Goal: Task Accomplishment & Management: Use online tool/utility

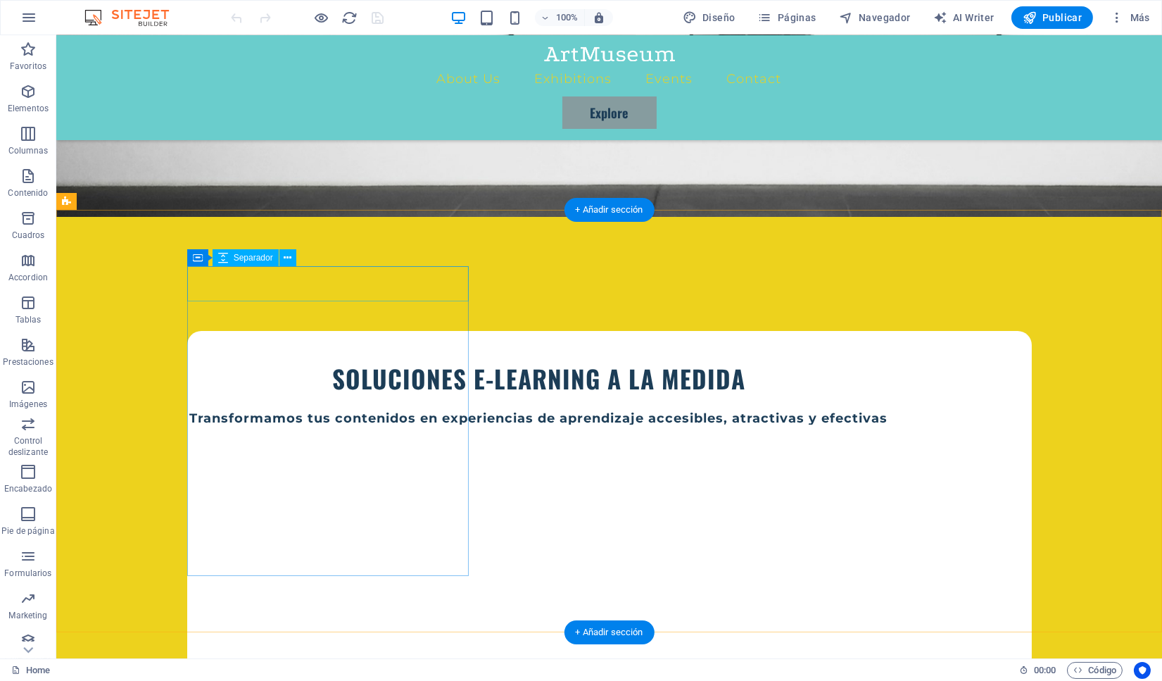
scroll to position [401, 0]
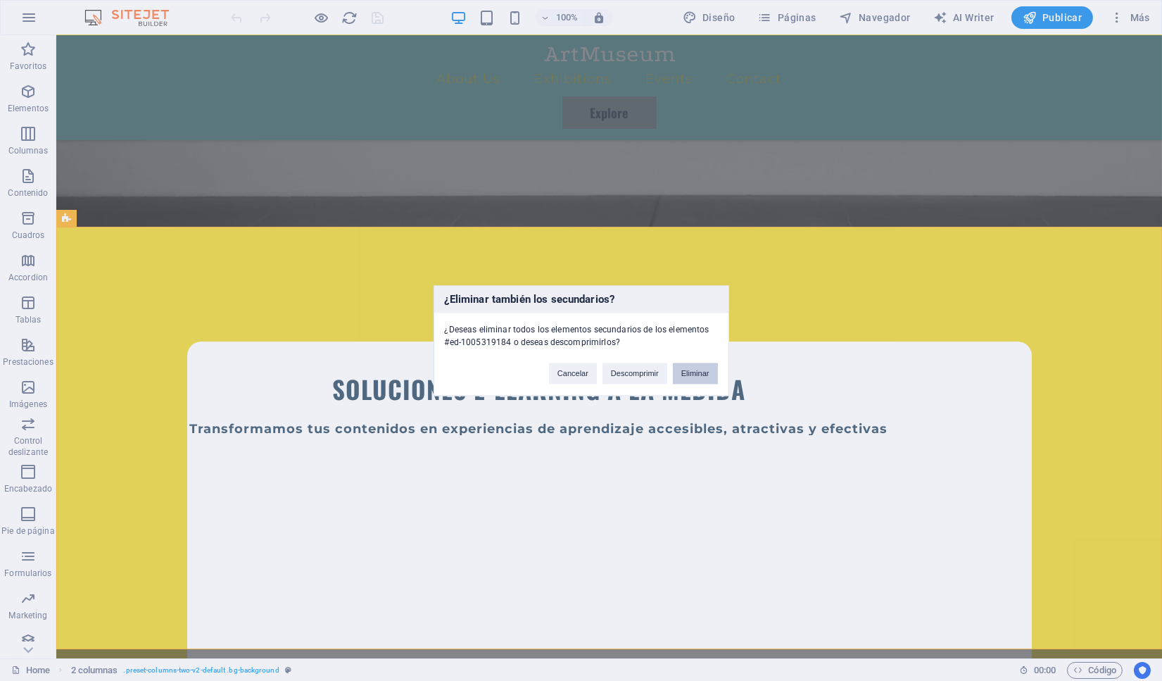
click at [698, 374] on button "Eliminar" at bounding box center [695, 373] width 45 height 21
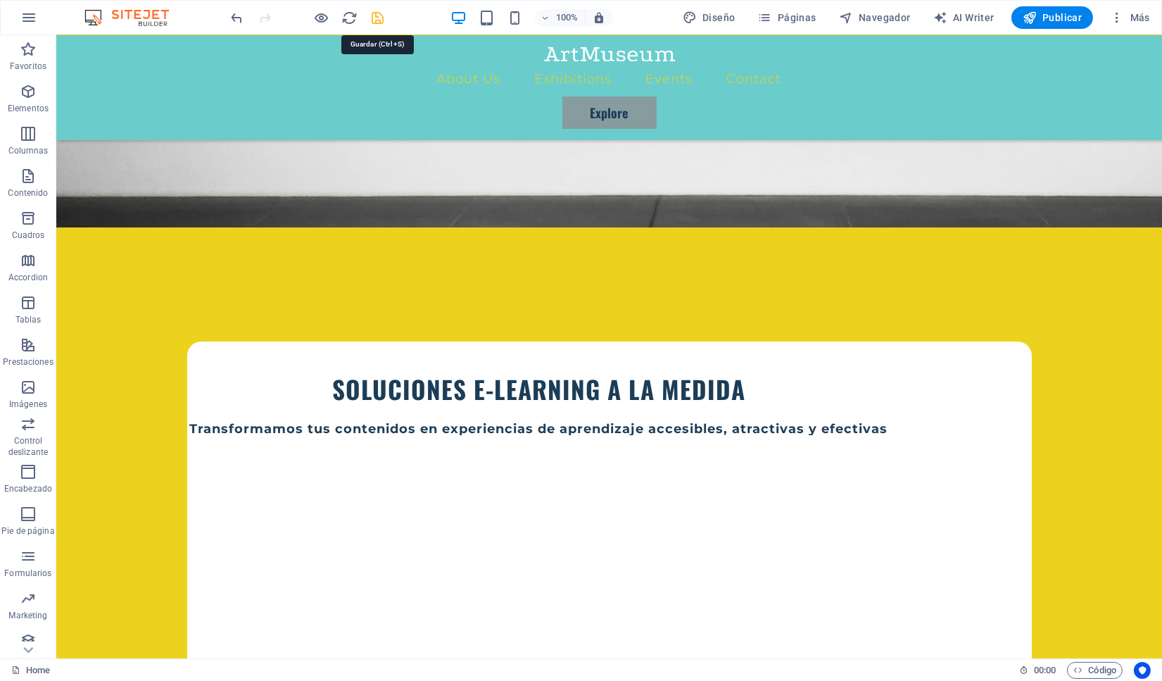
click at [376, 18] on icon "save" at bounding box center [378, 18] width 16 height 16
checkbox input "false"
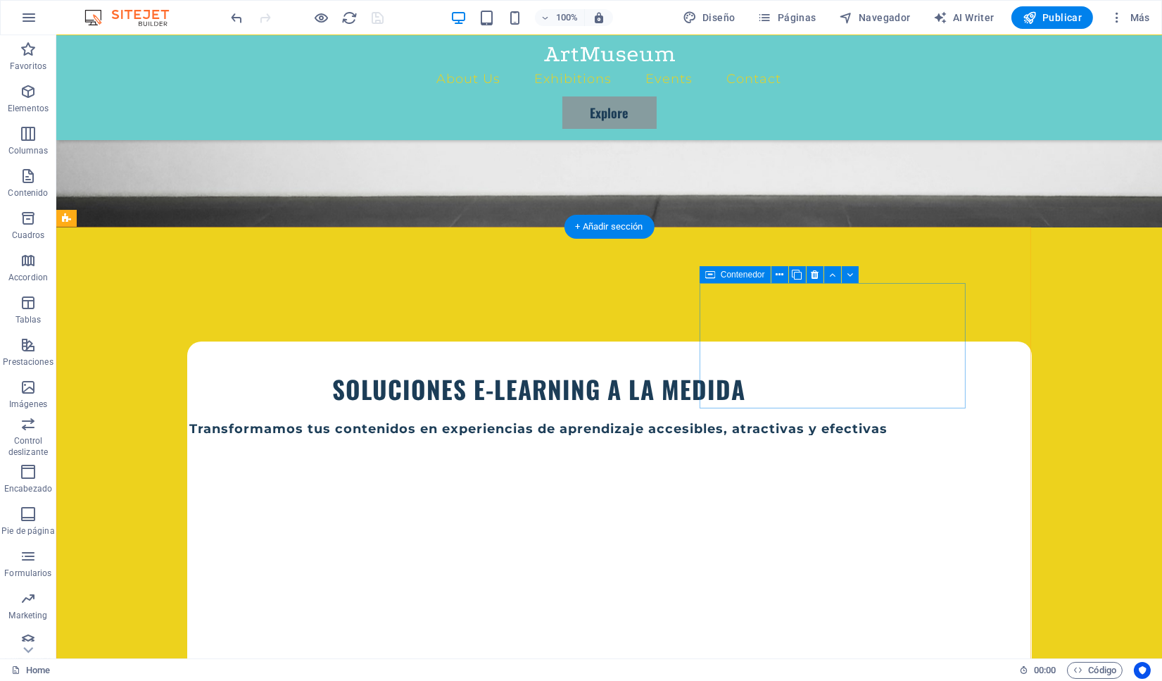
select select "px"
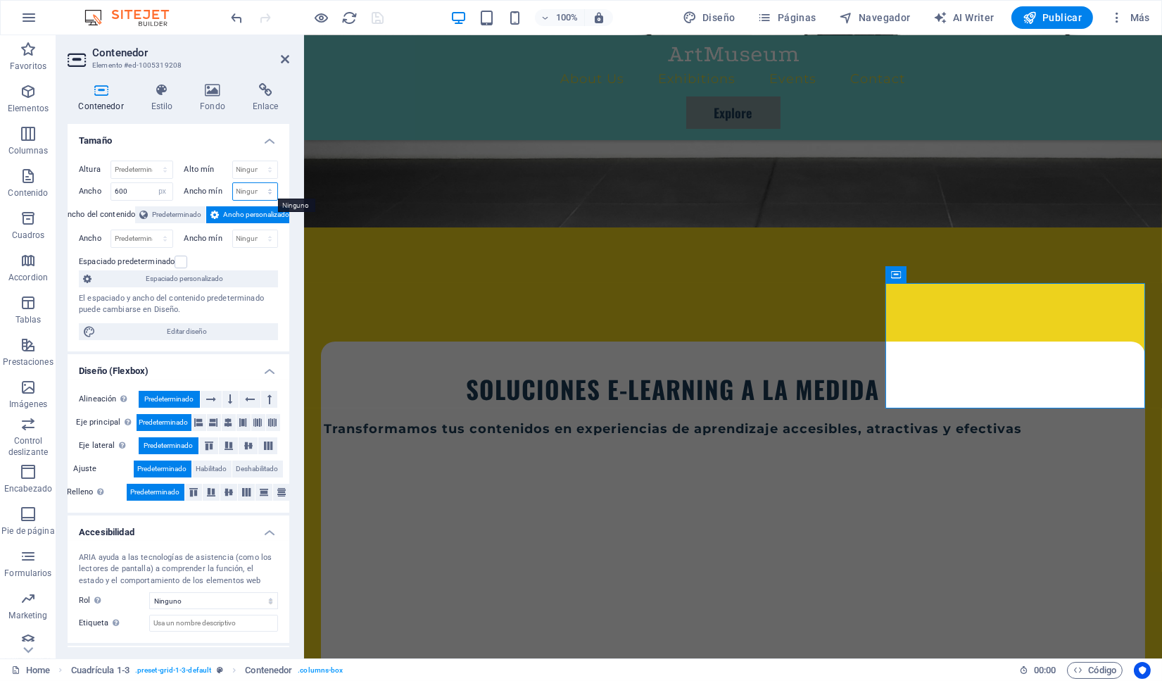
click at [233, 183] on select "Ninguno px rem % vh vw" at bounding box center [255, 191] width 45 height 17
select select "px"
click option "px" at bounding box center [0, 0] width 0 height 0
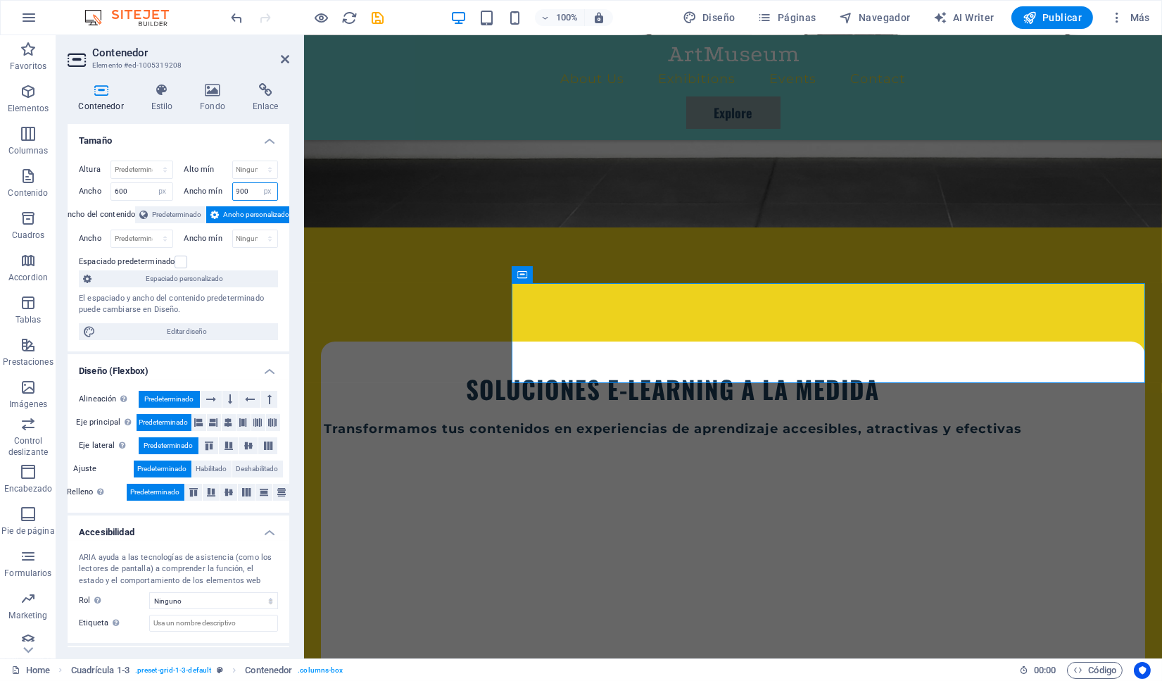
drag, startPoint x: 242, startPoint y: 189, endPoint x: 234, endPoint y: 189, distance: 7.7
click at [234, 189] on input "900" at bounding box center [255, 191] width 45 height 17
drag, startPoint x: 240, startPoint y: 189, endPoint x: 225, endPoint y: 189, distance: 14.8
click at [233, 189] on input "800" at bounding box center [255, 191] width 45 height 17
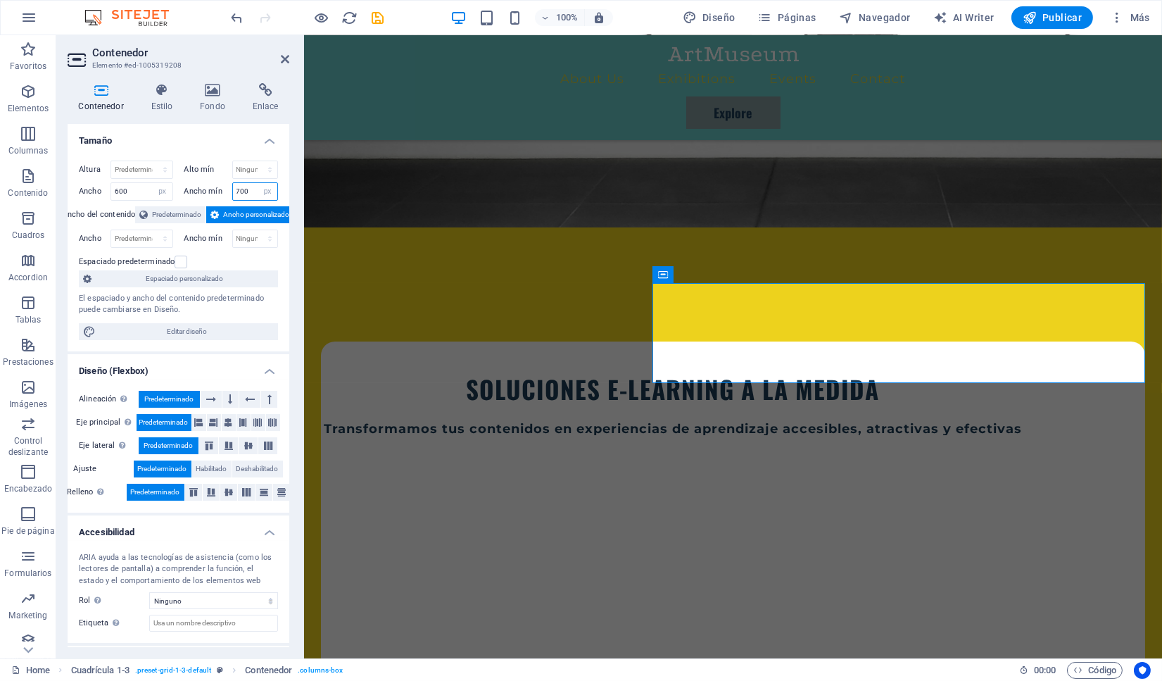
drag, startPoint x: 240, startPoint y: 187, endPoint x: 232, endPoint y: 187, distance: 7.7
click at [233, 187] on input "700" at bounding box center [255, 191] width 45 height 17
type input "800"
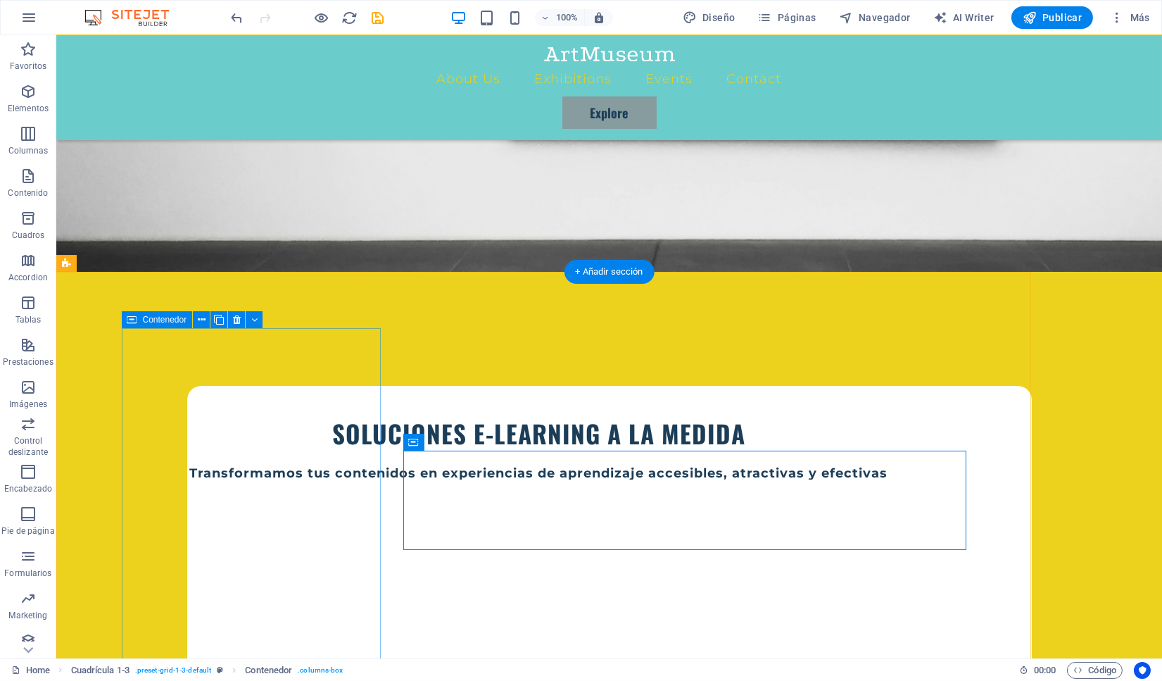
scroll to position [0, 0]
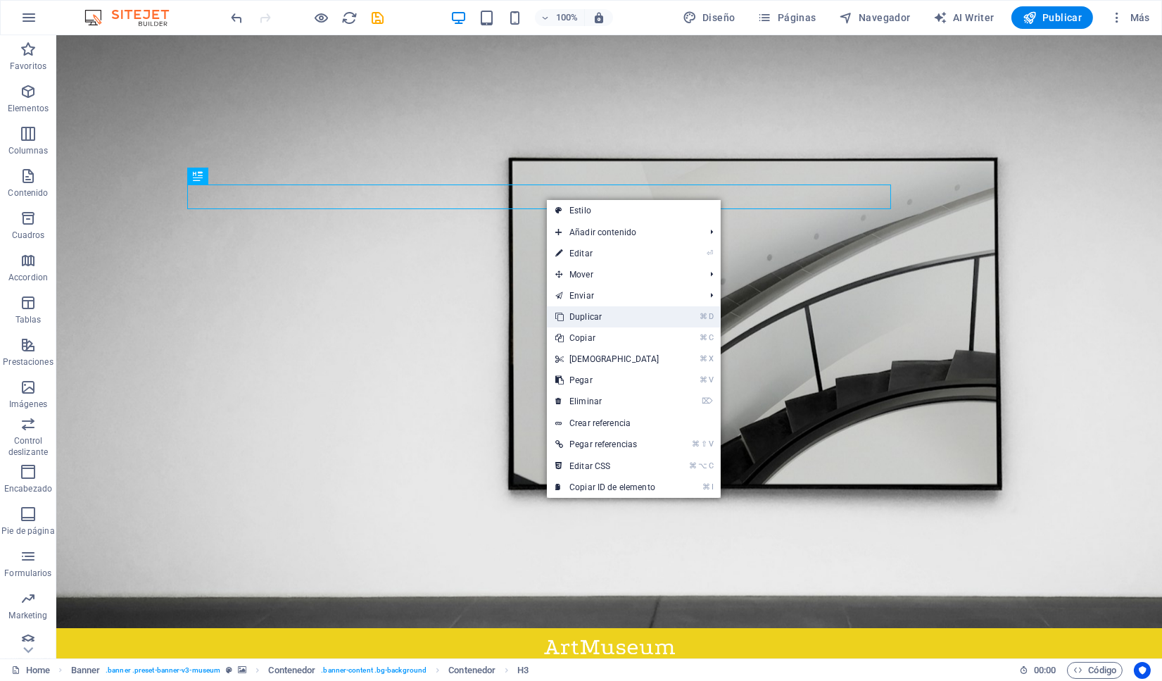
click at [580, 317] on link "⌘ D Duplicar" at bounding box center [607, 316] width 121 height 21
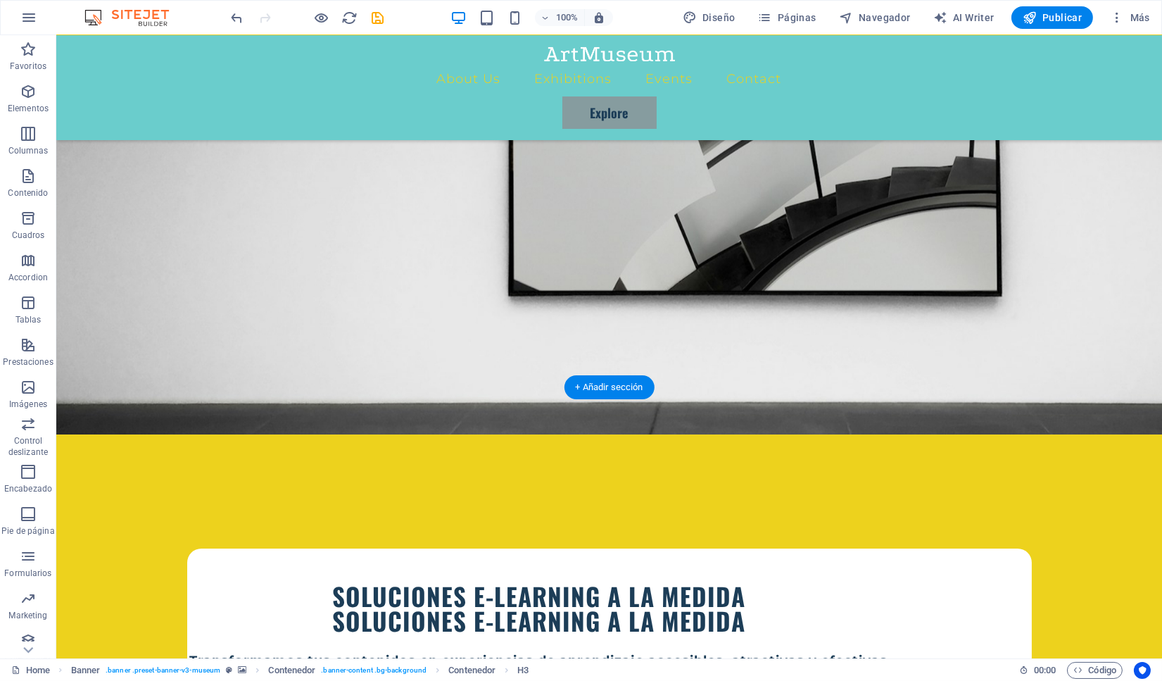
scroll to position [240, 0]
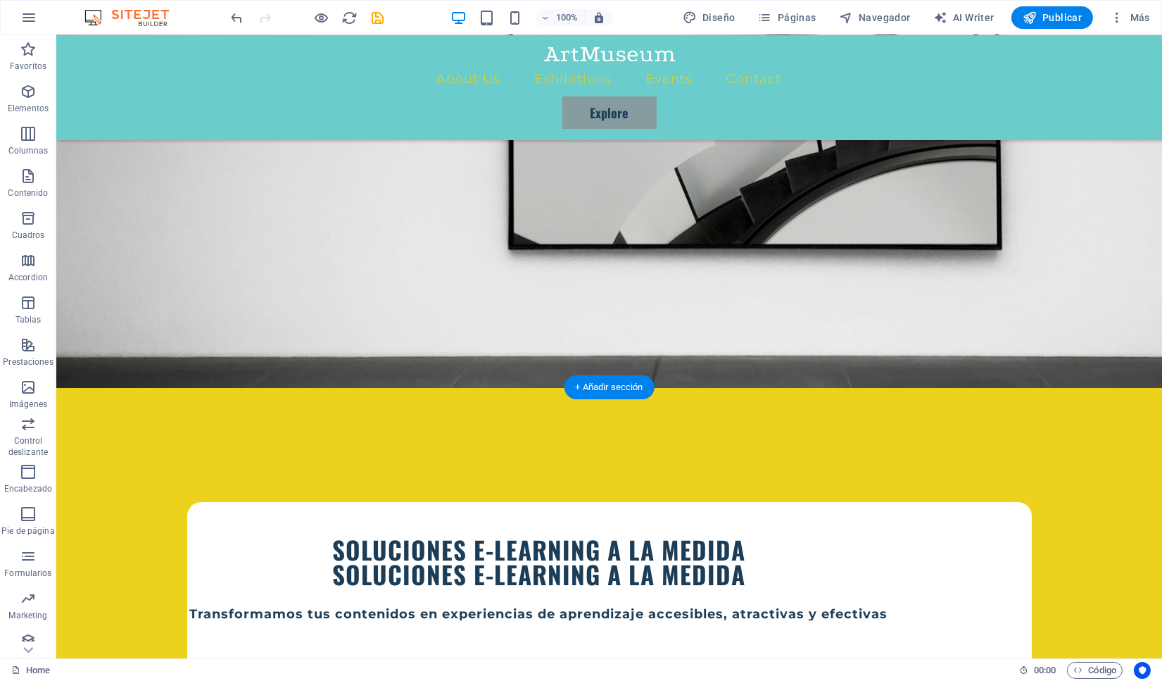
drag, startPoint x: 479, startPoint y: 220, endPoint x: 245, endPoint y: 518, distance: 379.1
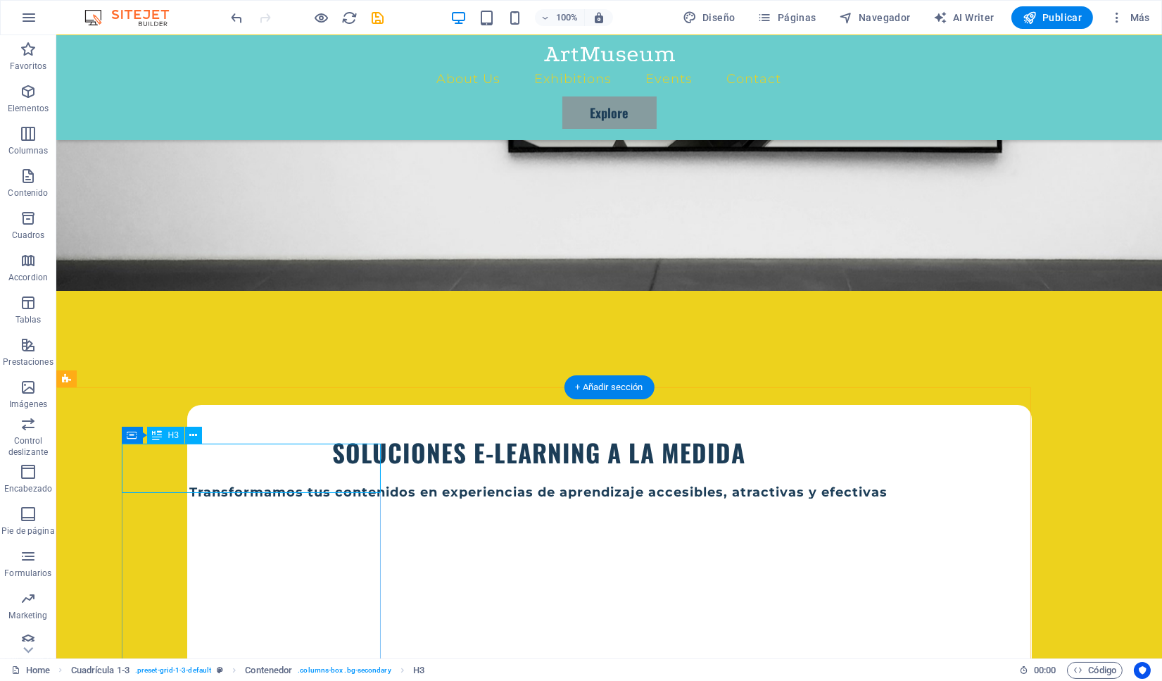
scroll to position [354, 0]
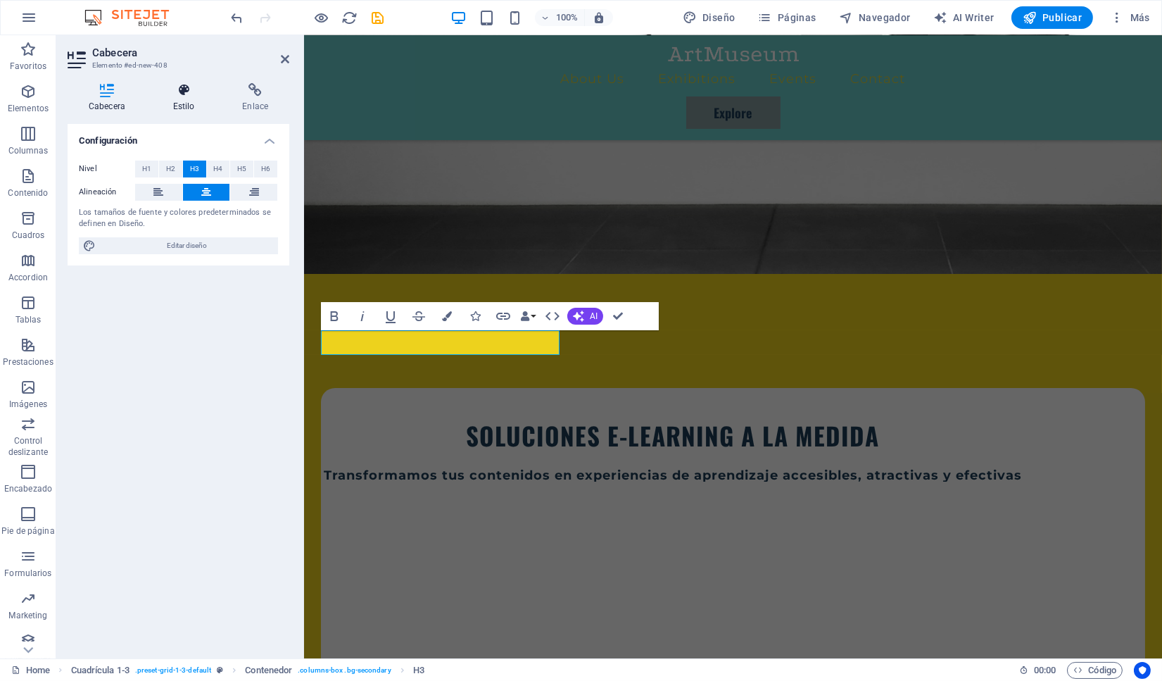
click at [189, 95] on icon at bounding box center [184, 90] width 64 height 14
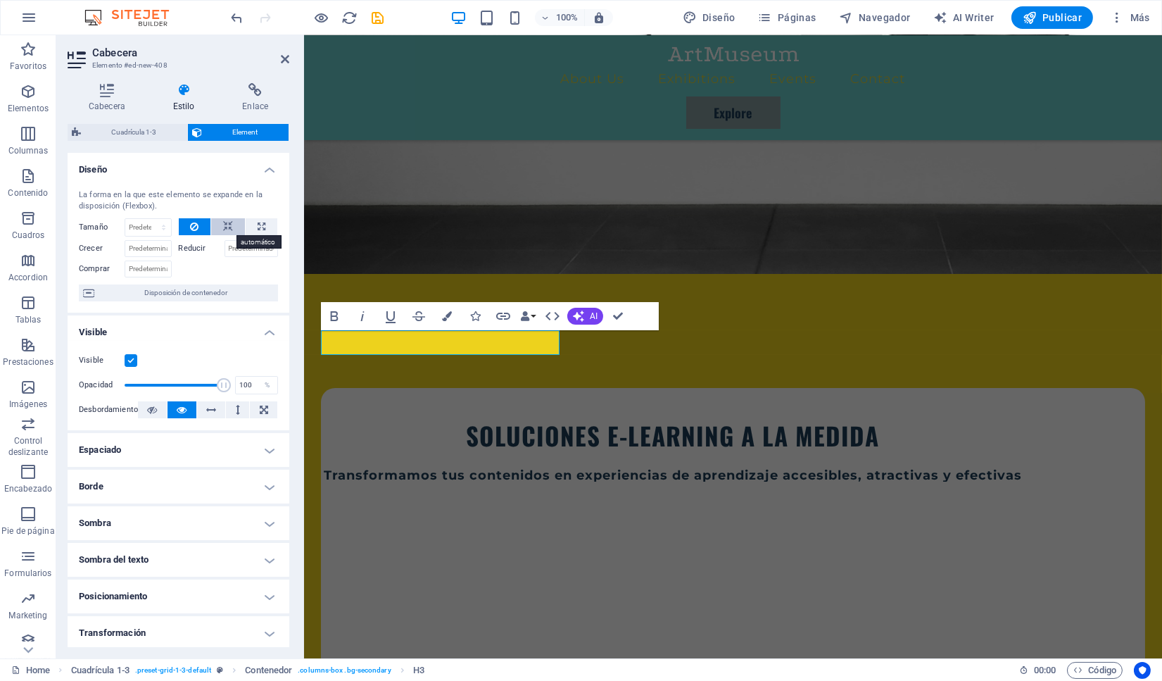
click at [228, 223] on icon at bounding box center [228, 226] width 10 height 17
click at [192, 229] on icon at bounding box center [194, 226] width 8 height 17
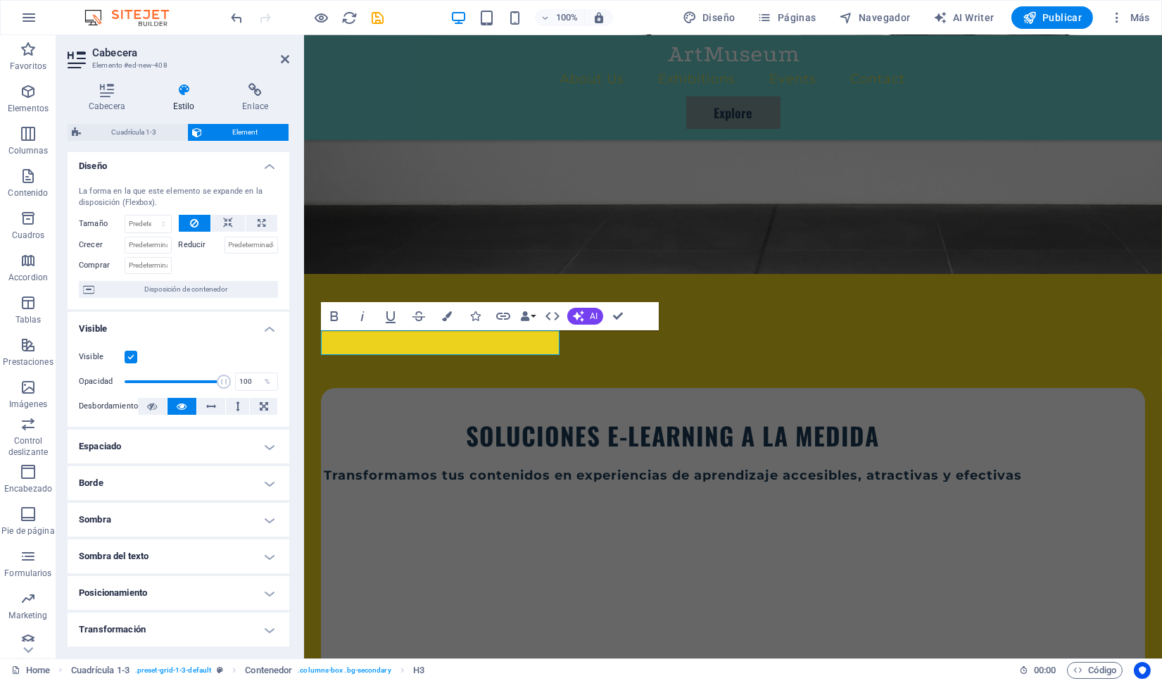
scroll to position [3, 0]
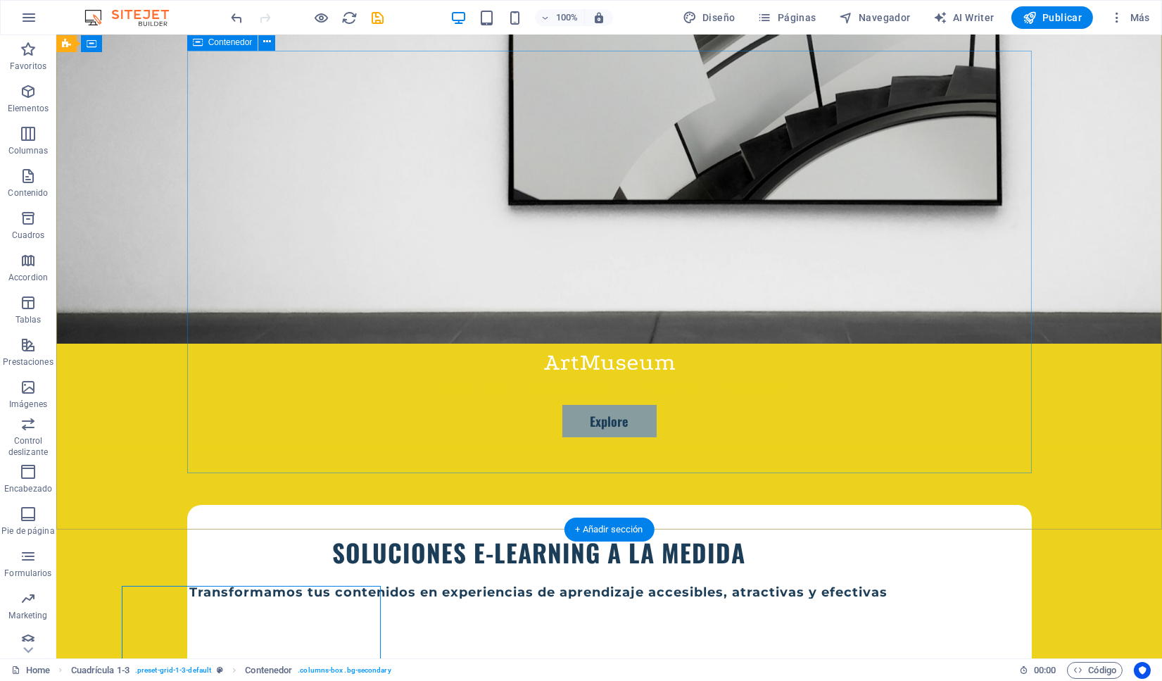
scroll to position [0, 0]
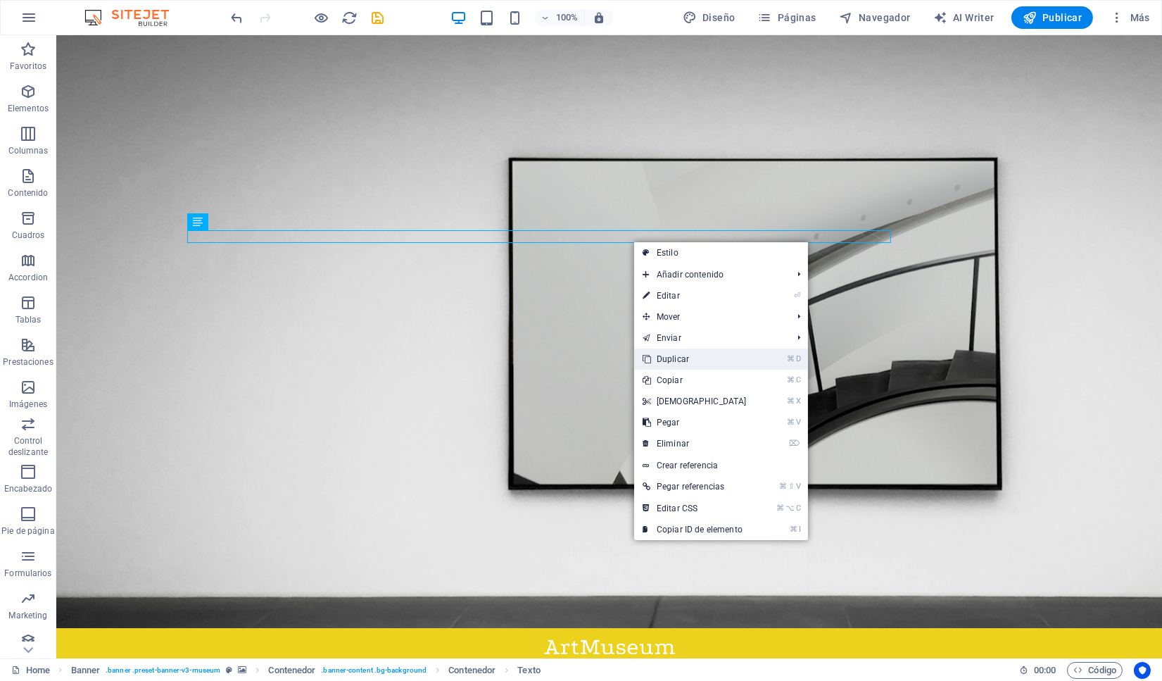
click at [667, 363] on link "⌘ D Duplicar" at bounding box center [694, 358] width 121 height 21
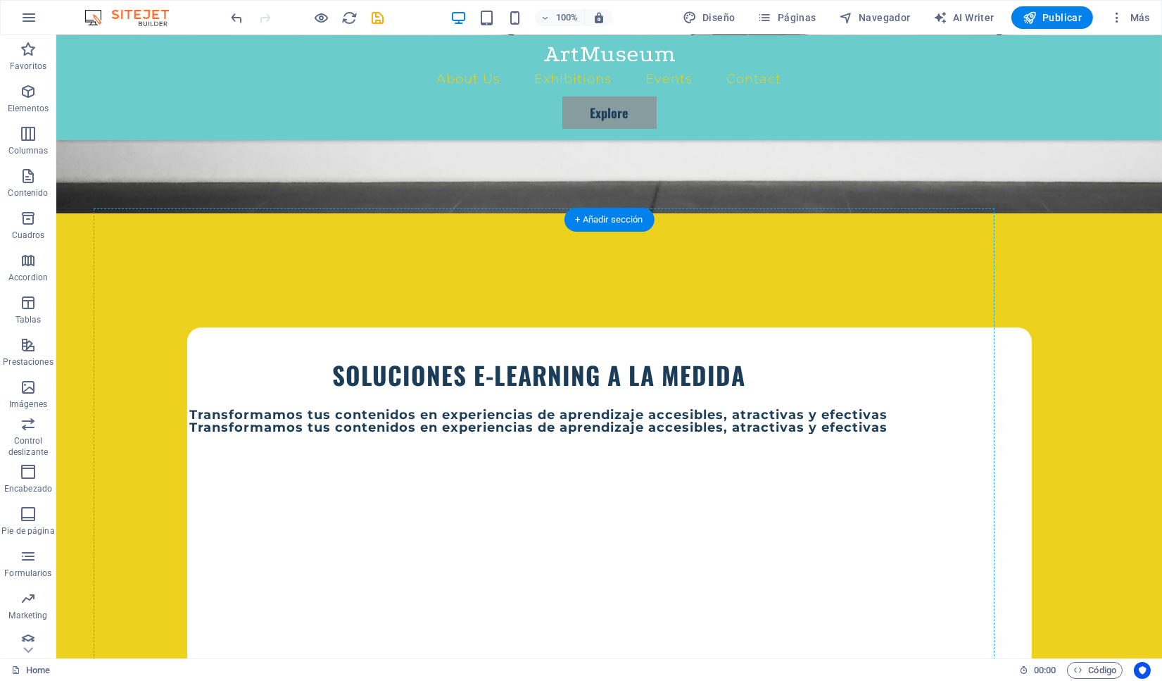
scroll to position [449, 0]
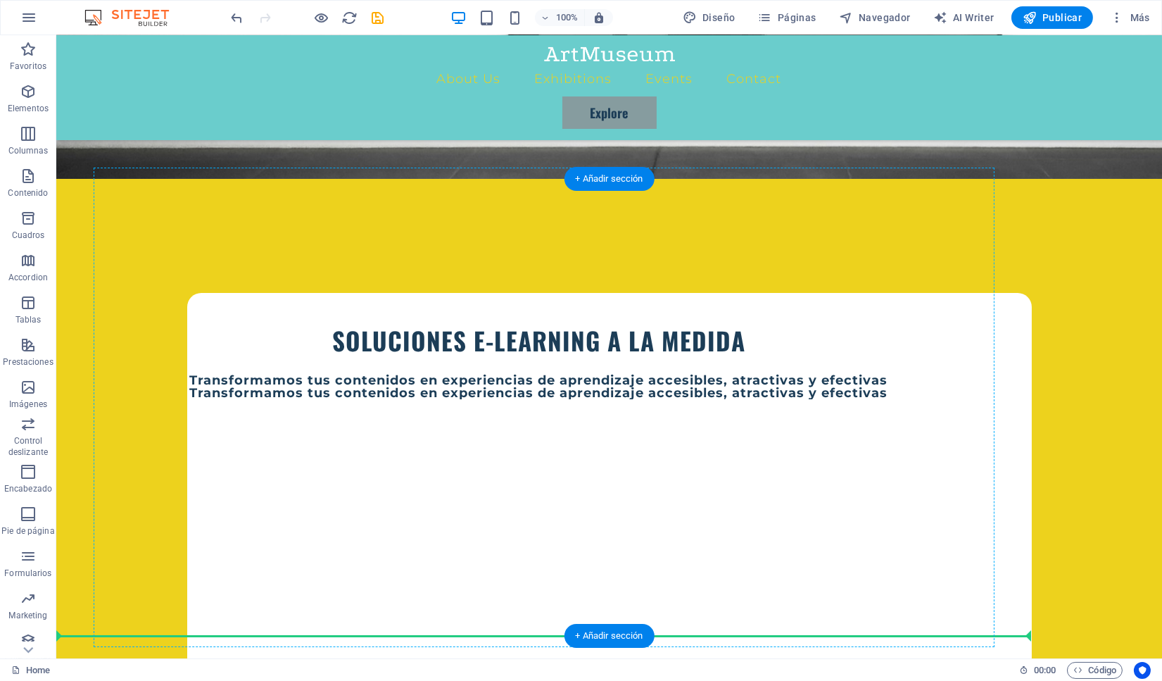
drag, startPoint x: 567, startPoint y: 151, endPoint x: 224, endPoint y: 480, distance: 475.5
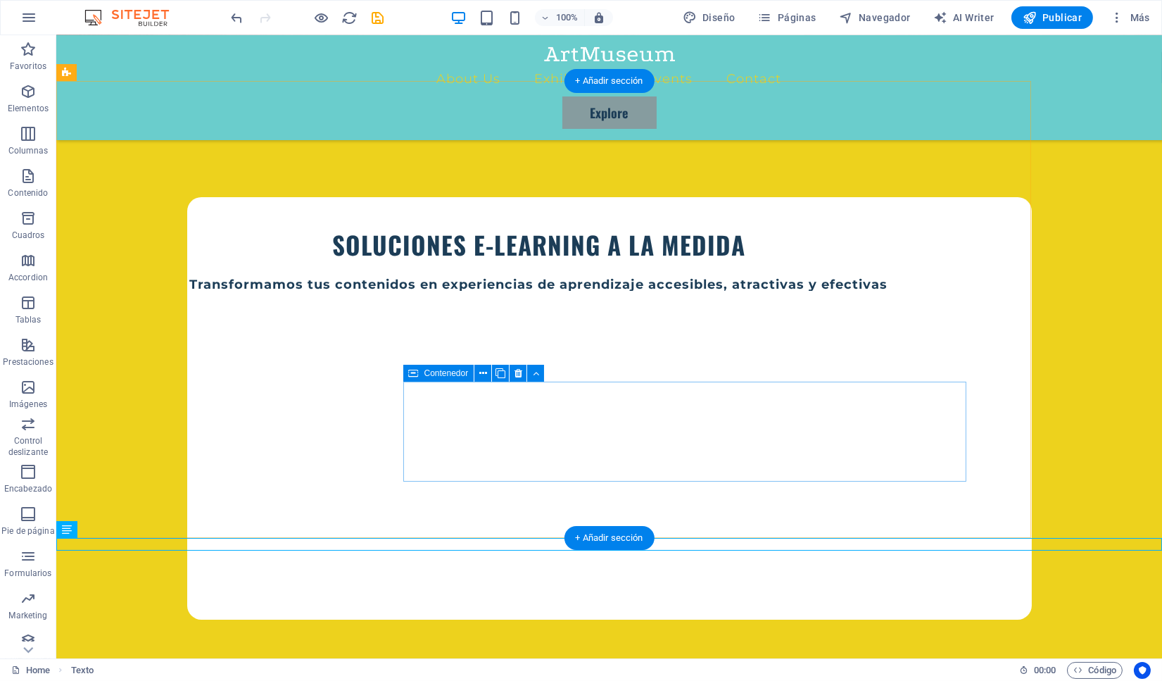
scroll to position [546, 0]
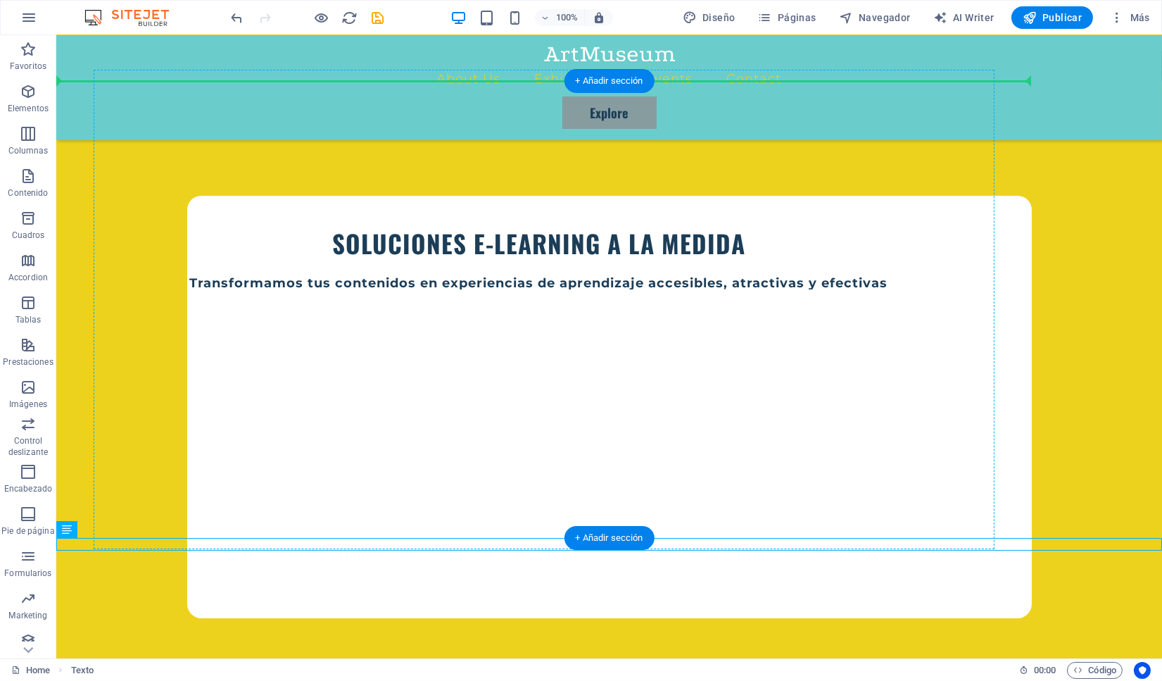
drag, startPoint x: 512, startPoint y: 546, endPoint x: 243, endPoint y: 265, distance: 389.4
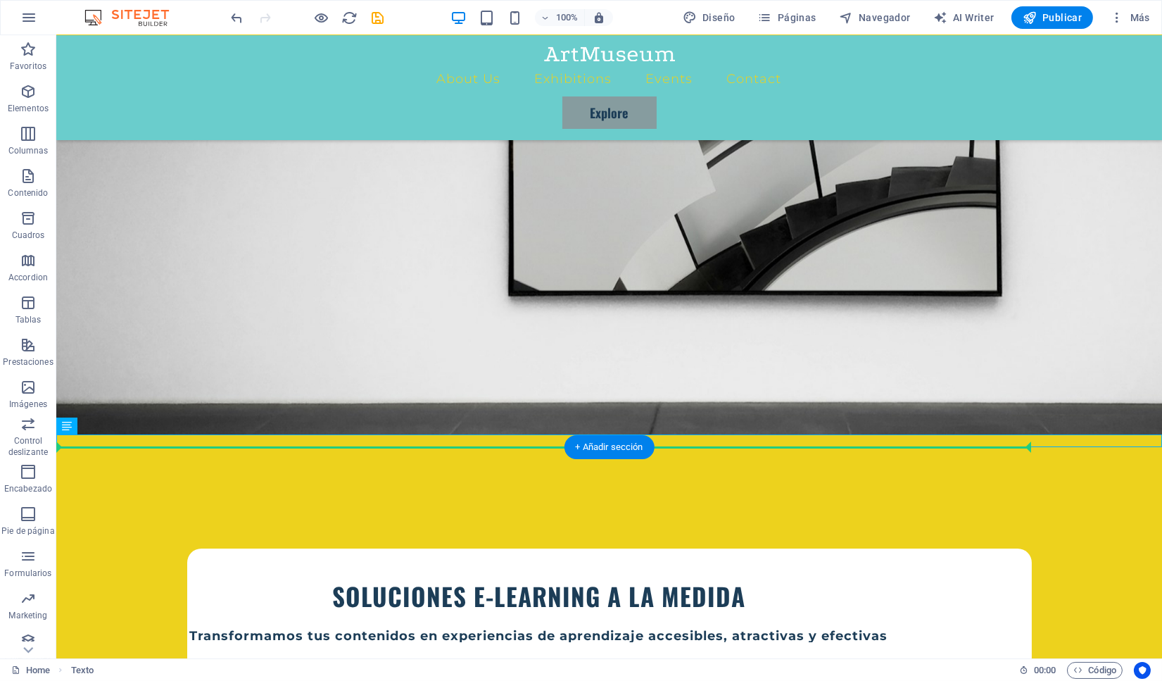
scroll to position [203, 0]
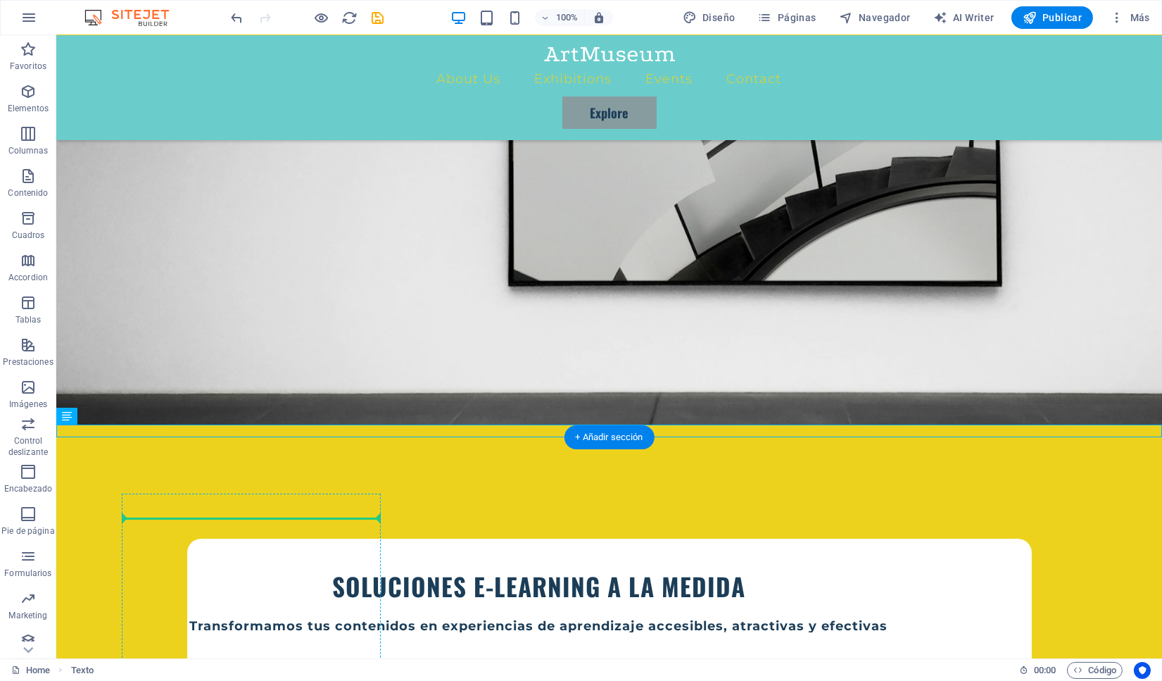
drag, startPoint x: 510, startPoint y: 441, endPoint x: 251, endPoint y: 517, distance: 270.0
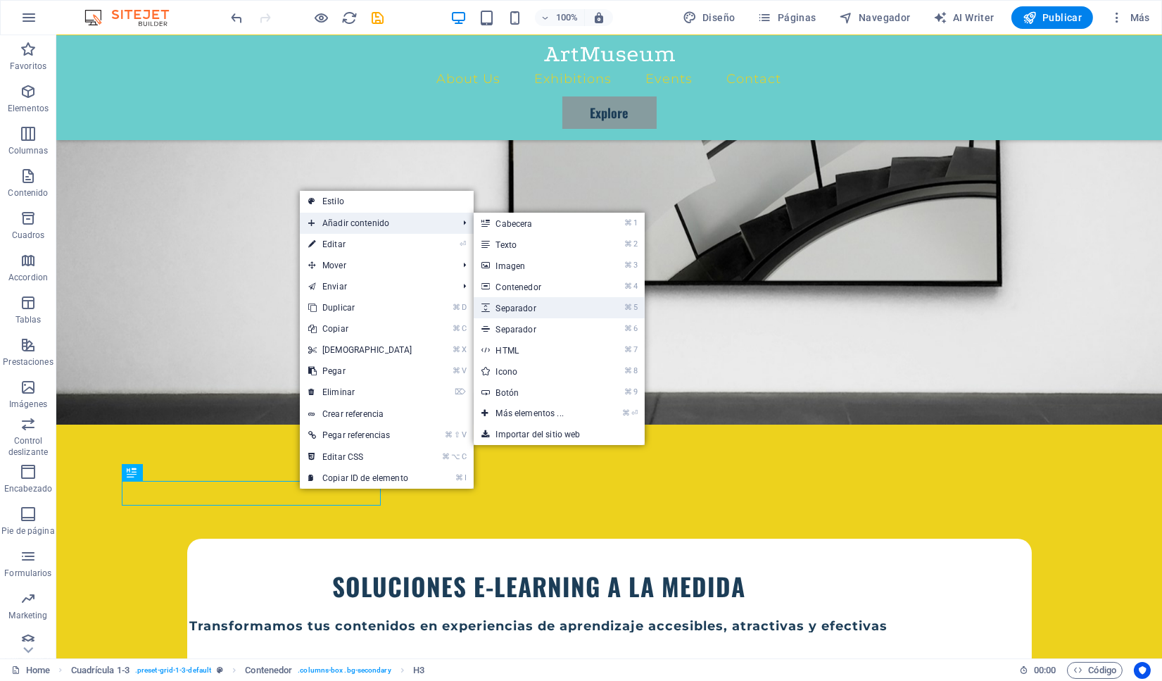
click at [494, 311] on link "⌘ 5 Separador" at bounding box center [533, 307] width 118 height 21
select select "px"
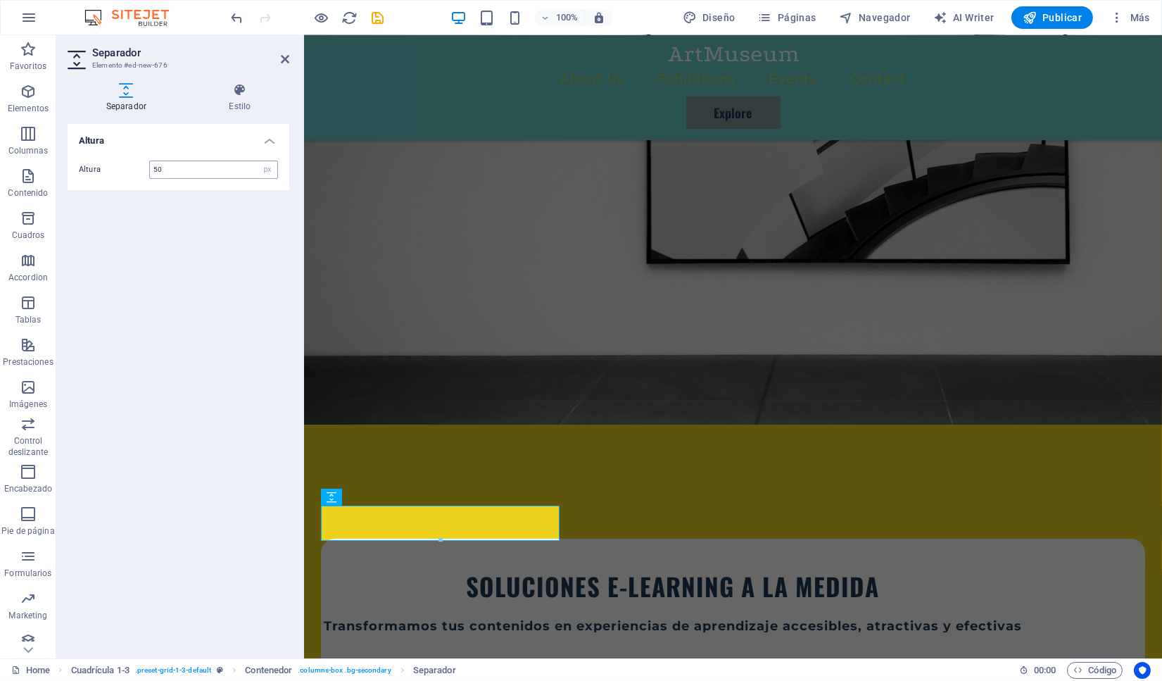
click at [203, 167] on input "50" at bounding box center [213, 169] width 127 height 17
type input "5"
type input "40"
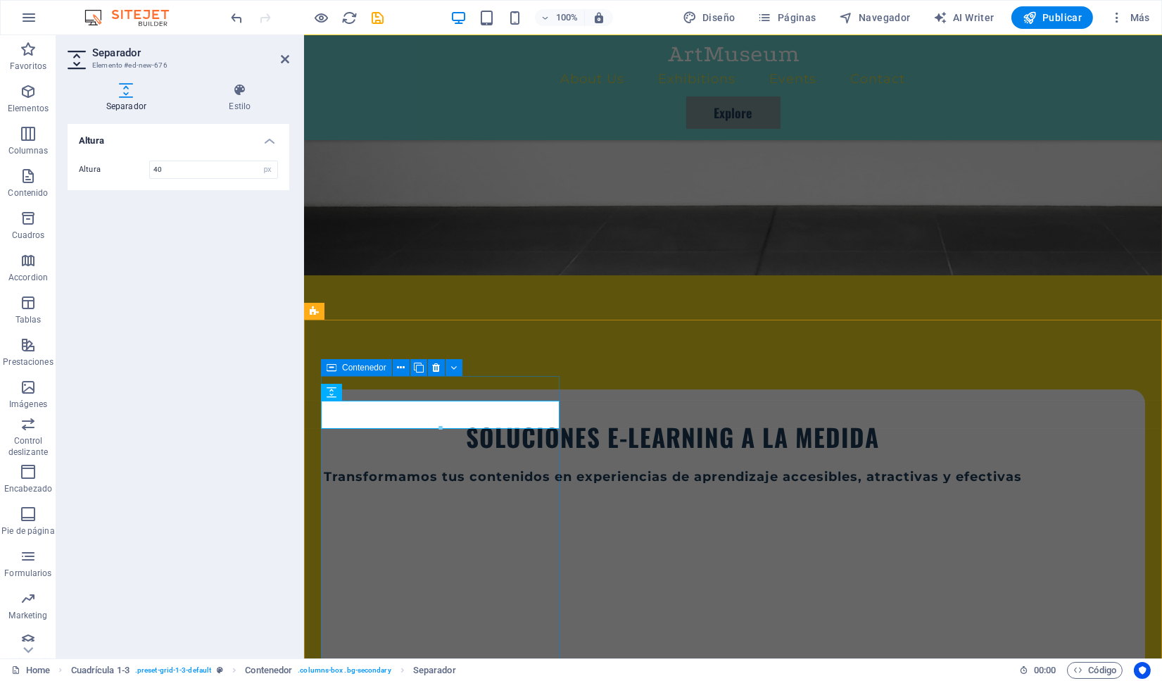
scroll to position [379, 0]
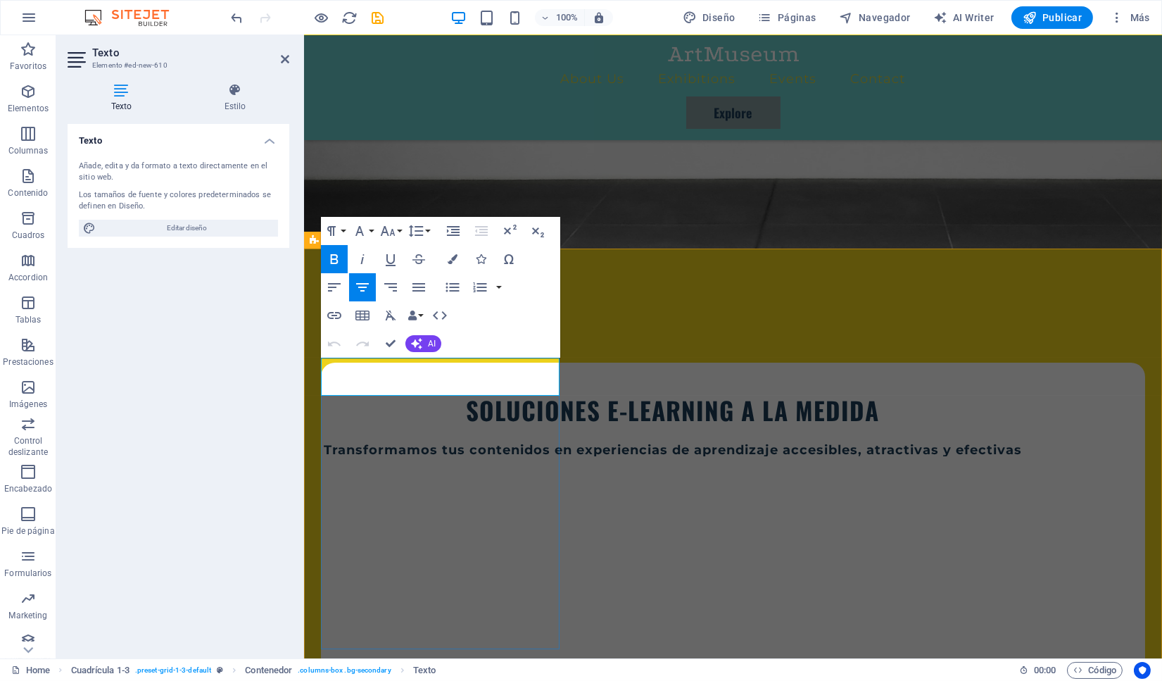
drag, startPoint x: 556, startPoint y: 390, endPoint x: 325, endPoint y: 365, distance: 232.2
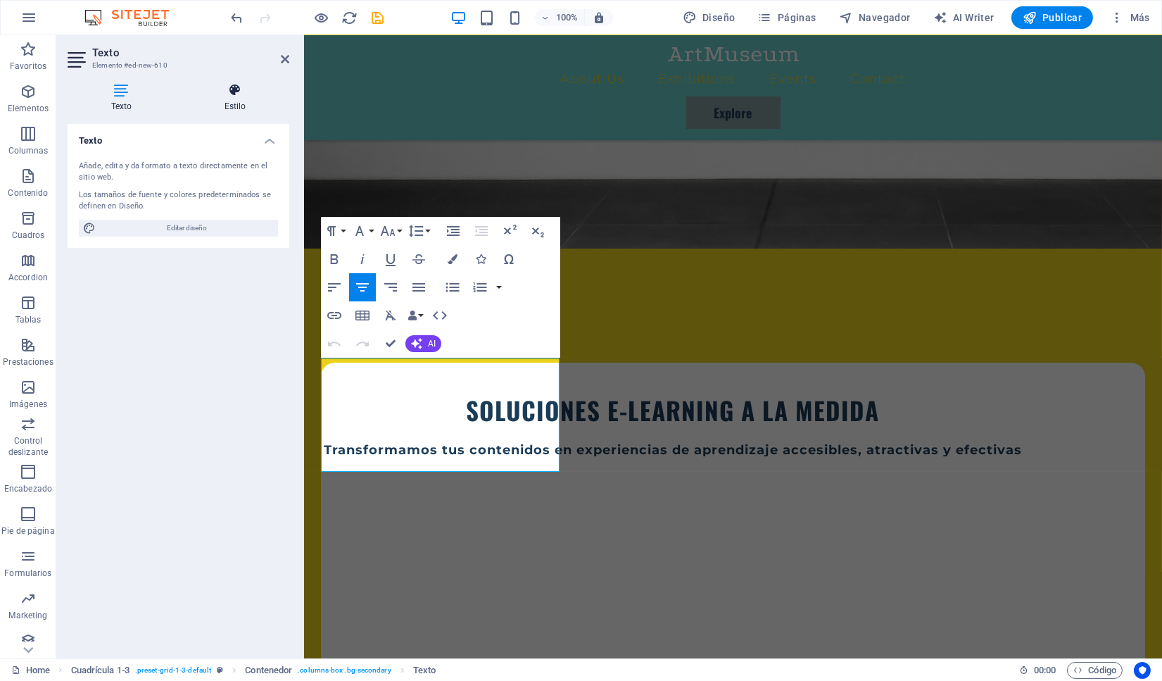
click at [231, 96] on icon at bounding box center [235, 90] width 108 height 14
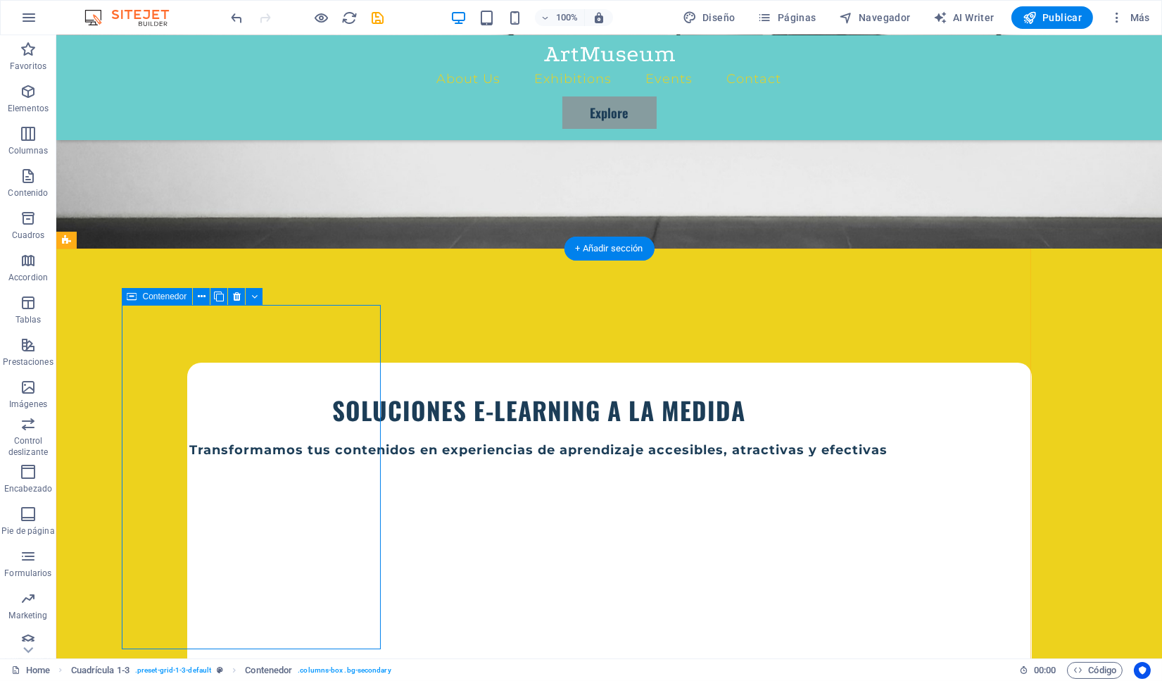
select select "px"
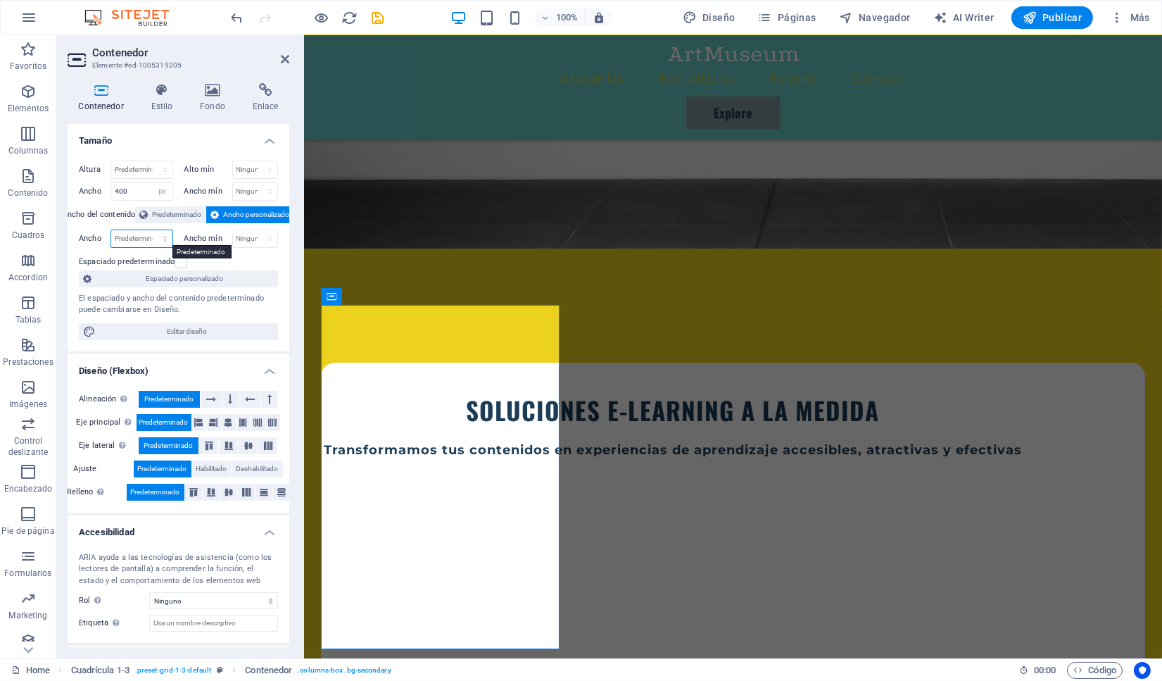
click at [111, 230] on select "Predeterminado px rem % em vh vw" at bounding box center [141, 238] width 61 height 17
select select "px"
click option "px" at bounding box center [0, 0] width 0 height 0
type input "350"
click at [219, 248] on div "Altura Predeterminado px rem % vh vw Alto mín Ninguno px rem % vh vw Ancho 400 …" at bounding box center [179, 250] width 222 height 202
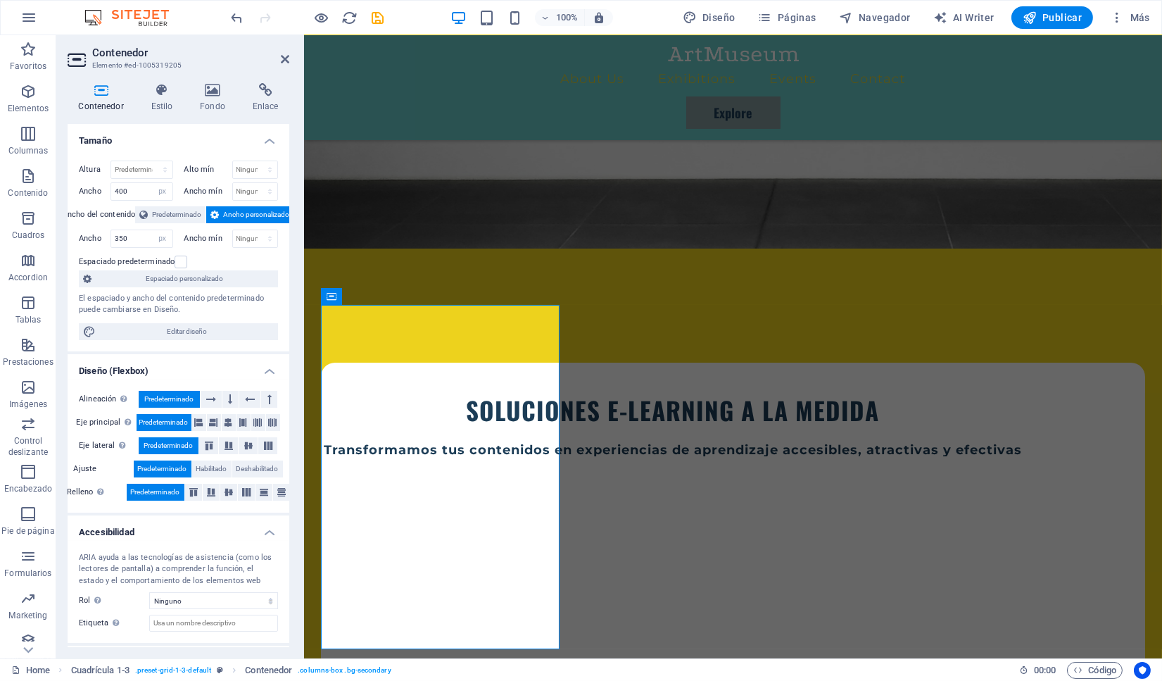
click at [245, 207] on span "Ancho personalizado" at bounding box center [256, 214] width 66 height 17
click at [233, 230] on select "Ninguno px rem % vh vw" at bounding box center [255, 238] width 45 height 17
select select "px"
click option "px" at bounding box center [0, 0] width 0 height 0
type input "350"
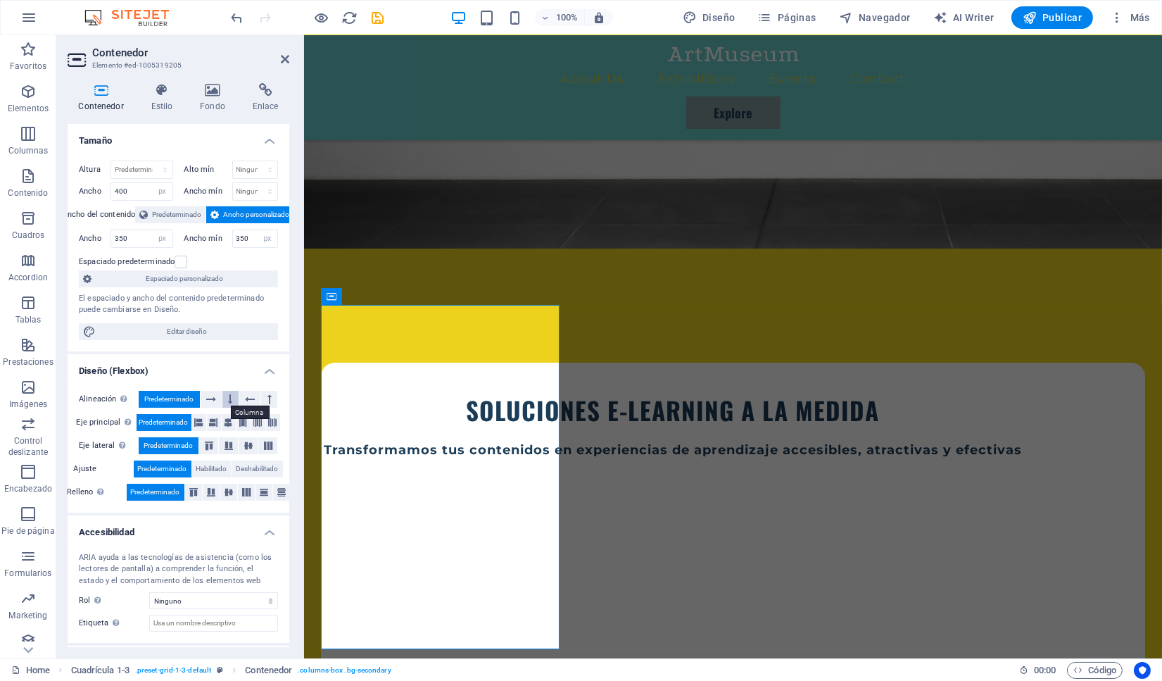
click at [233, 398] on icon at bounding box center [231, 399] width 4 height 17
click at [214, 397] on icon at bounding box center [211, 399] width 10 height 17
click at [233, 421] on icon at bounding box center [229, 422] width 8 height 17
click at [245, 442] on icon at bounding box center [248, 445] width 17 height 8
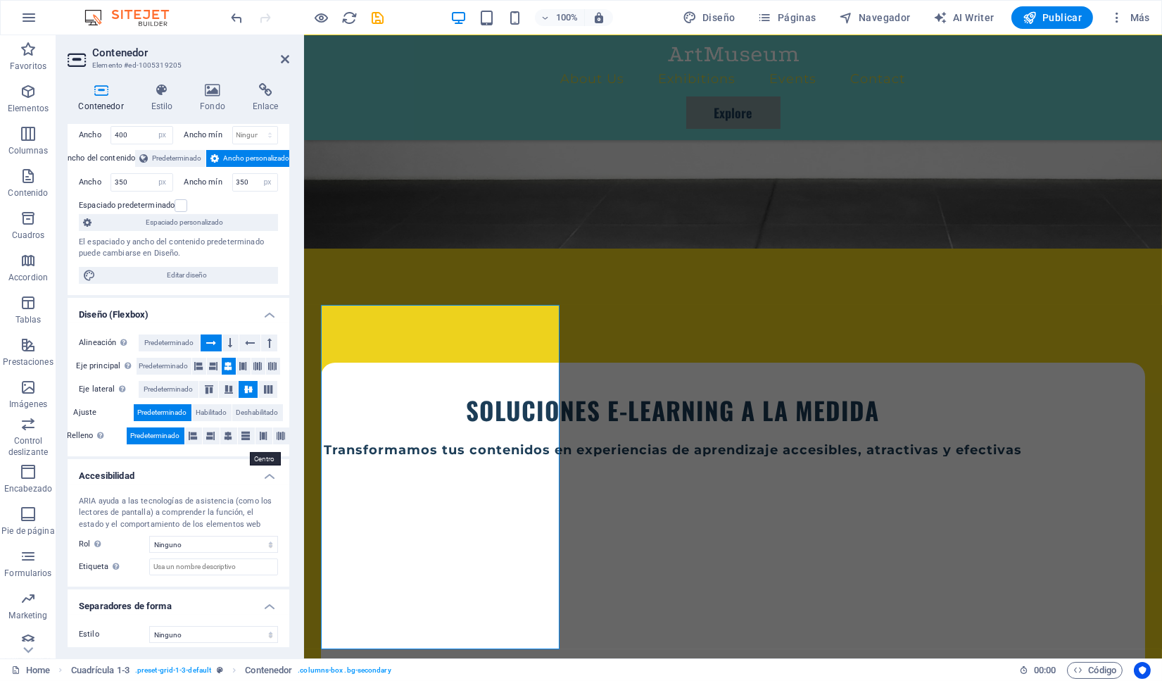
scroll to position [61, 0]
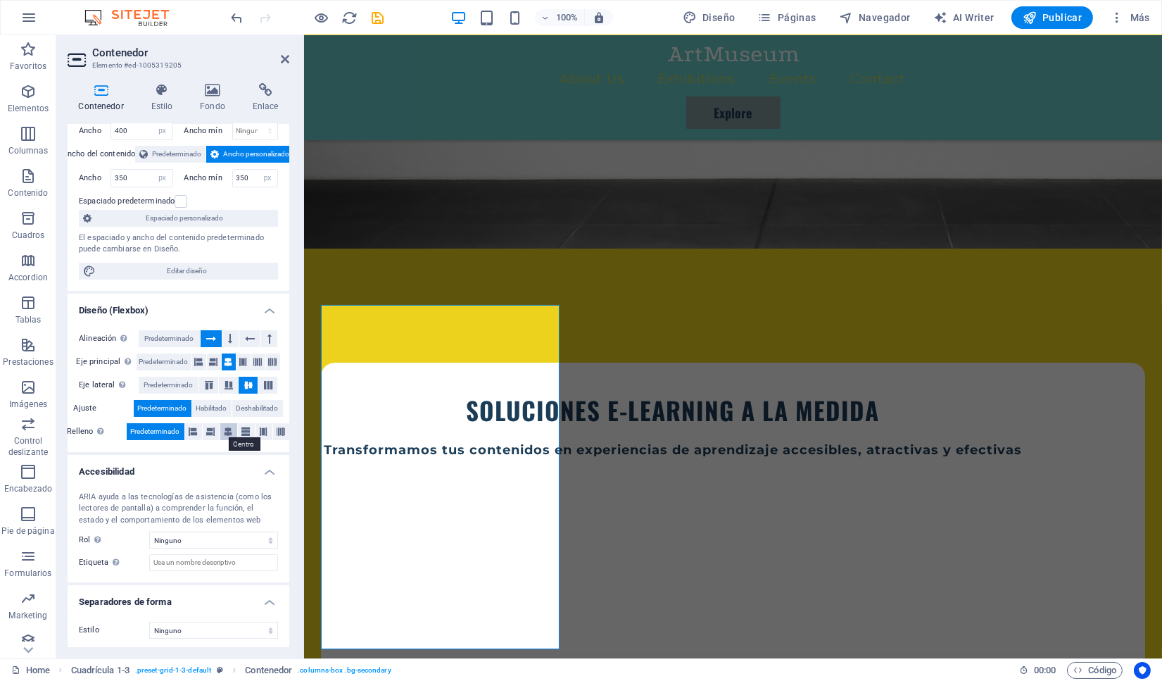
click at [229, 429] on icon at bounding box center [229, 431] width 8 height 17
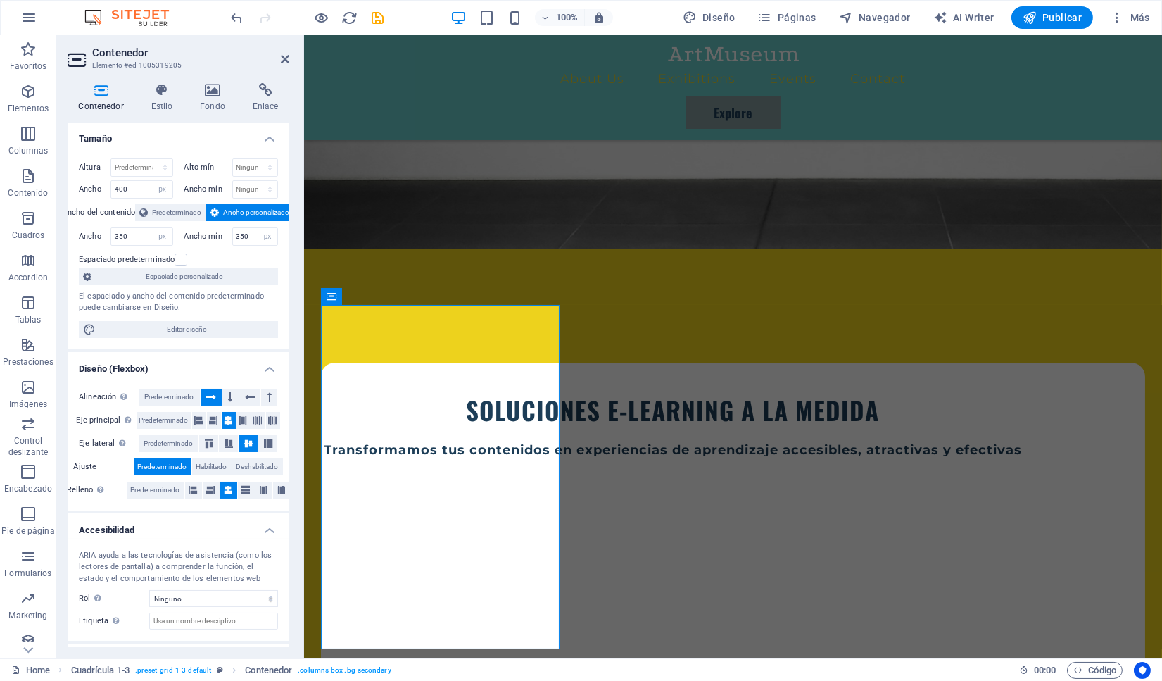
scroll to position [0, 0]
drag, startPoint x: 130, startPoint y: 238, endPoint x: 65, endPoint y: 237, distance: 64.8
click at [111, 237] on input "350" at bounding box center [141, 238] width 61 height 17
click at [208, 254] on div "Espaciado predeterminado" at bounding box center [177, 261] width 196 height 17
click option "Predeterminado" at bounding box center [0, 0] width 0 height 0
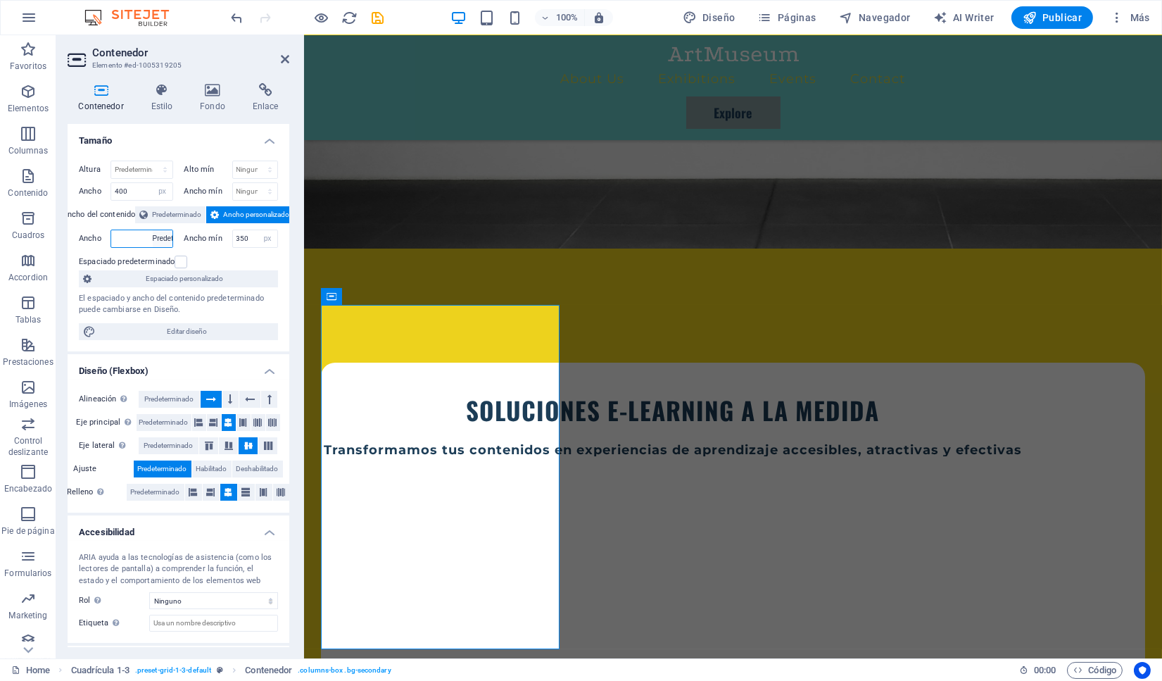
select select "DISABLED_OPTION_VALUE"
select select "lnaji98msno"
click option "Ninguno" at bounding box center [0, 0] width 0 height 0
select select "DISABLED_OPTION_VALUE"
click at [182, 262] on label at bounding box center [181, 262] width 13 height 13
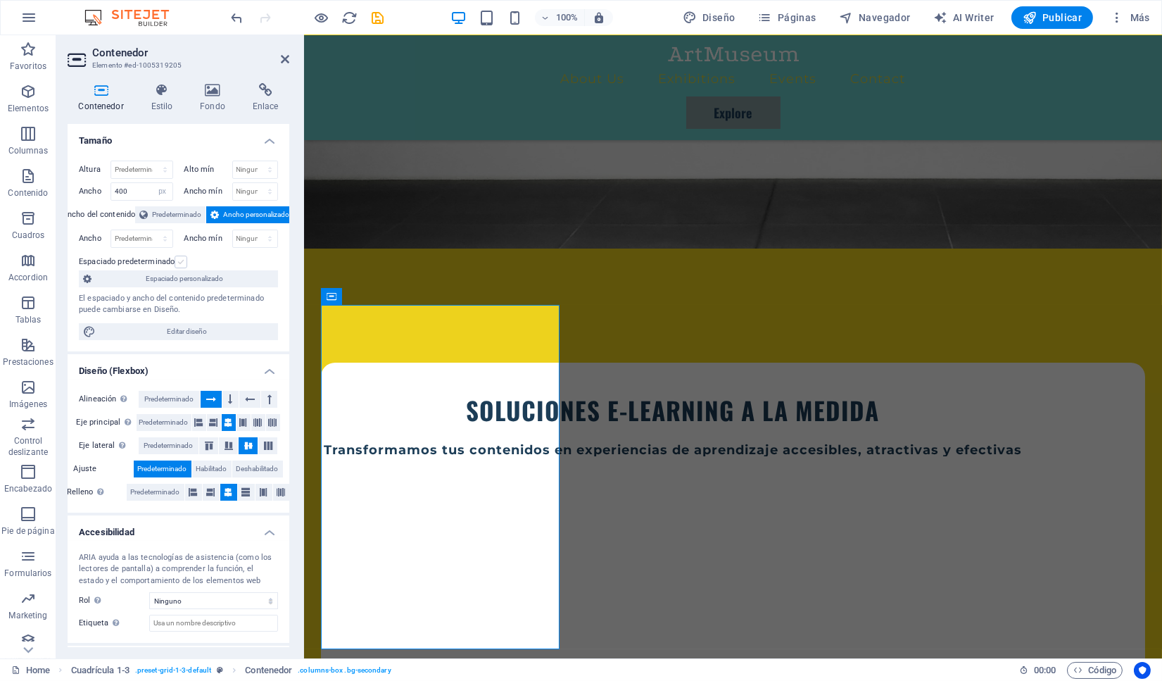
click at [0, 0] on input "Espaciado predeterminado" at bounding box center [0, 0] width 0 height 0
click at [182, 262] on label at bounding box center [181, 262] width 13 height 13
click at [0, 0] on input "Espaciado predeterminado" at bounding box center [0, 0] width 0 height 0
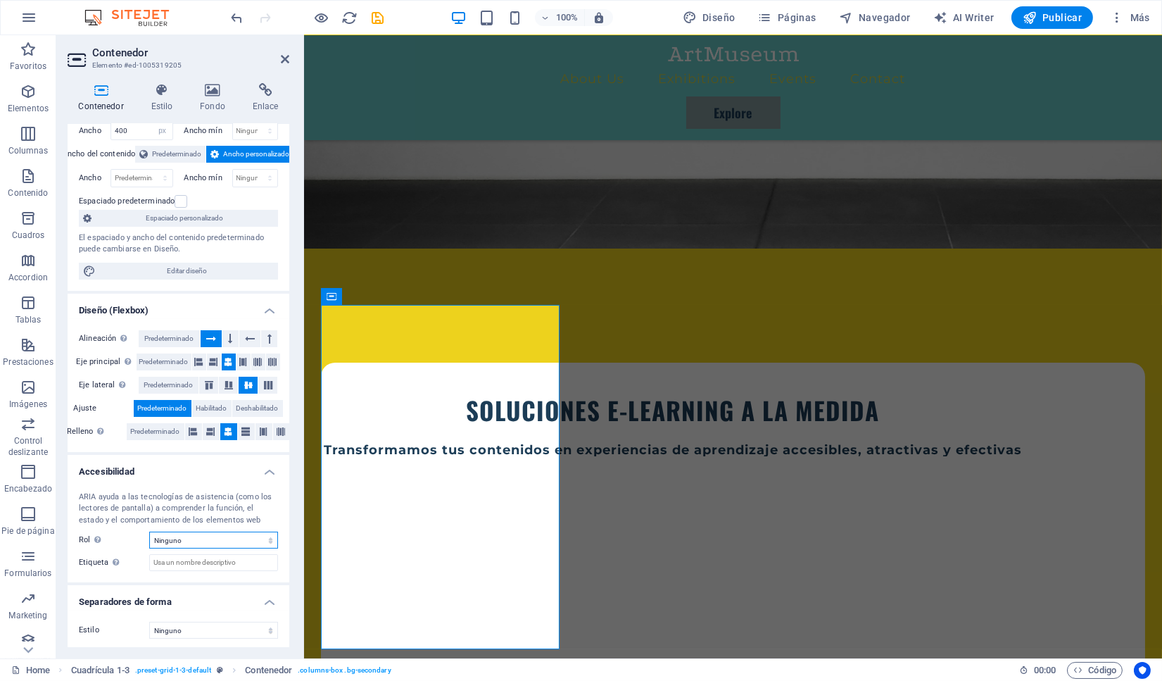
click at [149, 532] on select "Ninguno Alert Article Banner Comment Complementary Dialog Encabezado Marquee Pi…" at bounding box center [213, 540] width 129 height 17
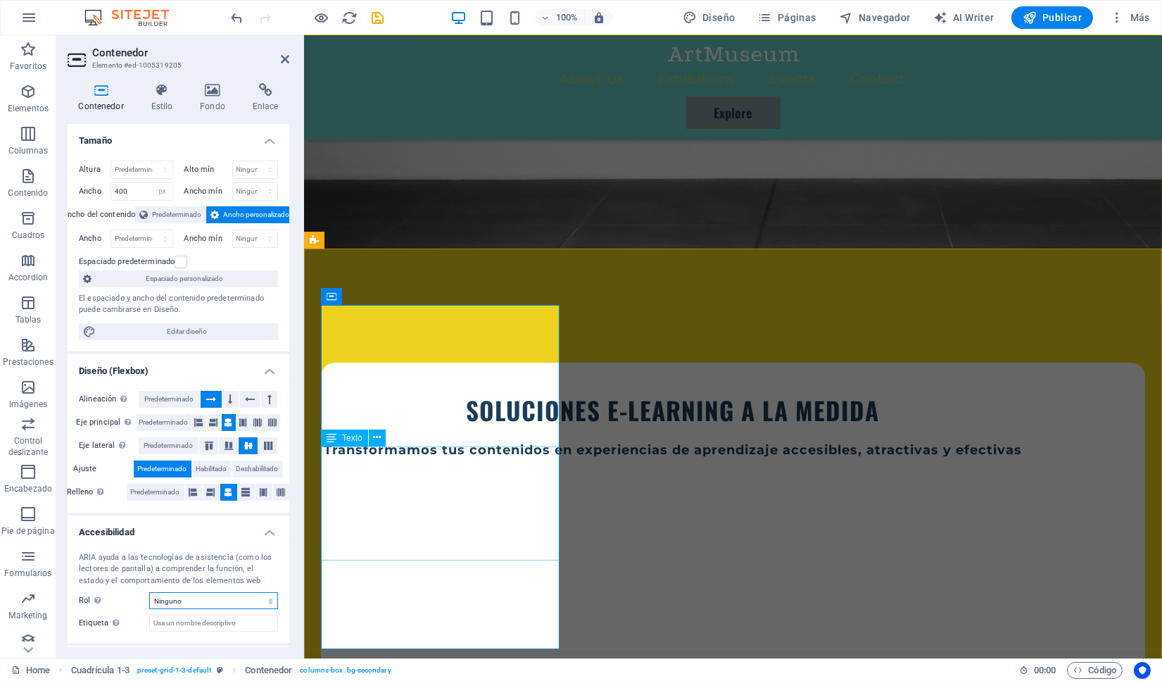
click at [339, 440] on div "Texto" at bounding box center [344, 437] width 47 height 17
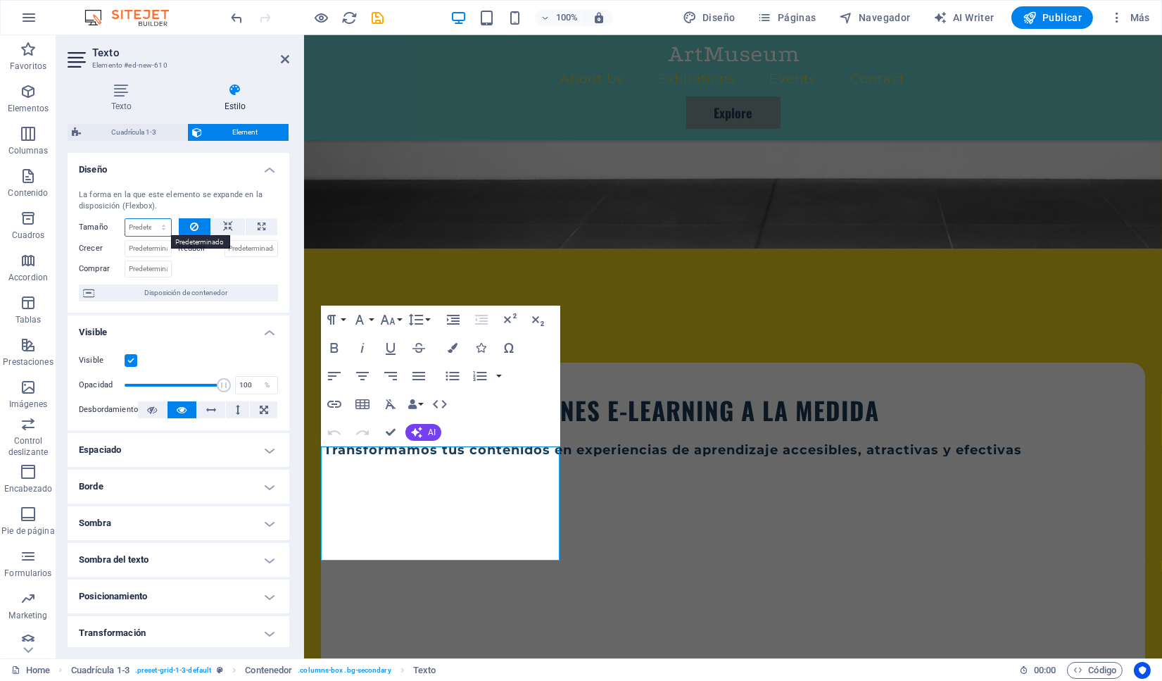
click at [125, 219] on select "Predeterminado automático px % 1/1 1/2 1/3 1/4 1/5 1/6 1/7 1/8 1/9 1/10" at bounding box center [148, 227] width 46 height 17
select select "px"
click option "px" at bounding box center [0, 0] width 0 height 0
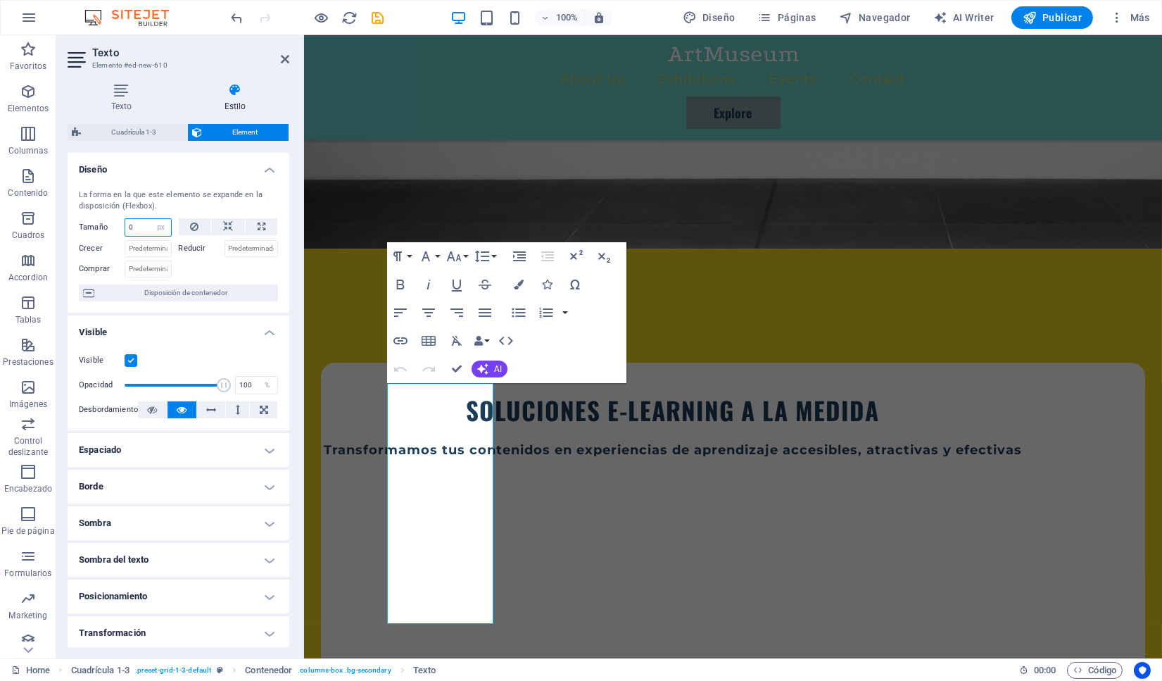
click at [150, 227] on input "0" at bounding box center [148, 227] width 46 height 17
drag, startPoint x: 139, startPoint y: 227, endPoint x: 96, endPoint y: 227, distance: 42.9
click at [125, 227] on input "0" at bounding box center [148, 227] width 46 height 17
type input "300"
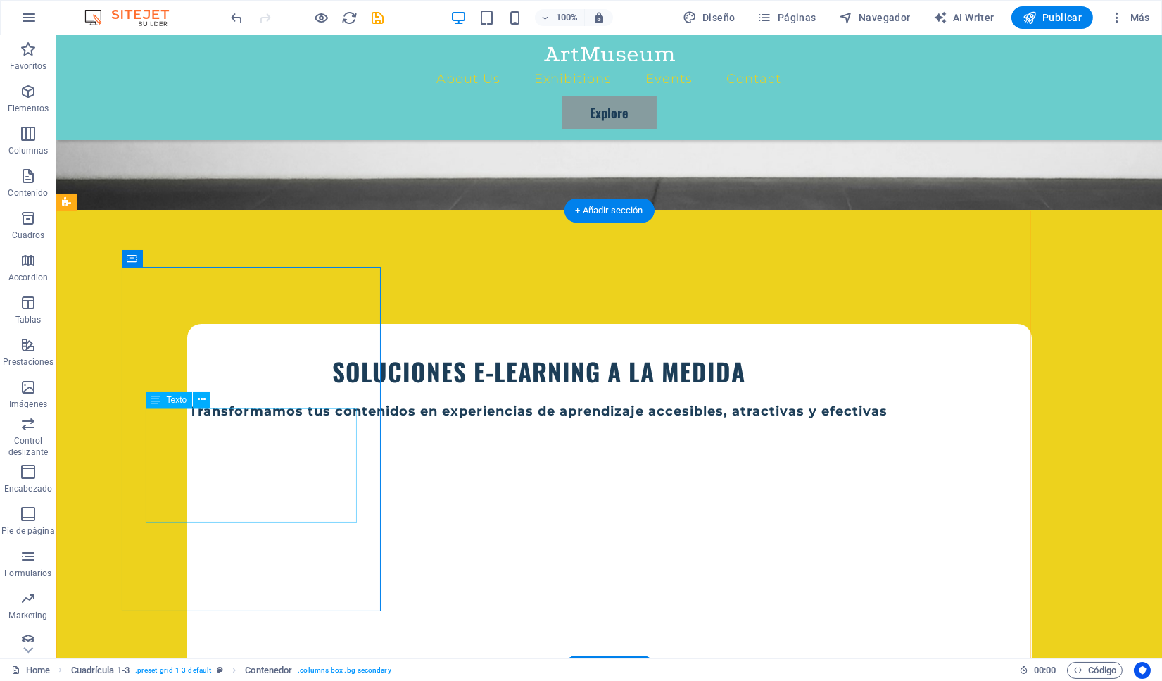
scroll to position [417, 0]
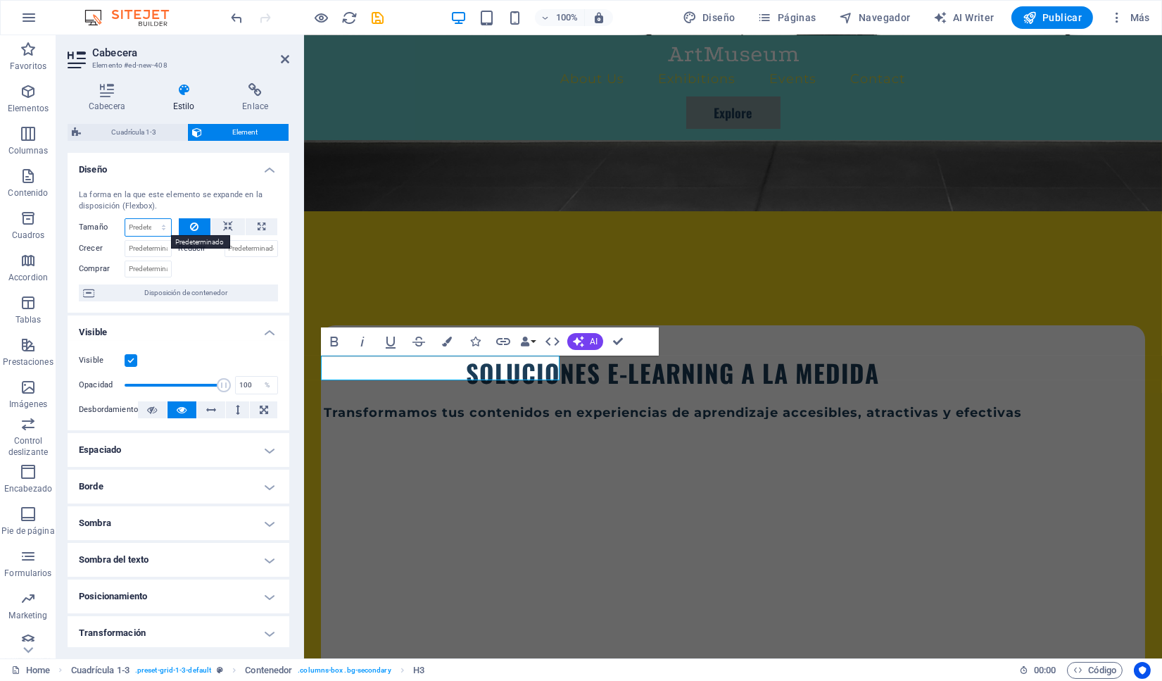
click at [125, 219] on select "Predeterminado automático px % 1/1 1/2 1/3 1/4 1/5 1/6 1/7 1/8 1/9 1/10" at bounding box center [148, 227] width 46 height 17
select select "px"
click option "px" at bounding box center [0, 0] width 0 height 0
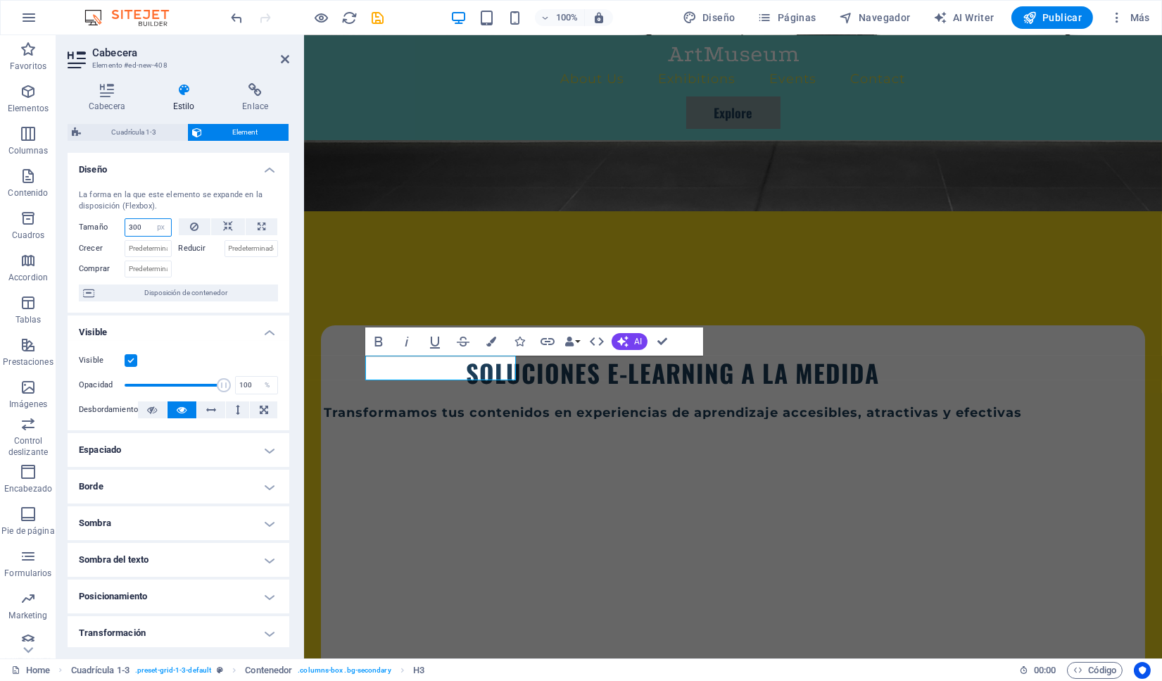
type input "300"
click at [224, 275] on div at bounding box center [229, 267] width 100 height 20
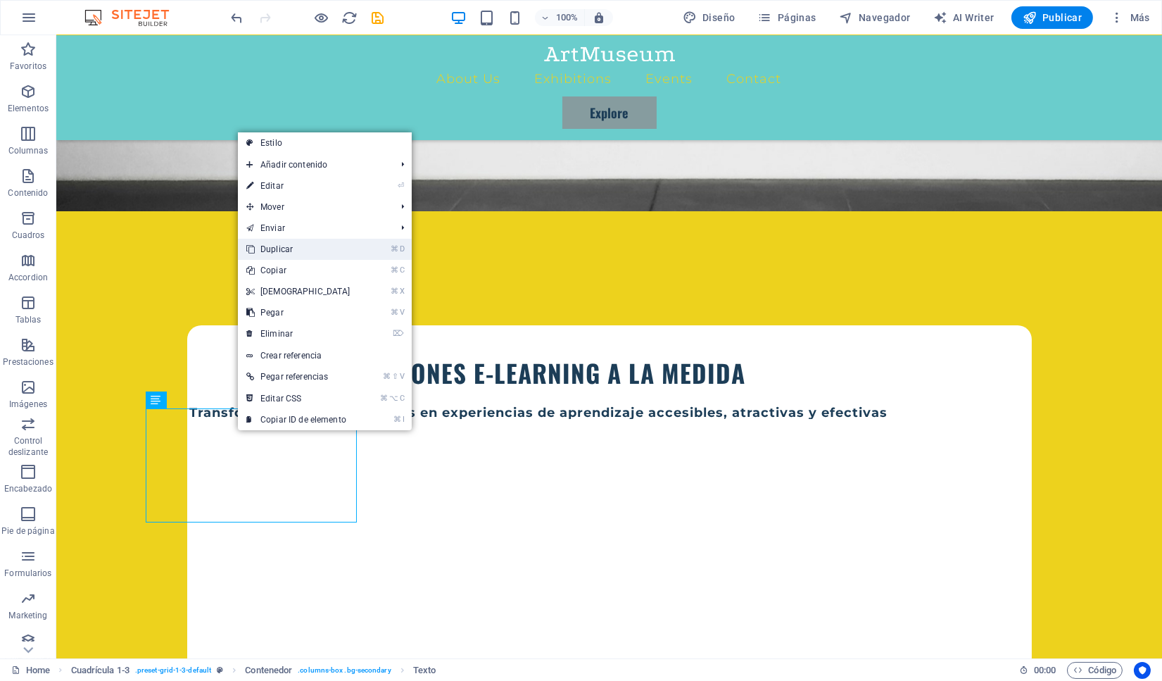
click at [274, 253] on link "⌘ D Duplicar" at bounding box center [298, 249] width 121 height 21
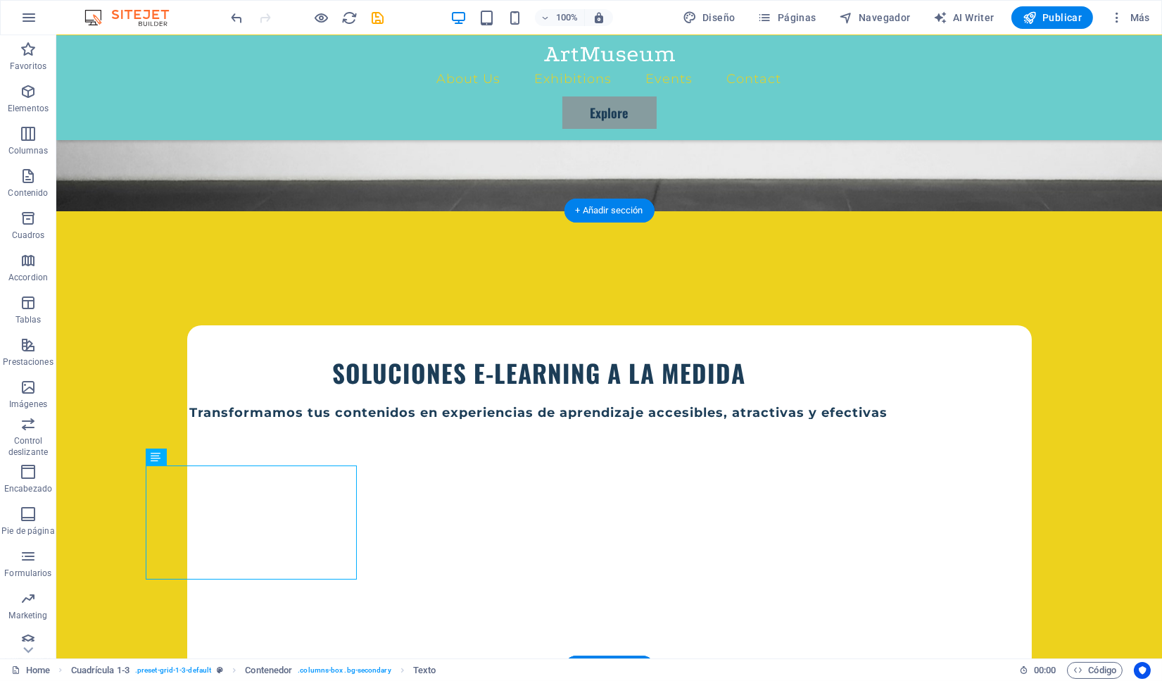
drag, startPoint x: 238, startPoint y: 497, endPoint x: 632, endPoint y: 317, distance: 432.9
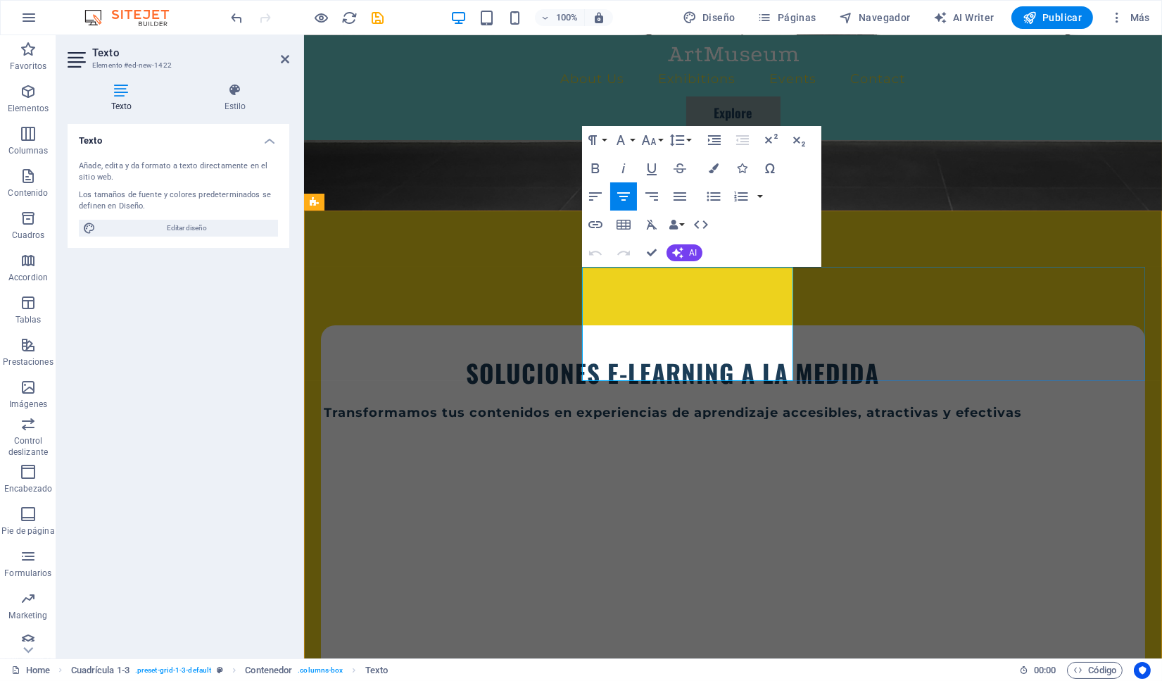
drag, startPoint x: 788, startPoint y: 373, endPoint x: 589, endPoint y: 261, distance: 227.9
click at [594, 199] on icon "button" at bounding box center [595, 196] width 17 height 17
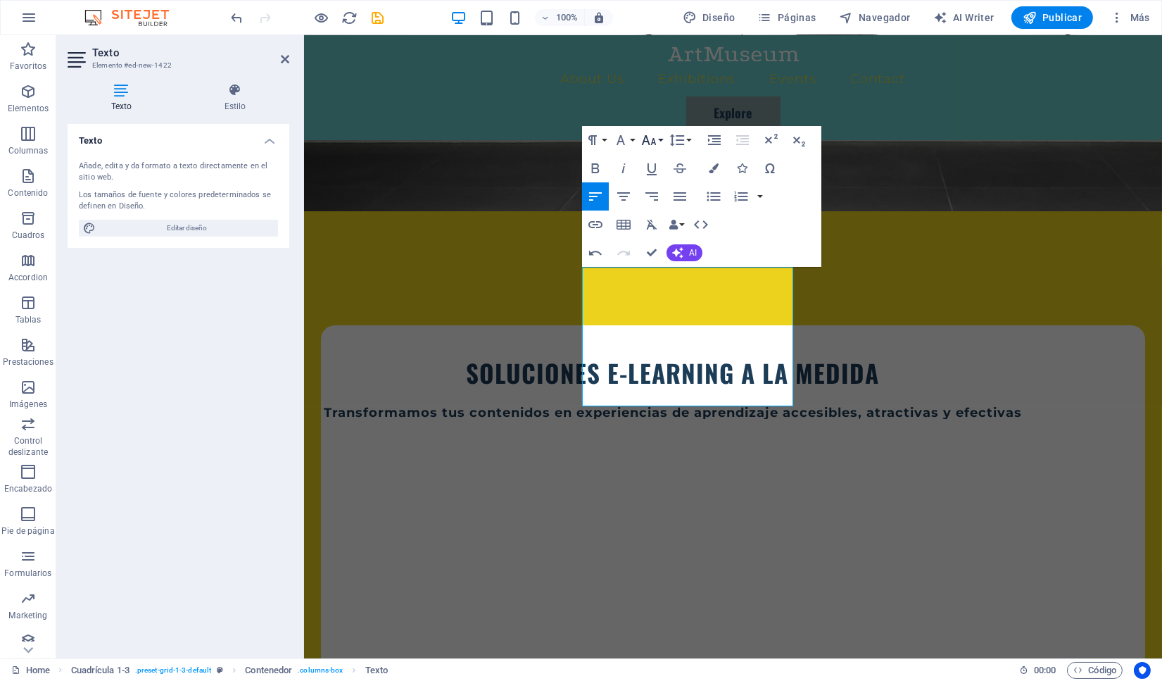
click at [652, 139] on icon "button" at bounding box center [649, 140] width 17 height 17
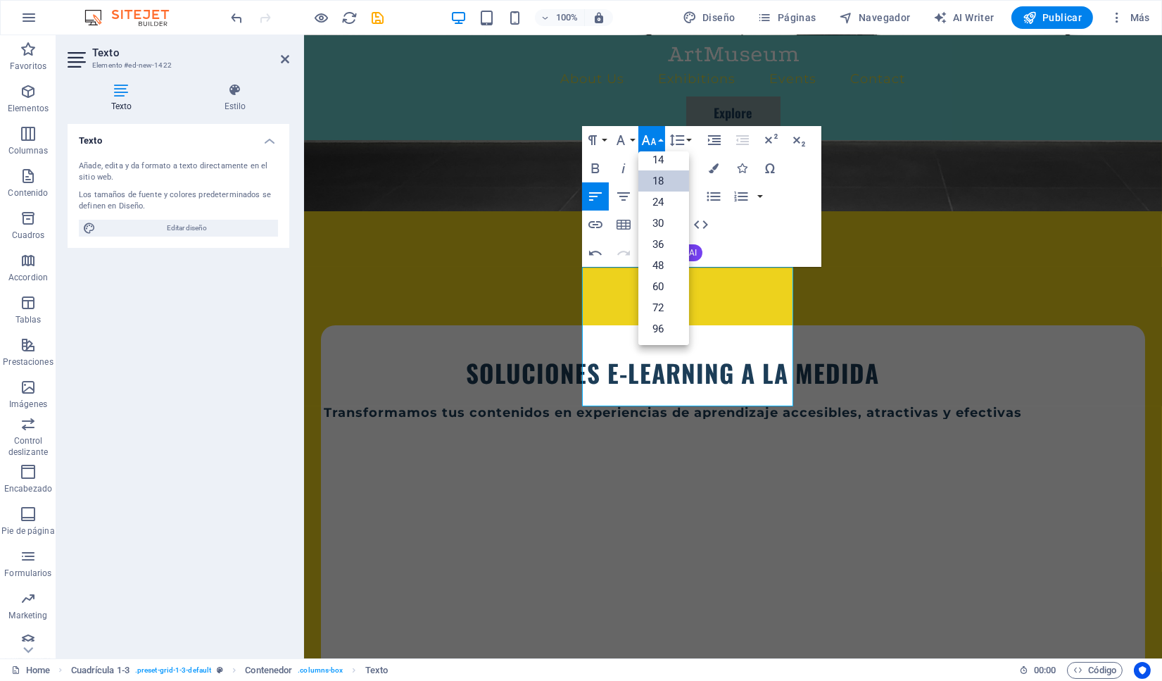
scroll to position [113, 0]
click at [661, 153] on link "14" at bounding box center [664, 159] width 51 height 21
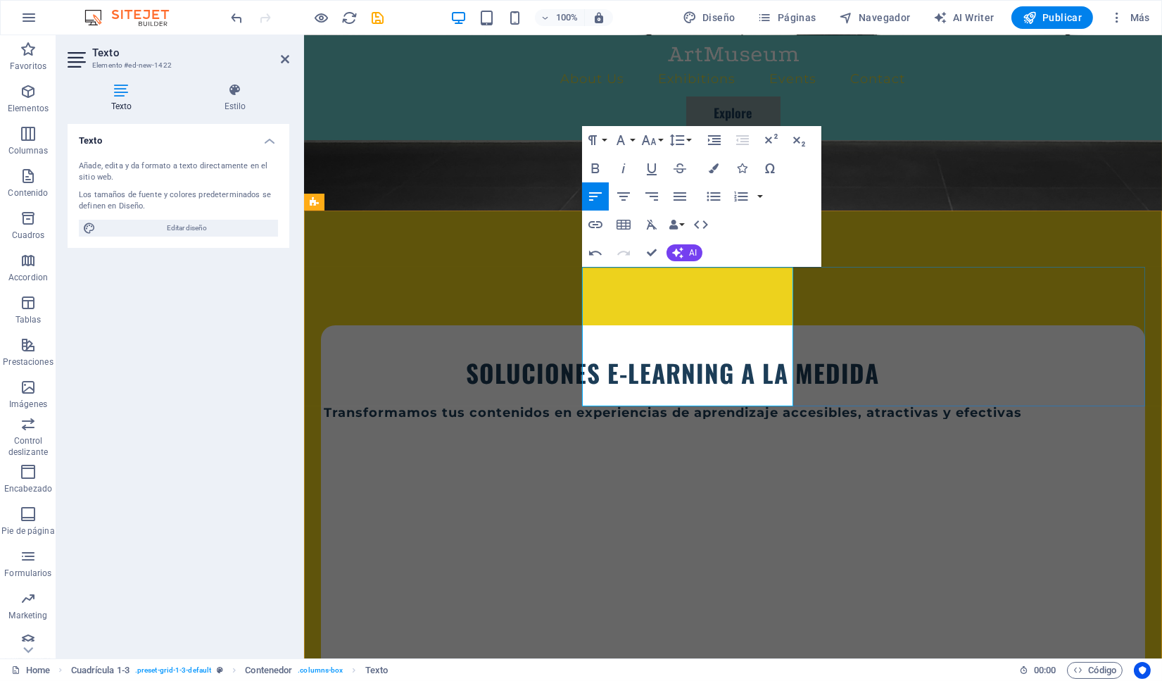
drag, startPoint x: 784, startPoint y: 399, endPoint x: 584, endPoint y: 276, distance: 235.5
click at [653, 144] on icon "button" at bounding box center [649, 140] width 17 height 17
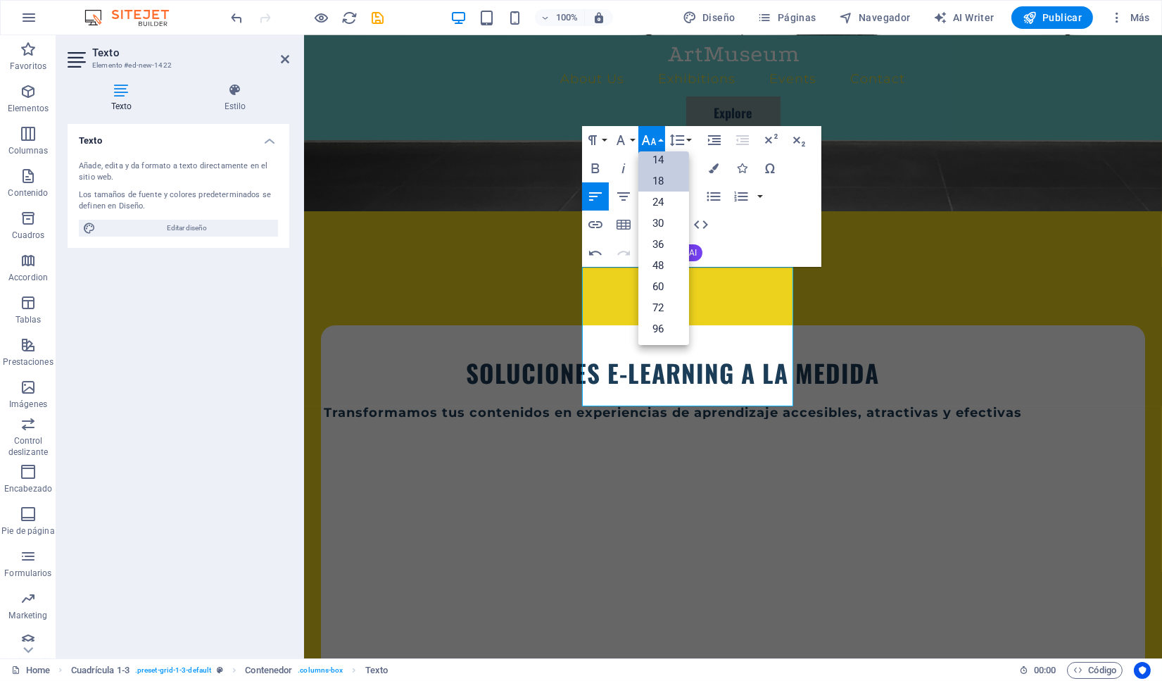
click at [660, 161] on link "14" at bounding box center [664, 159] width 51 height 21
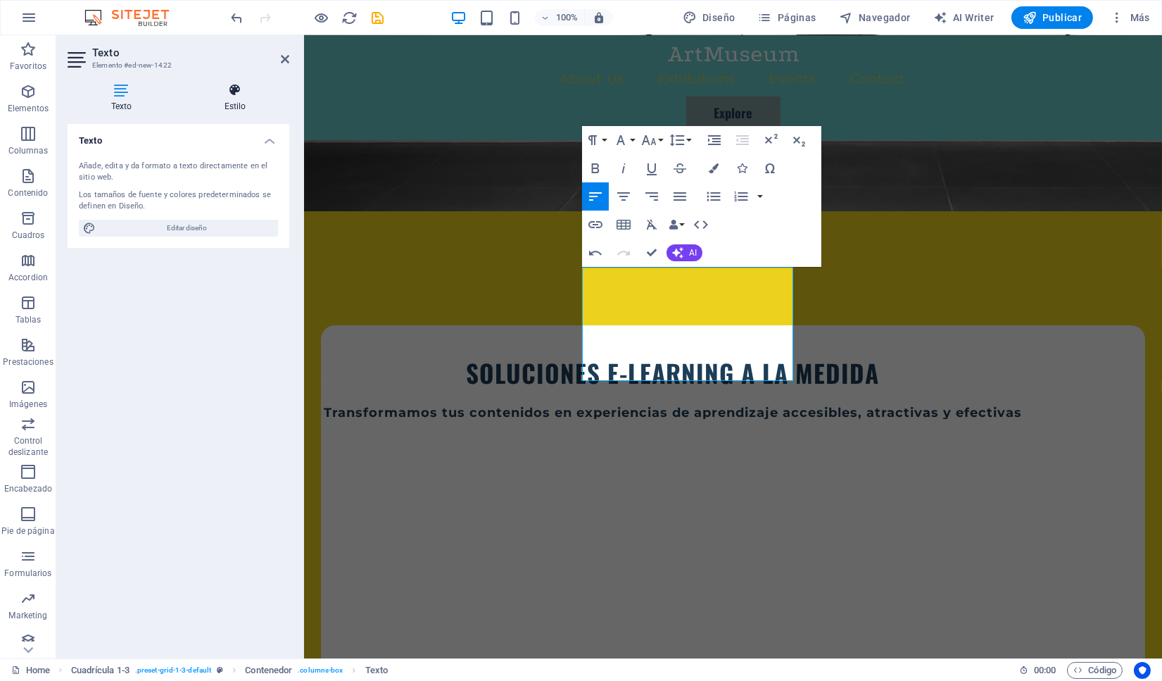
click at [239, 95] on icon at bounding box center [235, 90] width 108 height 14
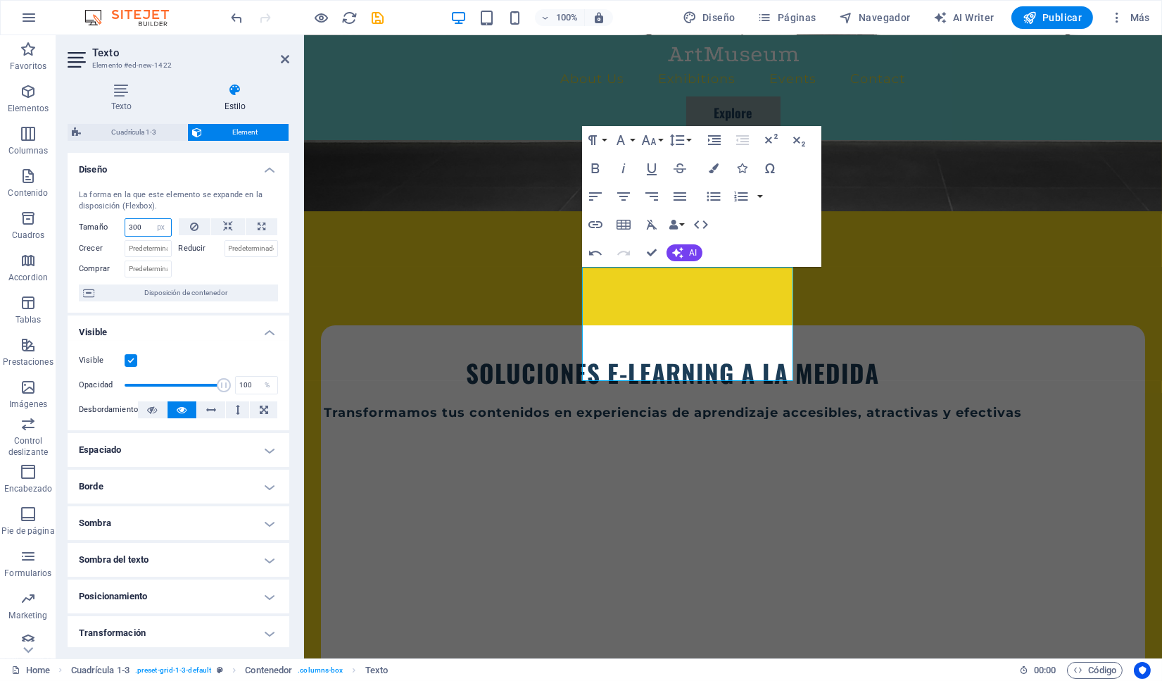
drag, startPoint x: 142, startPoint y: 225, endPoint x: 101, endPoint y: 224, distance: 40.2
click at [125, 224] on input "300" at bounding box center [148, 227] width 46 height 17
type input "600"
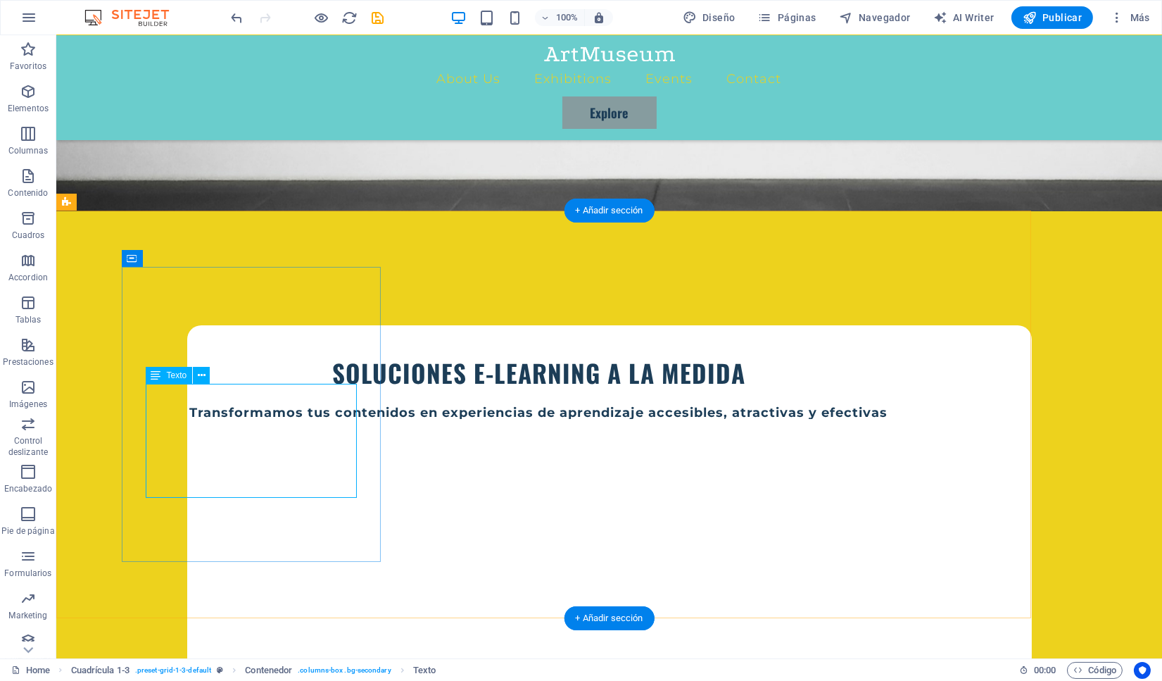
select select "px"
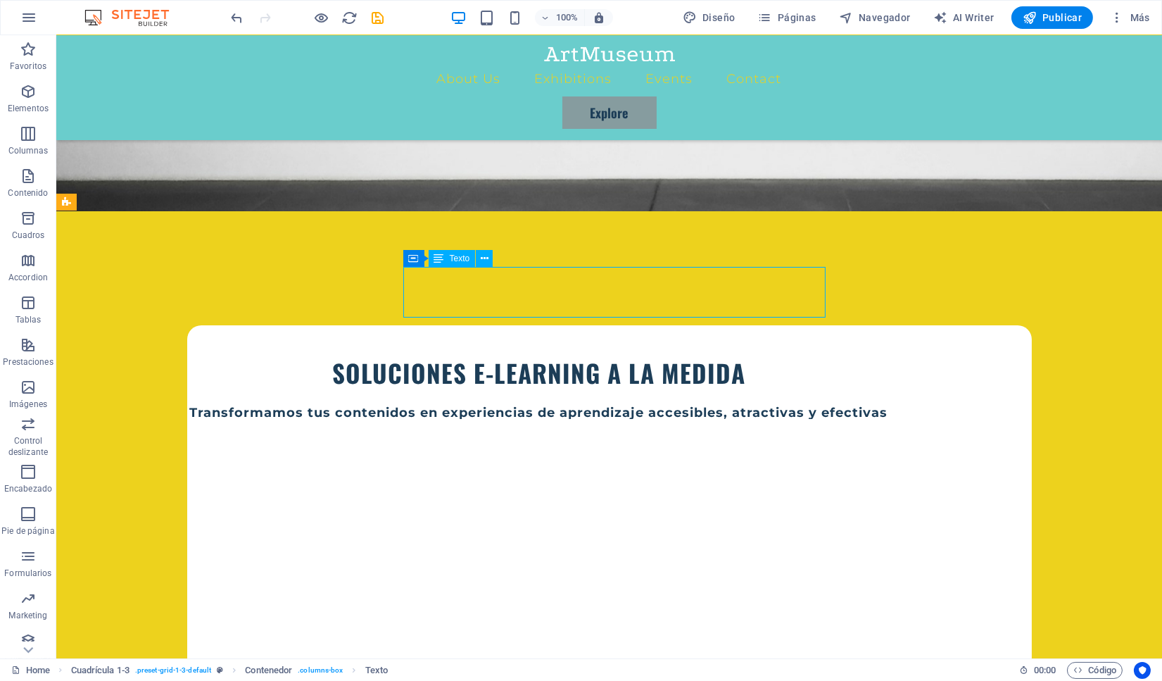
select select "px"
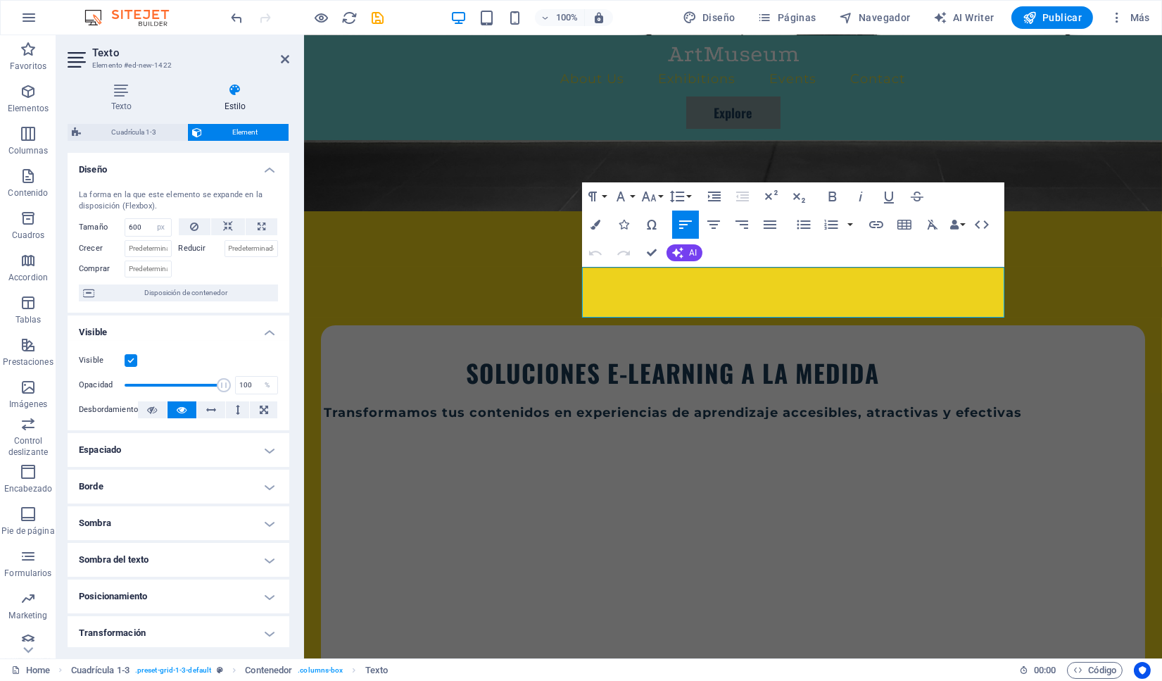
click at [132, 123] on div "Texto Estilo Texto Añade, edita y da formato a texto directamente en el sitio w…" at bounding box center [179, 365] width 222 height 564
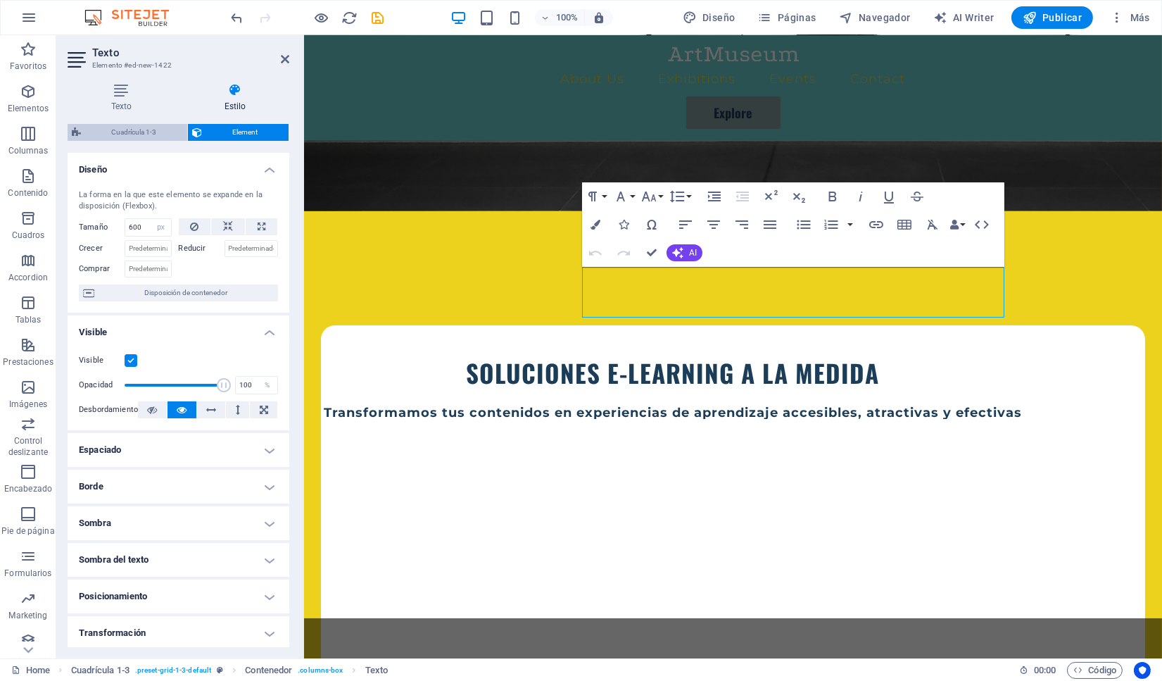
click at [134, 129] on span "Cuadrícula 1-3" at bounding box center [134, 132] width 98 height 17
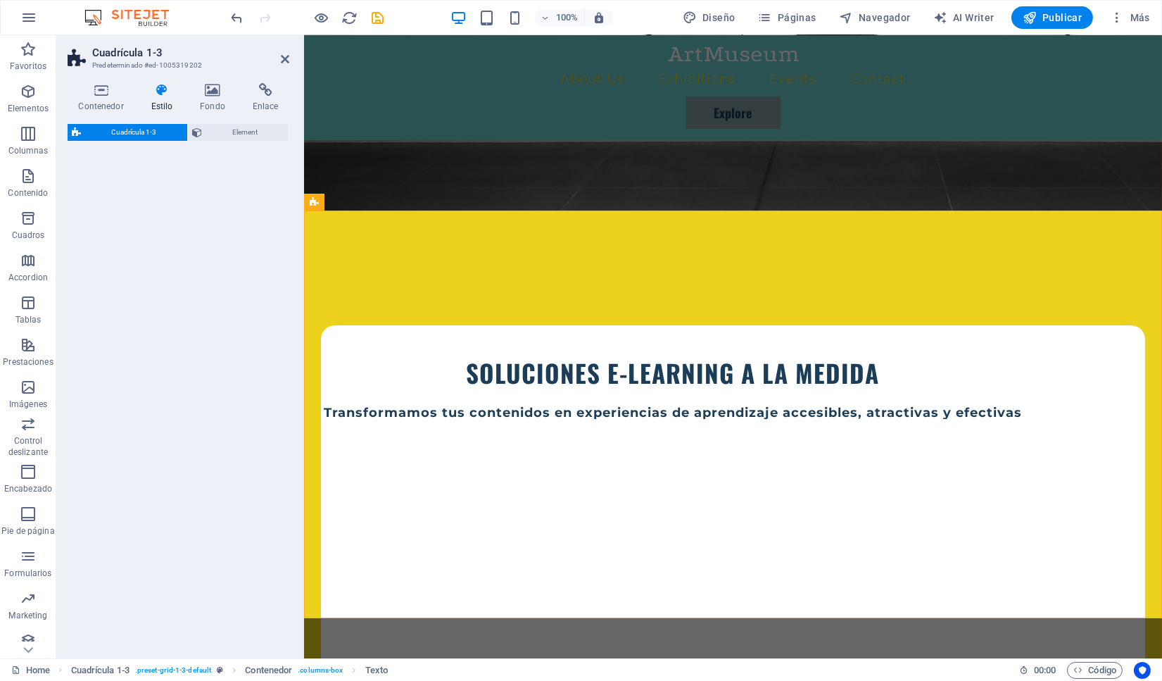
select select "rem"
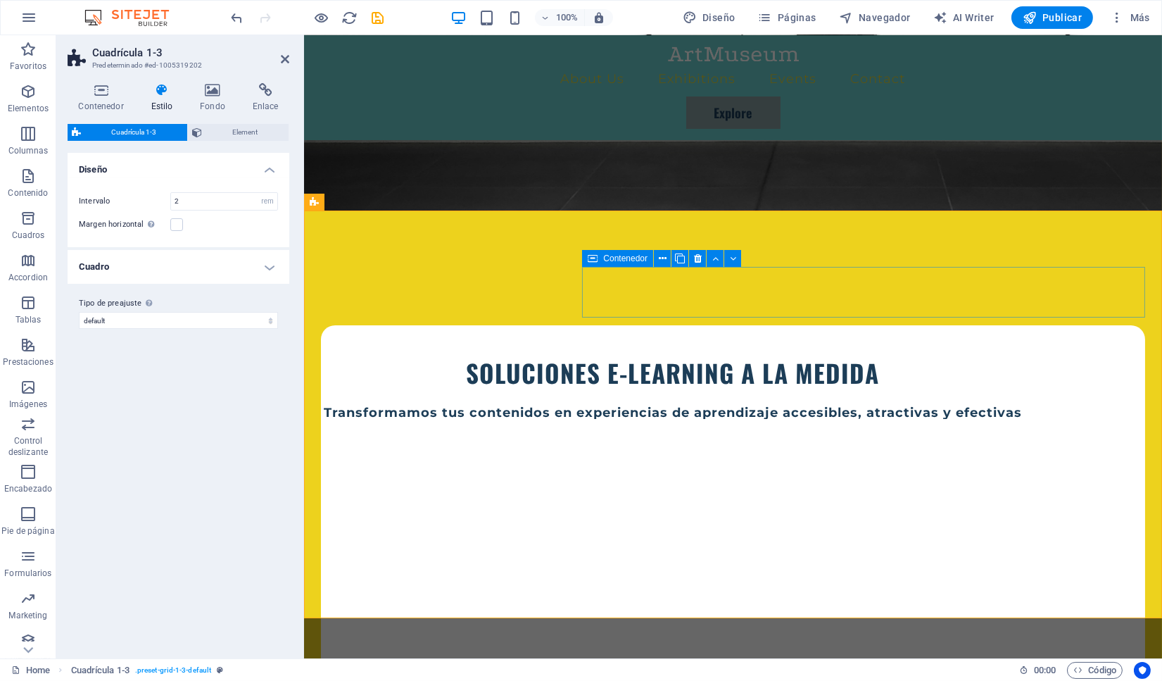
select select "px"
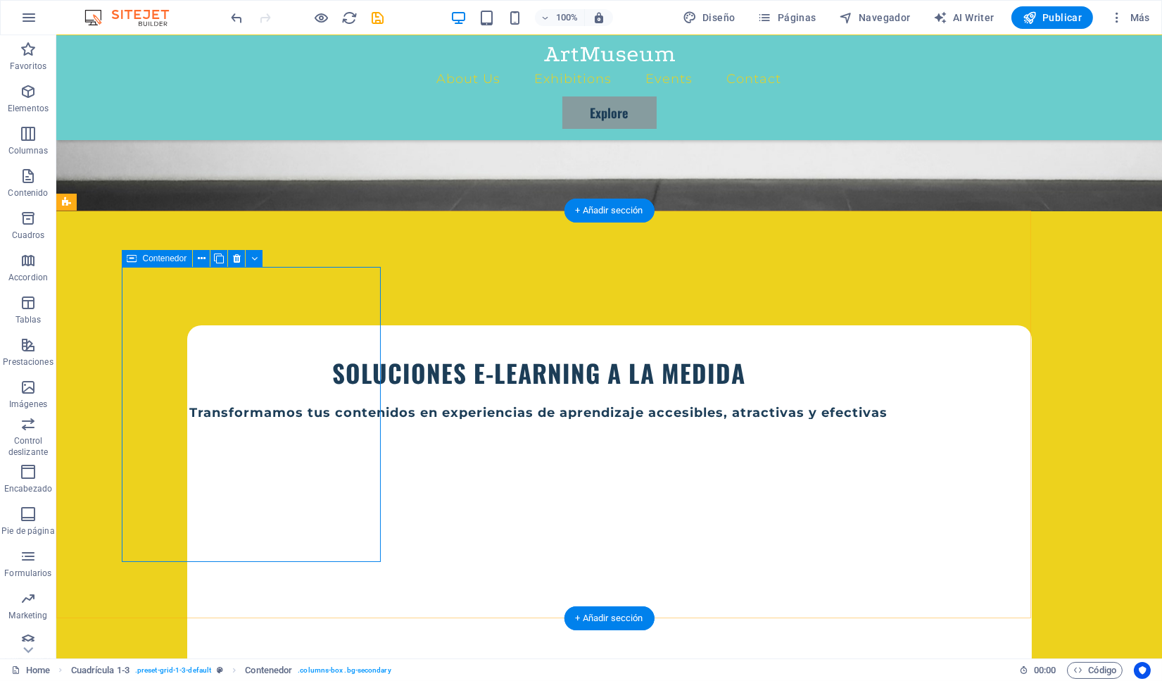
select select "px"
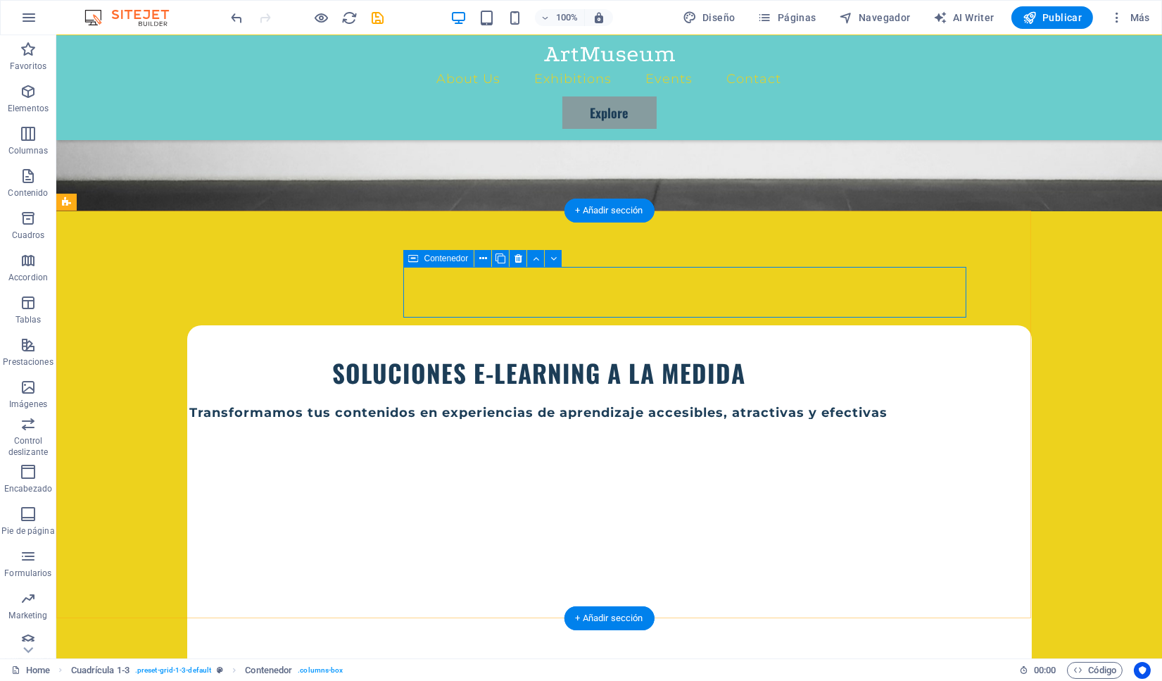
select select "px"
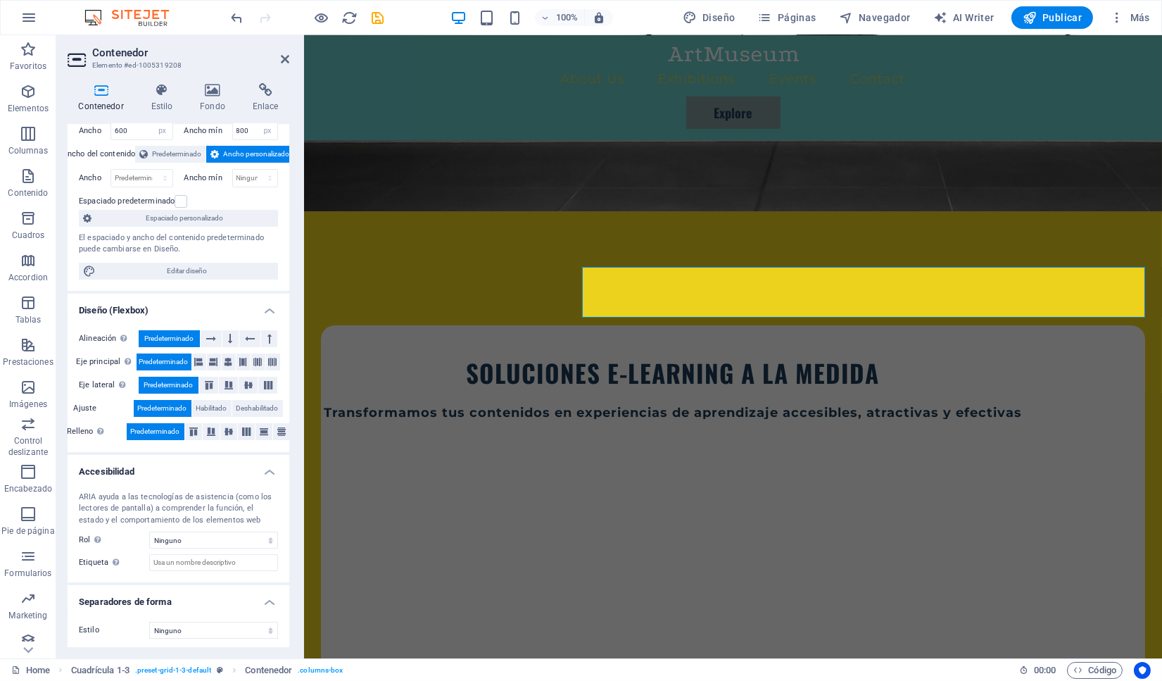
scroll to position [57, 0]
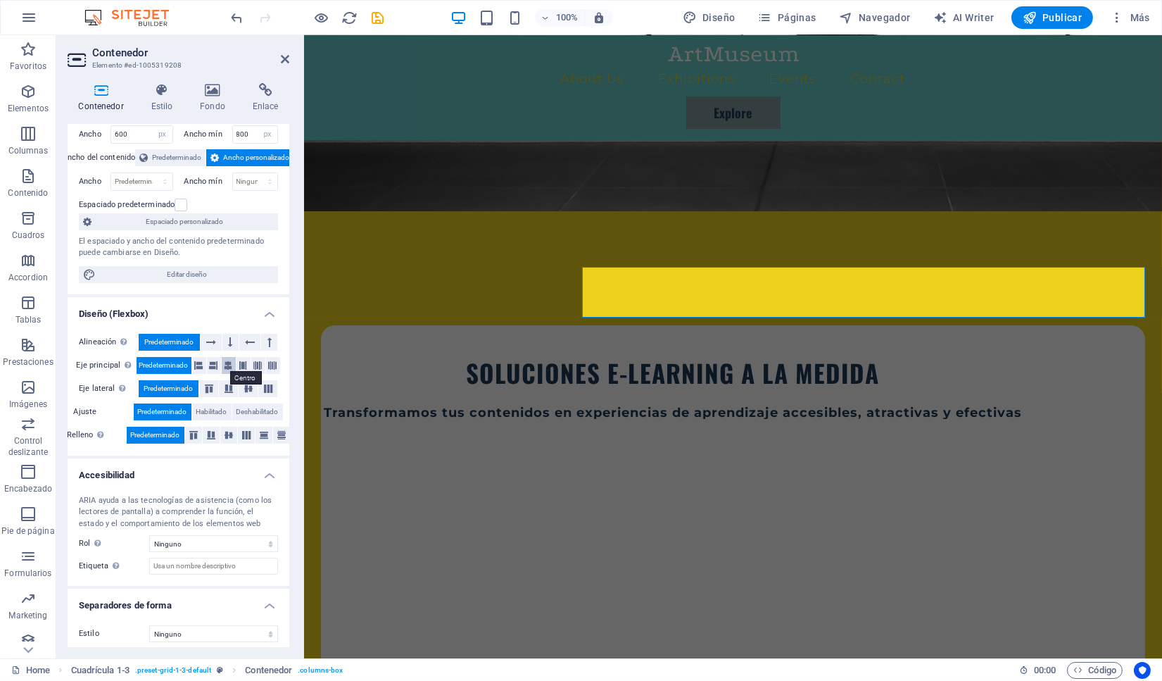
click at [230, 362] on icon at bounding box center [229, 365] width 8 height 17
click at [251, 387] on icon at bounding box center [248, 388] width 17 height 8
click at [230, 432] on icon at bounding box center [228, 435] width 17 height 8
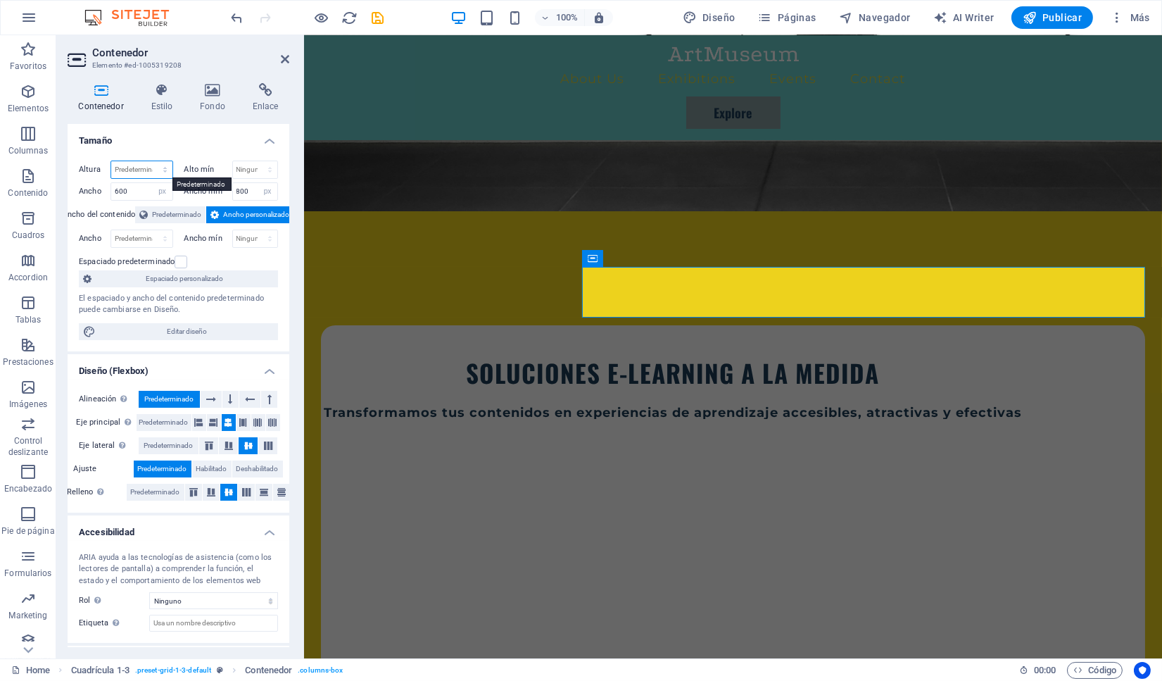
click at [111, 161] on select "Predeterminado px rem % vh vw" at bounding box center [141, 169] width 61 height 17
select select "px"
click option "px" at bounding box center [0, 0] width 0 height 0
click at [139, 154] on div "Altura 72 Predeterminado px rem % vh vw Alto mín Ninguno px rem % vh vw Ancho 6…" at bounding box center [179, 250] width 222 height 202
drag, startPoint x: 135, startPoint y: 170, endPoint x: 77, endPoint y: 172, distance: 57.8
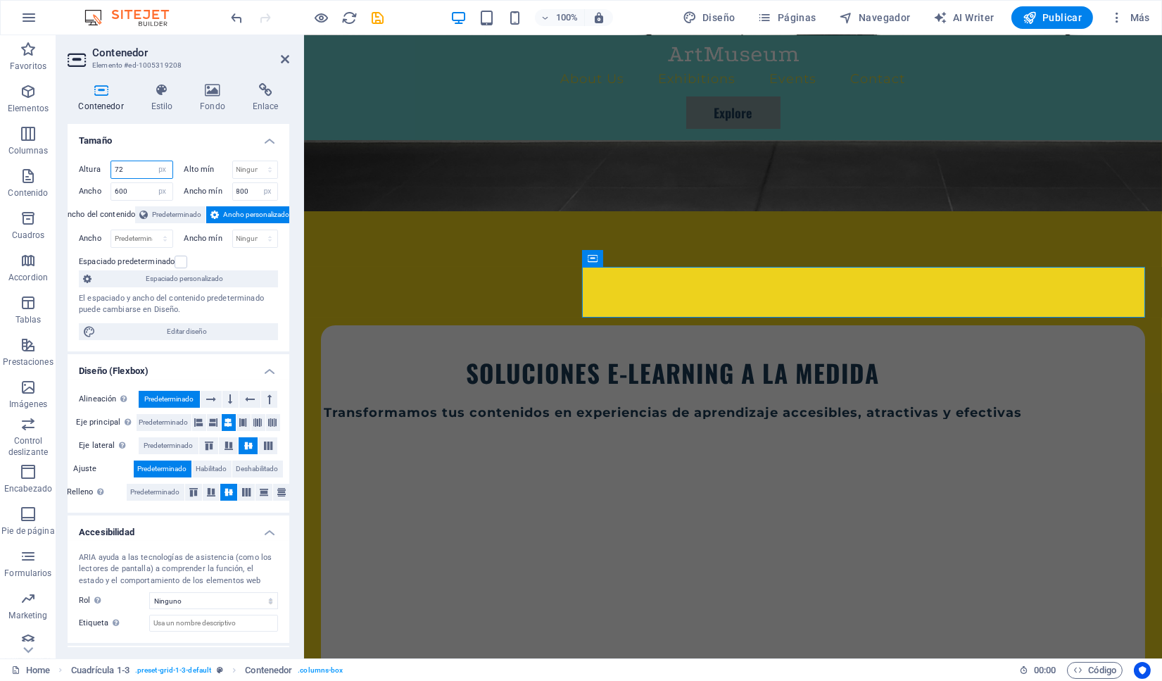
click at [111, 172] on input "72" at bounding box center [141, 169] width 61 height 17
type input "100"
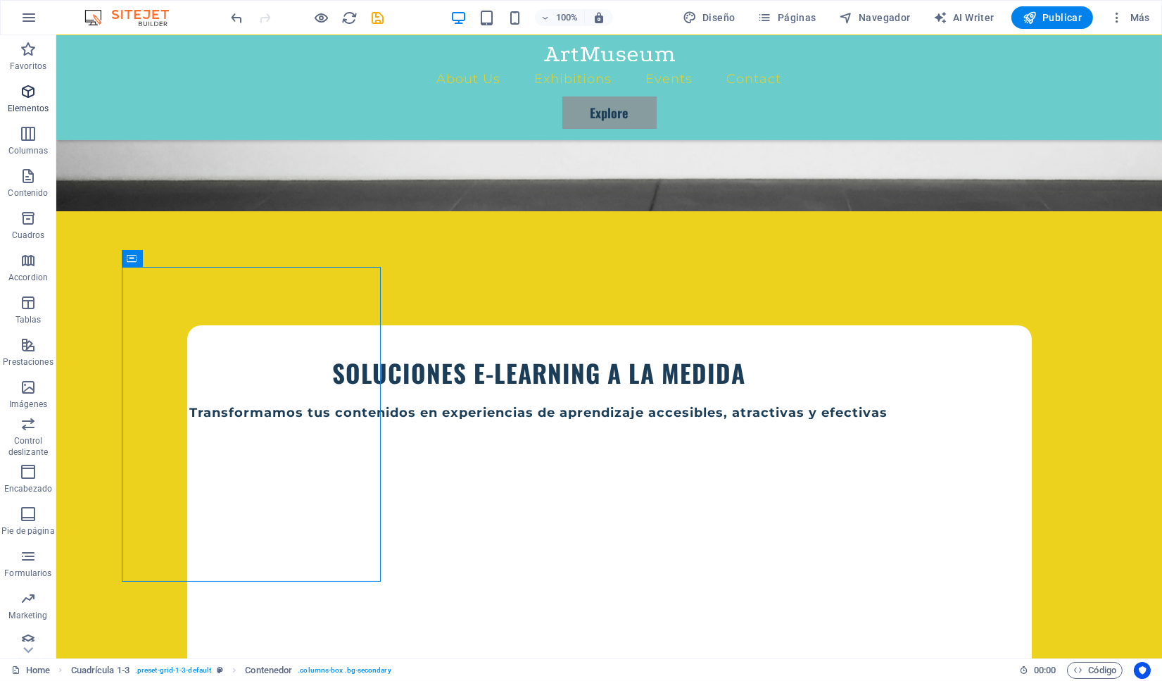
click at [23, 99] on icon "button" at bounding box center [28, 91] width 17 height 17
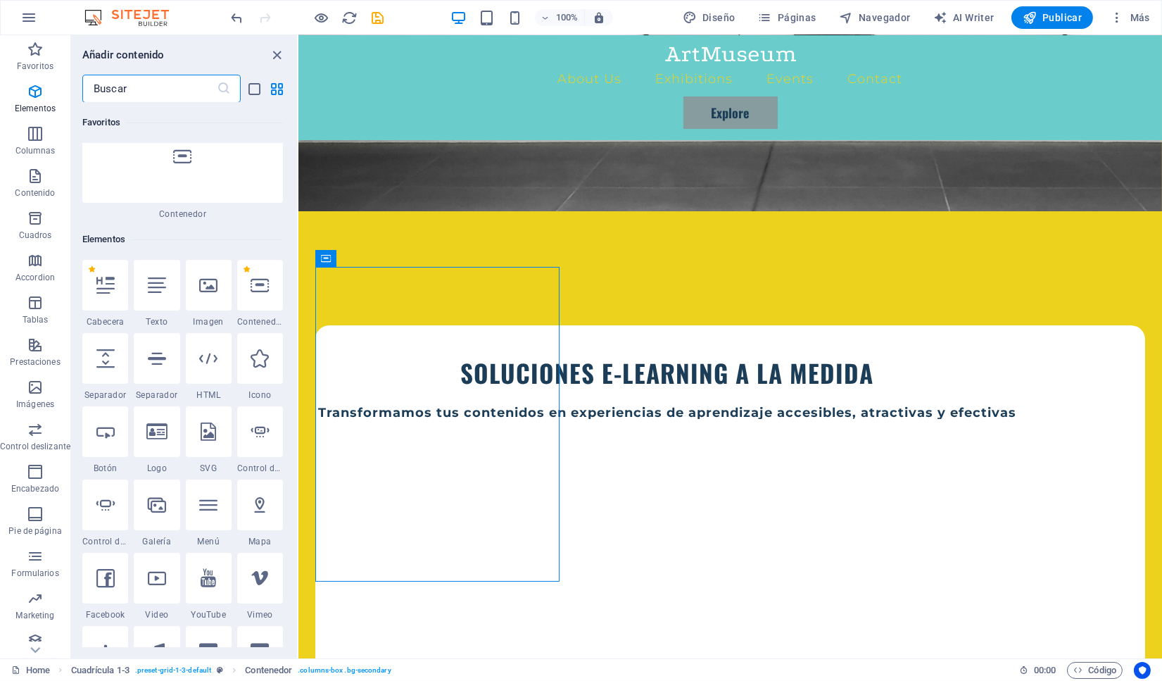
scroll to position [149, 0]
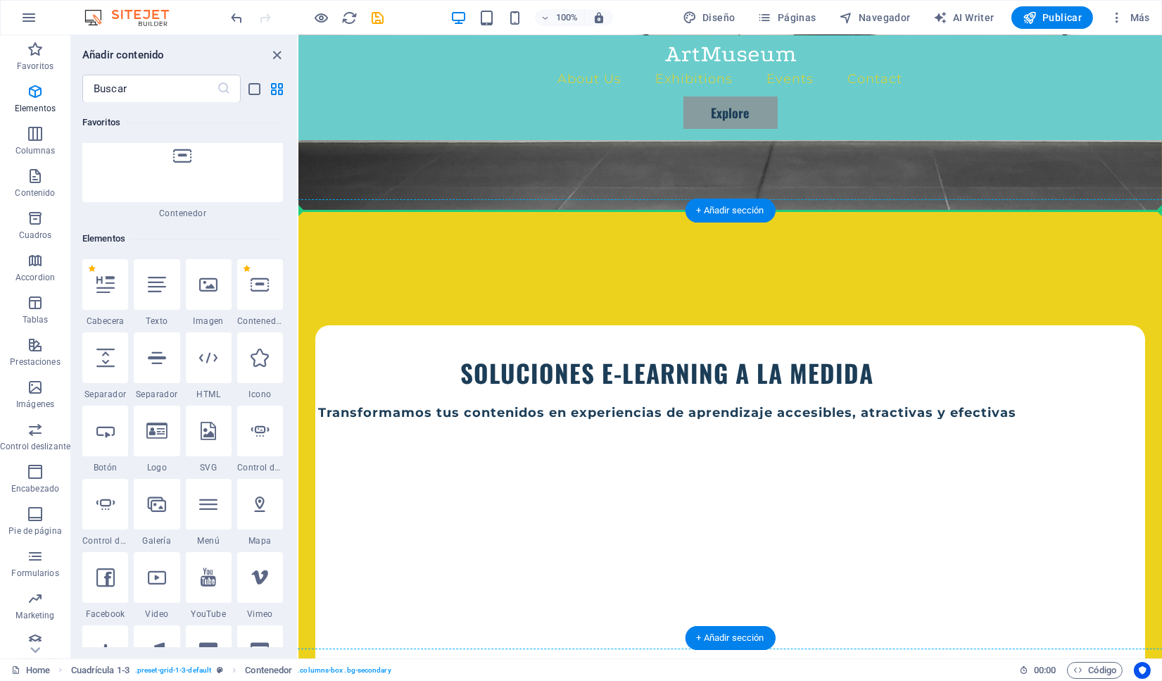
click at [299, 247] on div "Arrastra aquí para reemplazar el contenido existente. Si quieres crear un eleme…" at bounding box center [731, 346] width 864 height 623
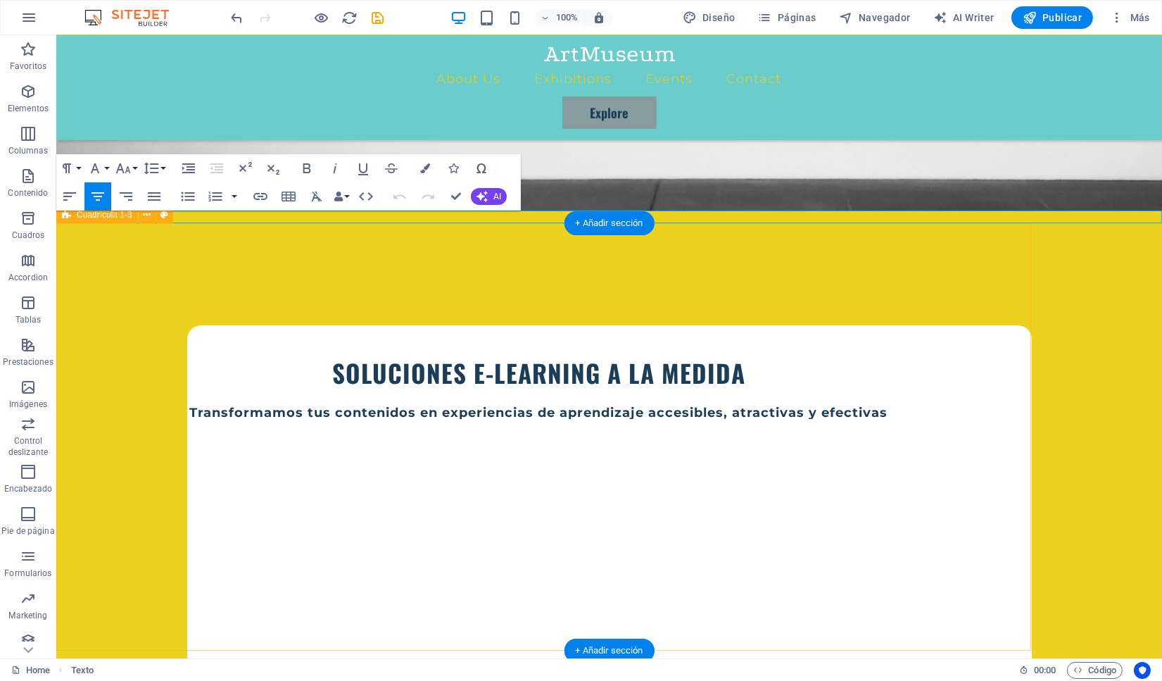
select select "rem"
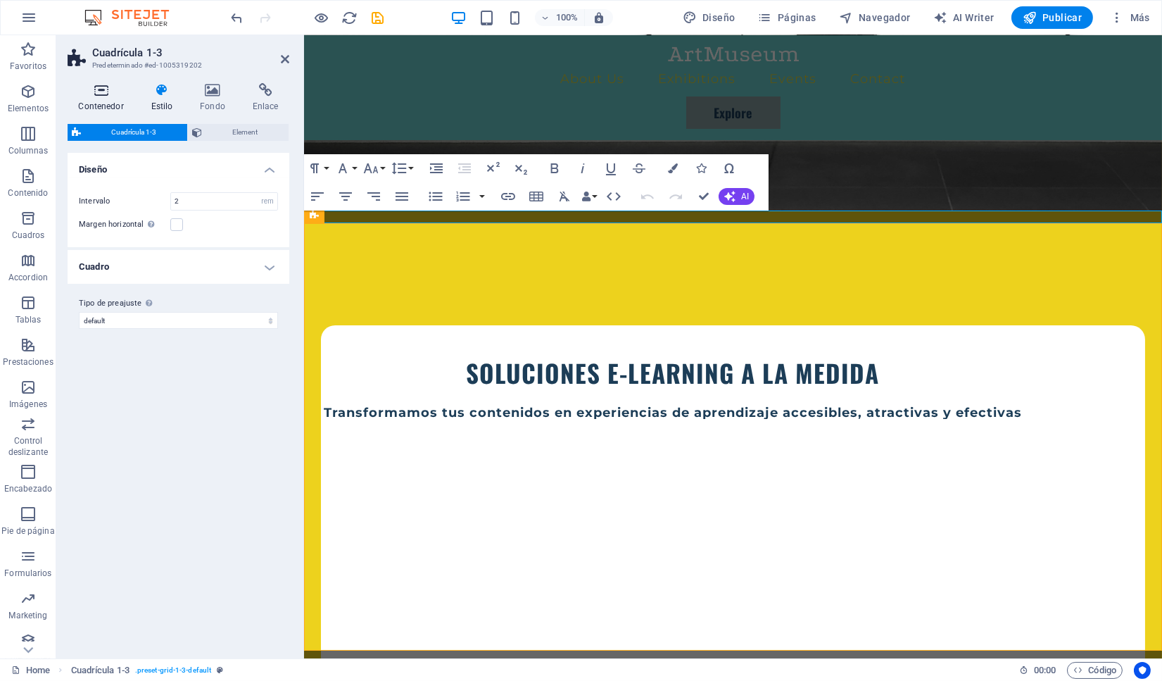
click at [100, 93] on icon at bounding box center [101, 90] width 67 height 14
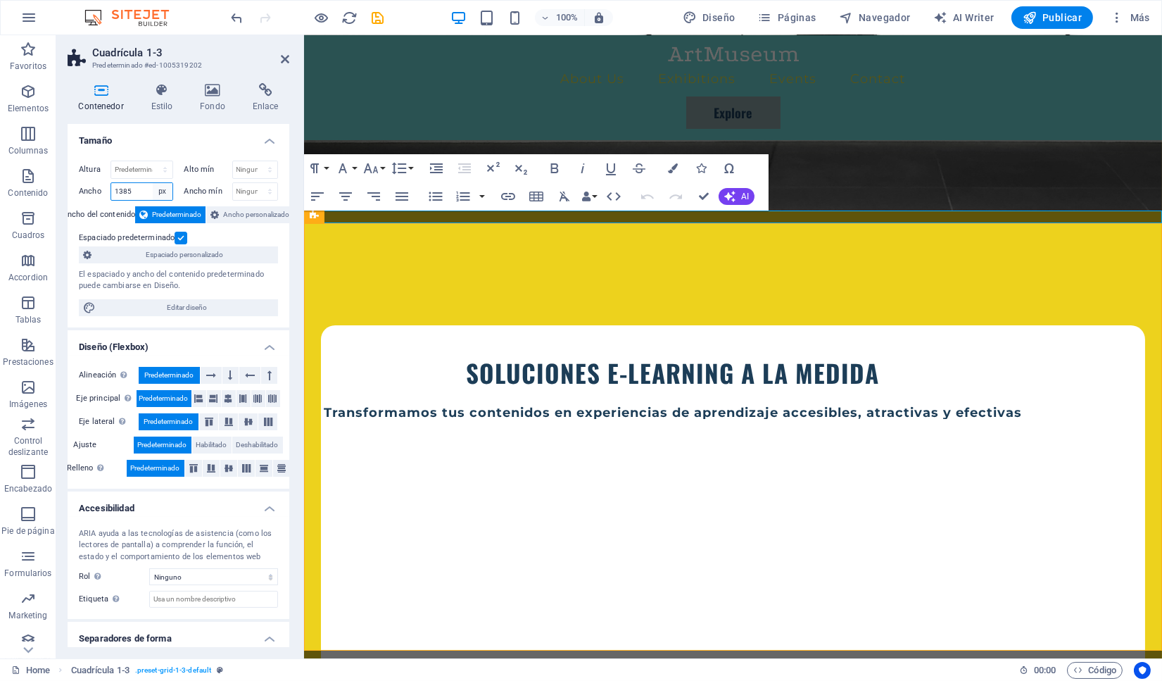
select select "default"
click option "Predeterminado" at bounding box center [0, 0] width 0 height 0
select select "DISABLED_OPTION_VALUE"
click at [875, 325] on div "SOLUCIONES E-LEARNING A LA MEDIDA Transformamos tus contenidos en experiencias …" at bounding box center [732, 536] width 824 height 422
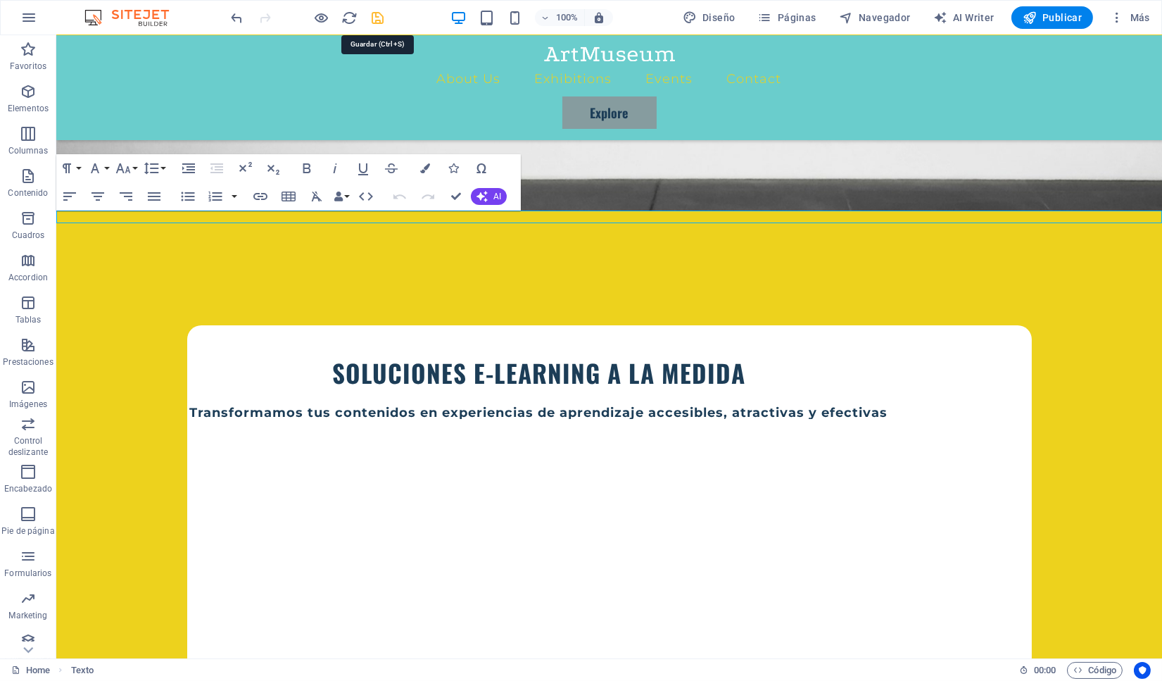
click at [384, 18] on icon "save" at bounding box center [378, 18] width 16 height 16
checkbox input "false"
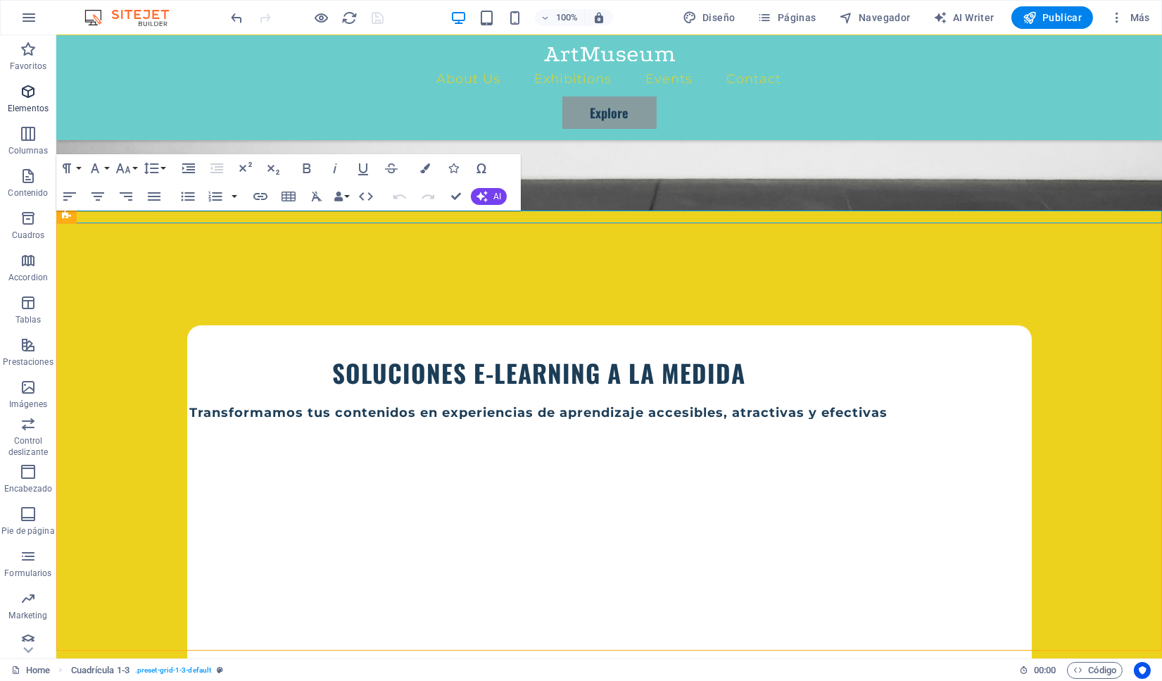
click at [27, 96] on icon "button" at bounding box center [28, 91] width 17 height 17
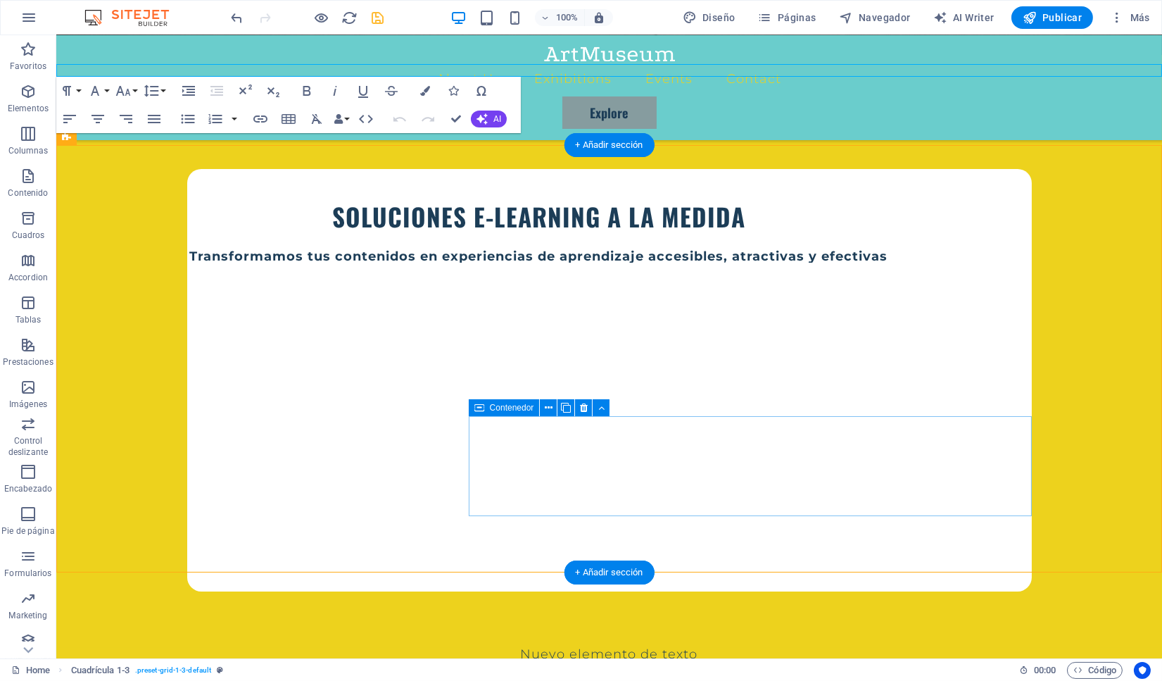
scroll to position [577, 0]
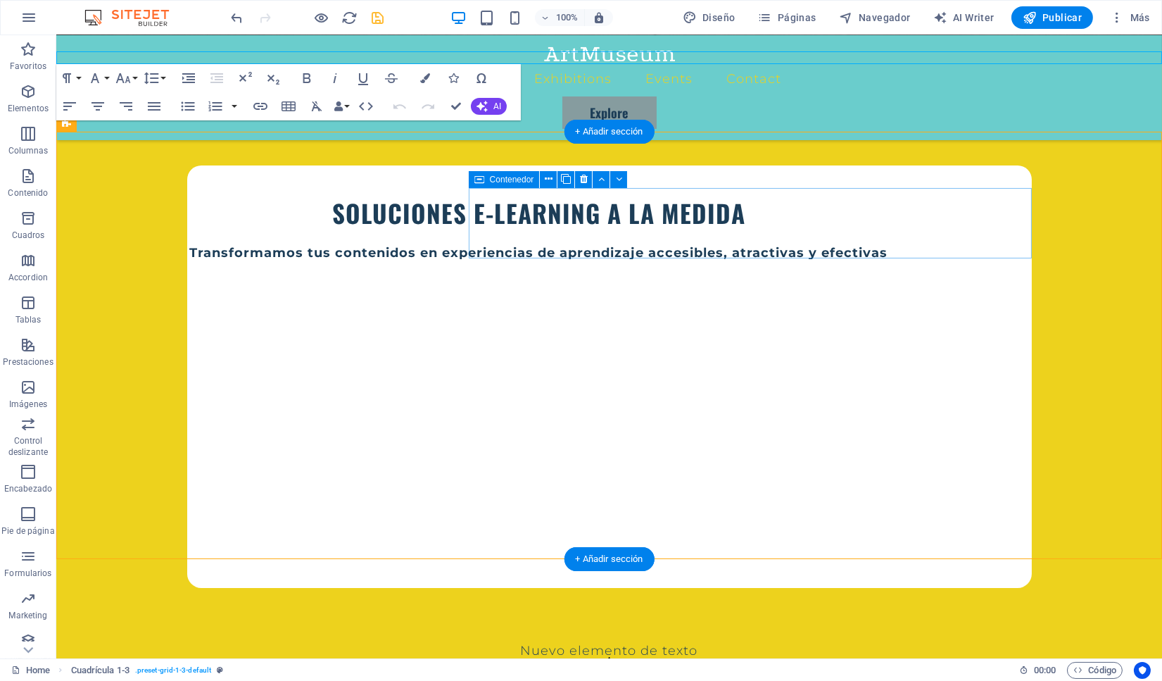
select select "px"
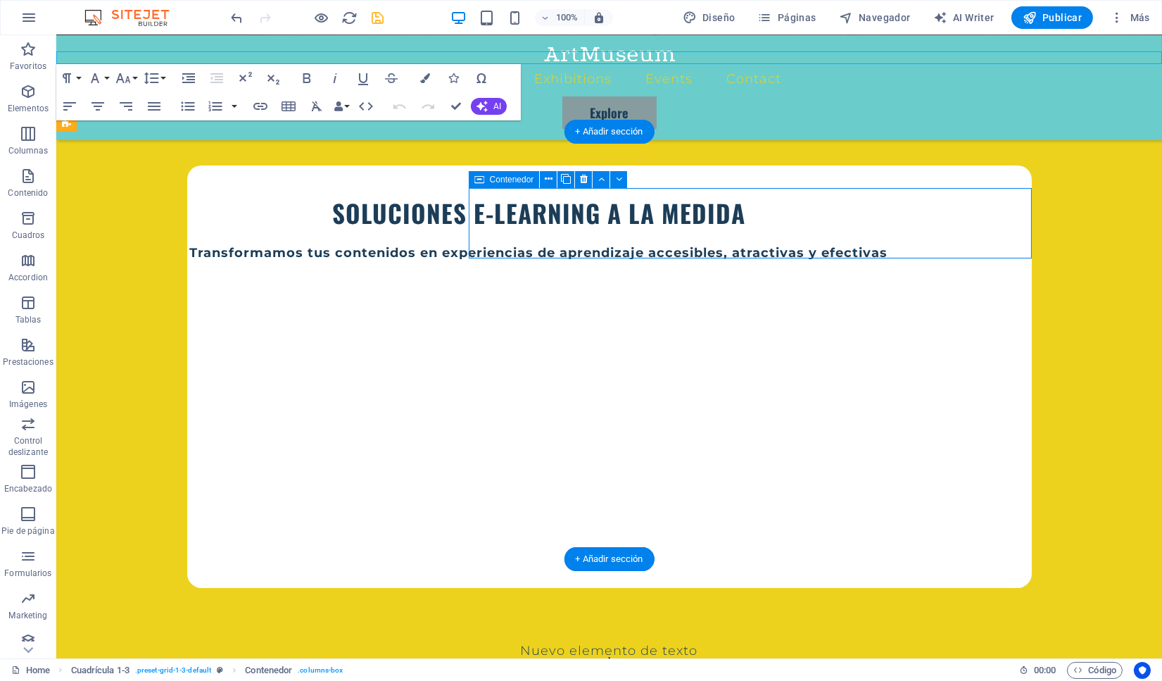
select select "px"
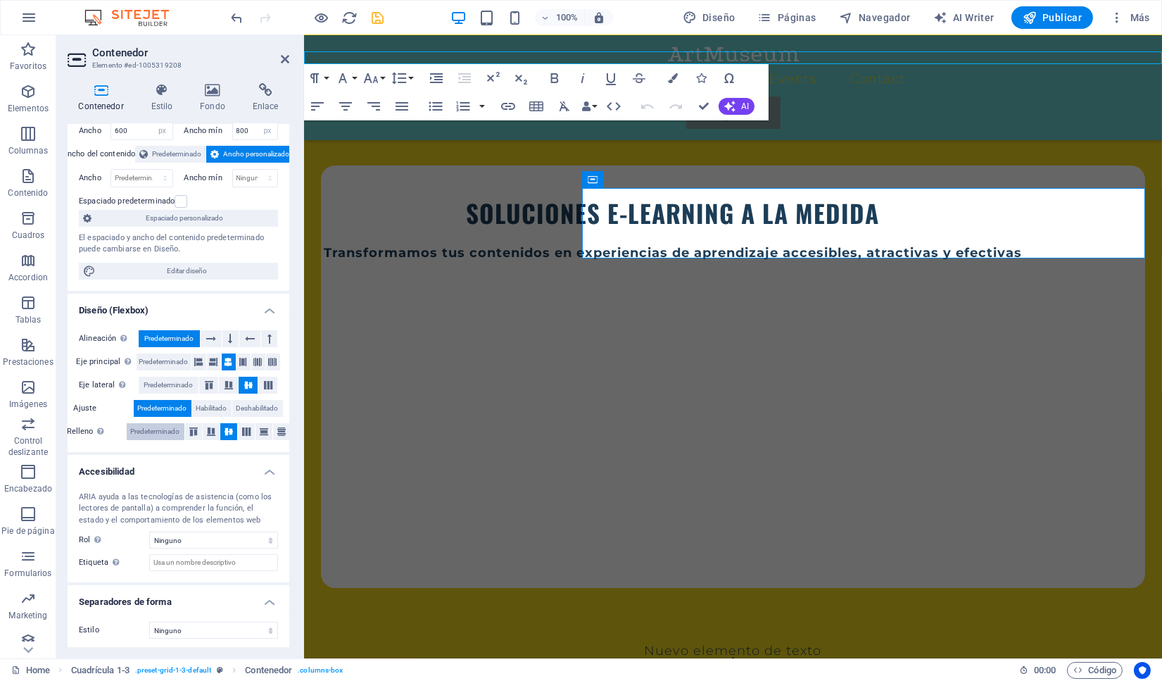
scroll to position [0, 0]
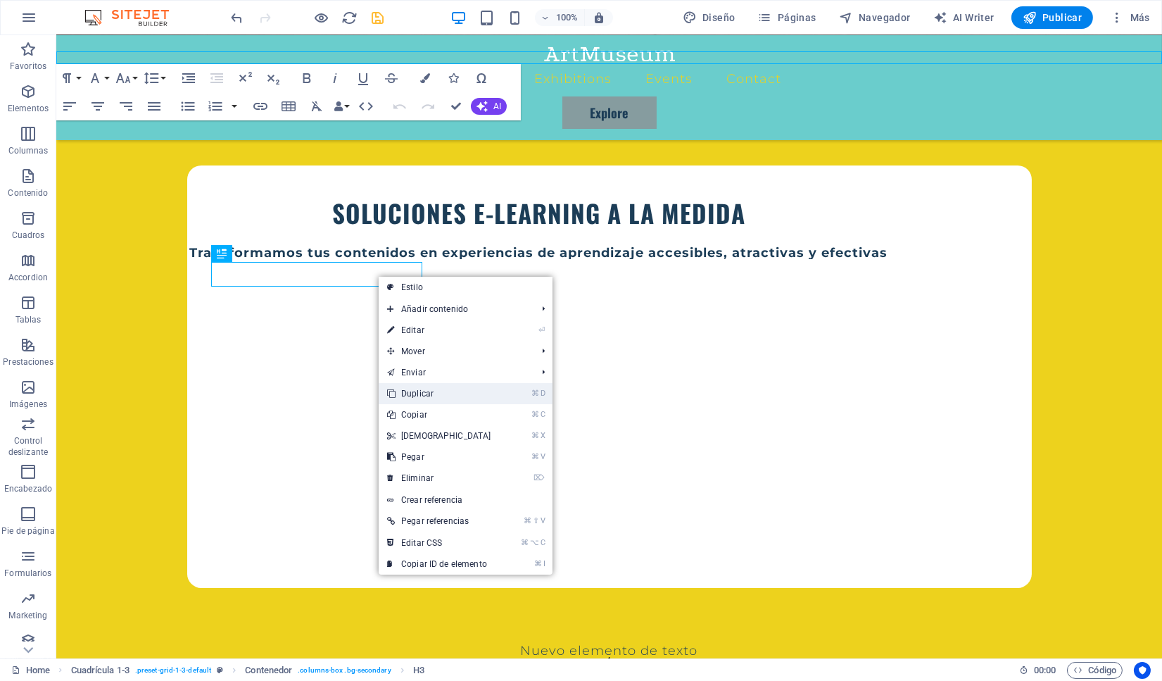
click at [413, 394] on link "⌘ D Duplicar" at bounding box center [439, 393] width 121 height 21
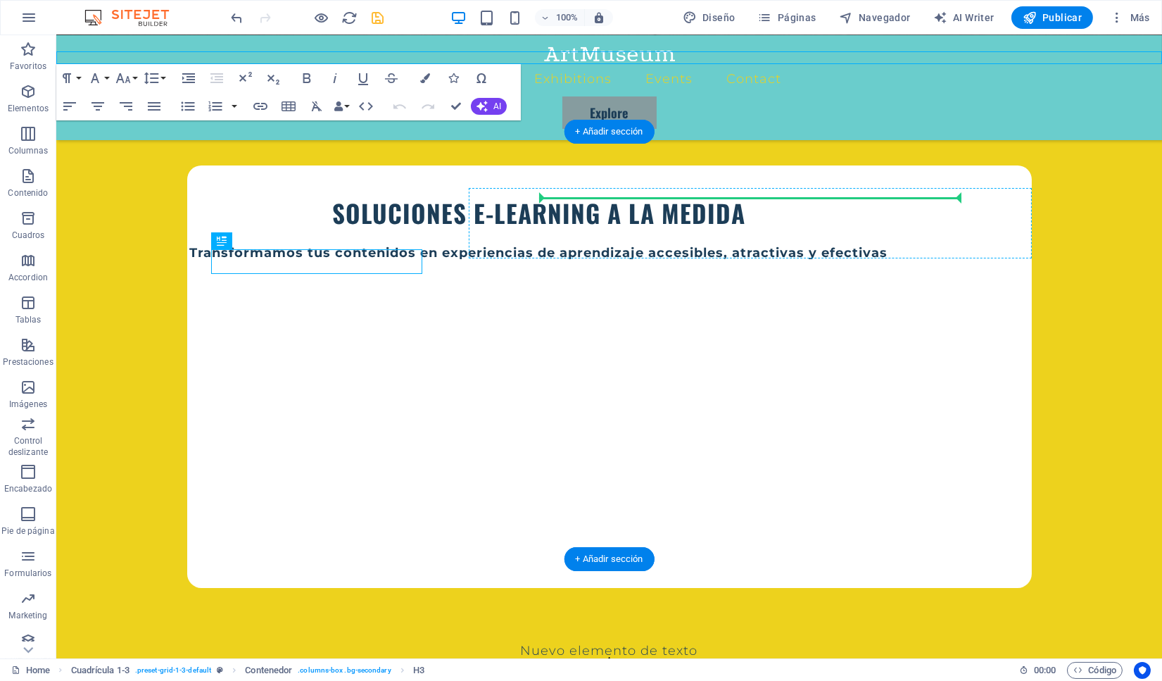
drag, startPoint x: 302, startPoint y: 265, endPoint x: 568, endPoint y: 208, distance: 272.2
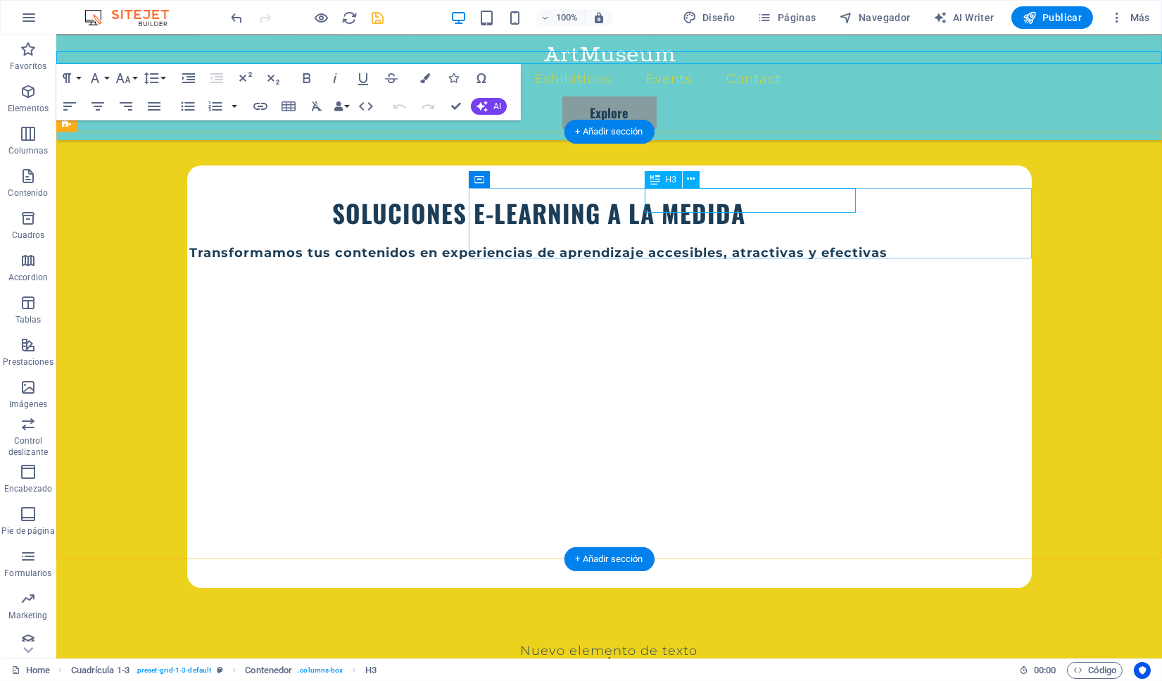
select select "px"
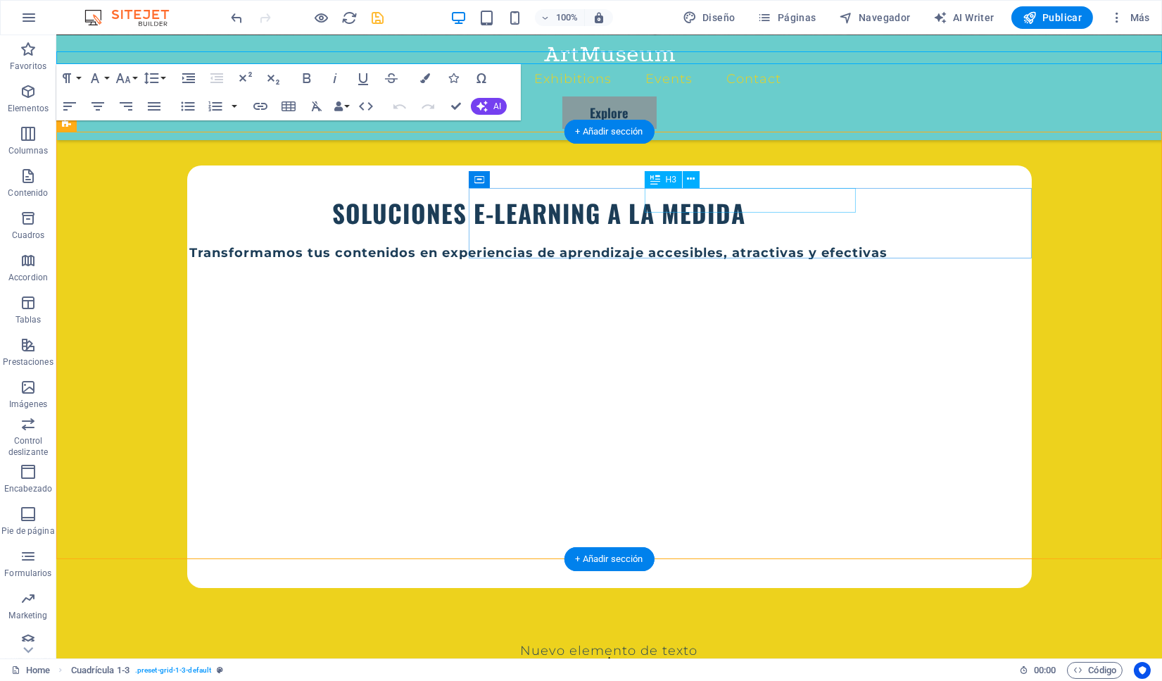
select select "px"
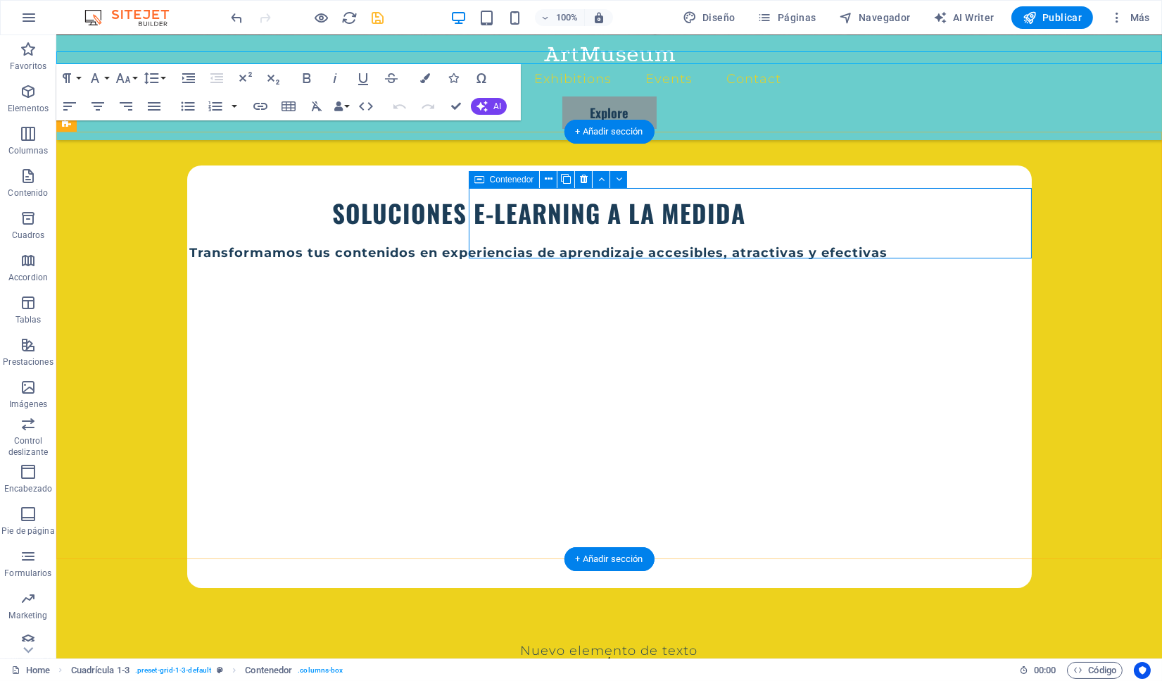
select select "px"
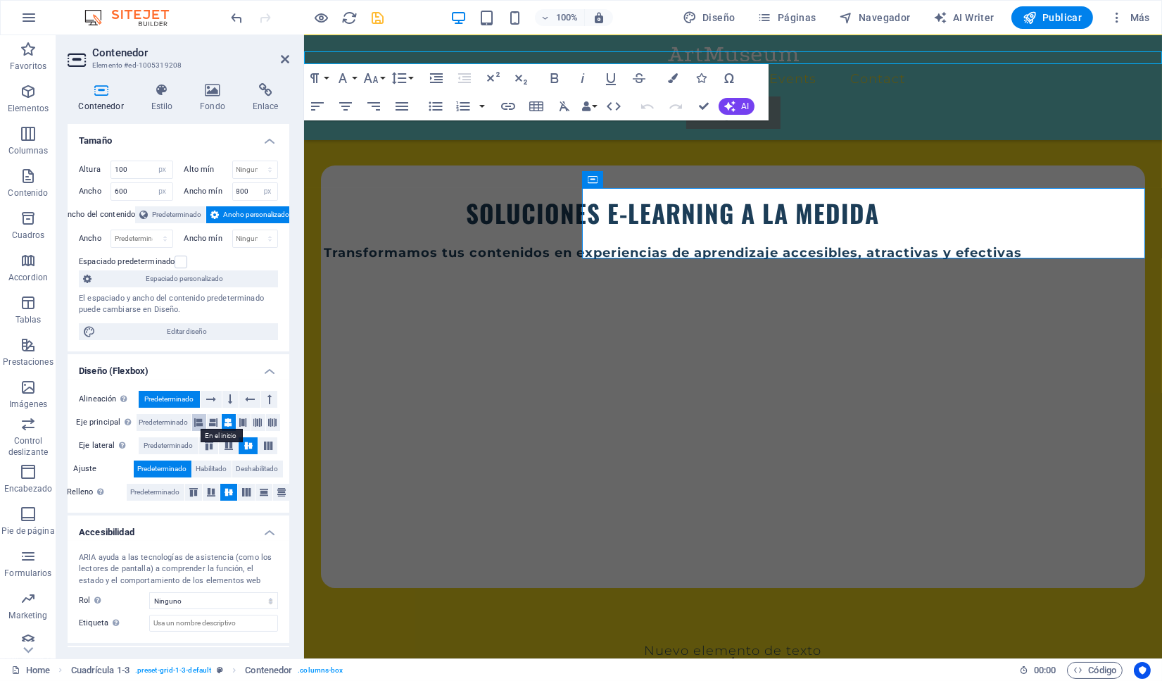
click at [203, 424] on icon at bounding box center [199, 422] width 8 height 17
click at [211, 467] on span "Habilitado" at bounding box center [211, 468] width 31 height 17
click at [164, 467] on span "Predeterminado" at bounding box center [162, 468] width 49 height 17
click at [233, 230] on select "Ninguno px rem % vh vw" at bounding box center [255, 238] width 45 height 17
click at [165, 215] on span "Predeterminado" at bounding box center [176, 214] width 49 height 17
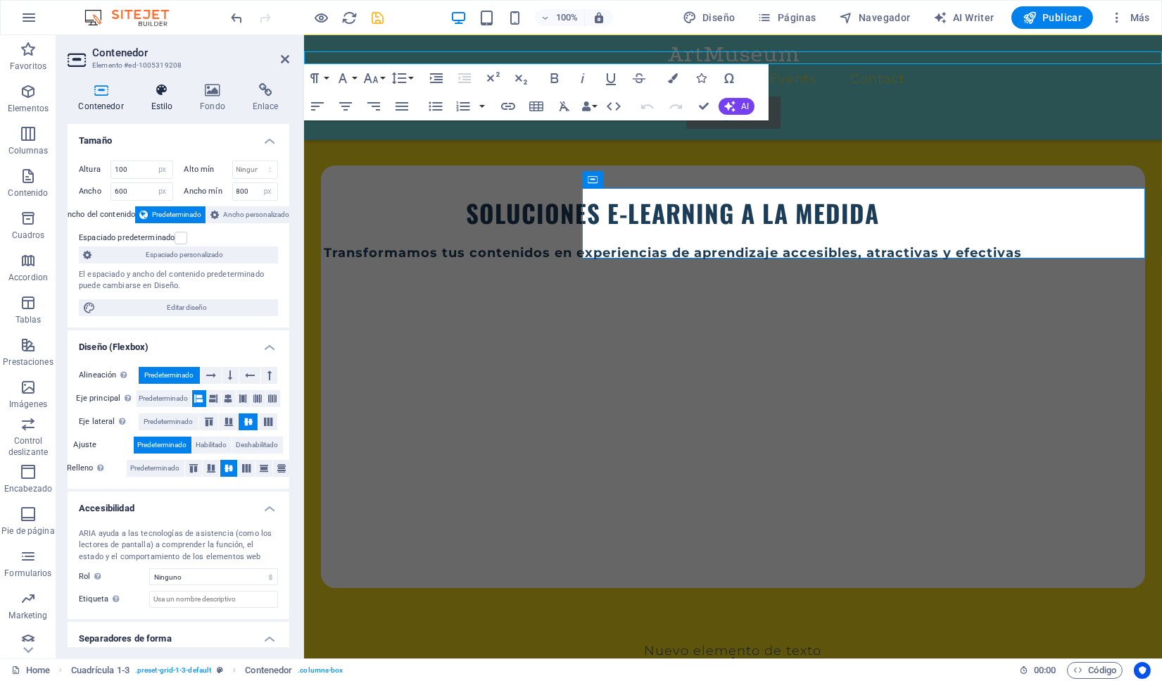
click at [163, 94] on icon at bounding box center [162, 90] width 44 height 14
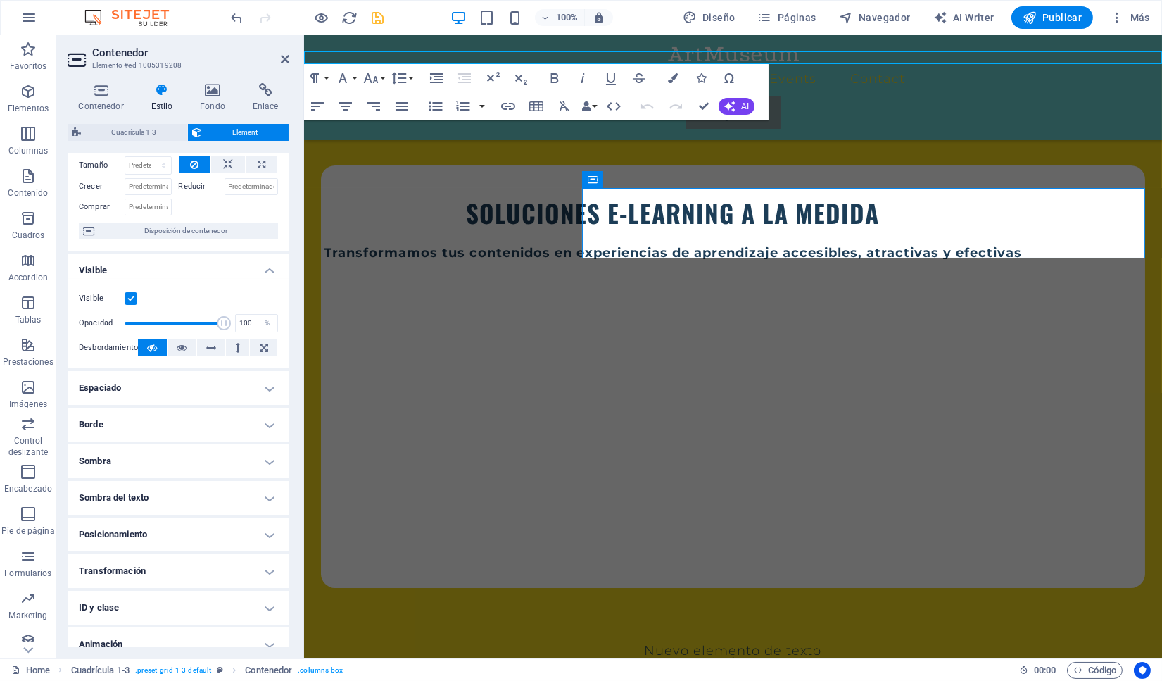
scroll to position [111, 0]
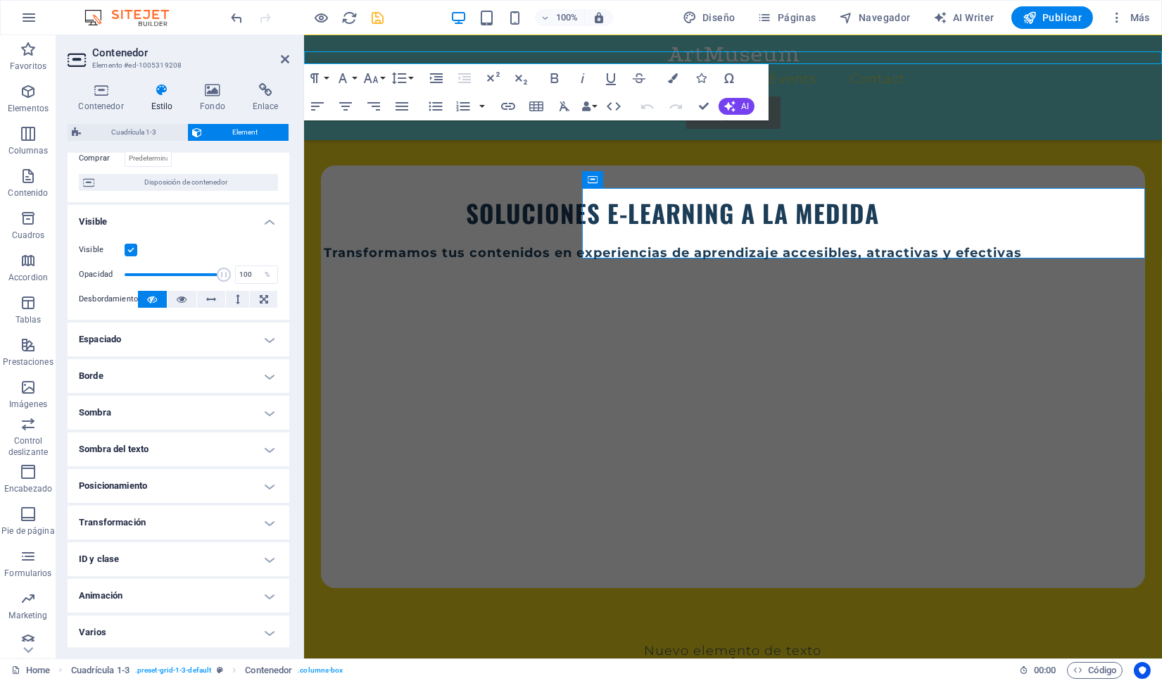
click at [263, 341] on h4 "Espaciado" at bounding box center [179, 339] width 222 height 34
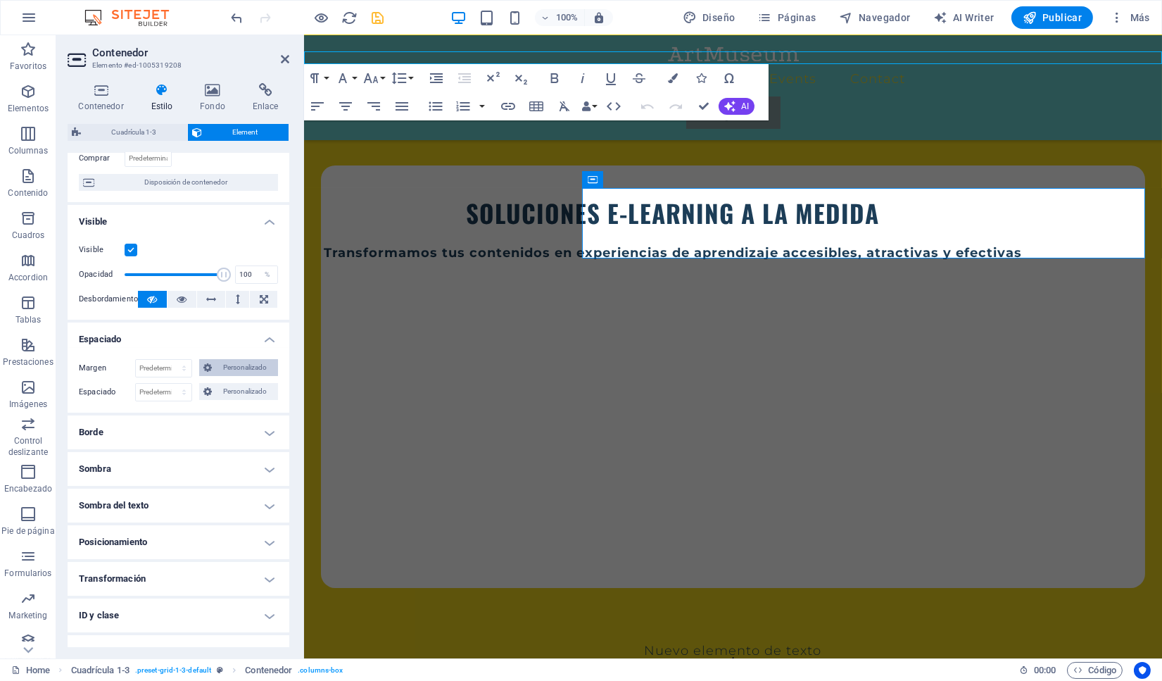
click at [242, 363] on span "Personalizado" at bounding box center [245, 367] width 58 height 17
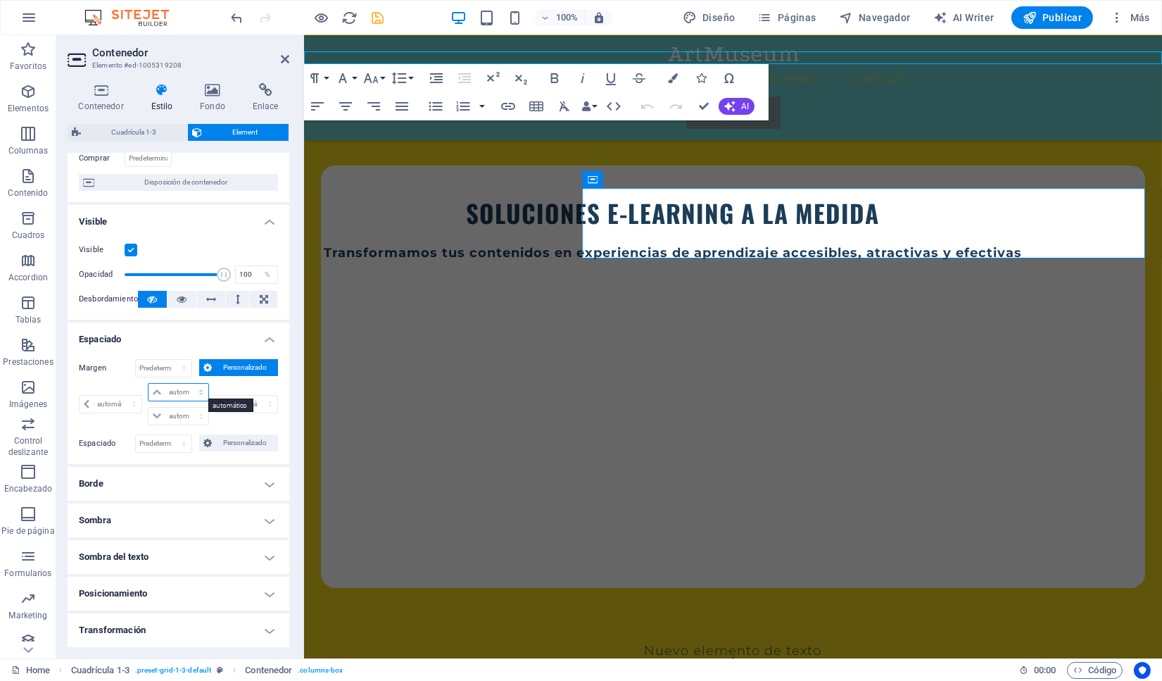
click at [149, 384] on select "automático px % rem vw vh" at bounding box center [178, 392] width 59 height 17
select select "px"
click option "px" at bounding box center [0, 0] width 0 height 0
type input "0"
select select "px"
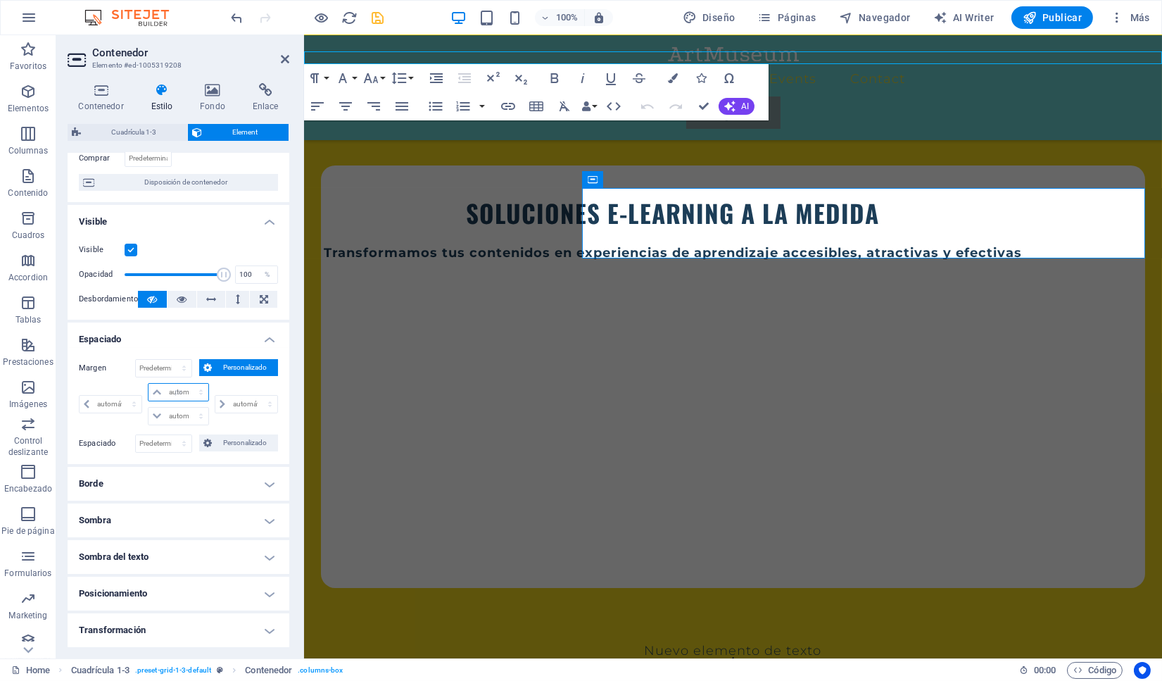
type input "0"
select select "px"
type input "0"
select select "px"
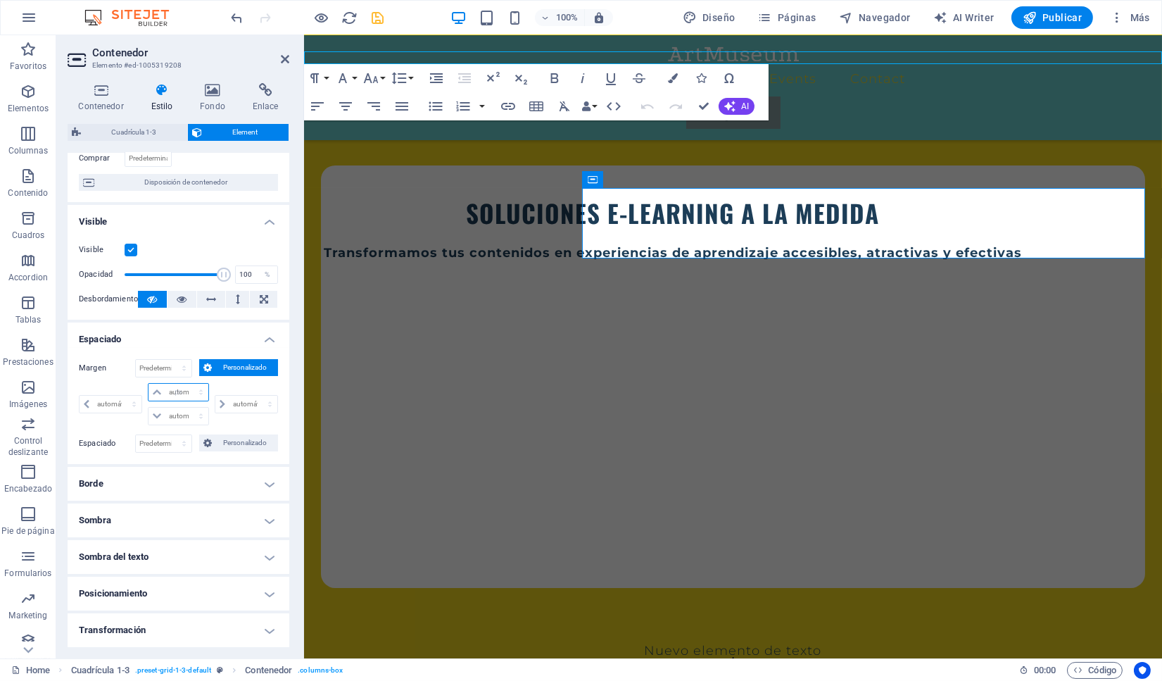
type input "0"
select select "px"
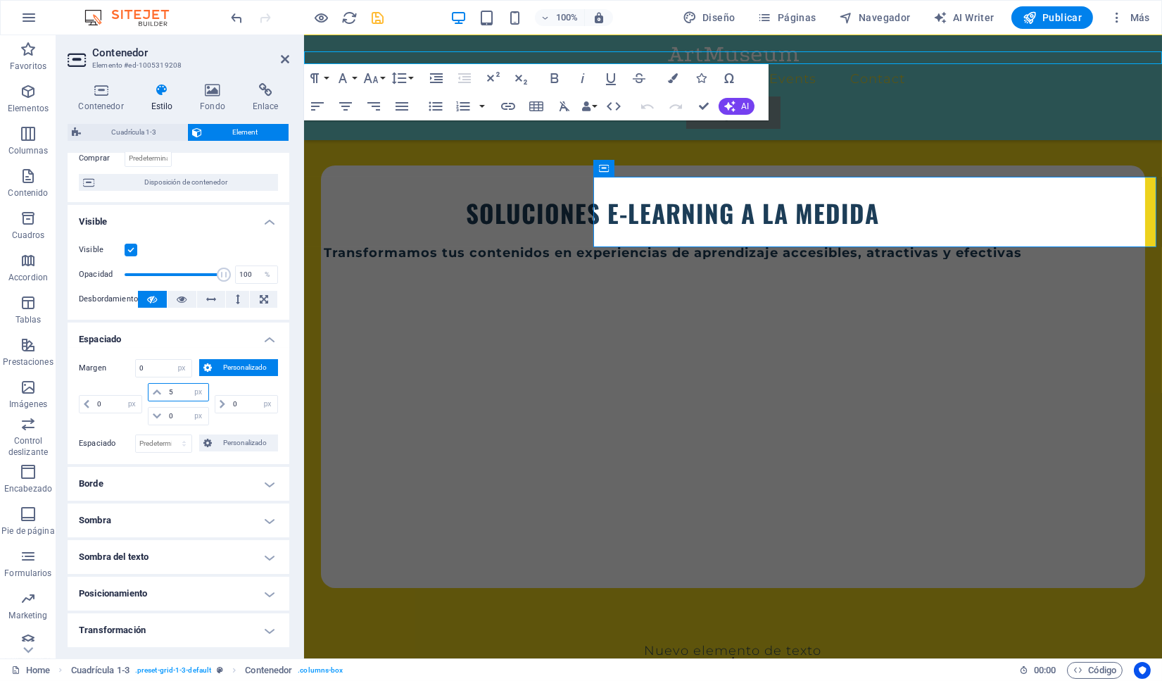
type input "5"
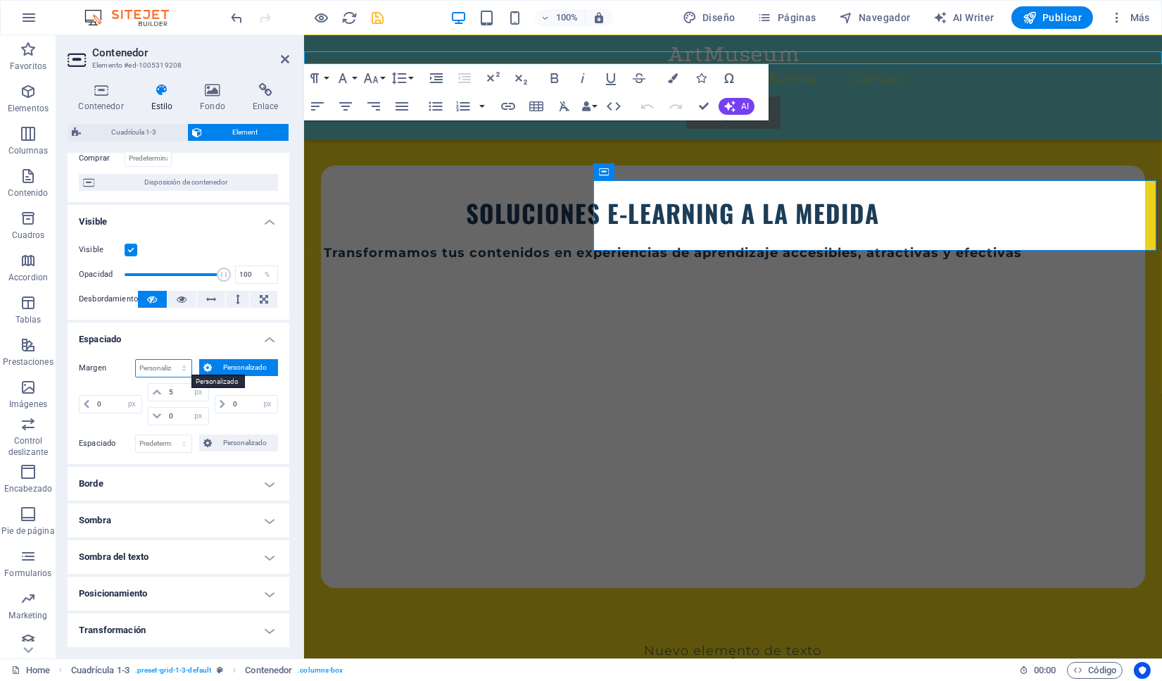
click at [136, 360] on select "Predeterminado automático px % rem vw vh Personalizado" at bounding box center [164, 368] width 56 height 17
click option "Predeterminado" at bounding box center [0, 0] width 0 height 0
select select "DISABLED_OPTION_VALUE"
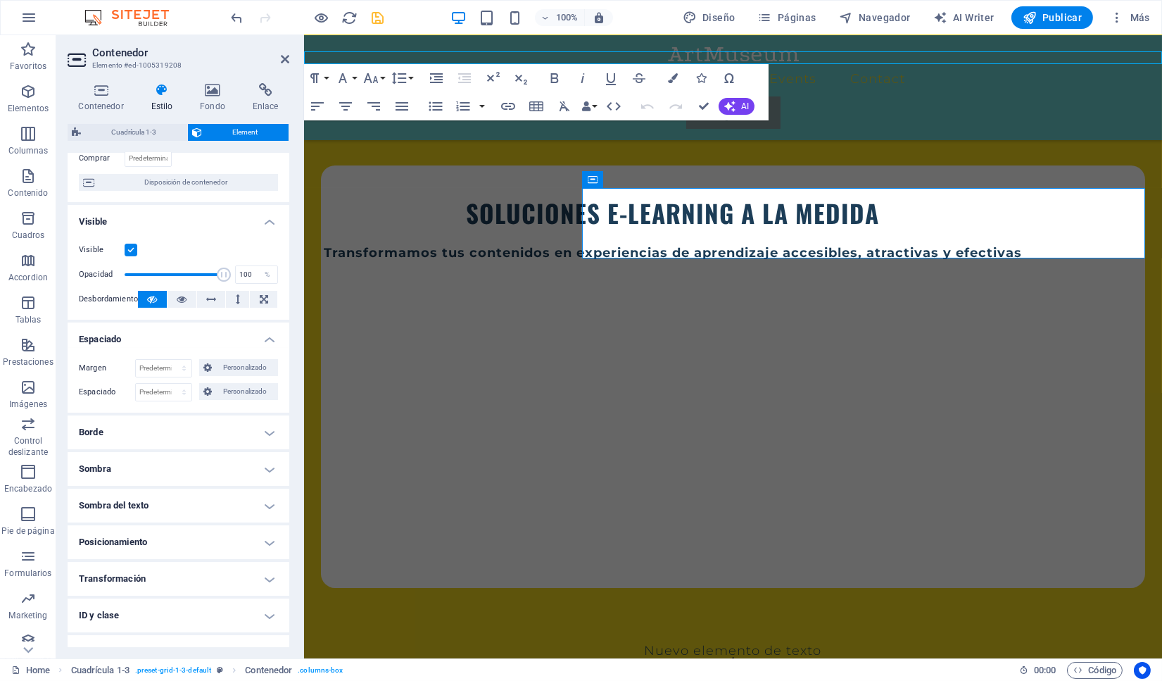
click at [146, 434] on h4 "Borde" at bounding box center [179, 432] width 222 height 34
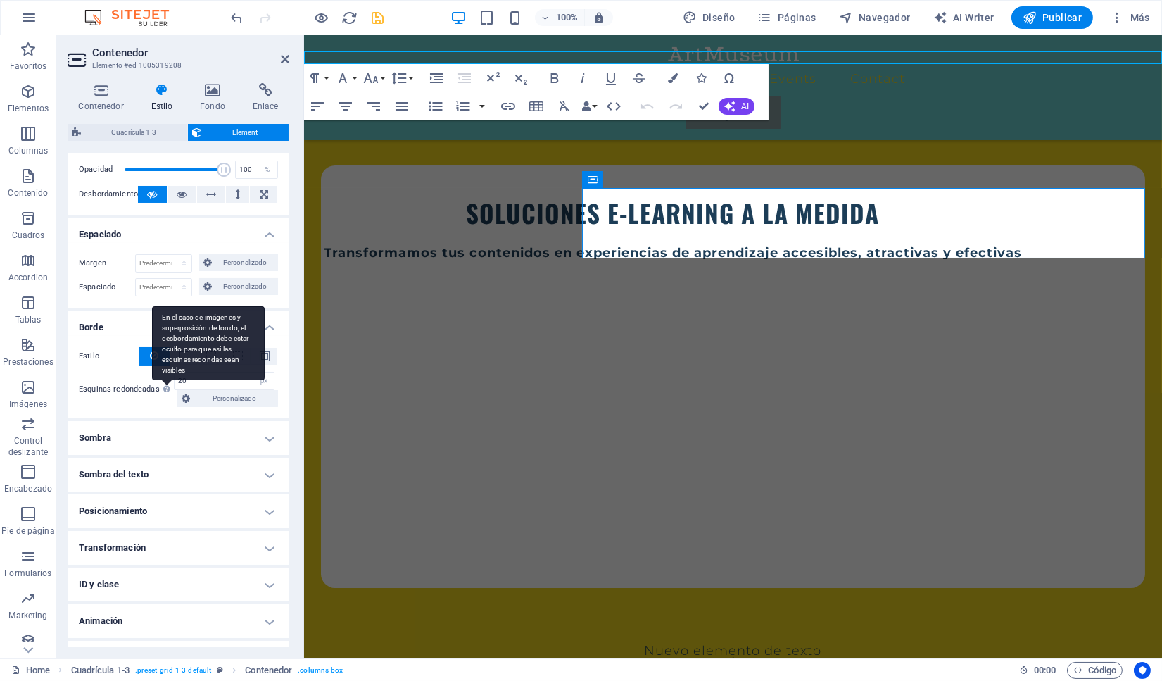
scroll to position [239, 0]
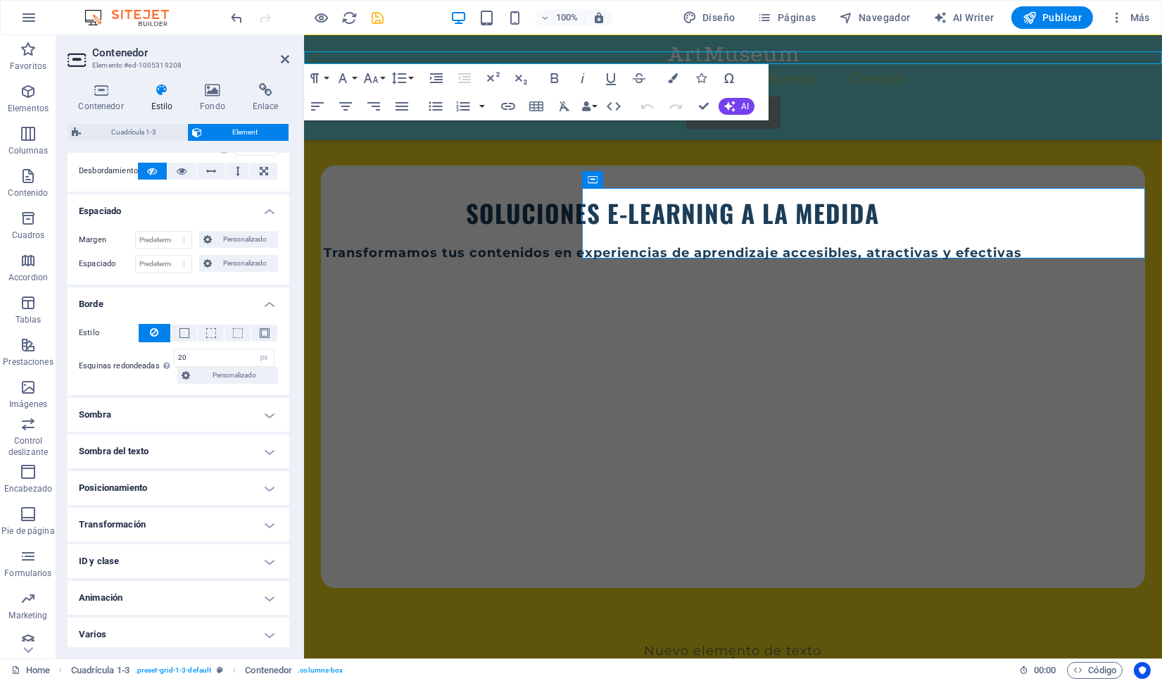
click at [138, 486] on h4 "Posicionamiento" at bounding box center [179, 488] width 222 height 34
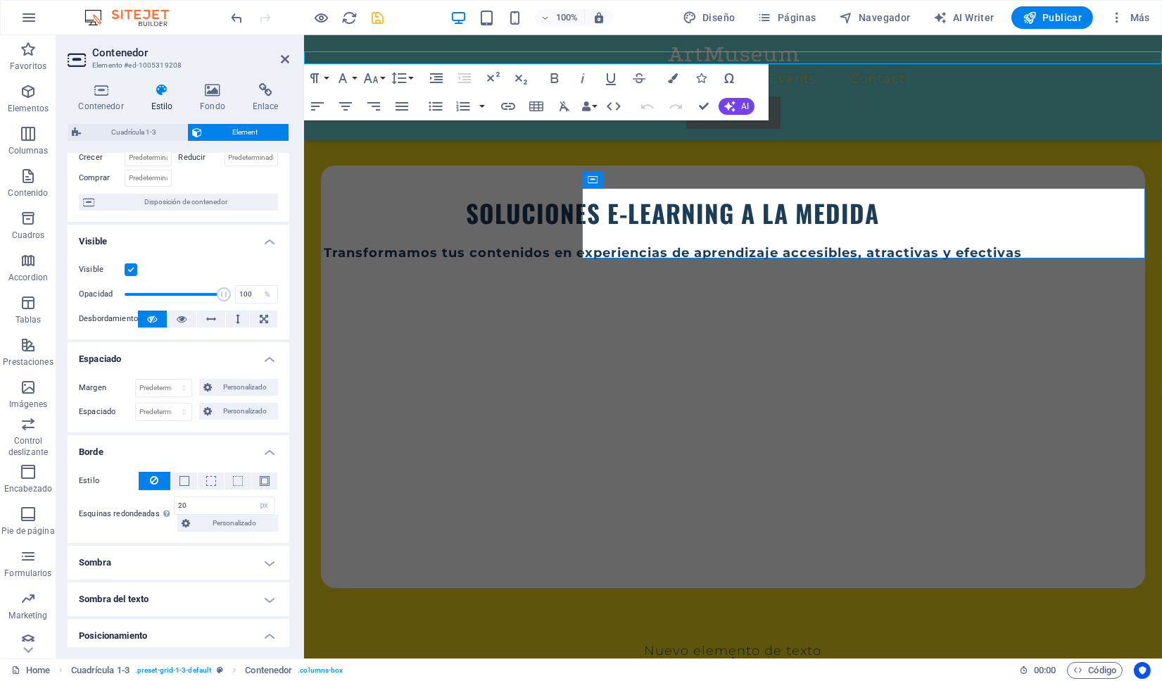
scroll to position [0, 0]
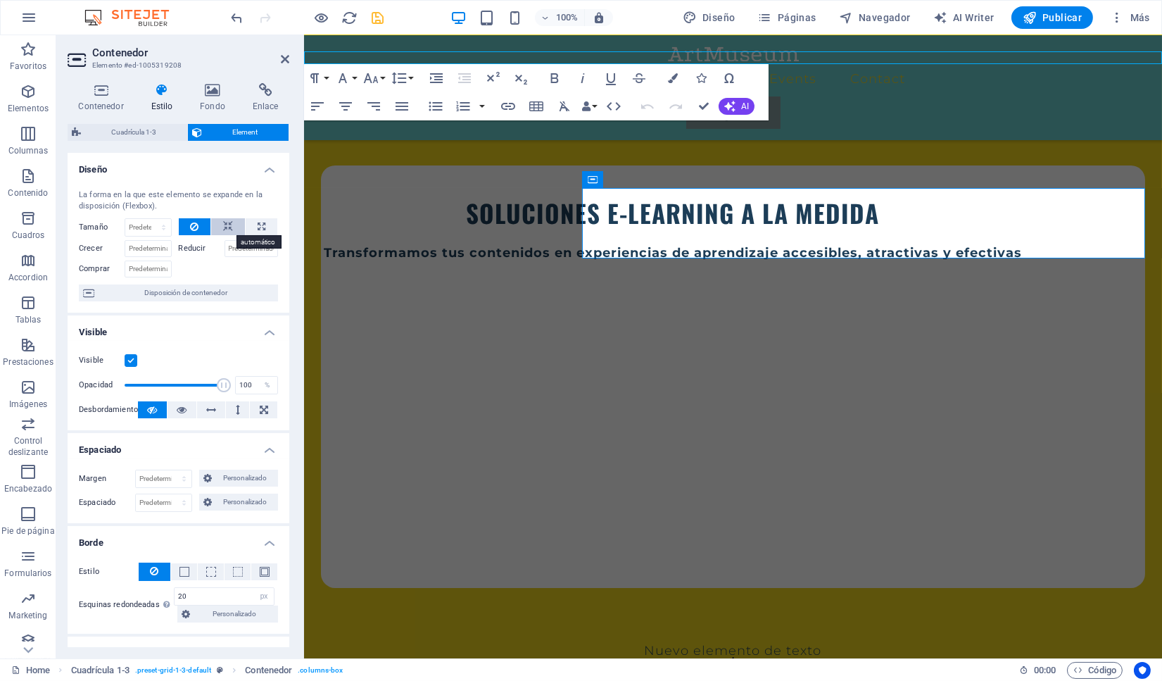
click at [232, 224] on icon at bounding box center [228, 226] width 10 height 17
click at [261, 225] on icon at bounding box center [262, 226] width 8 height 17
type input "100"
select select "%"
click at [191, 230] on icon at bounding box center [194, 226] width 8 height 17
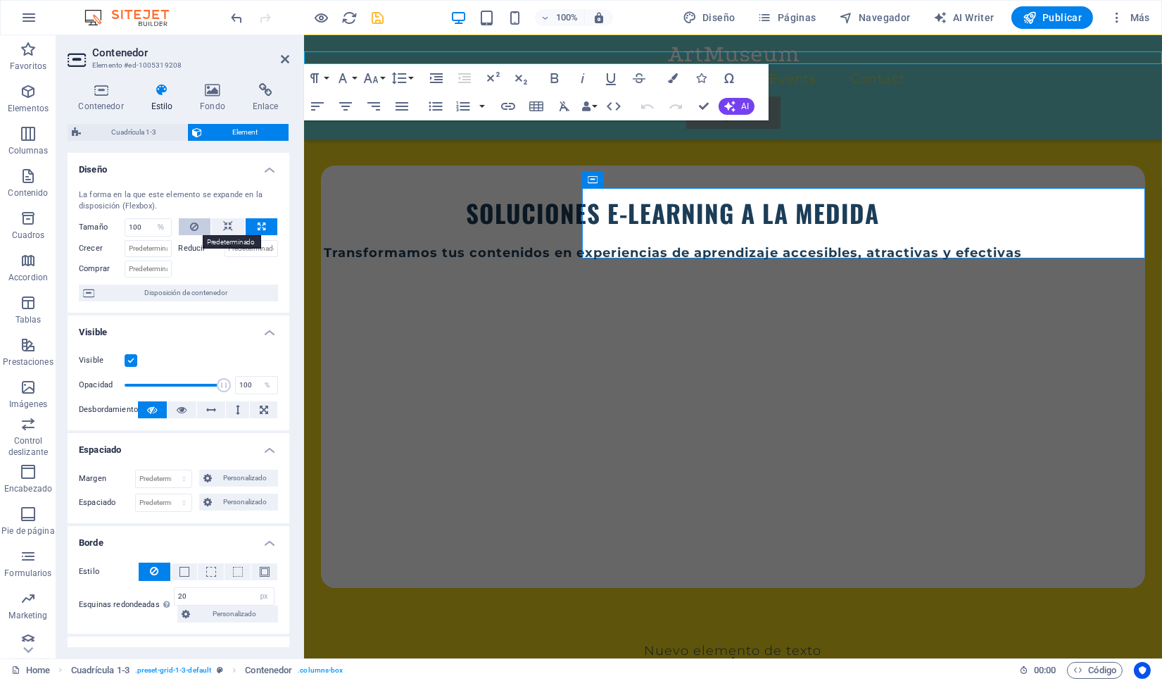
select select "DISABLED_OPTION_VALUE"
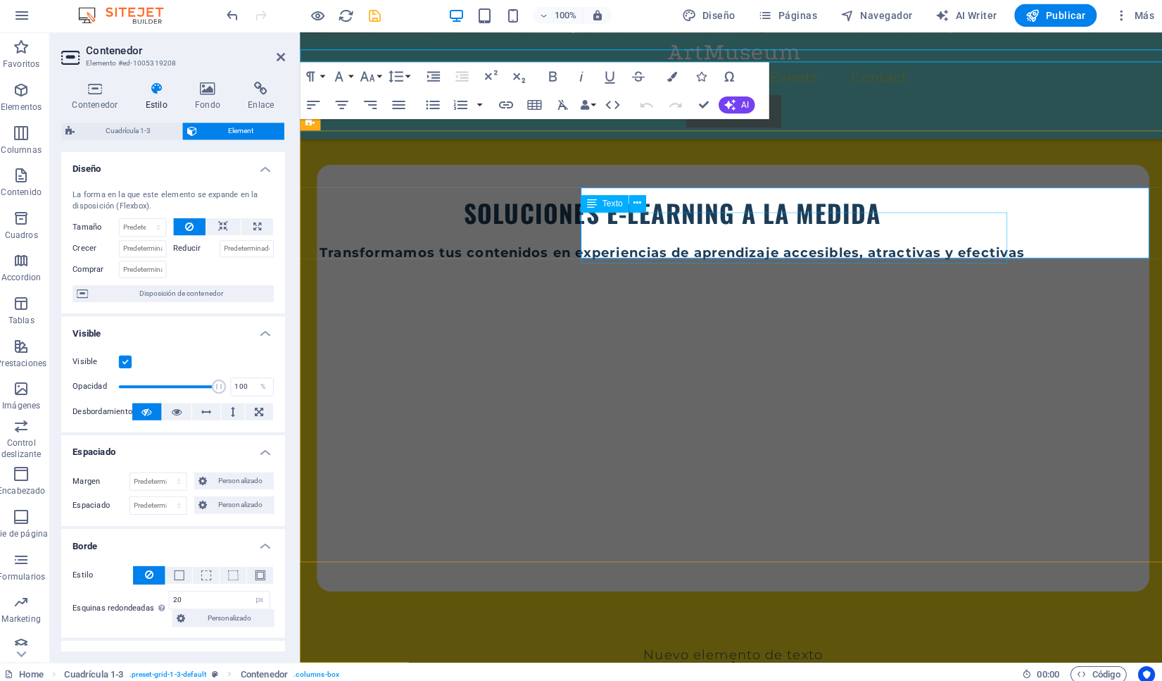
select select "px"
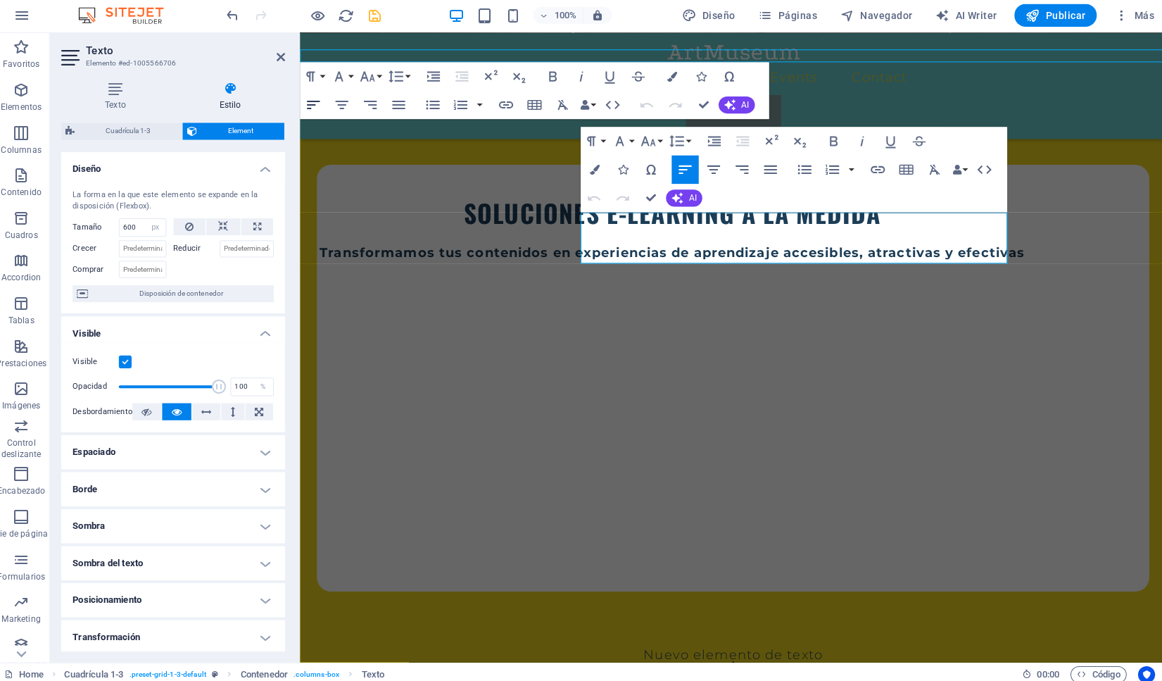
click at [313, 111] on icon "button" at bounding box center [317, 106] width 17 height 17
drag, startPoint x: 903, startPoint y: 255, endPoint x: 578, endPoint y: 213, distance: 327.9
click at [314, 107] on icon "button" at bounding box center [317, 106] width 17 height 17
click at [687, 166] on icon "button" at bounding box center [685, 170] width 13 height 8
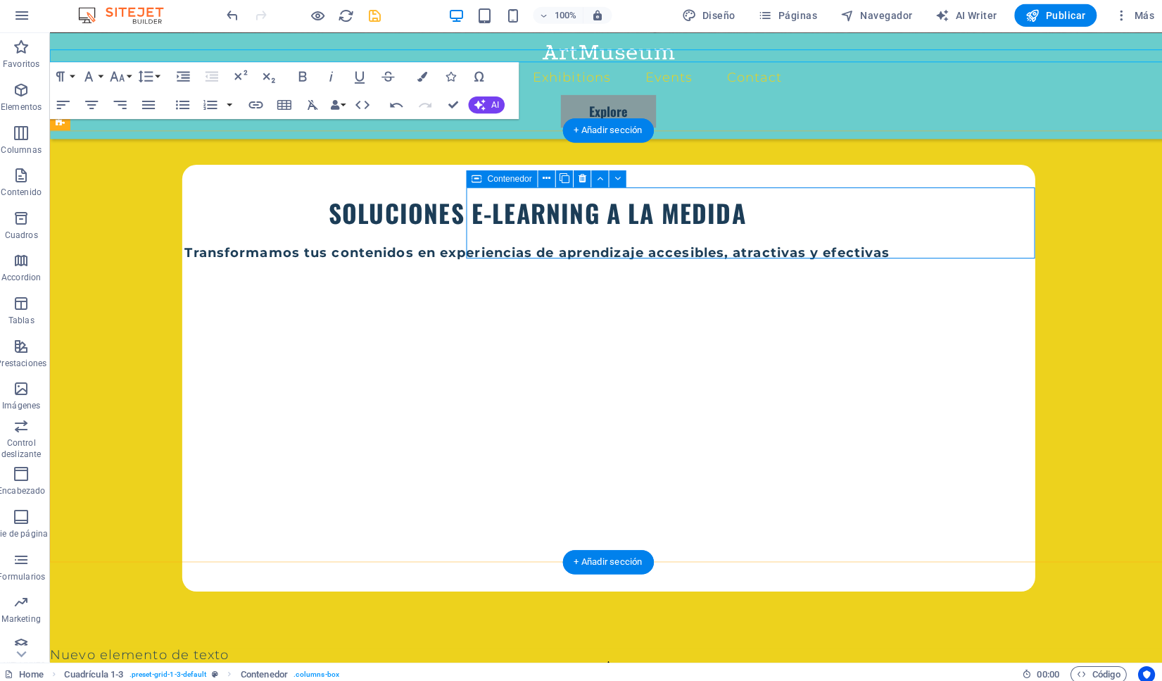
select select "px"
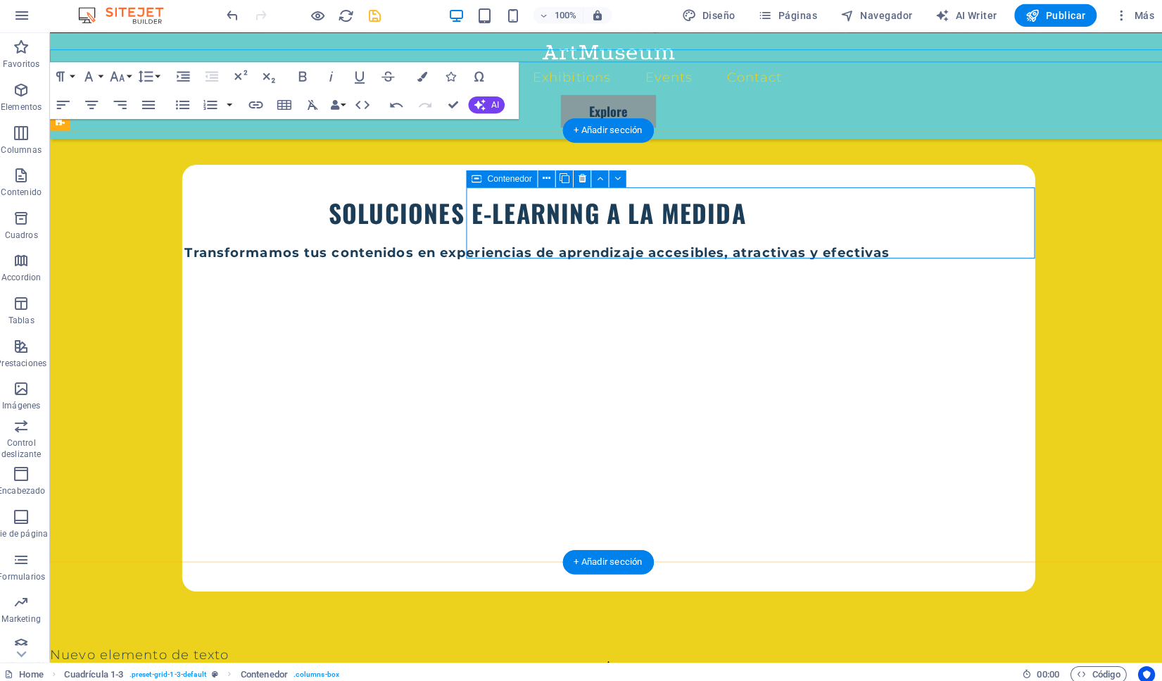
select select "px"
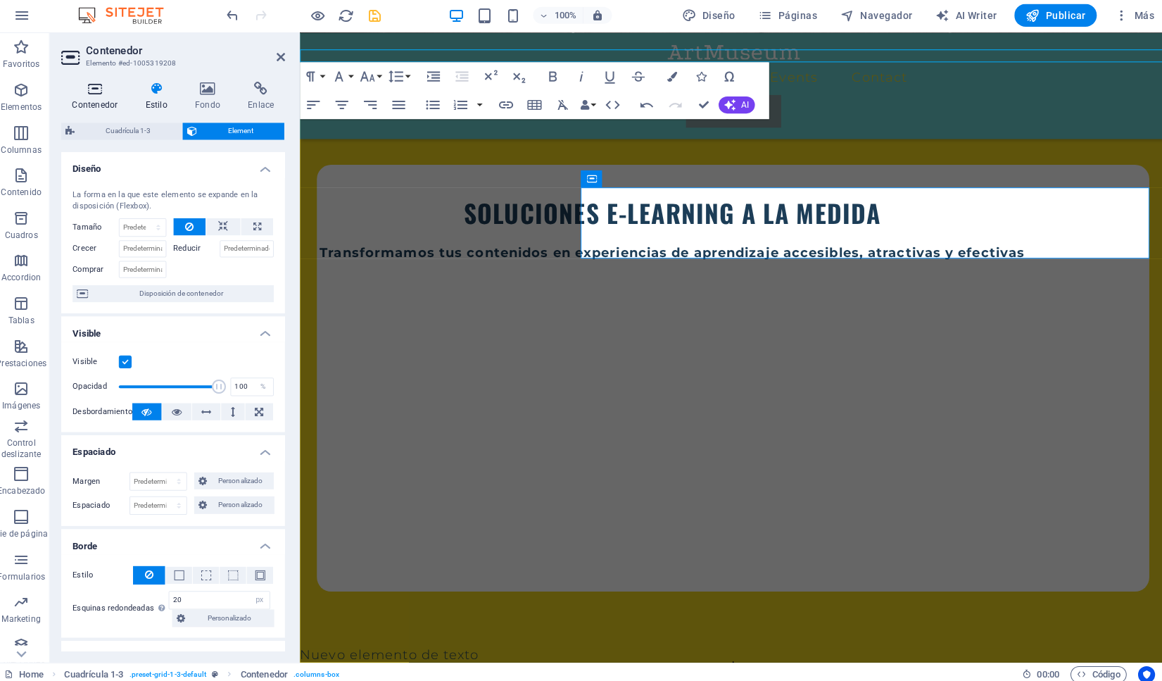
click at [113, 92] on icon at bounding box center [101, 90] width 67 height 14
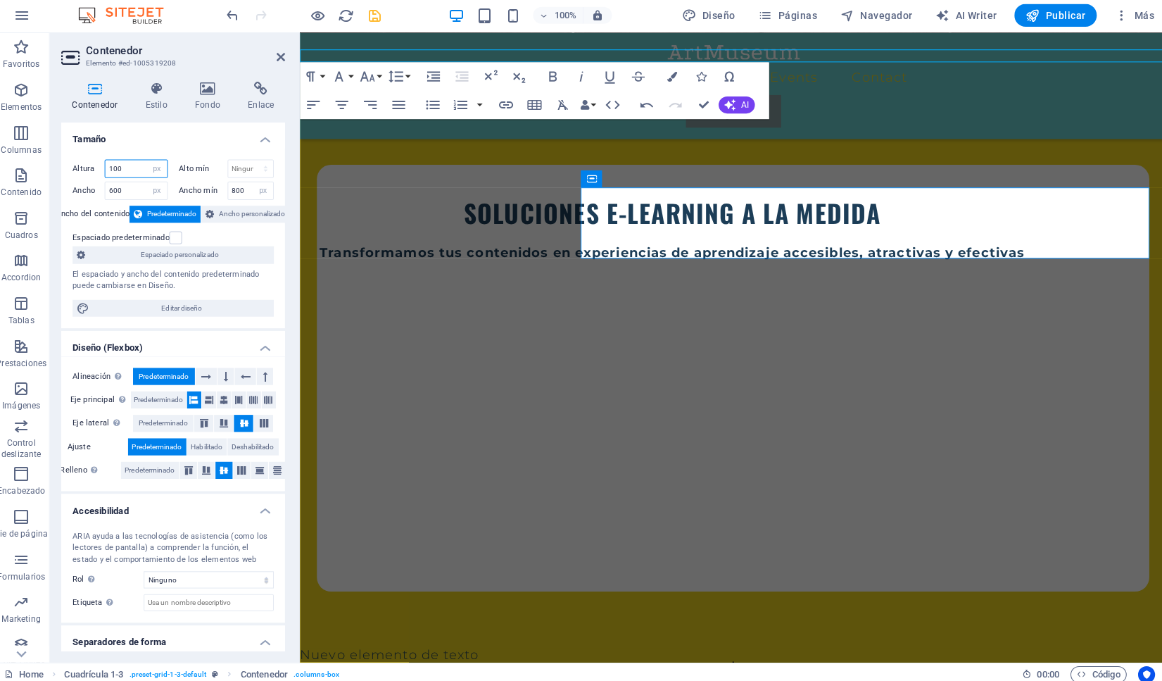
click at [118, 168] on input "100" at bounding box center [141, 169] width 61 height 17
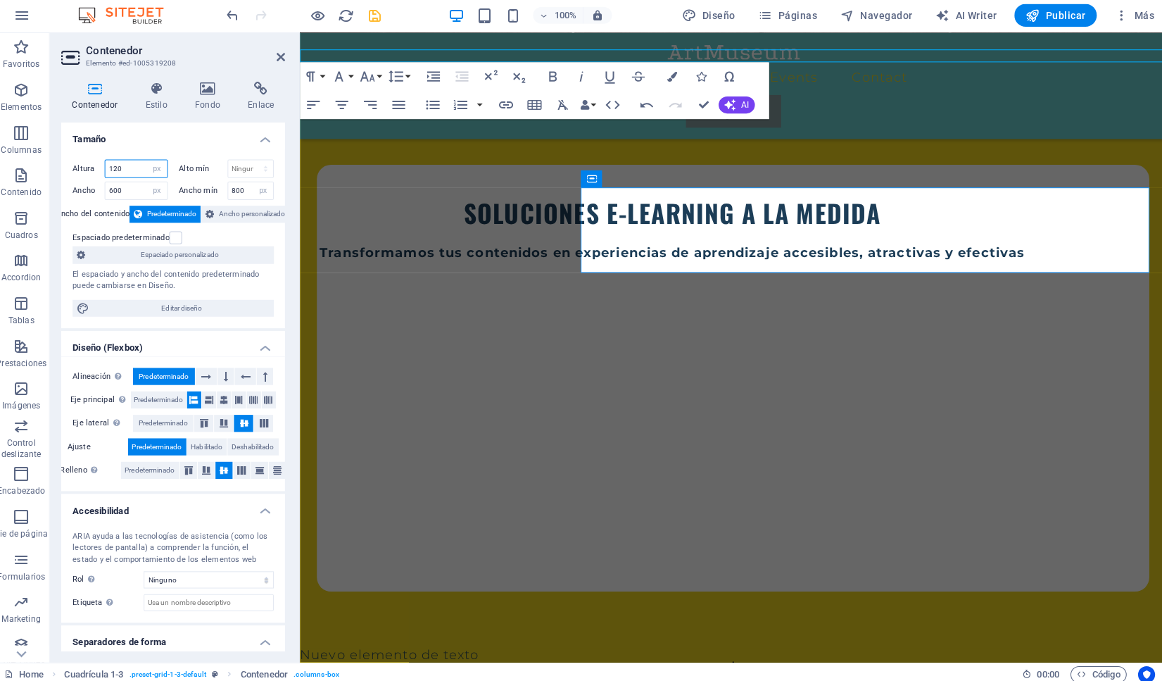
click at [118, 171] on input "120" at bounding box center [141, 169] width 61 height 17
type input "130"
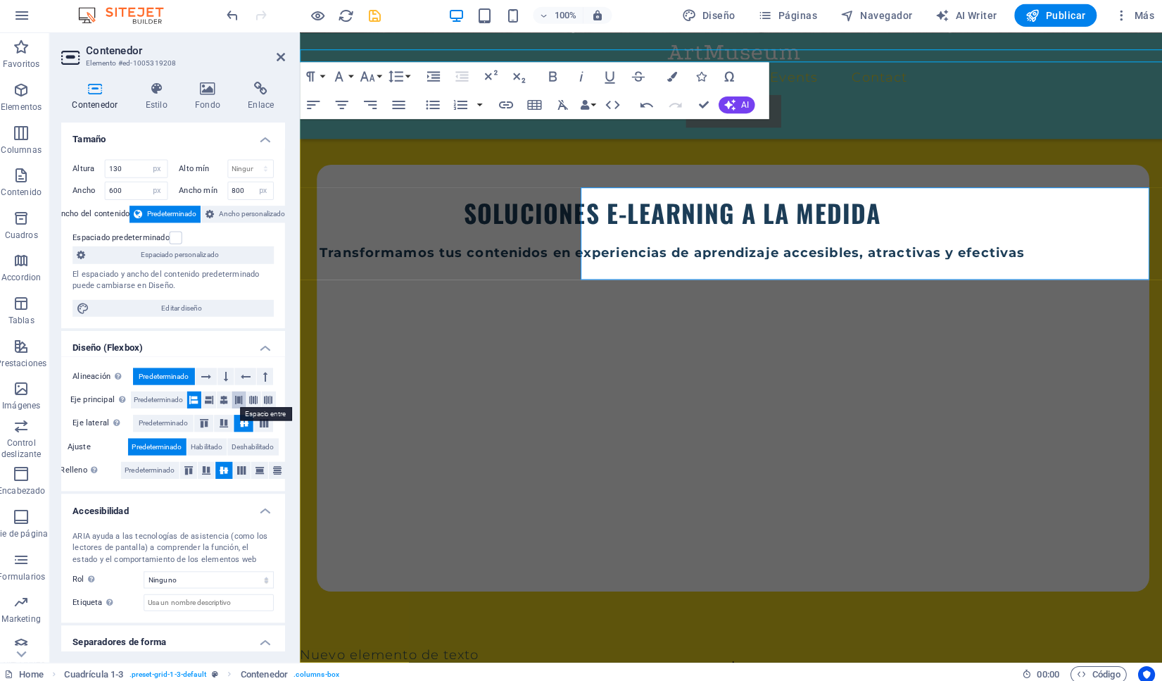
click at [245, 398] on icon at bounding box center [243, 398] width 8 height 17
click at [258, 396] on icon at bounding box center [258, 398] width 8 height 17
click at [230, 397] on icon at bounding box center [229, 397] width 8 height 17
click at [272, 396] on icon at bounding box center [273, 397] width 8 height 17
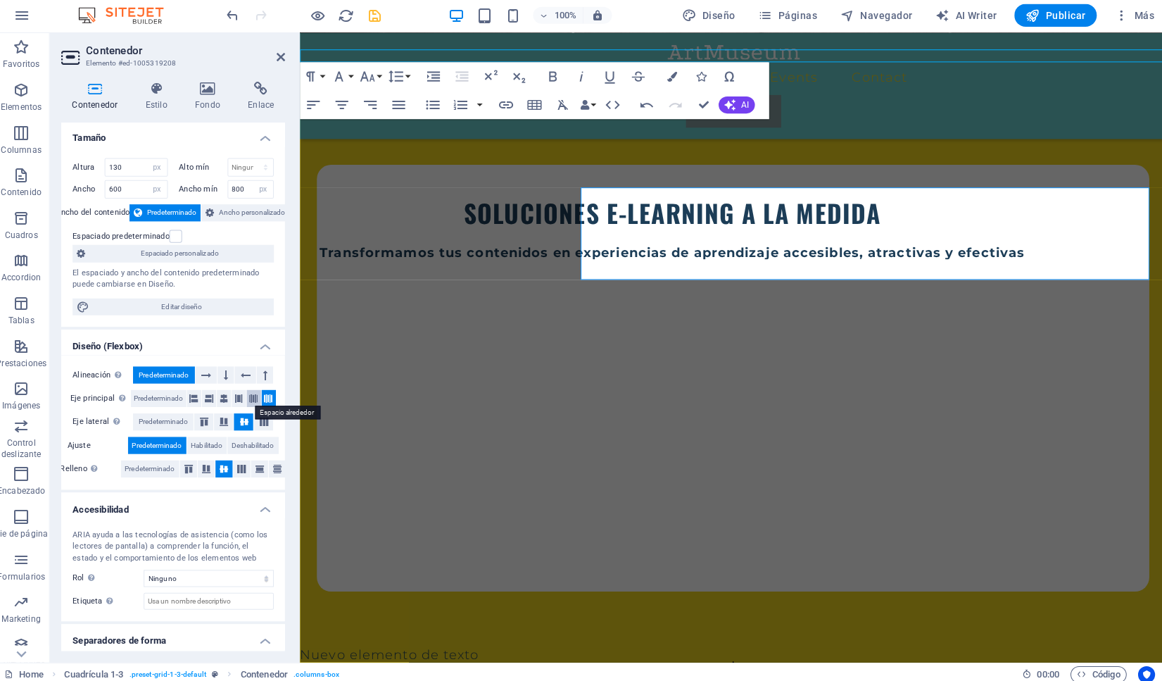
click at [254, 397] on button at bounding box center [258, 397] width 14 height 17
click at [244, 396] on icon at bounding box center [243, 397] width 8 height 17
click at [228, 396] on icon at bounding box center [229, 397] width 8 height 17
click at [212, 396] on icon at bounding box center [214, 397] width 8 height 17
click at [200, 397] on icon at bounding box center [199, 397] width 8 height 17
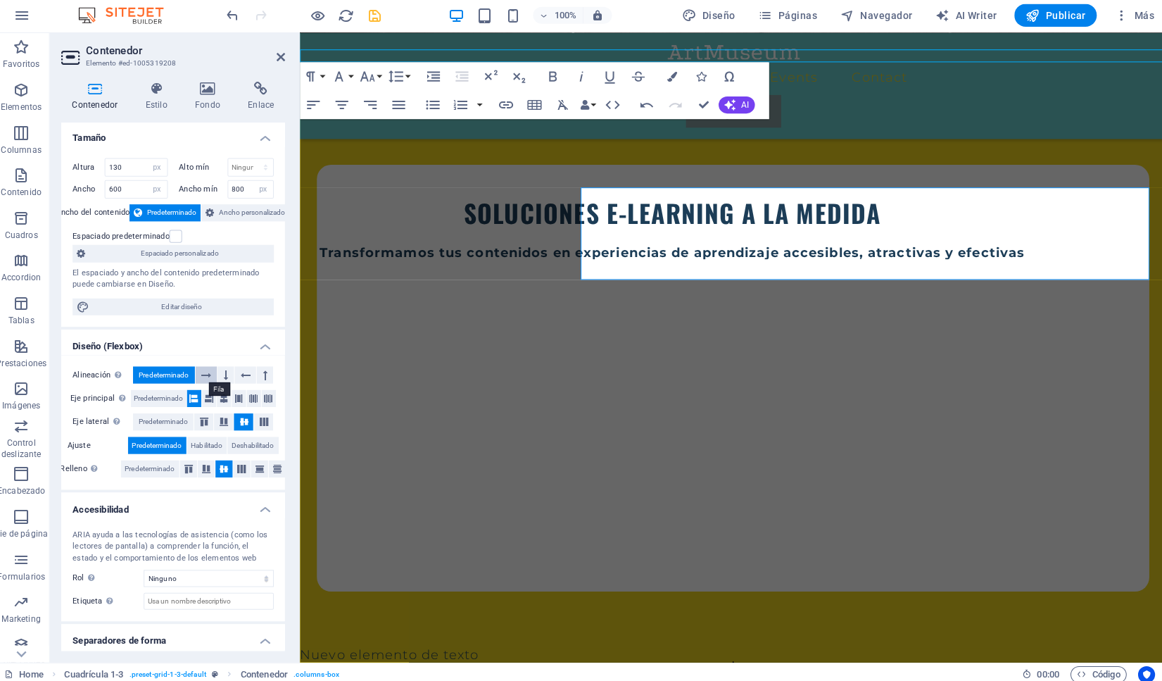
scroll to position [37, 0]
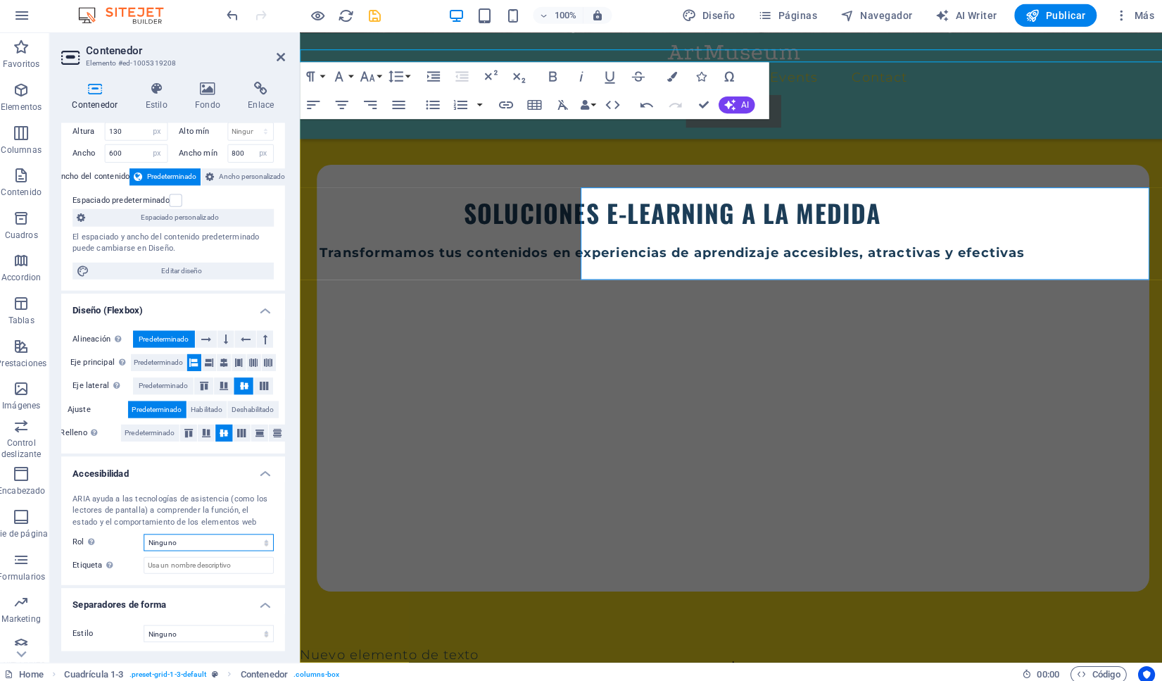
click at [149, 531] on select "Ninguno Alert Article Banner Comment Complementary Dialog Encabezado Marquee Pi…" at bounding box center [213, 539] width 129 height 17
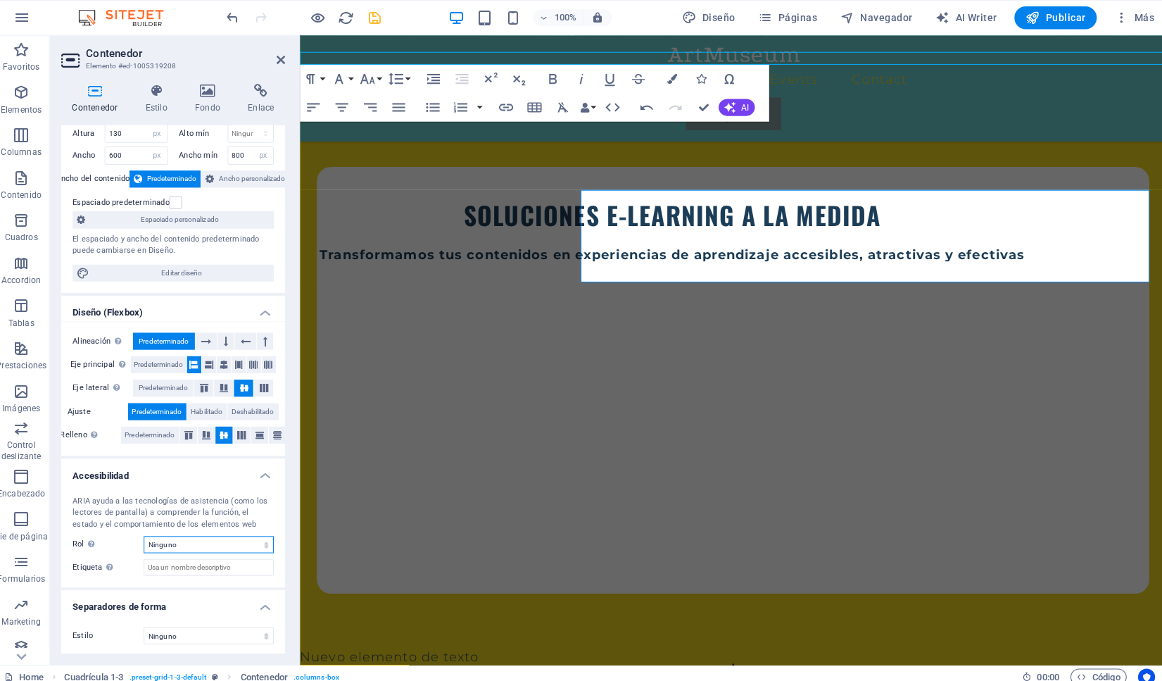
scroll to position [0, 0]
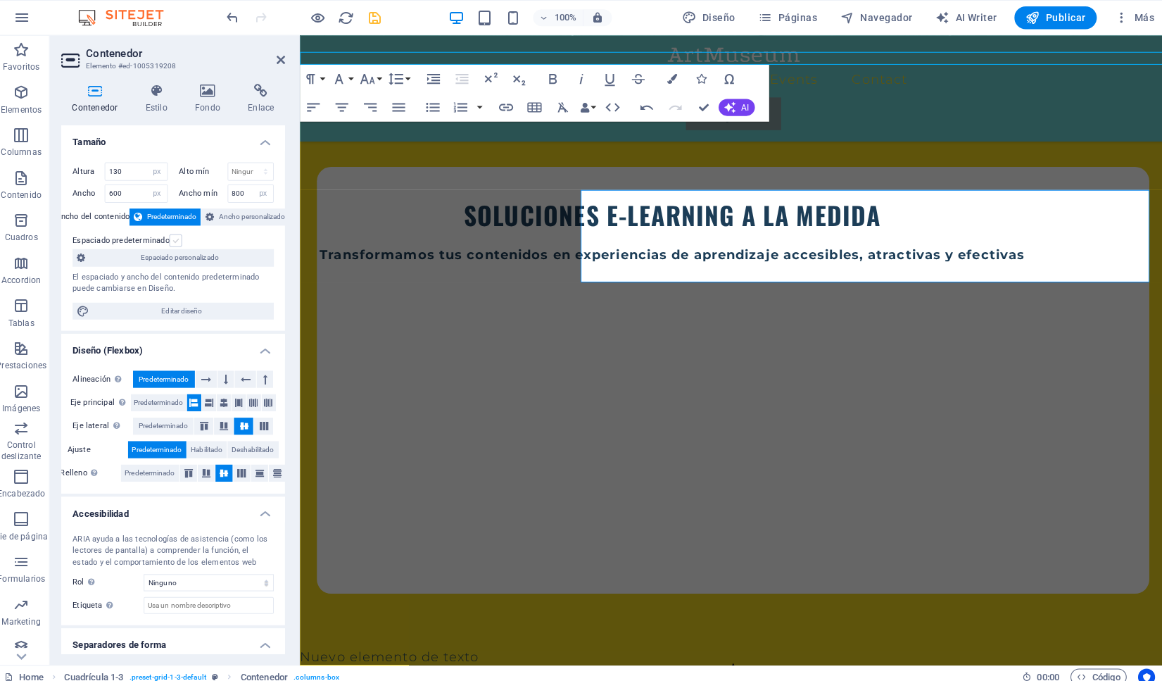
click at [178, 234] on label at bounding box center [181, 238] width 13 height 13
click at [0, 0] on input "Espaciado predeterminado" at bounding box center [0, 0] width 0 height 0
click at [180, 253] on span "Espaciado personalizado" at bounding box center [185, 254] width 178 height 17
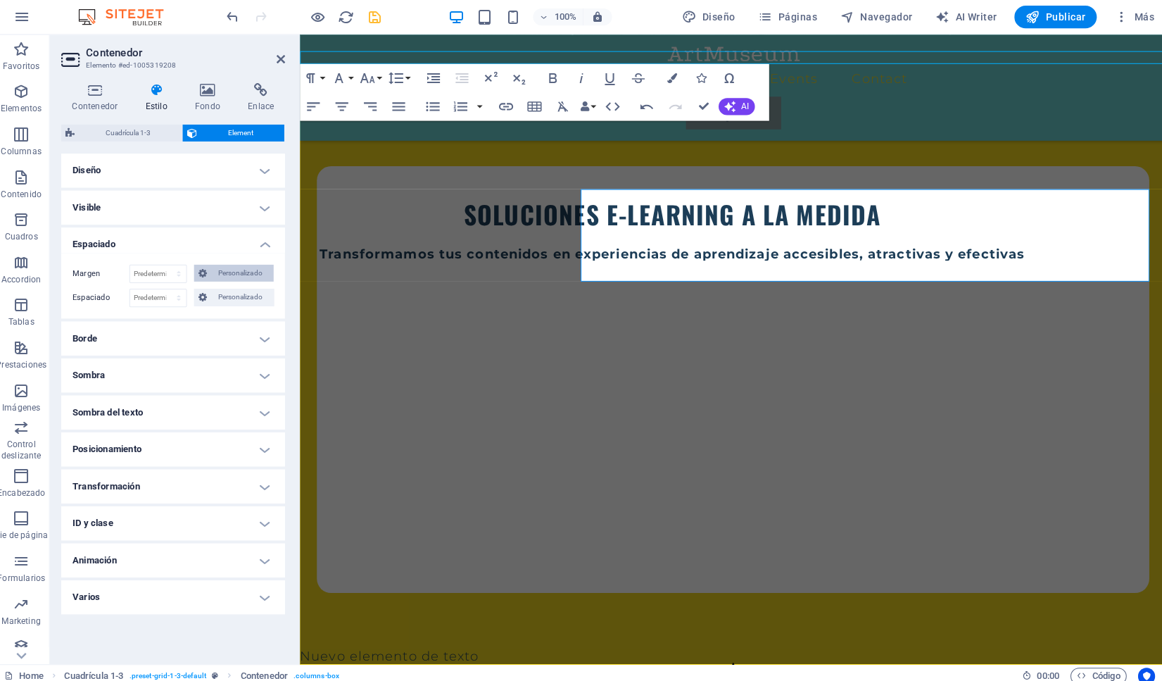
click at [227, 270] on span "Personalizado" at bounding box center [245, 271] width 58 height 17
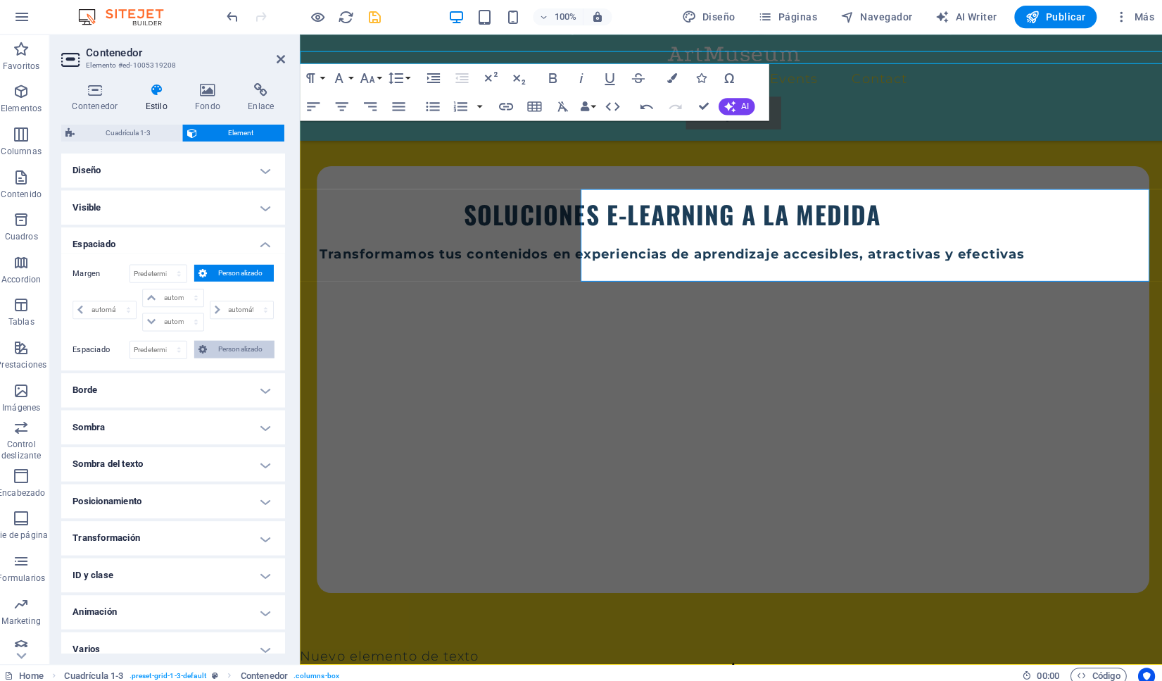
click at [228, 346] on span "Personalizado" at bounding box center [245, 346] width 58 height 17
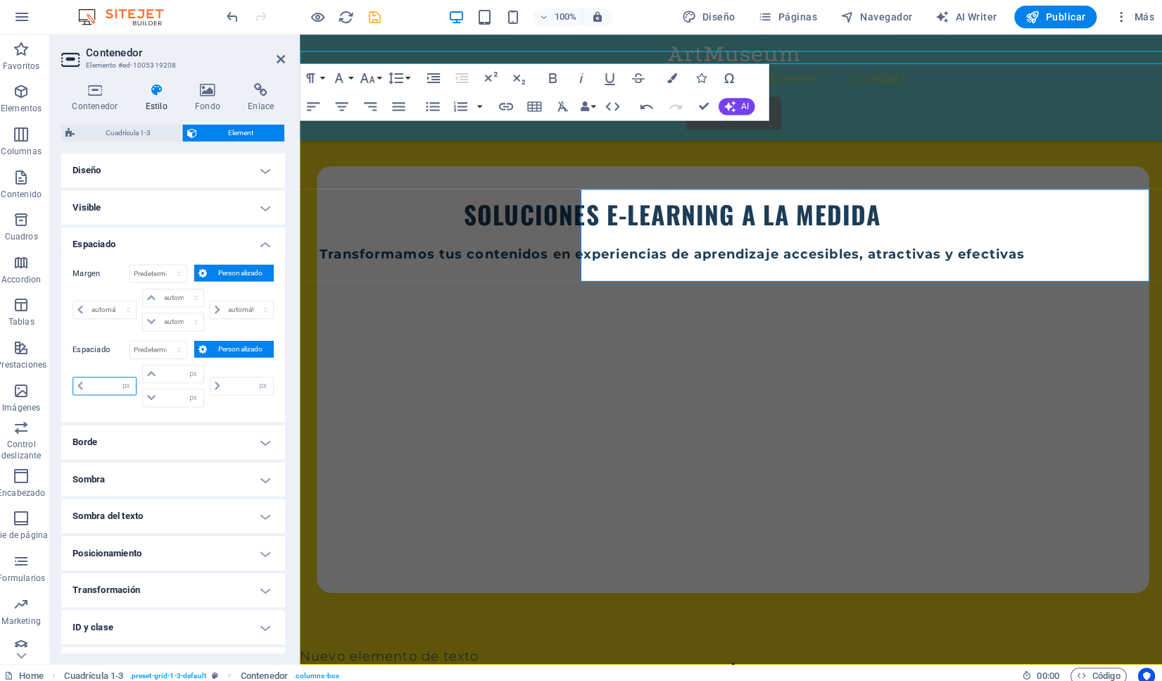
click at [106, 381] on input "number" at bounding box center [118, 383] width 48 height 17
click option "px" at bounding box center [0, 0] width 0 height 0
click at [108, 384] on input "number" at bounding box center [118, 383] width 48 height 17
type input "40"
type input "0"
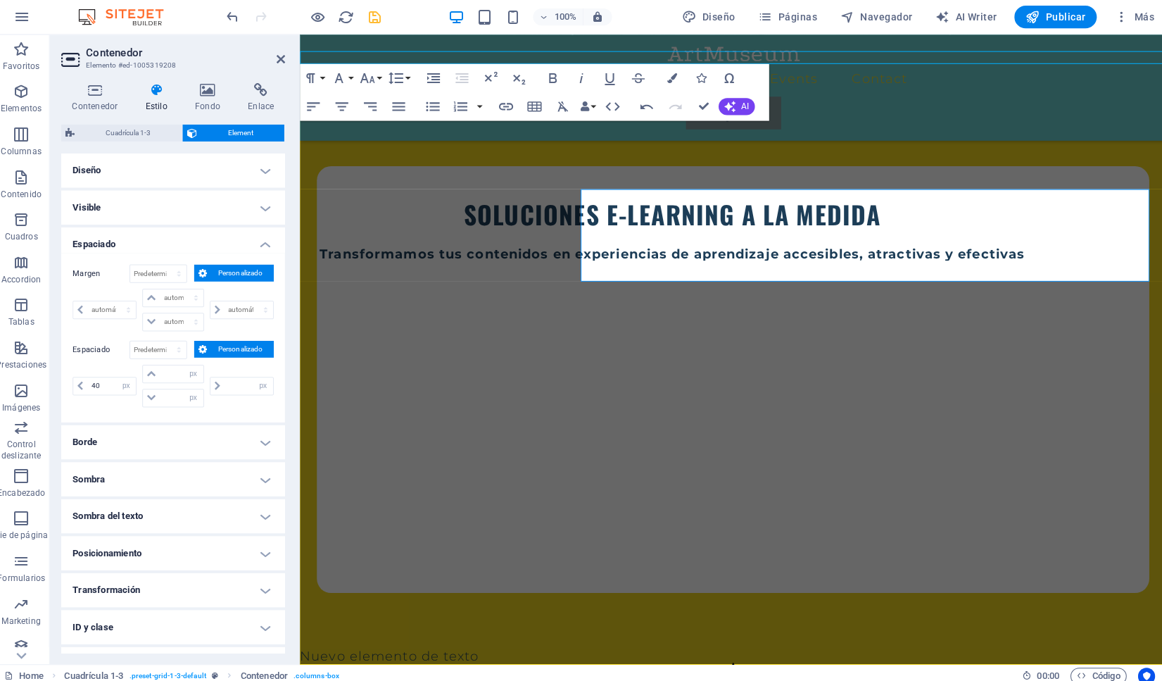
type input "0"
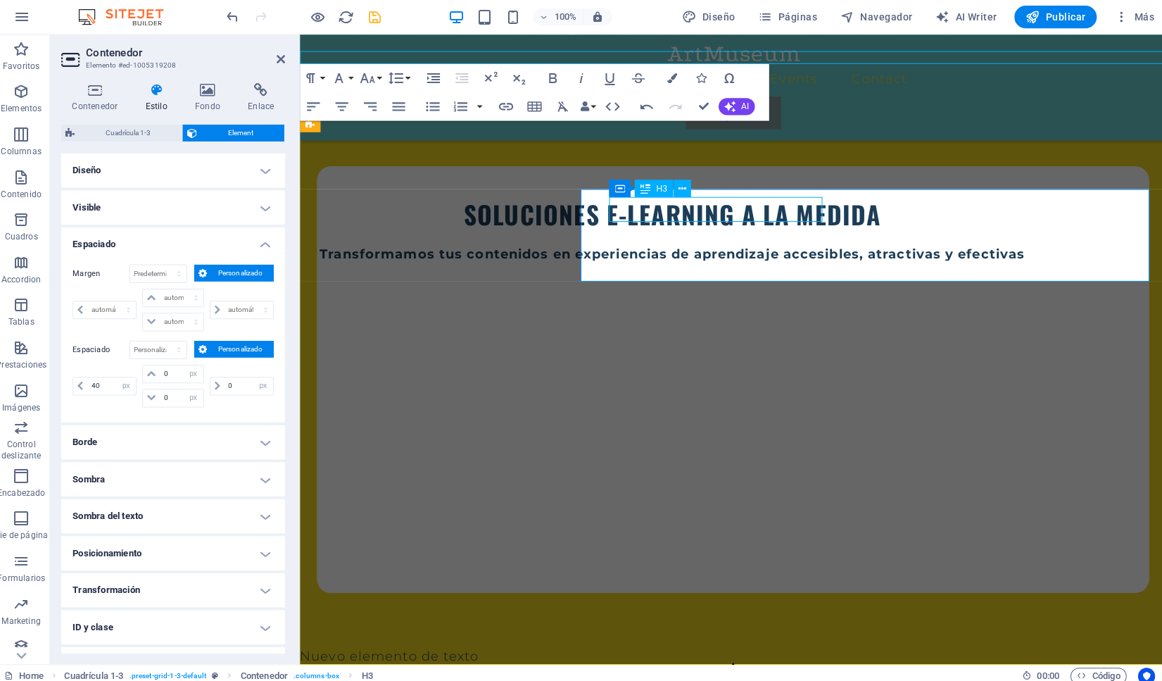
select select "px"
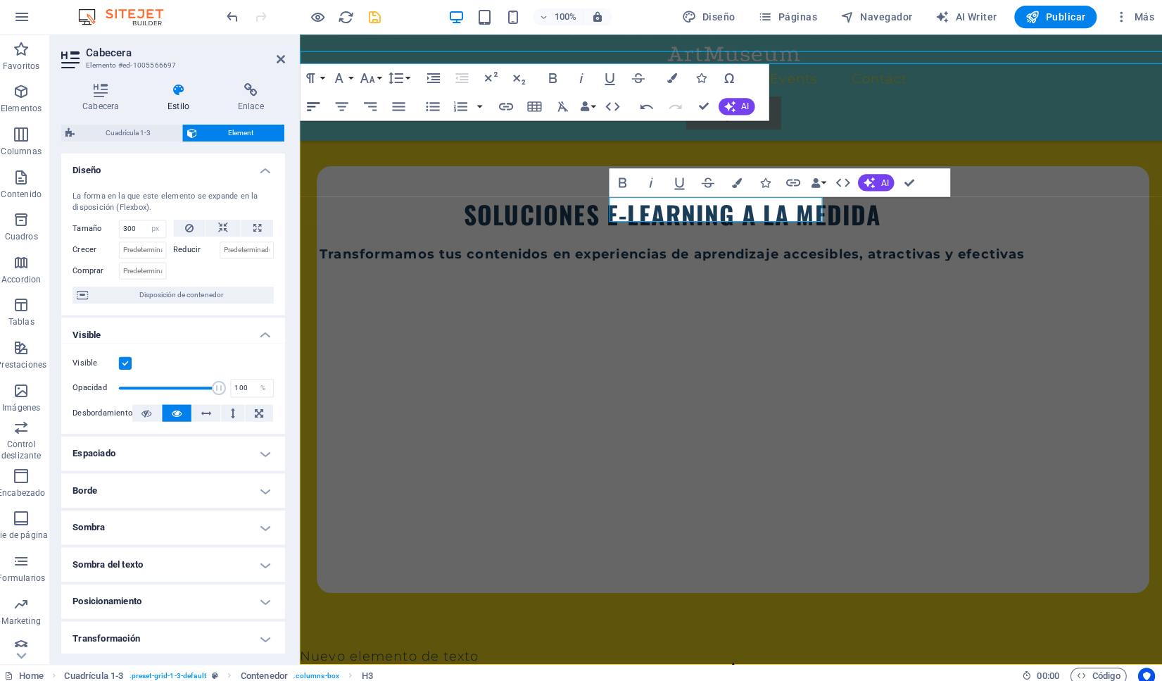
click at [313, 100] on icon "button" at bounding box center [317, 106] width 17 height 17
drag, startPoint x: 746, startPoint y: 211, endPoint x: 603, endPoint y: 209, distance: 142.9
click at [320, 101] on icon "button" at bounding box center [317, 106] width 17 height 17
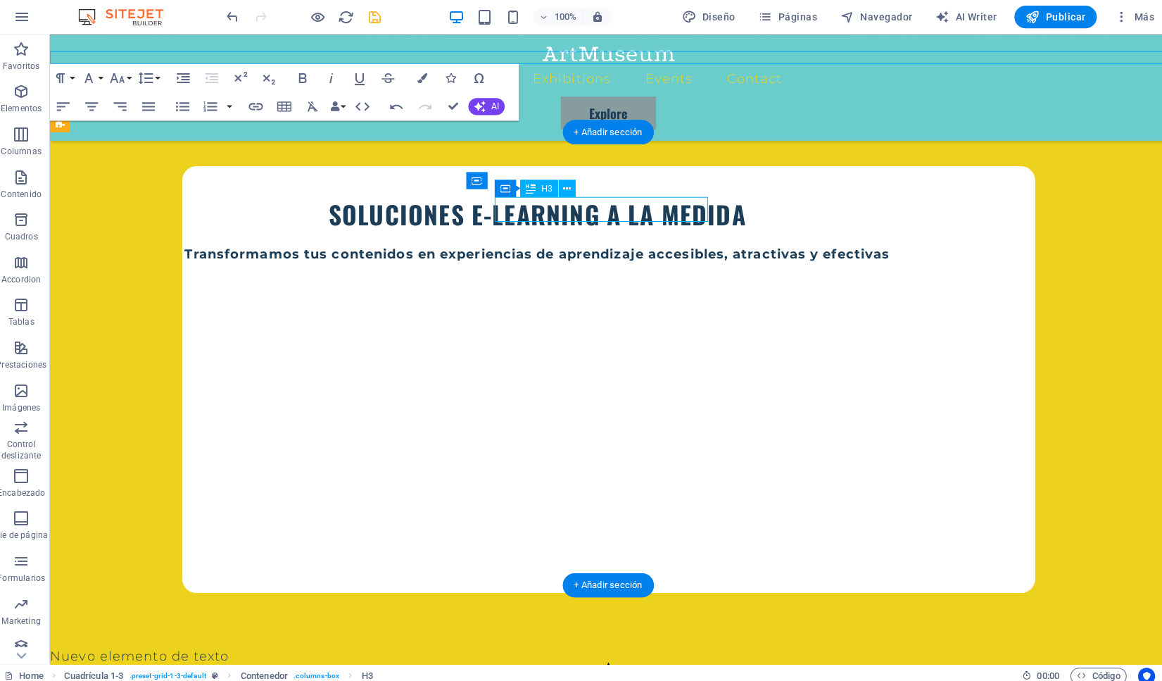
select select "px"
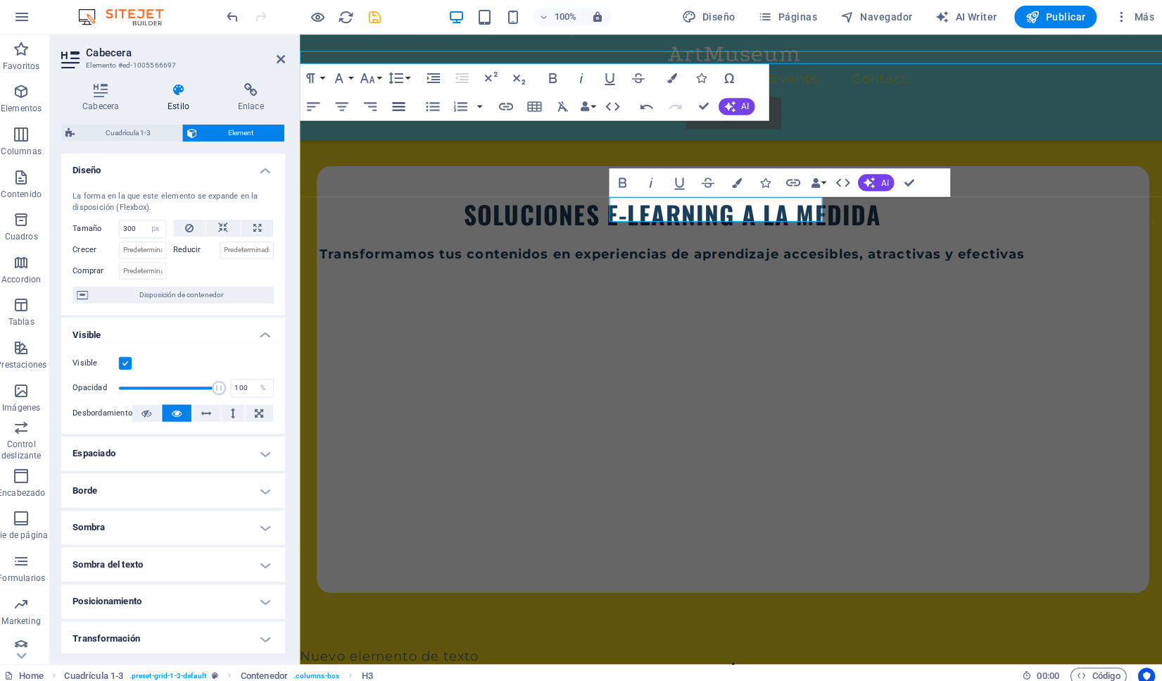
click at [410, 106] on button "Align Justify" at bounding box center [402, 106] width 27 height 28
click at [322, 108] on icon "button" at bounding box center [317, 106] width 17 height 17
drag, startPoint x: 677, startPoint y: 207, endPoint x: 572, endPoint y: 210, distance: 104.9
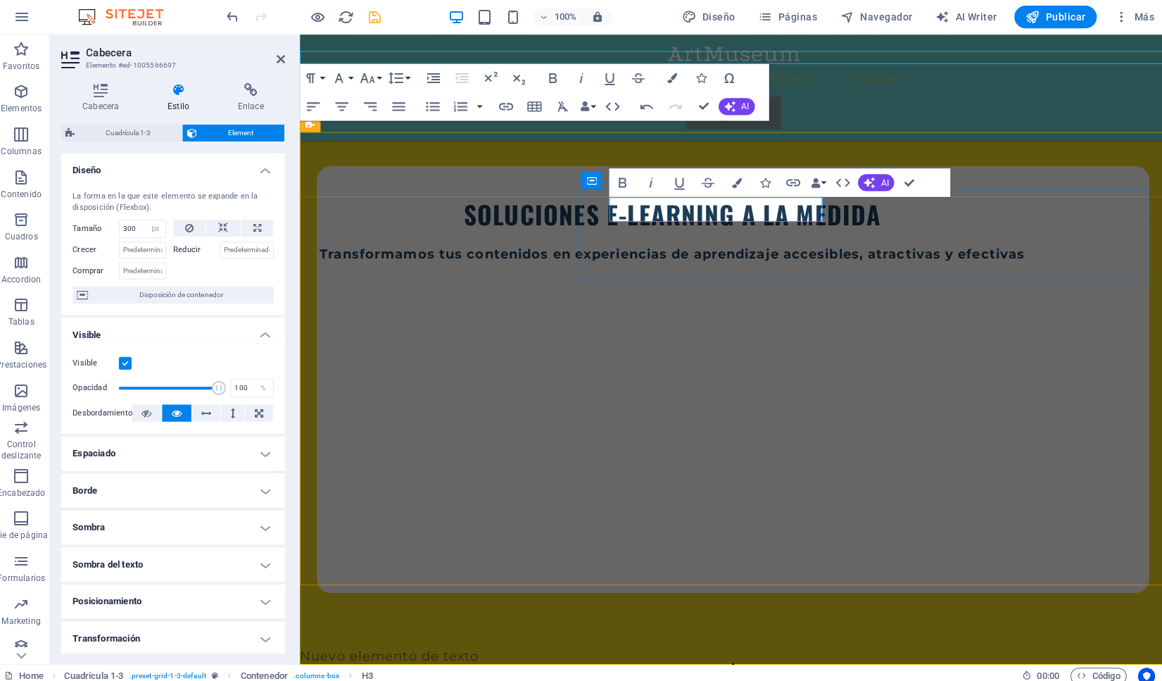
drag, startPoint x: 750, startPoint y: 209, endPoint x: 641, endPoint y: 209, distance: 109.1
click at [313, 109] on icon "button" at bounding box center [317, 106] width 13 height 8
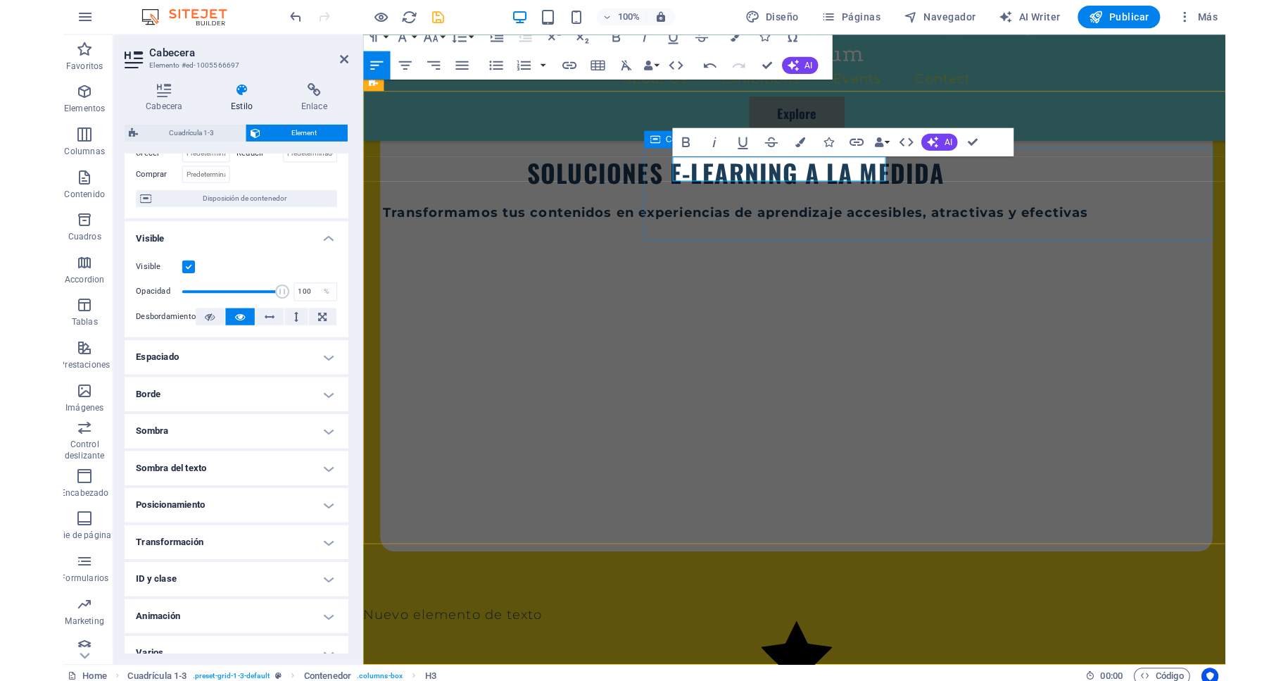
scroll to position [617, 0]
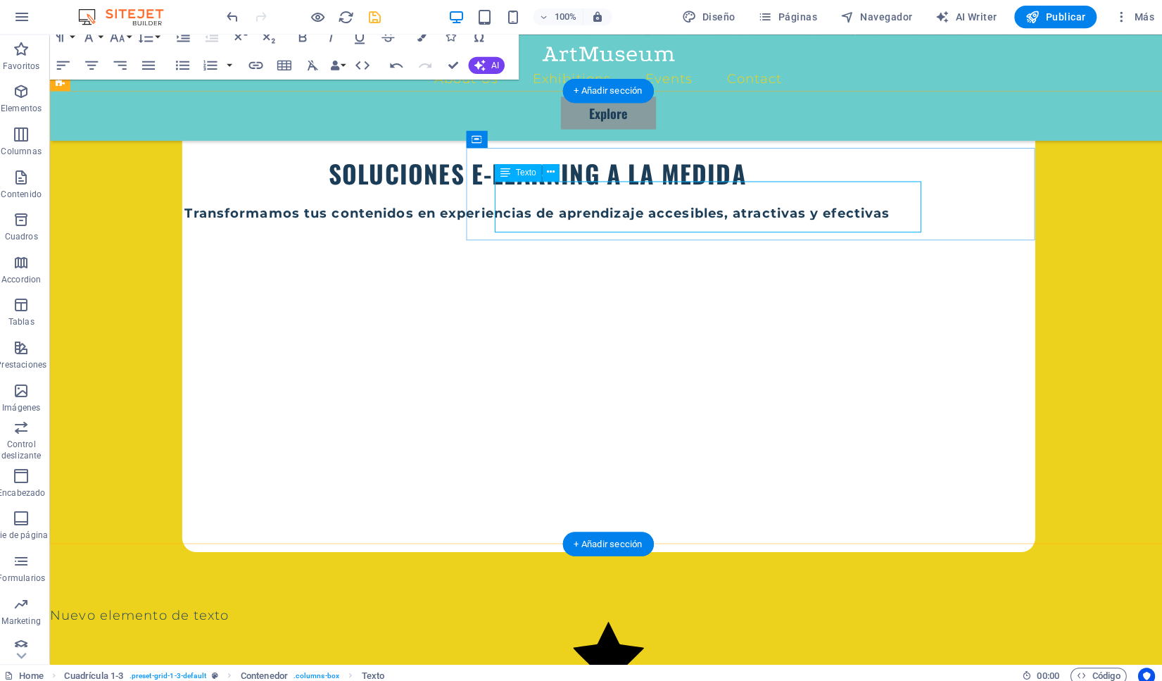
select select "px"
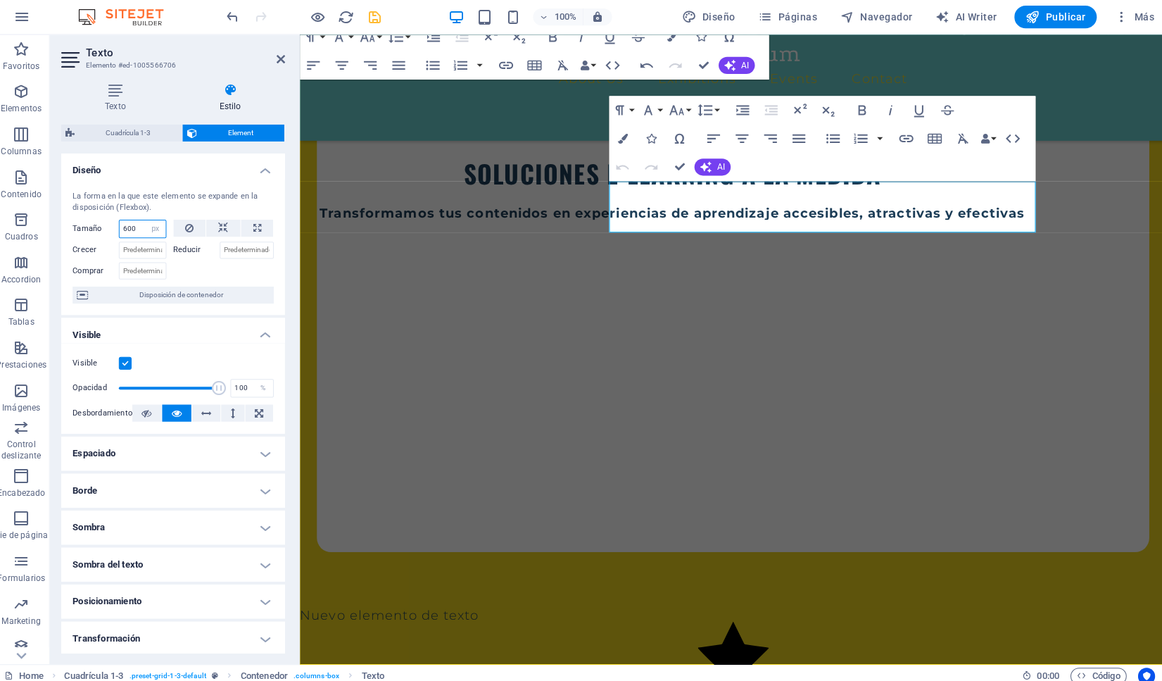
click at [126, 227] on input "600" at bounding box center [148, 227] width 46 height 17
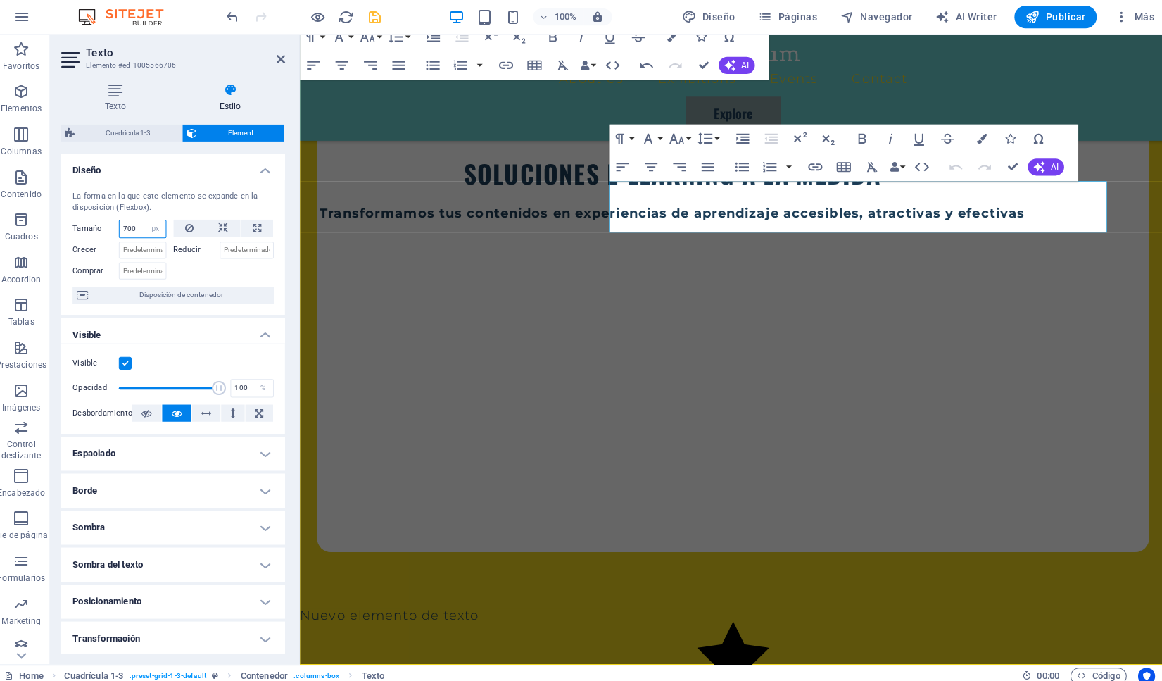
click at [133, 225] on input "700" at bounding box center [148, 227] width 46 height 17
type input "720"
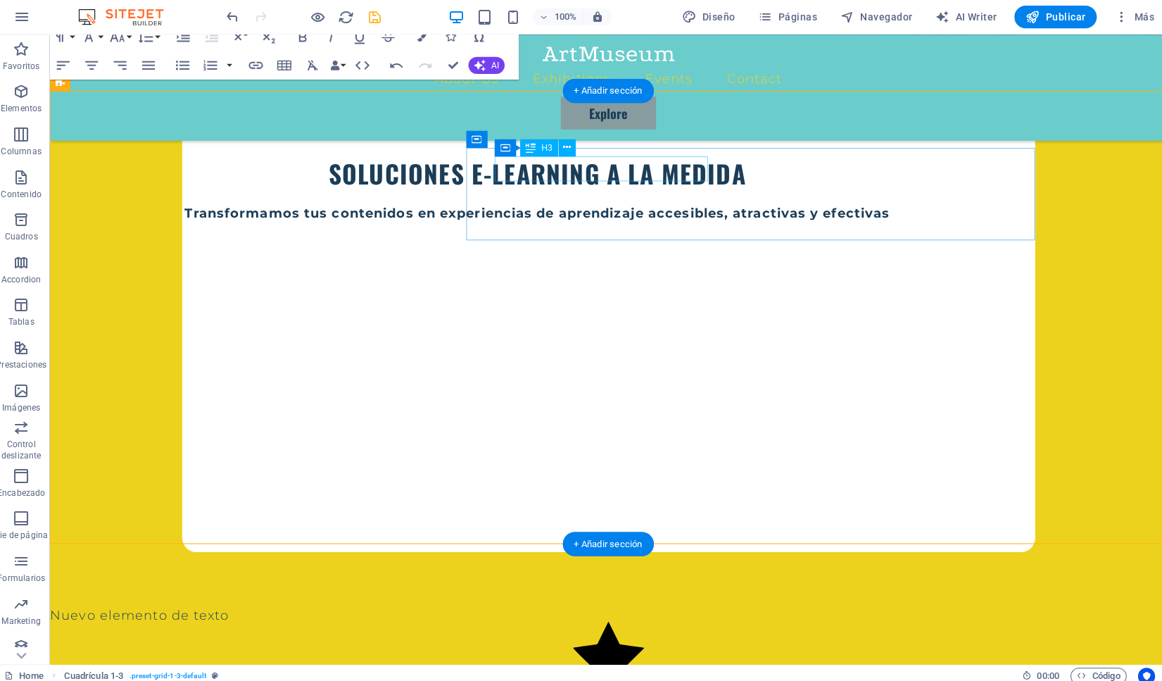
select select "px"
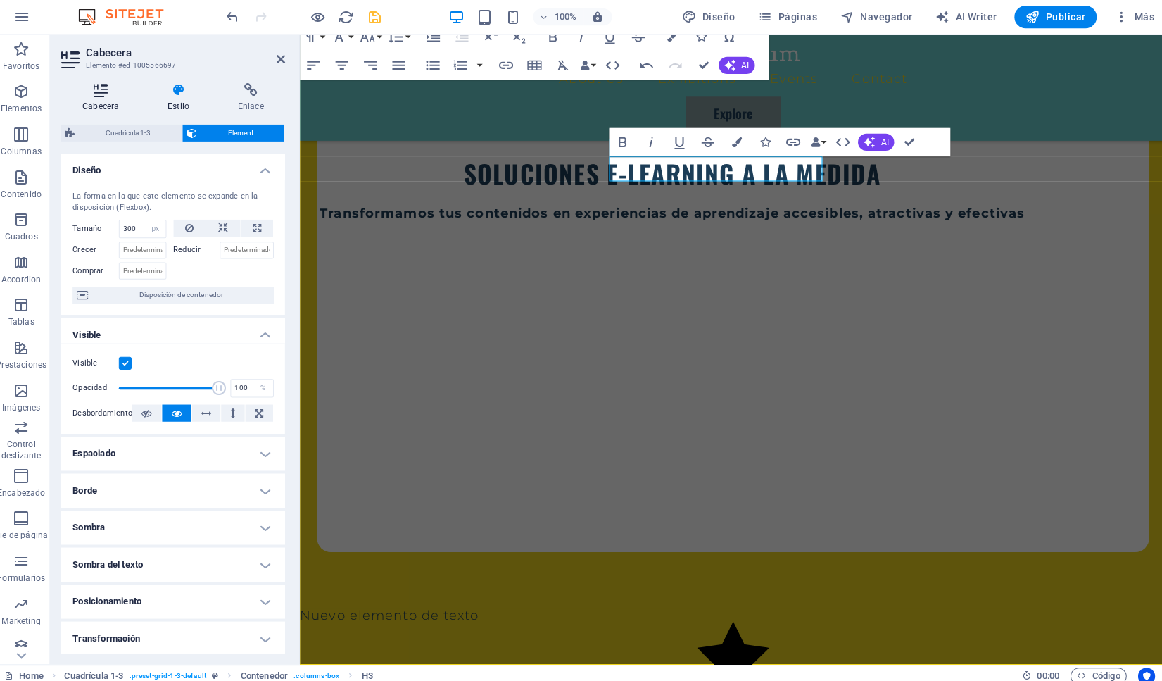
click at [94, 99] on h4 "Cabecera" at bounding box center [110, 98] width 84 height 30
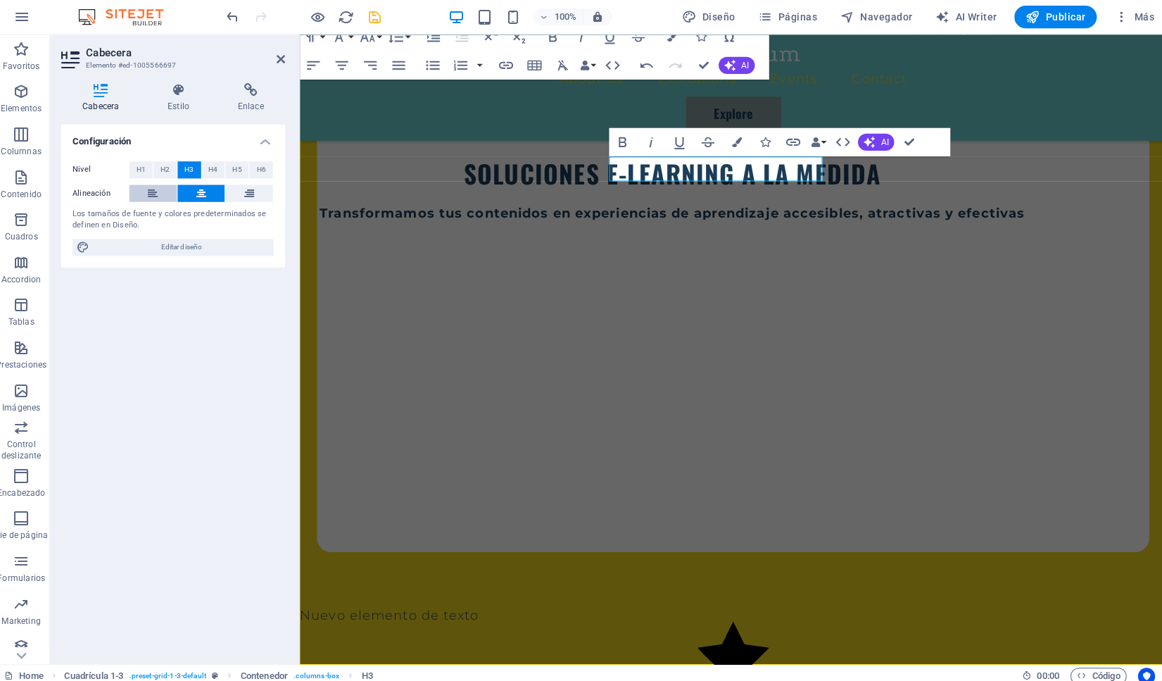
click at [159, 193] on icon at bounding box center [158, 192] width 10 height 17
click at [216, 167] on span "H4" at bounding box center [217, 169] width 9 height 17
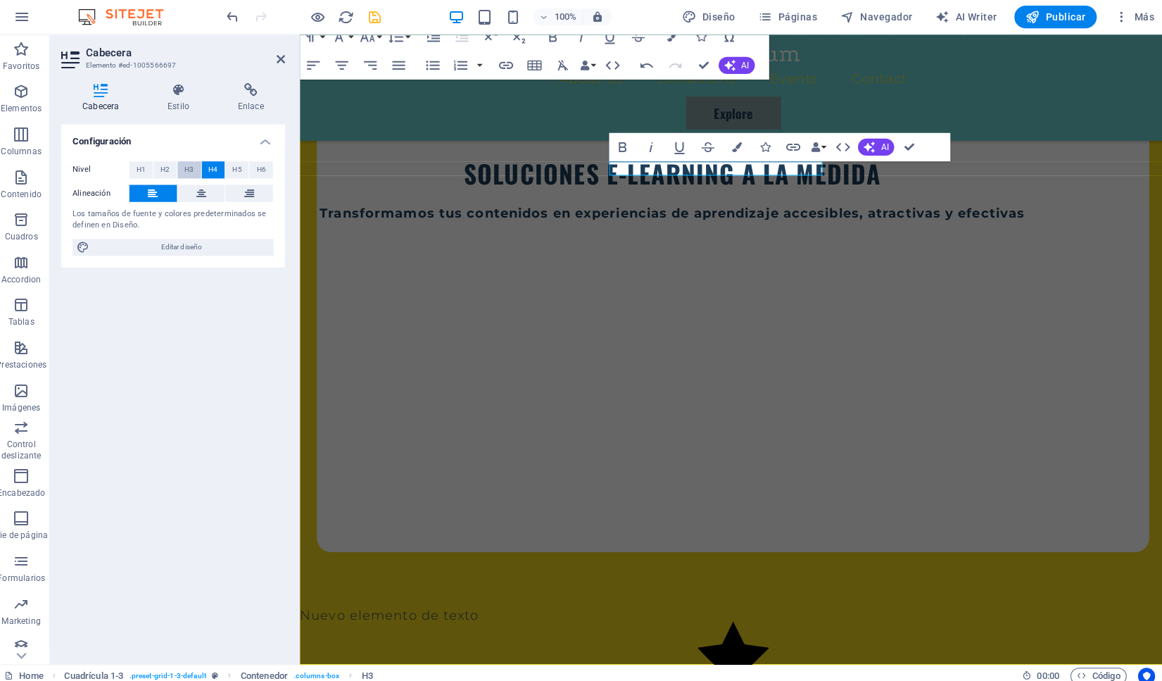
click at [192, 165] on span "H3" at bounding box center [194, 169] width 9 height 17
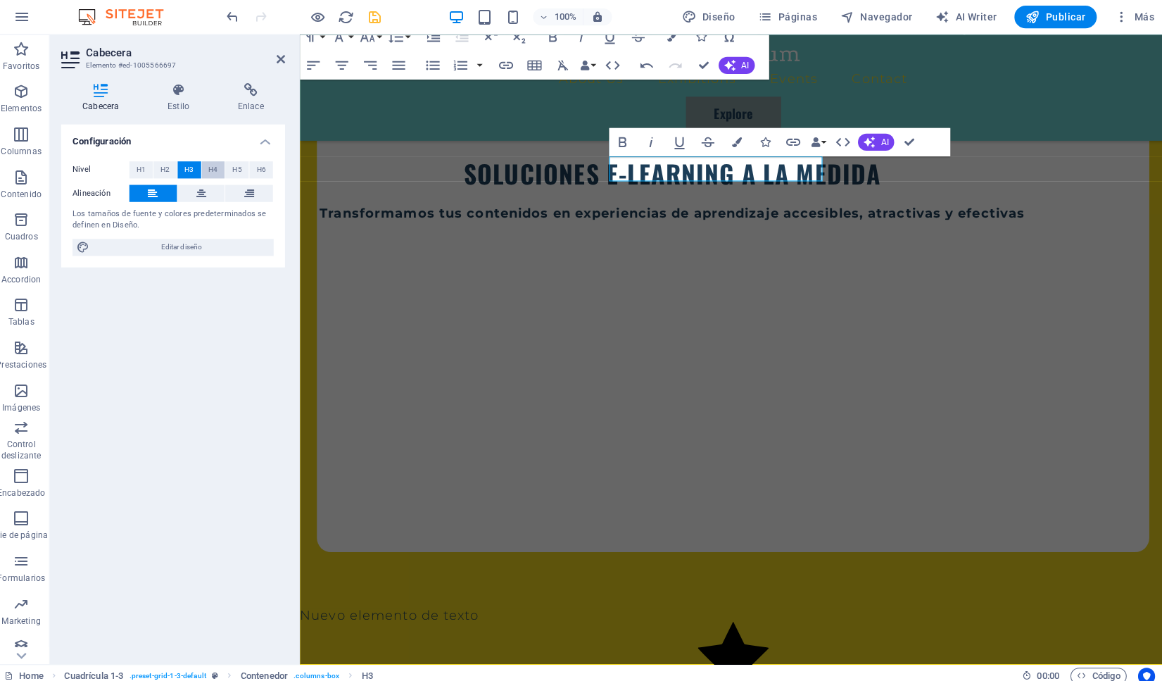
click at [219, 165] on span "H4" at bounding box center [217, 169] width 9 height 17
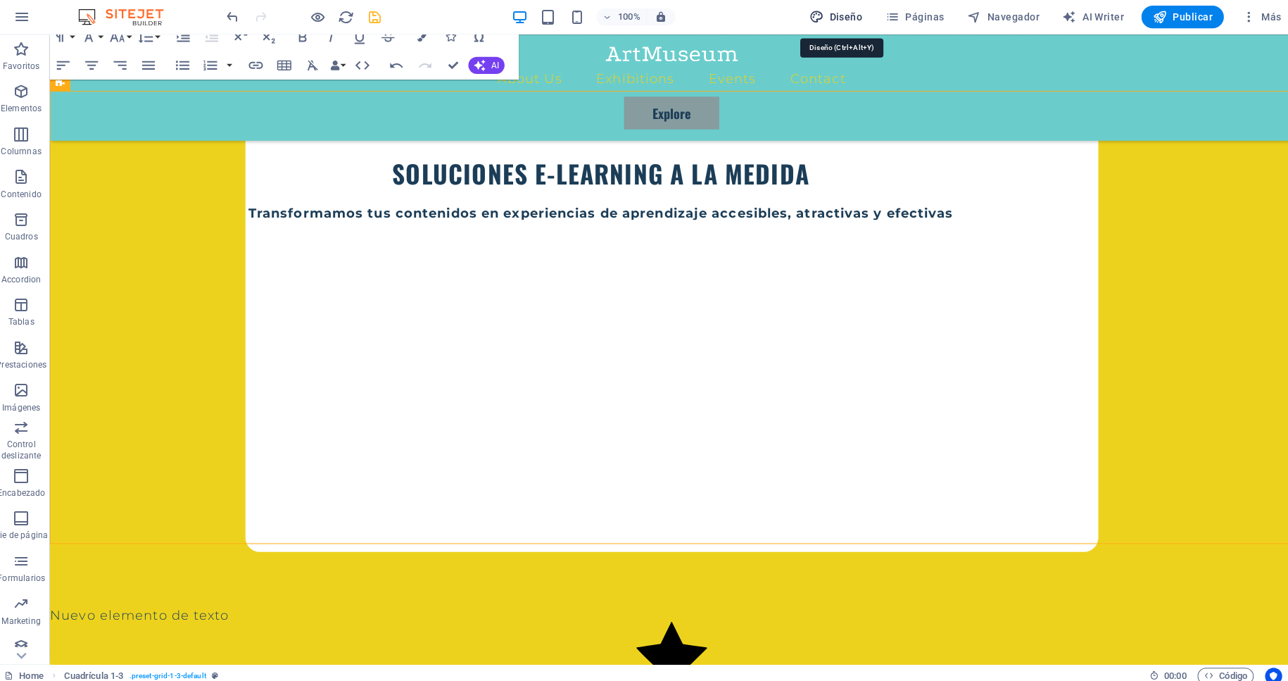
click at [853, 15] on span "Diseño" at bounding box center [835, 18] width 53 height 14
select select "px"
select select "300"
select select "px"
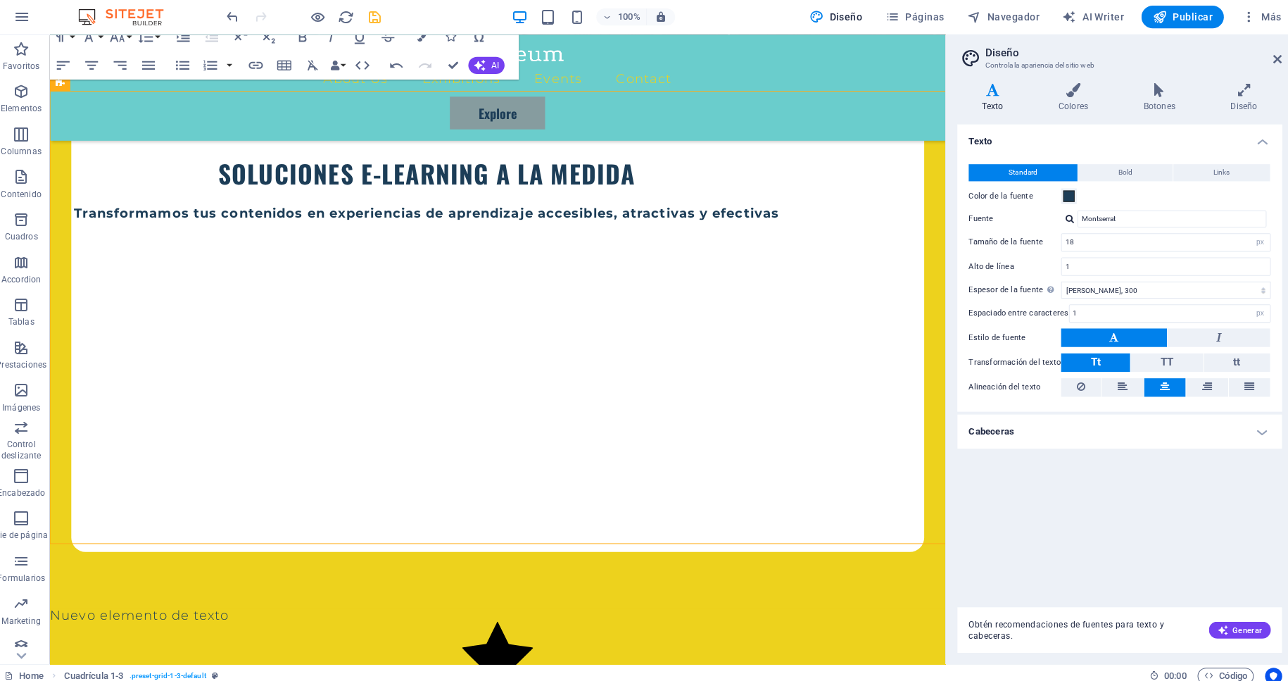
click at [1034, 422] on h4 "Cabeceras" at bounding box center [1116, 428] width 322 height 34
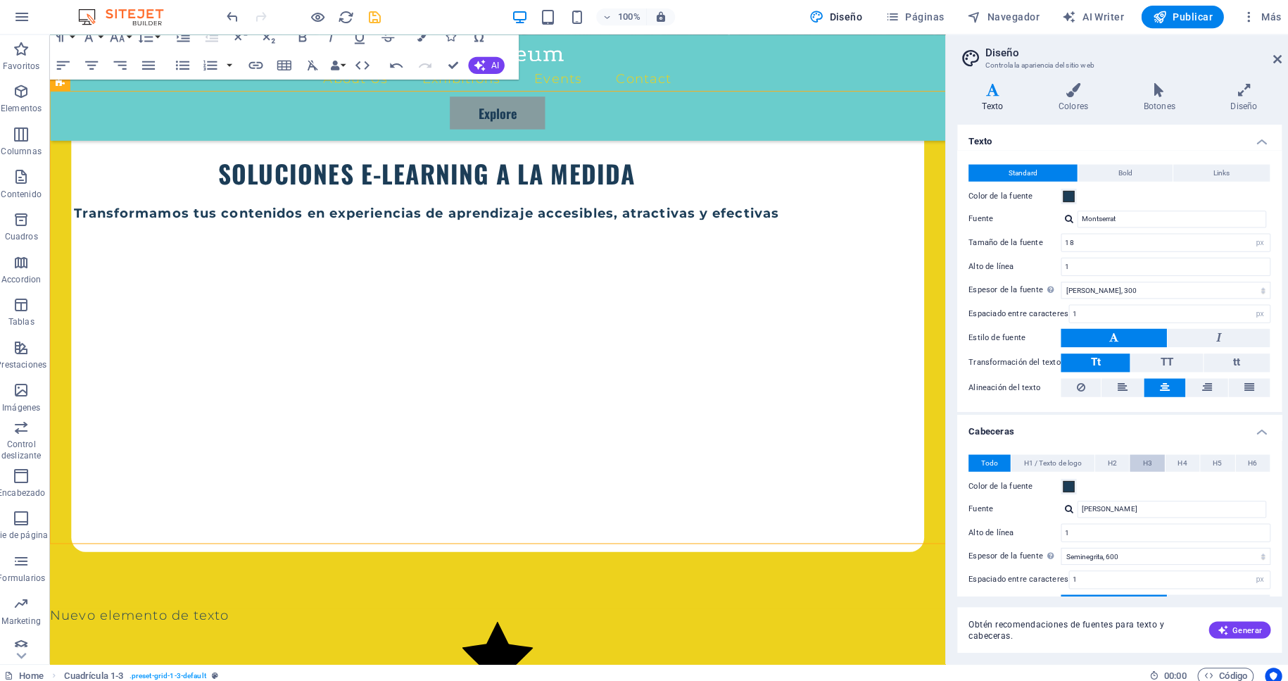
click at [1149, 455] on button "H3" at bounding box center [1143, 459] width 34 height 17
click at [1162, 453] on span "H4" at bounding box center [1178, 459] width 9 height 17
drag, startPoint x: 1073, startPoint y: 527, endPoint x: 1017, endPoint y: 527, distance: 56.3
click at [1059, 527] on input "20" at bounding box center [1162, 528] width 206 height 17
type input "25"
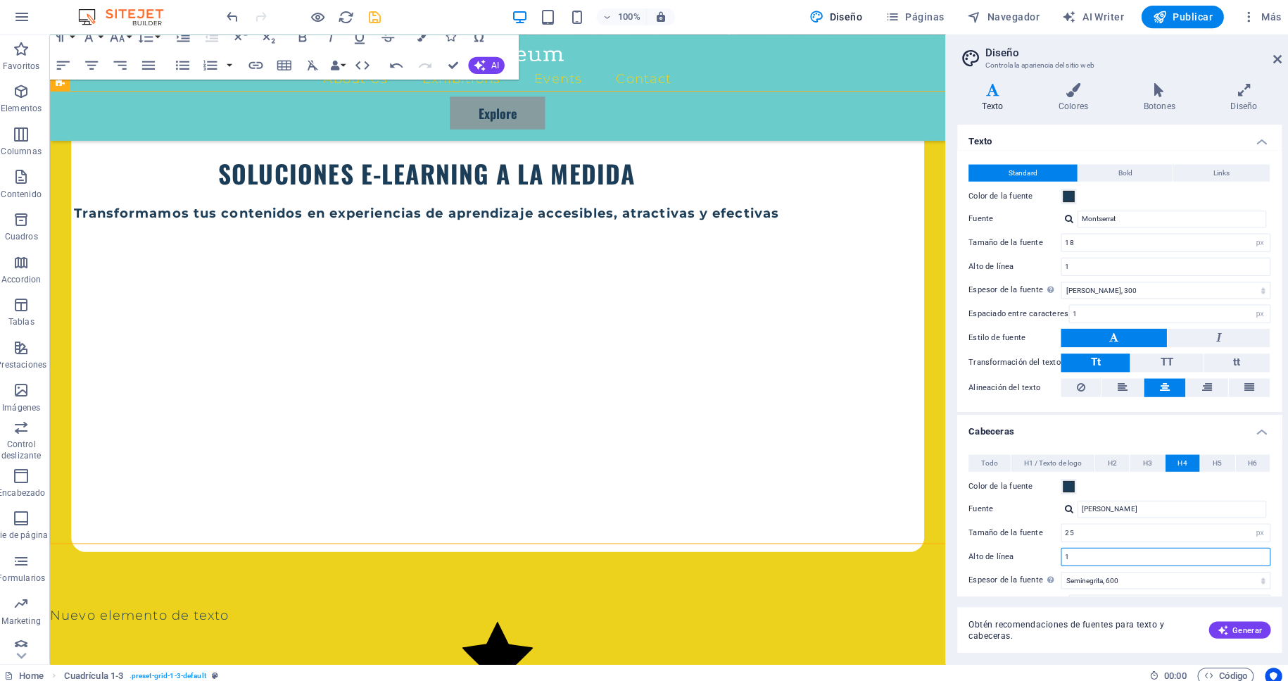
click at [1086, 551] on input "1" at bounding box center [1162, 552] width 206 height 17
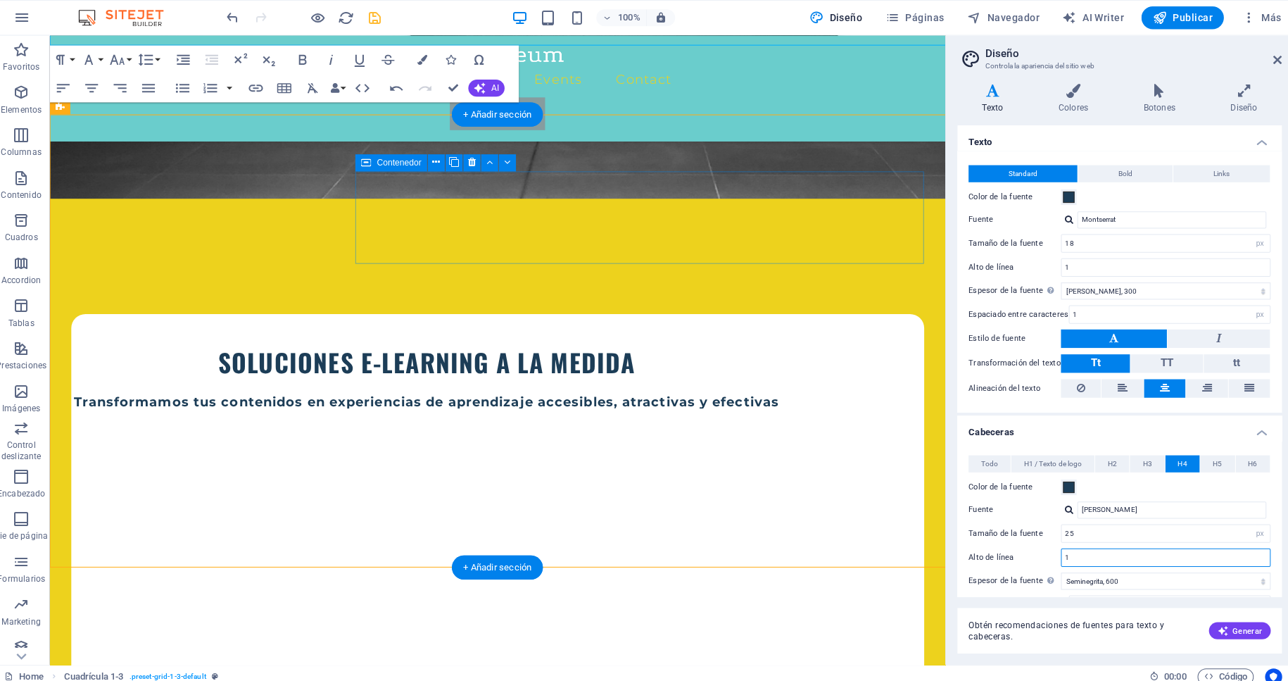
scroll to position [598, 0]
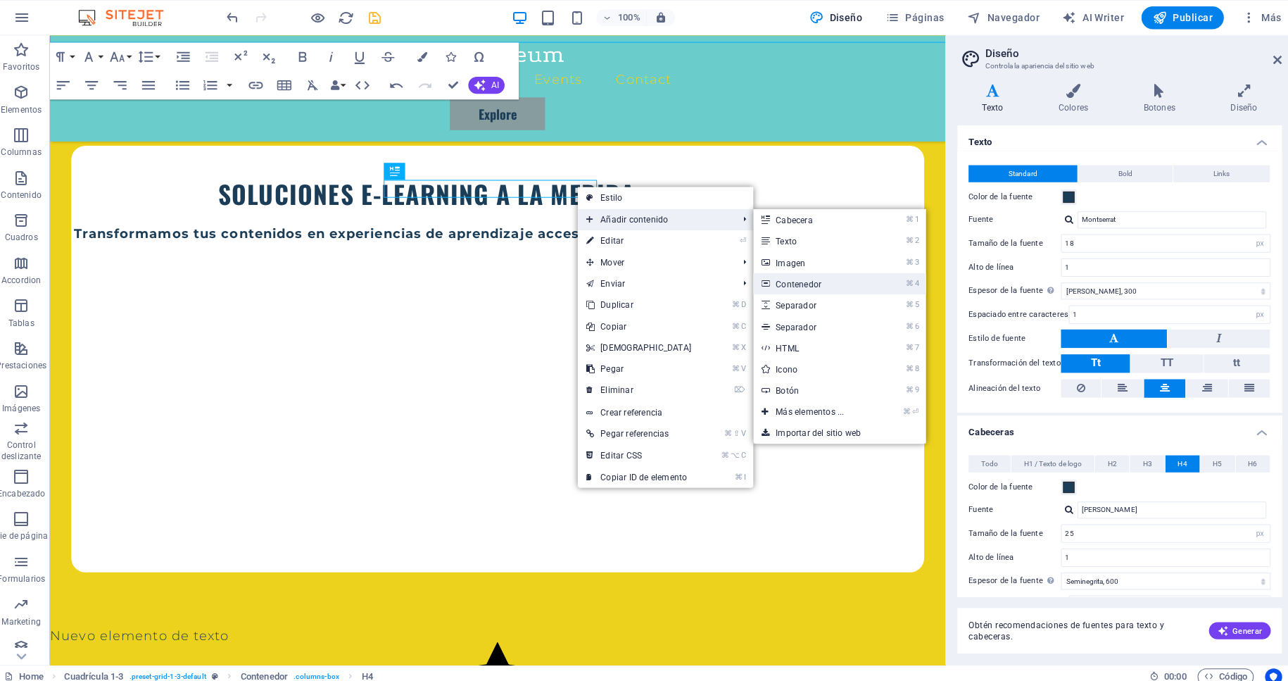
click at [779, 280] on link "⌘ 4 Contenedor" at bounding box center [812, 280] width 118 height 21
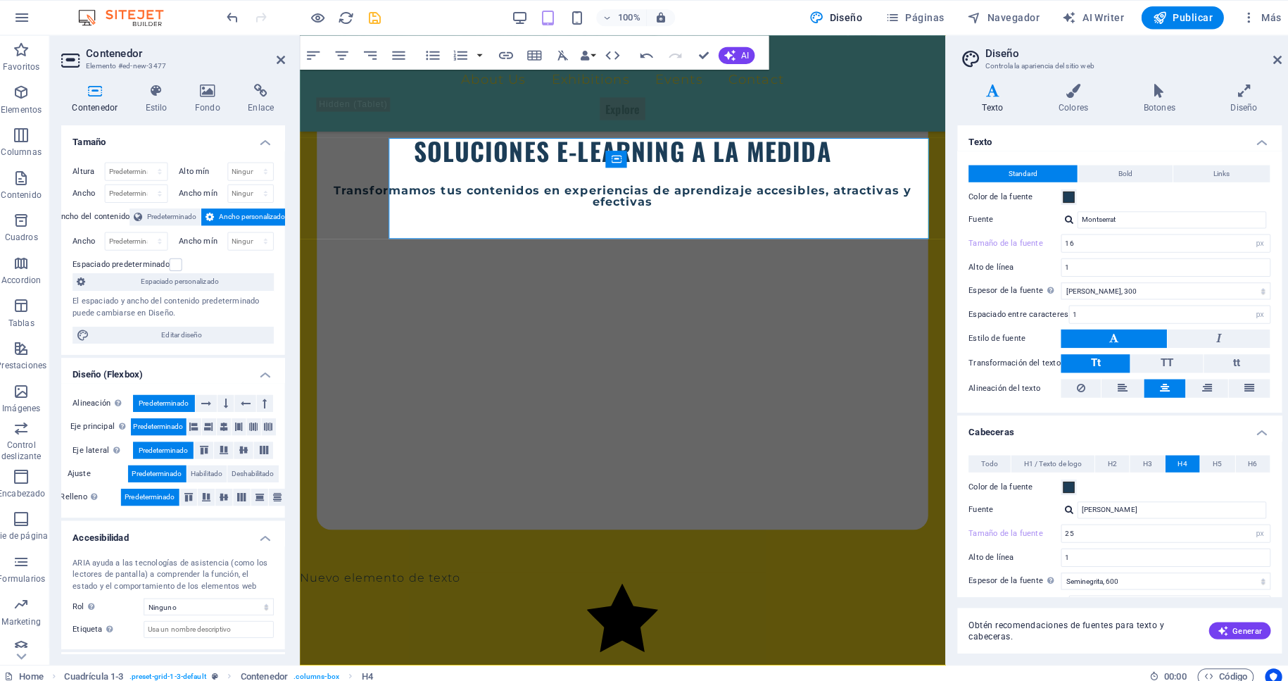
type input "16"
type input "20"
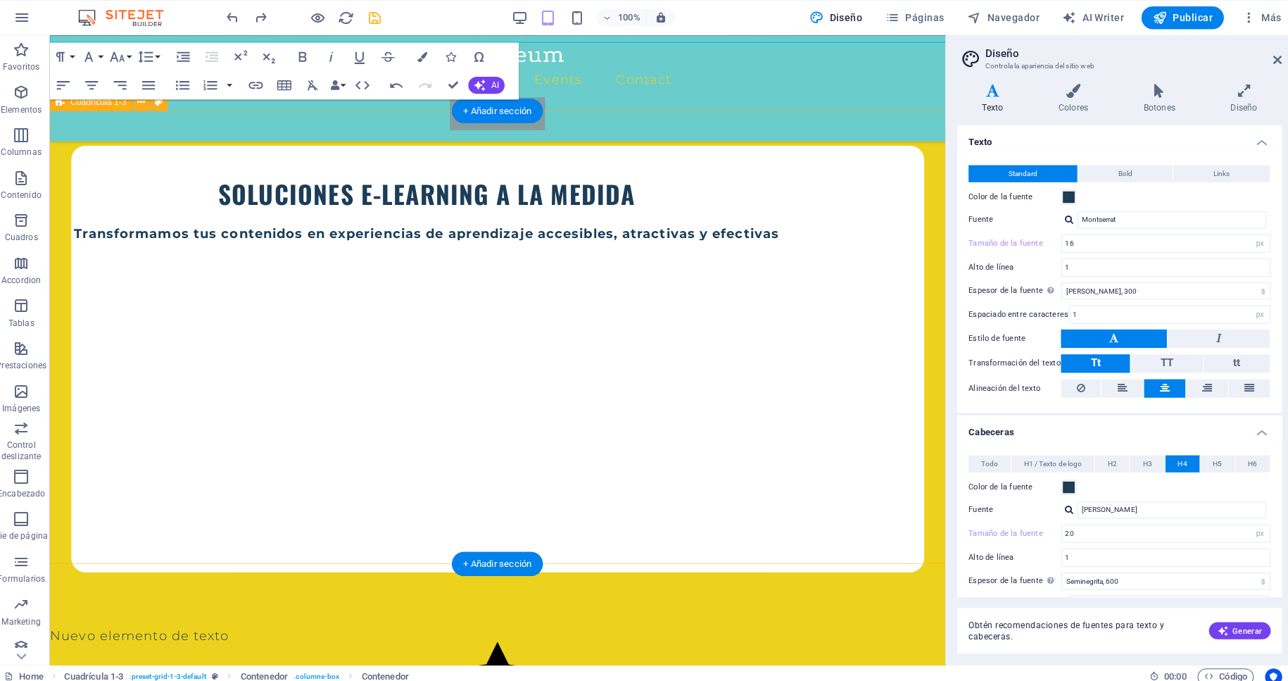
type input "18"
type input "25"
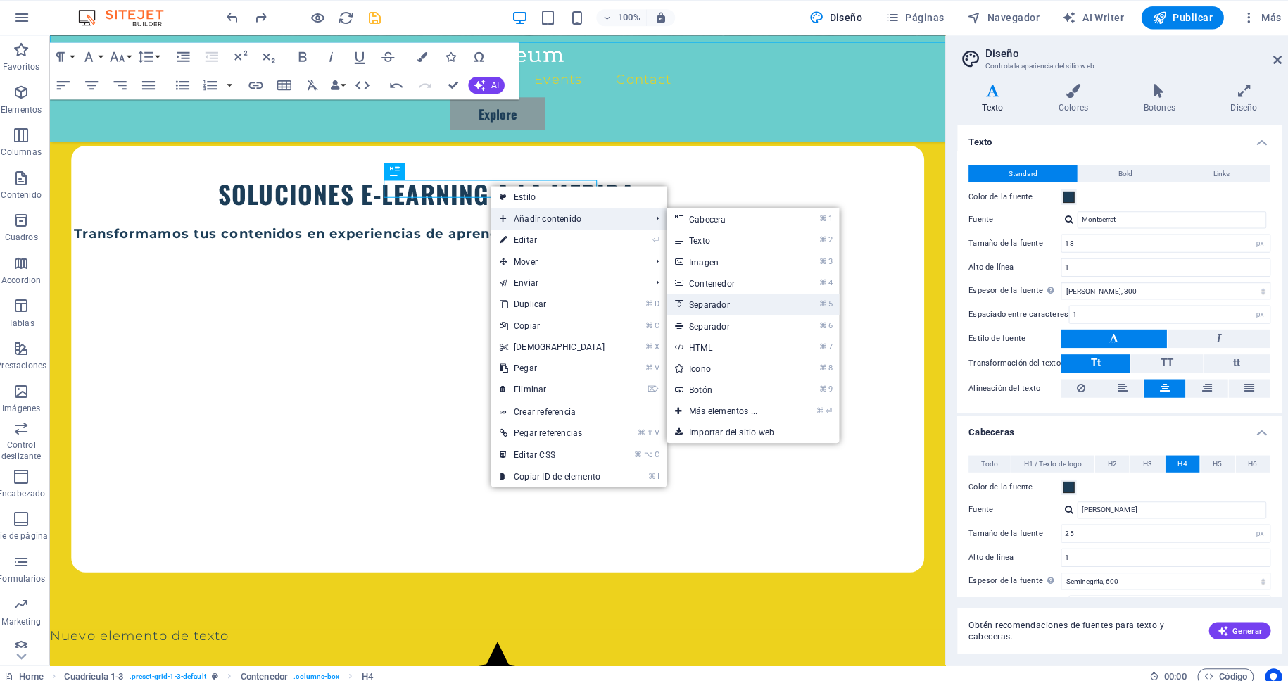
click at [710, 305] on link "⌘ 5 Separador" at bounding box center [726, 301] width 118 height 21
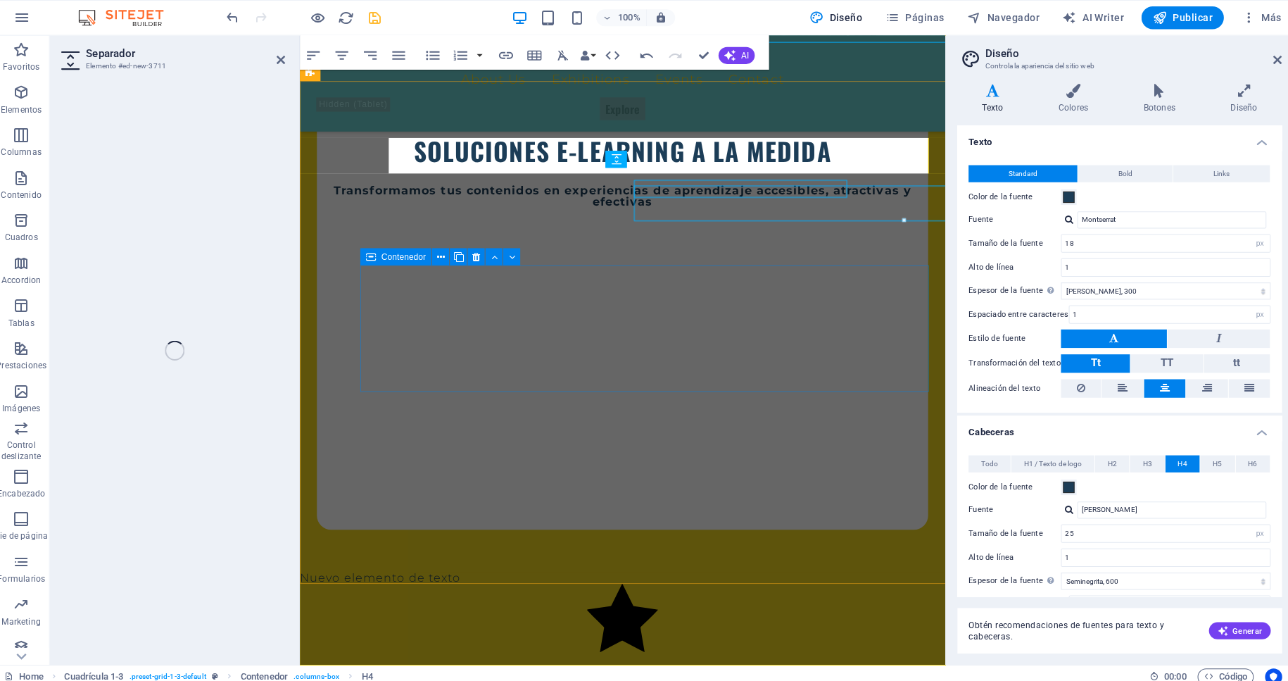
select select "px"
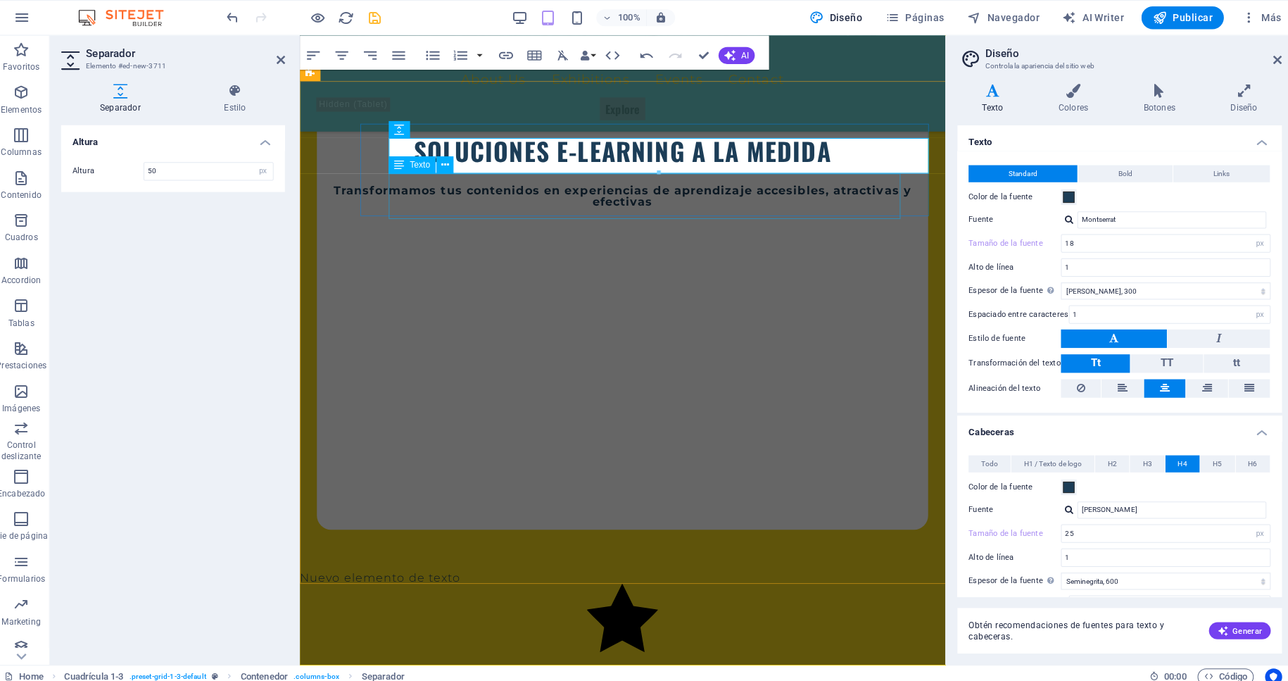
type input "16"
type input "20"
click at [173, 168] on input "50" at bounding box center [213, 169] width 127 height 17
drag, startPoint x: 172, startPoint y: 167, endPoint x: 122, endPoint y: 167, distance: 50.7
click at [150, 167] on input "50" at bounding box center [213, 169] width 127 height 17
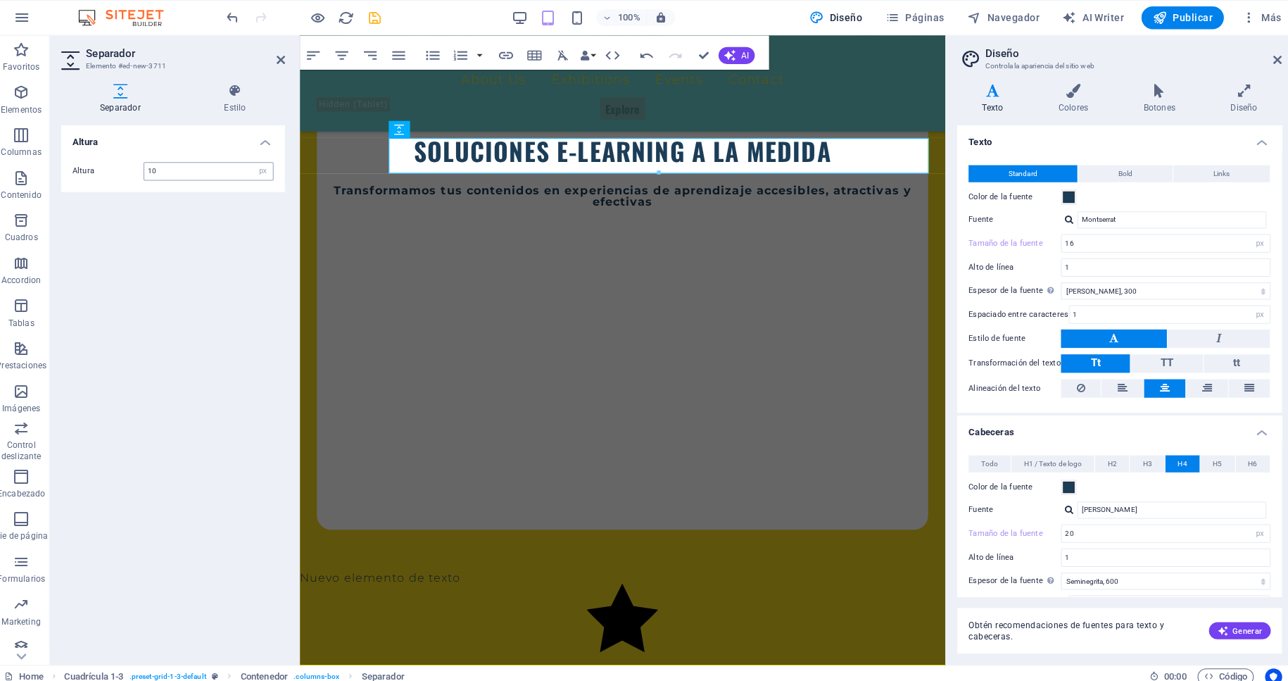
type input "10"
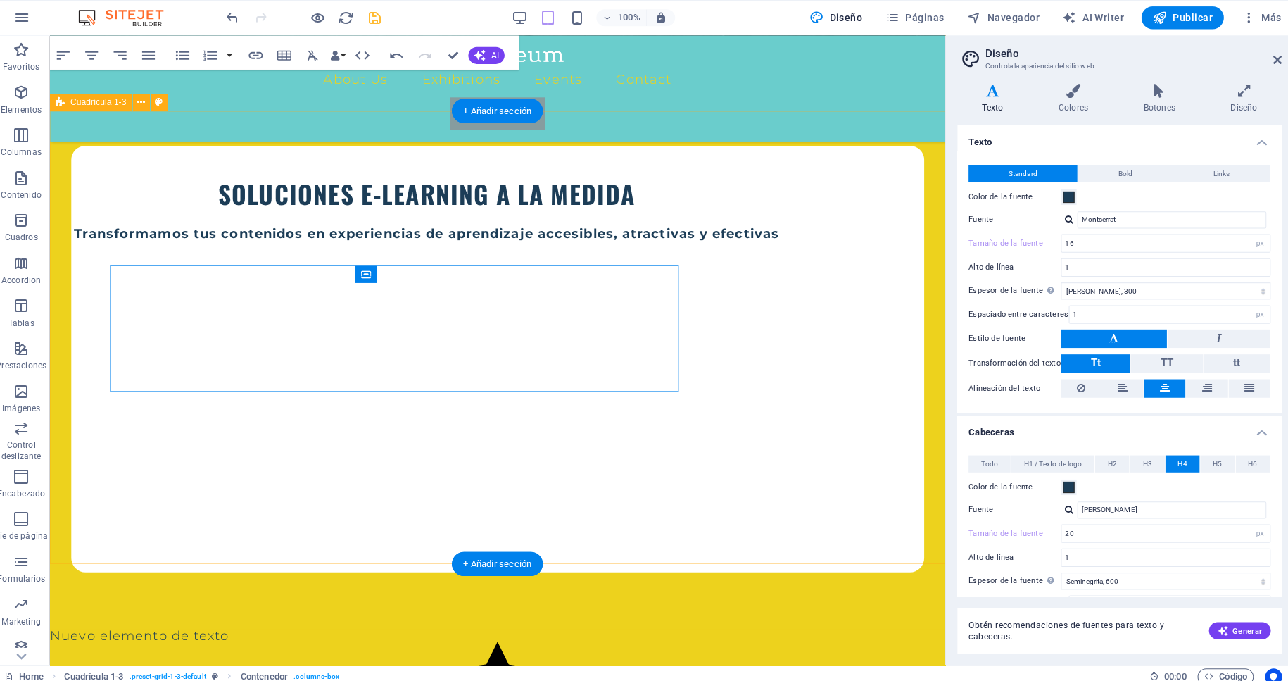
type input "18"
type input "25"
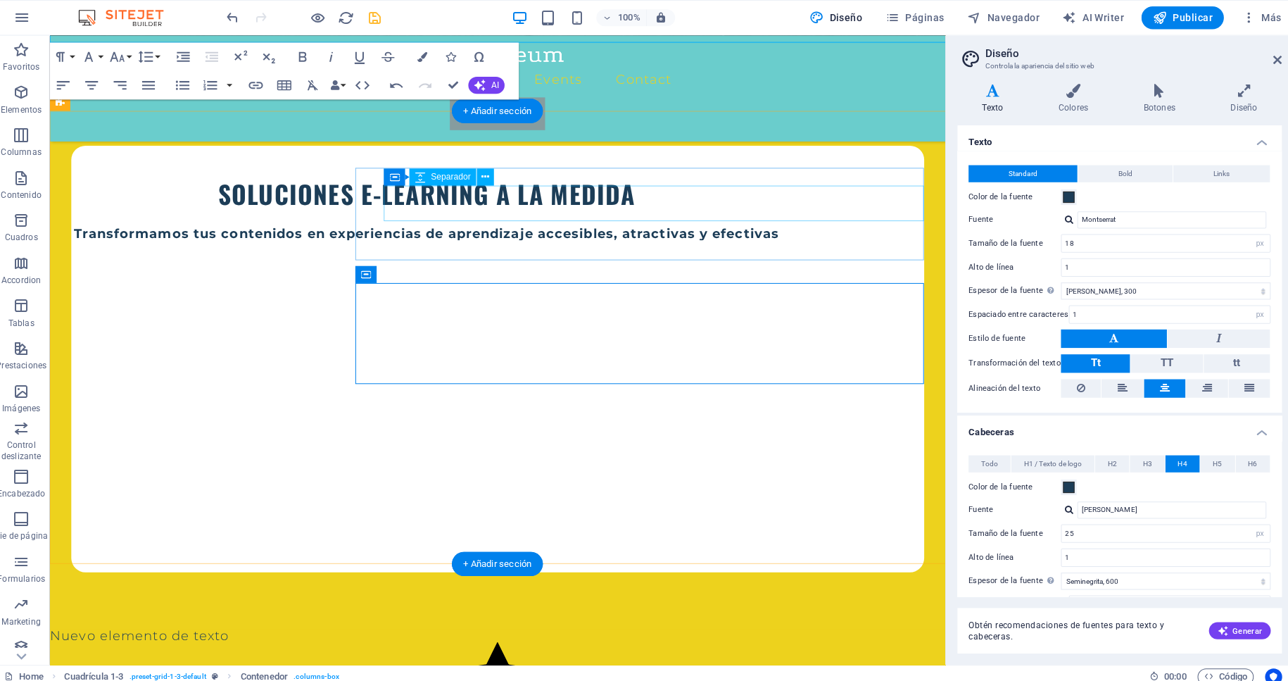
select select "px"
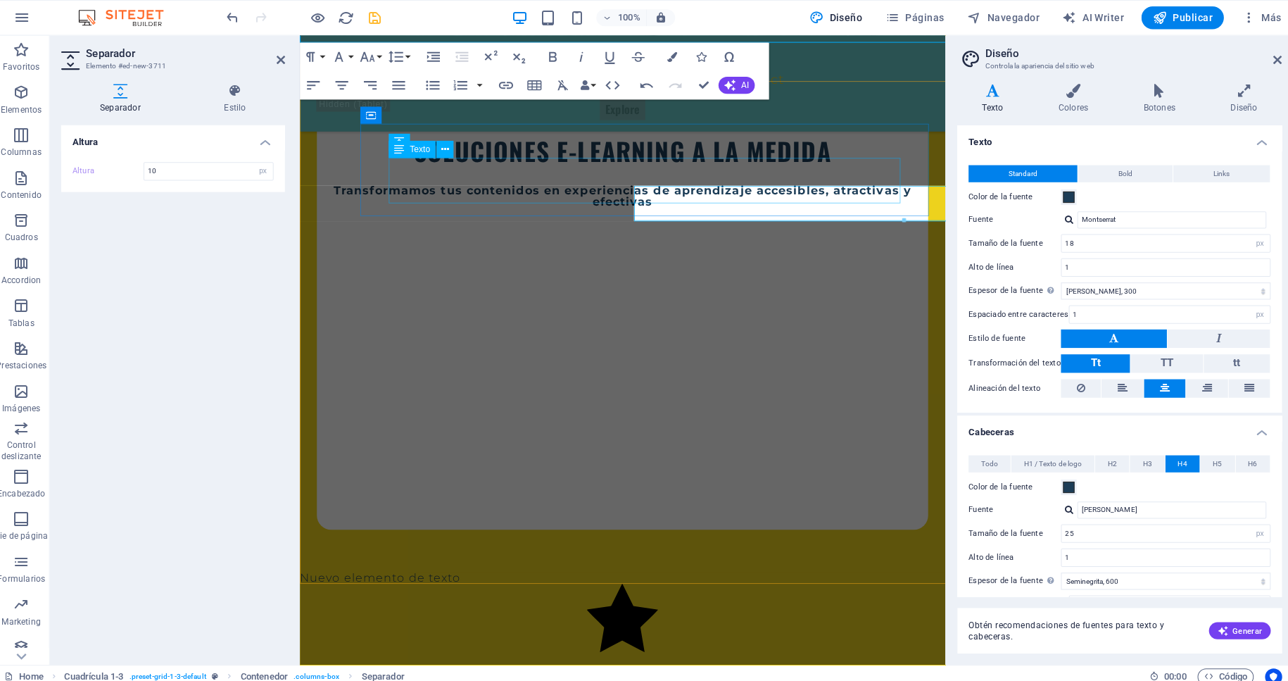
type input "16"
type input "20"
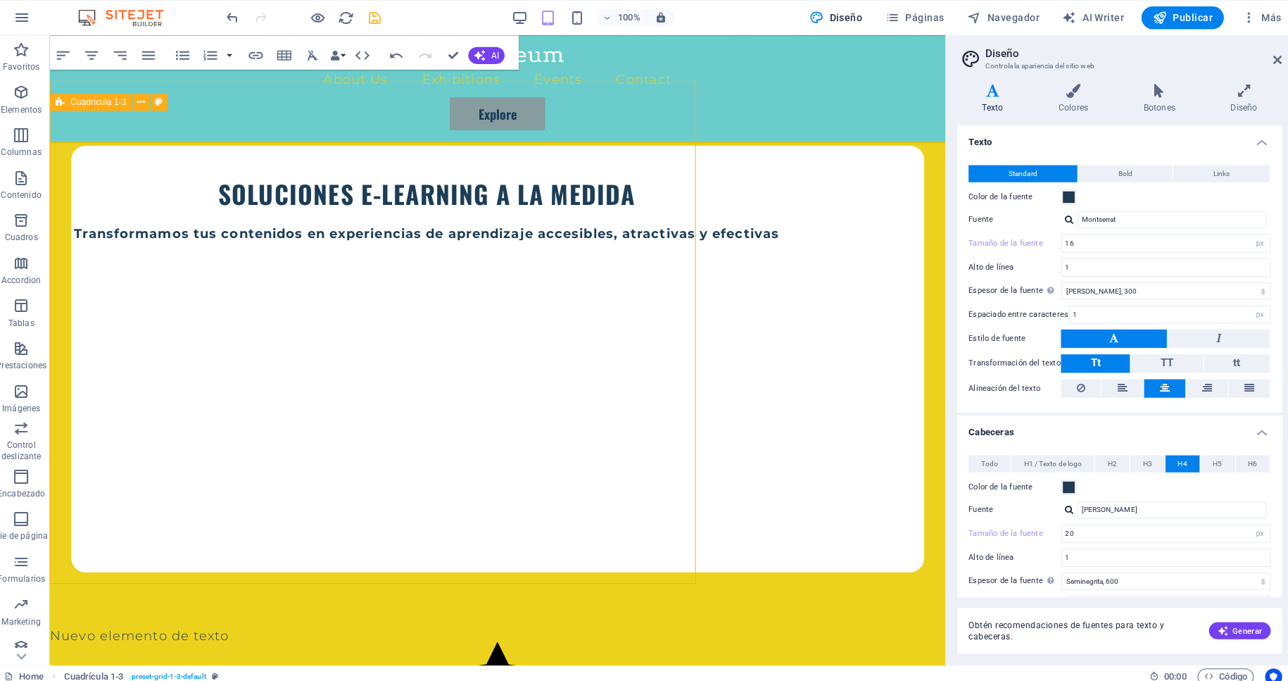
type input "18"
type input "25"
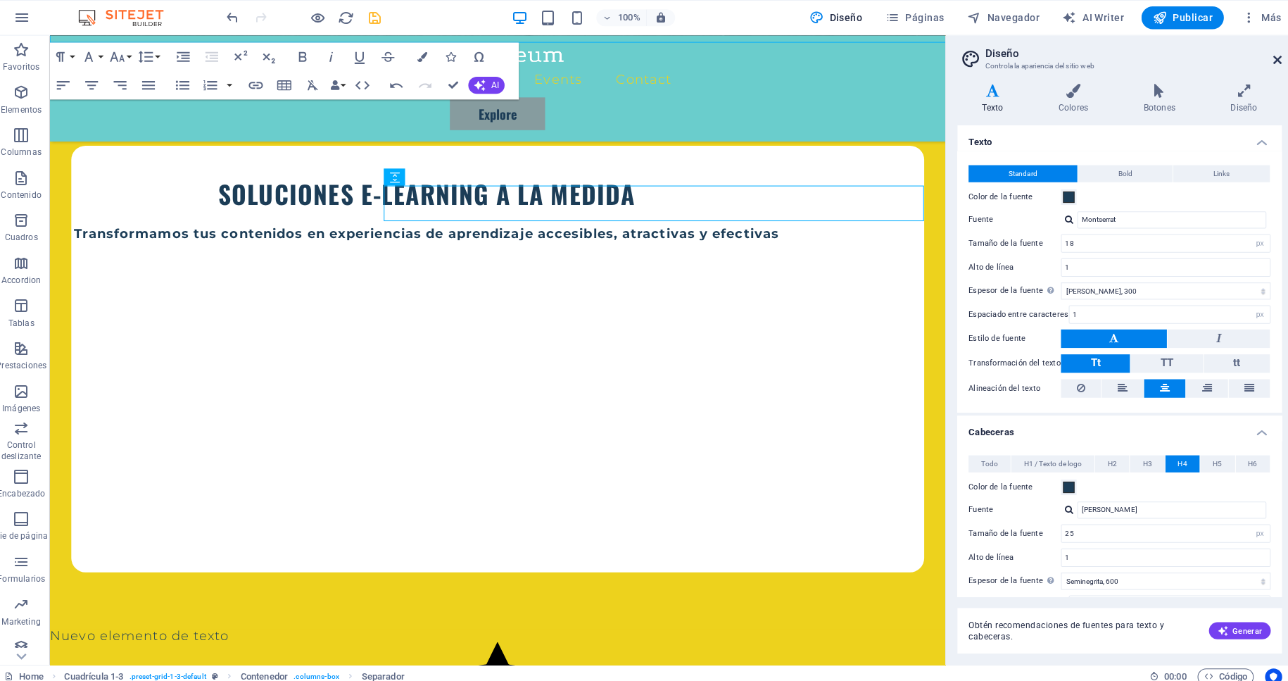
click at [1162, 58] on icon at bounding box center [1273, 59] width 8 height 11
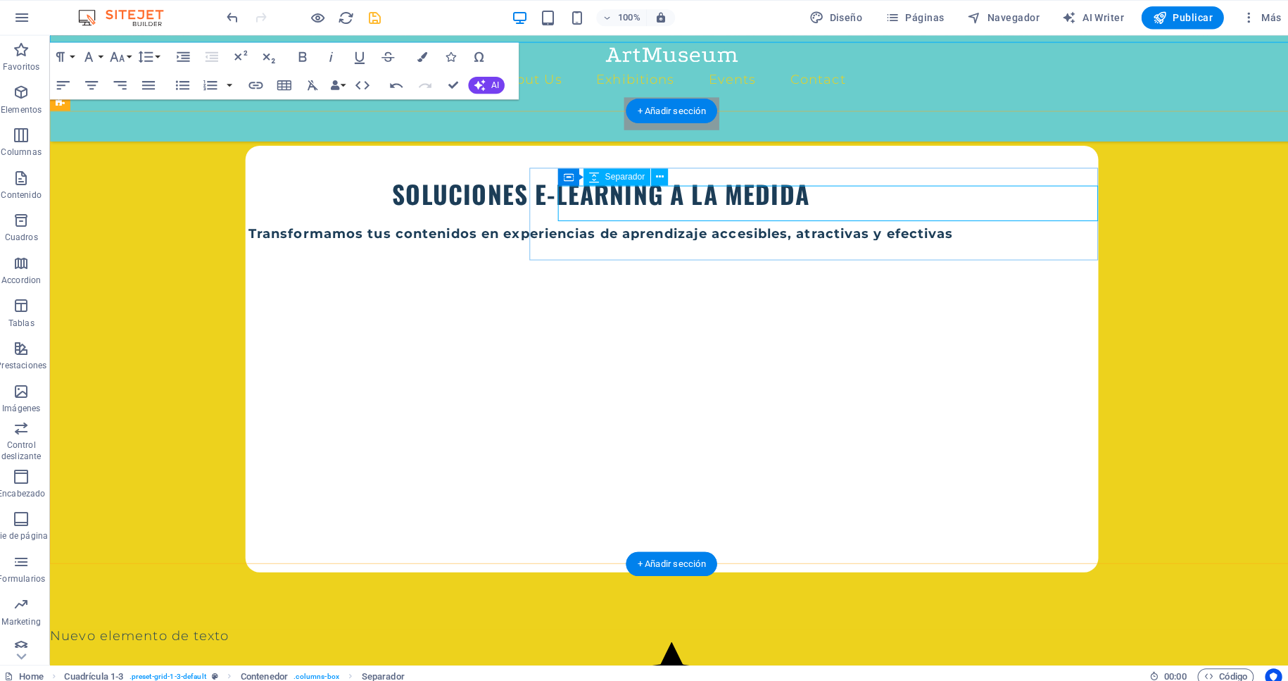
select select "px"
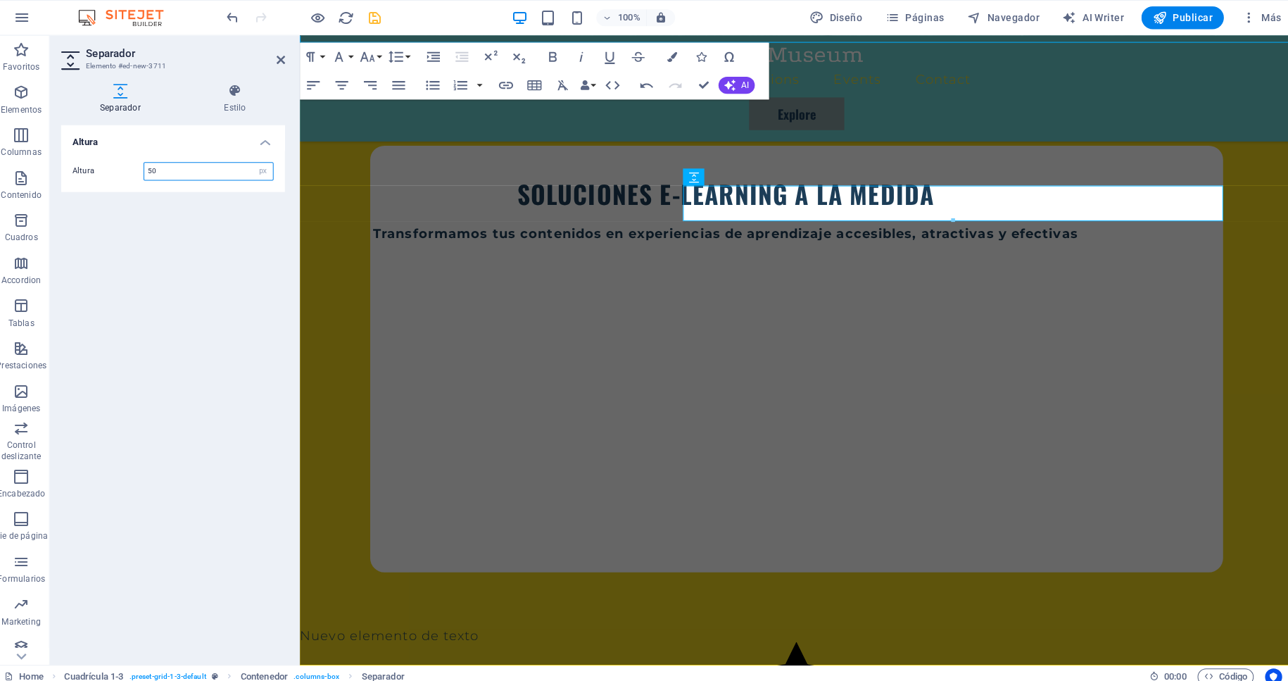
drag, startPoint x: 212, startPoint y: 162, endPoint x: 81, endPoint y: 165, distance: 131.0
click at [150, 165] on input "50" at bounding box center [213, 169] width 127 height 17
type input "10"
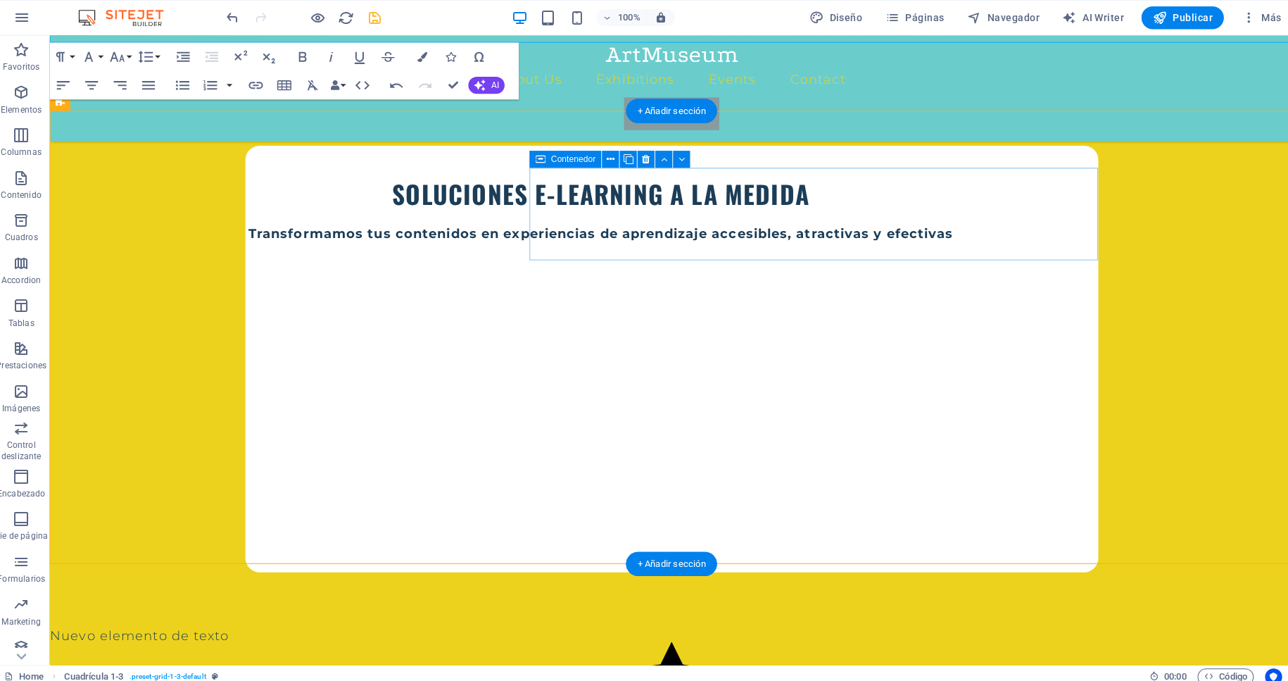
select select "px"
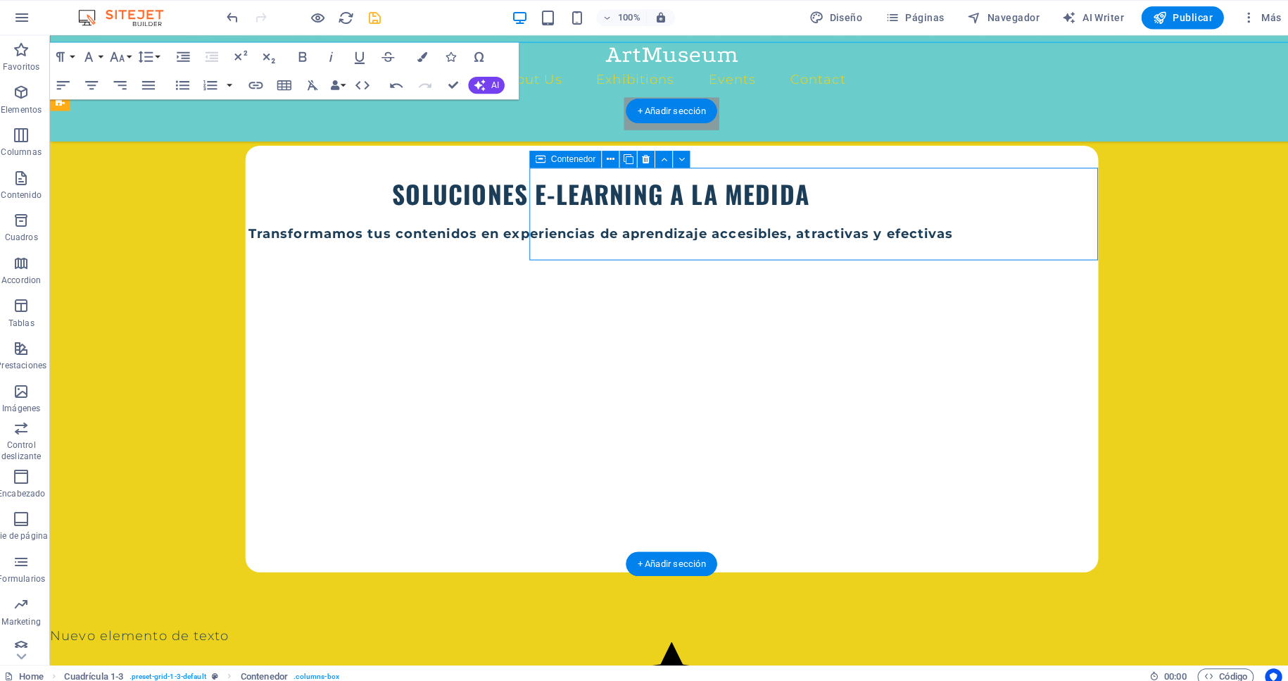
select select "px"
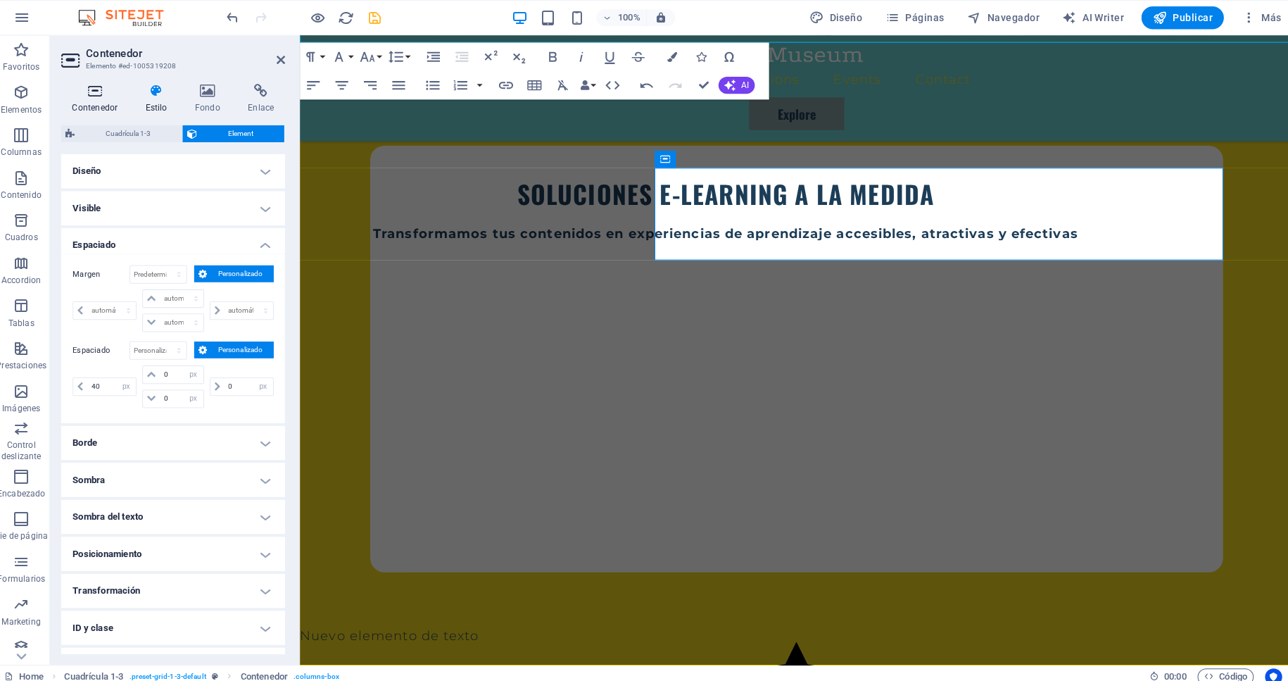
click at [106, 101] on h4 "Contenedor" at bounding box center [104, 98] width 73 height 30
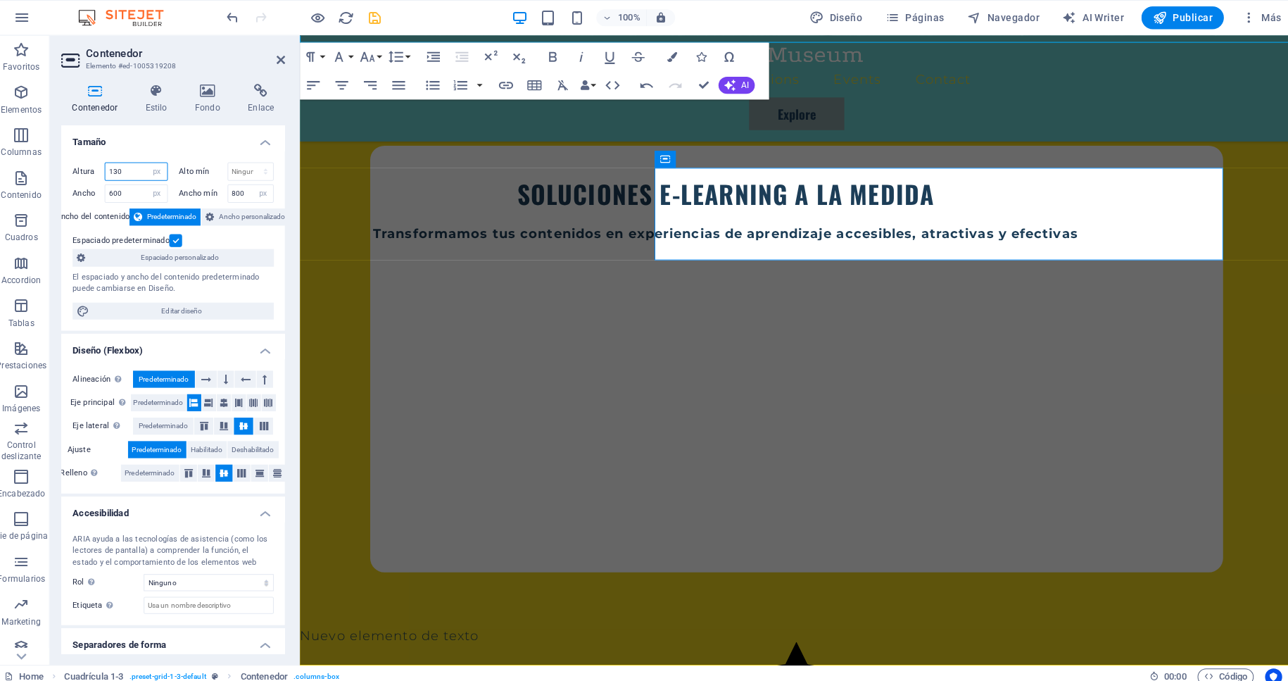
click at [118, 170] on input "130" at bounding box center [141, 169] width 61 height 17
type input "140"
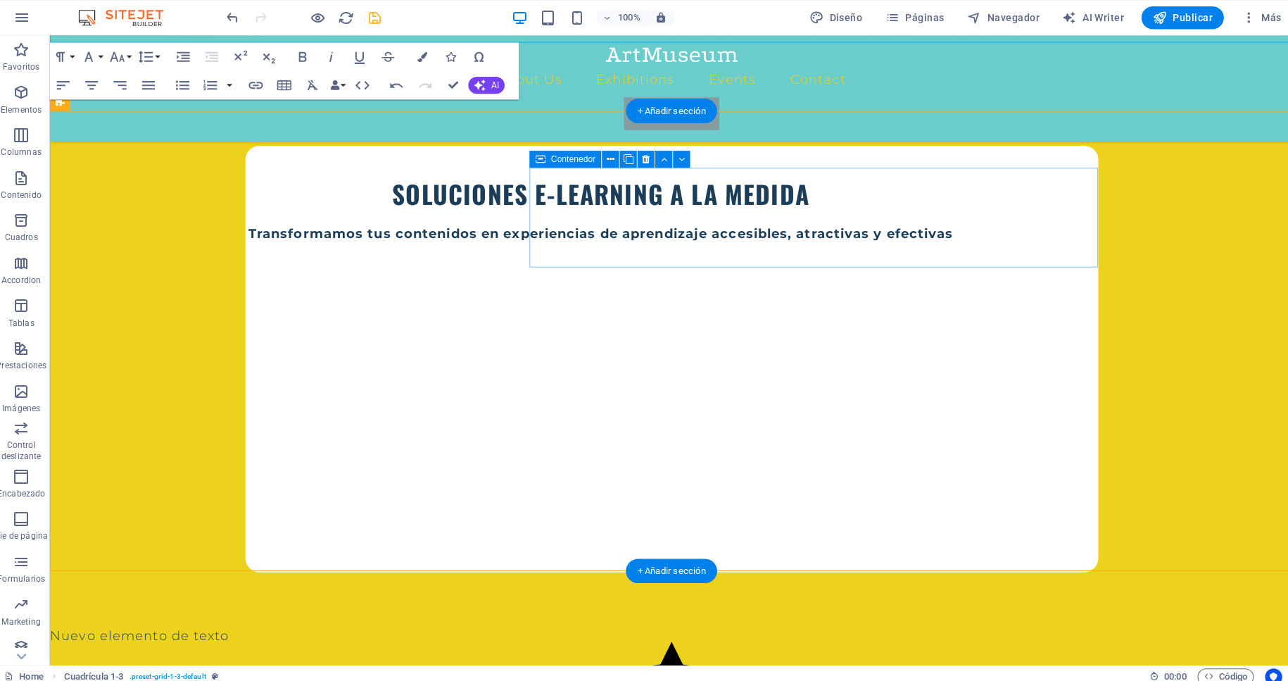
click at [629, 158] on icon at bounding box center [629, 158] width 10 height 15
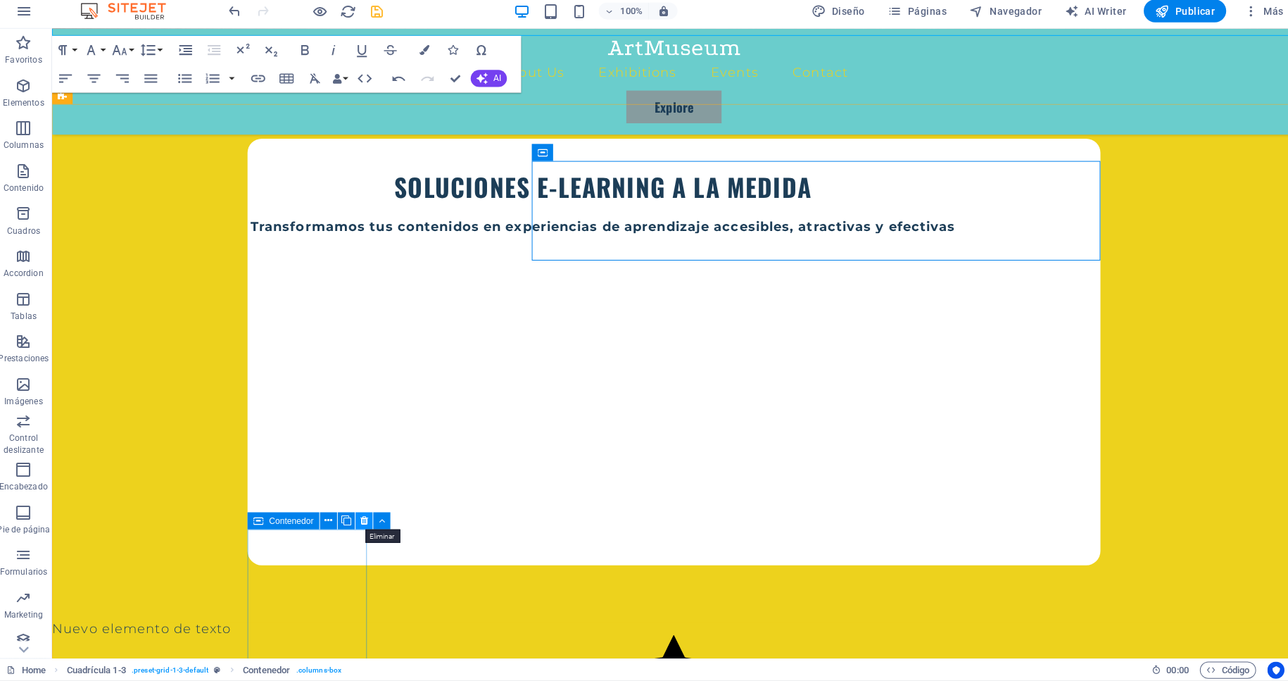
click at [370, 521] on button at bounding box center [365, 522] width 17 height 17
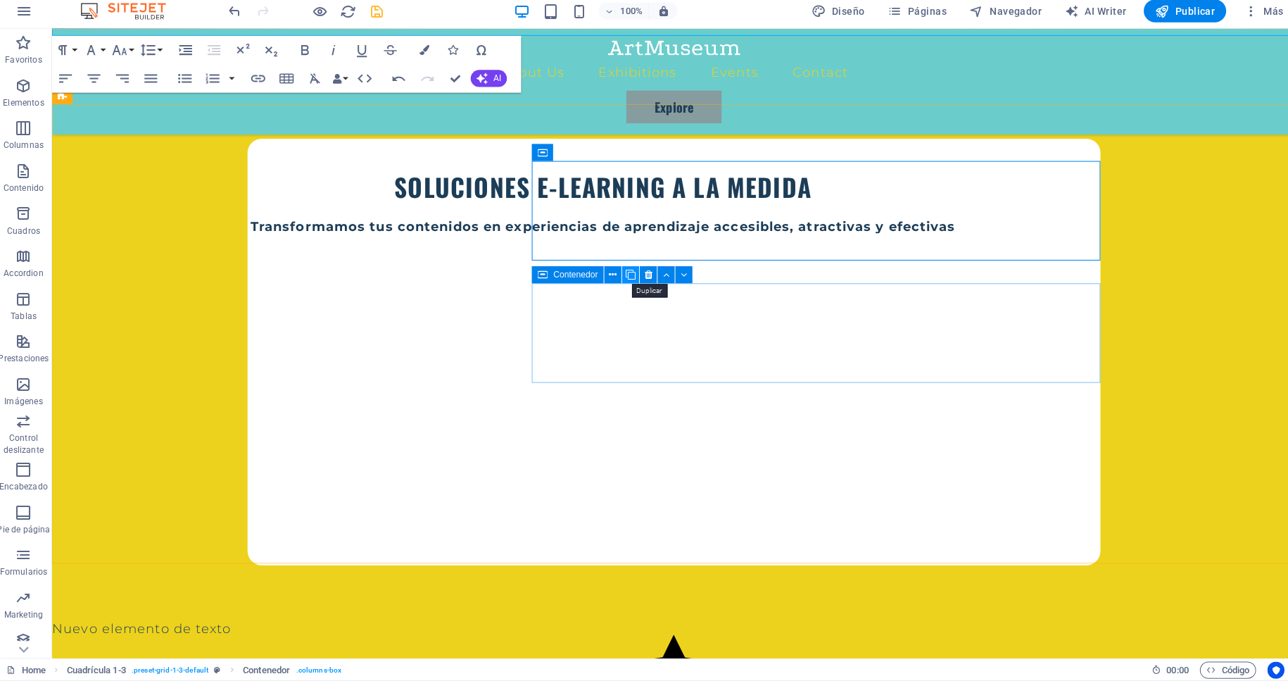
click at [632, 277] on icon at bounding box center [629, 279] width 10 height 15
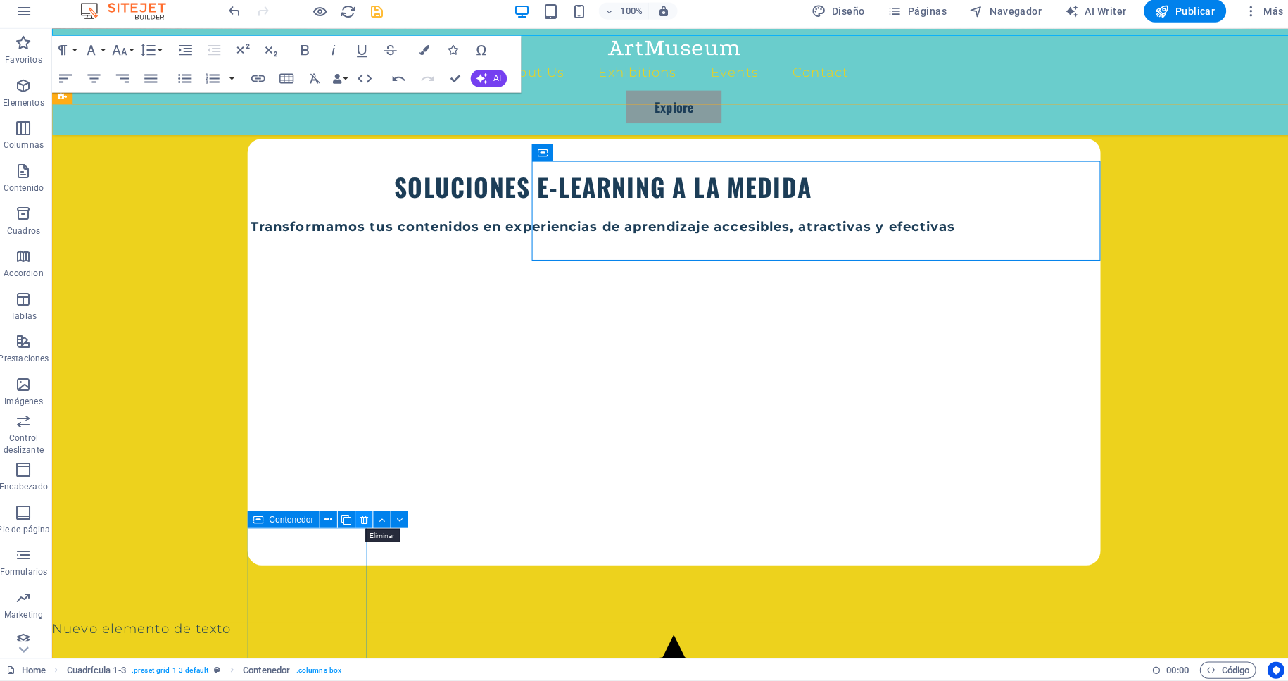
click at [365, 520] on icon at bounding box center [366, 521] width 8 height 15
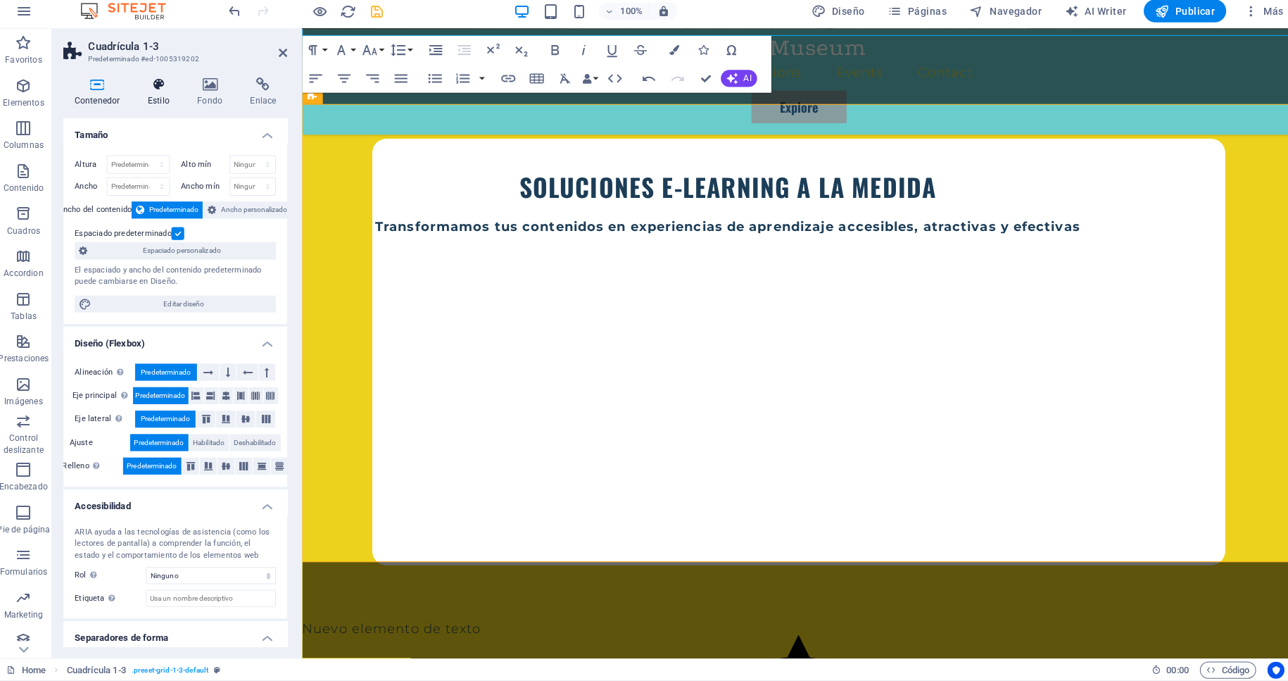
click at [152, 92] on icon at bounding box center [162, 90] width 44 height 14
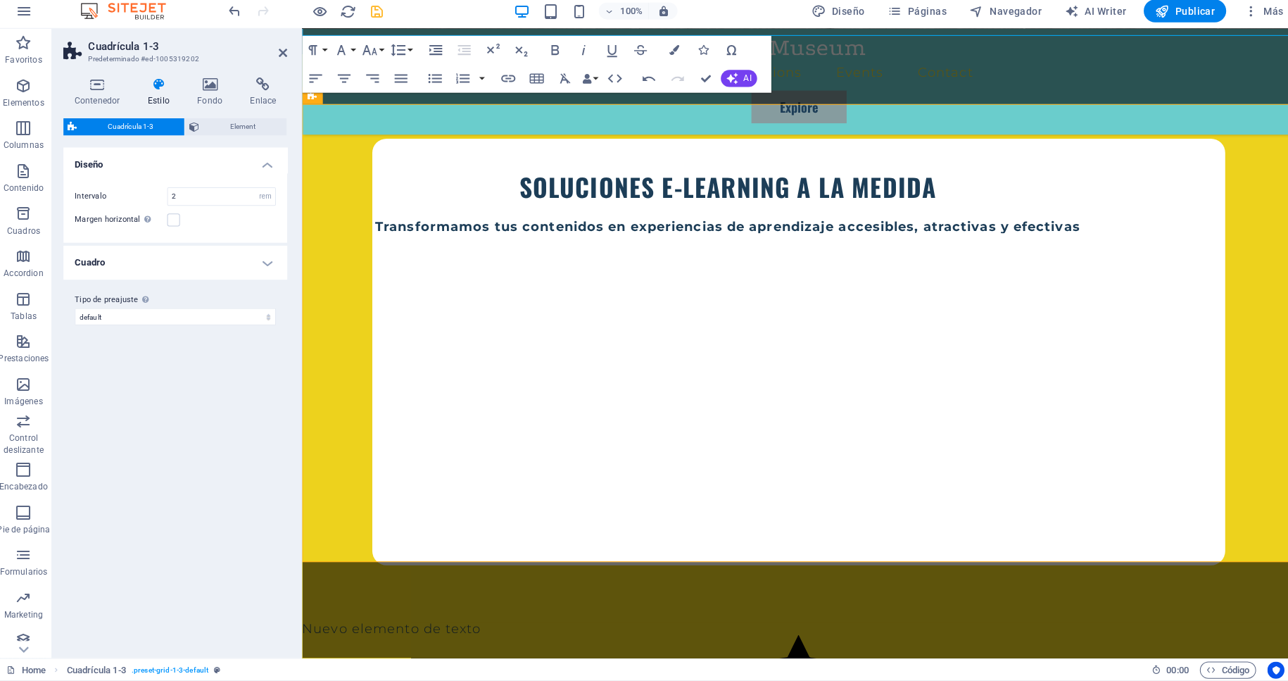
click at [126, 272] on h4 "Cuadro" at bounding box center [179, 267] width 222 height 34
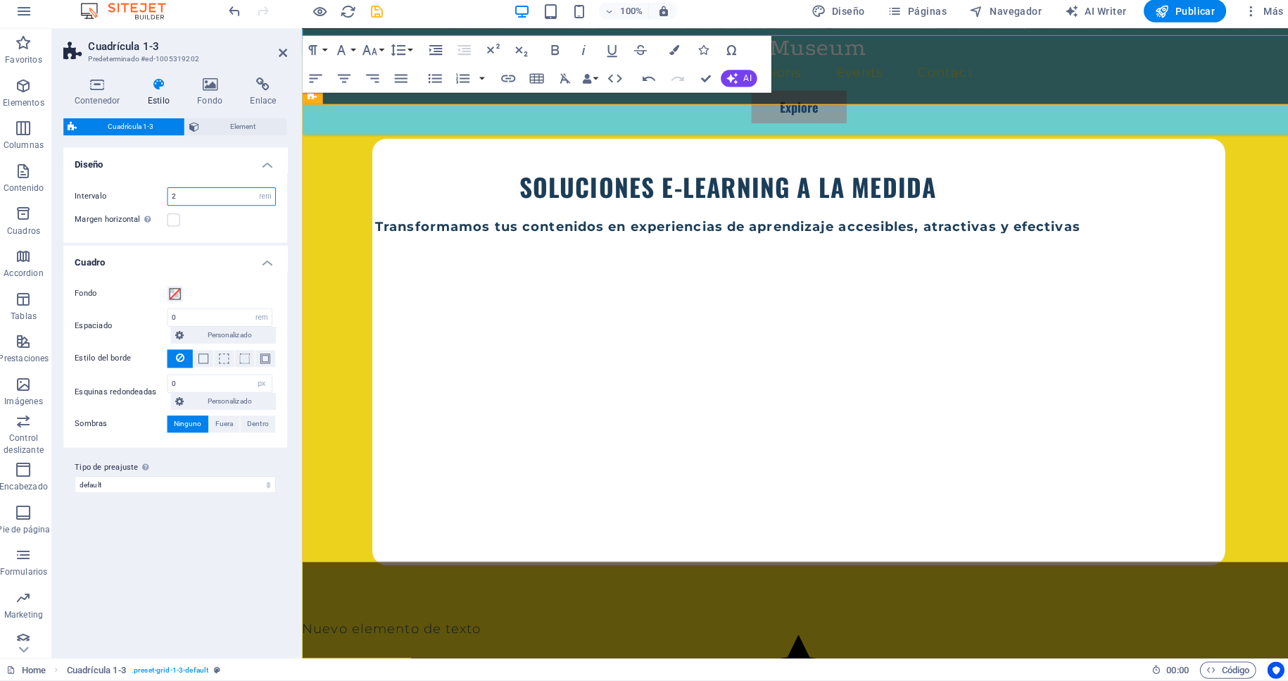
click at [198, 194] on input "2" at bounding box center [224, 201] width 106 height 17
click at [121, 55] on h2 "Cuadrícula 1-3" at bounding box center [190, 52] width 197 height 13
drag, startPoint x: 231, startPoint y: 194, endPoint x: 141, endPoint y: 194, distance: 90.1
click at [171, 194] on input "2" at bounding box center [224, 201] width 106 height 17
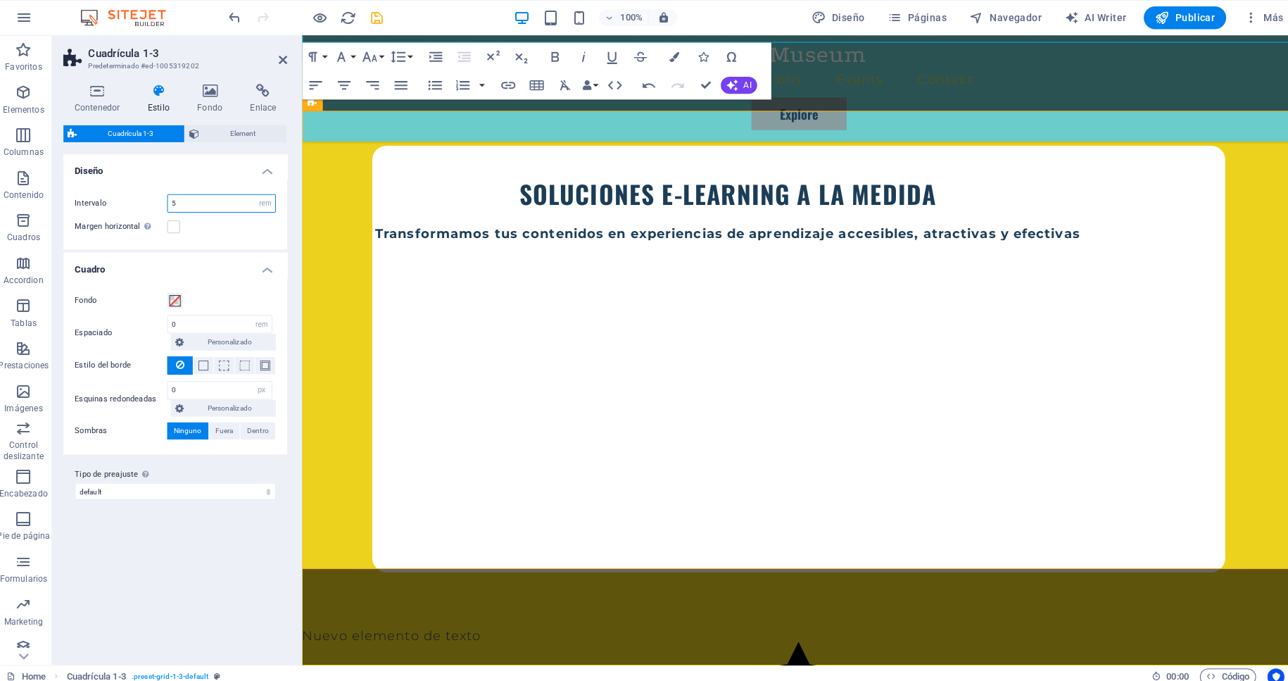
drag, startPoint x: 201, startPoint y: 208, endPoint x: 132, endPoint y: 203, distance: 69.9
click at [171, 203] on input "5" at bounding box center [224, 201] width 106 height 17
type input "2"
click at [750, 403] on icon at bounding box center [753, 400] width 10 height 15
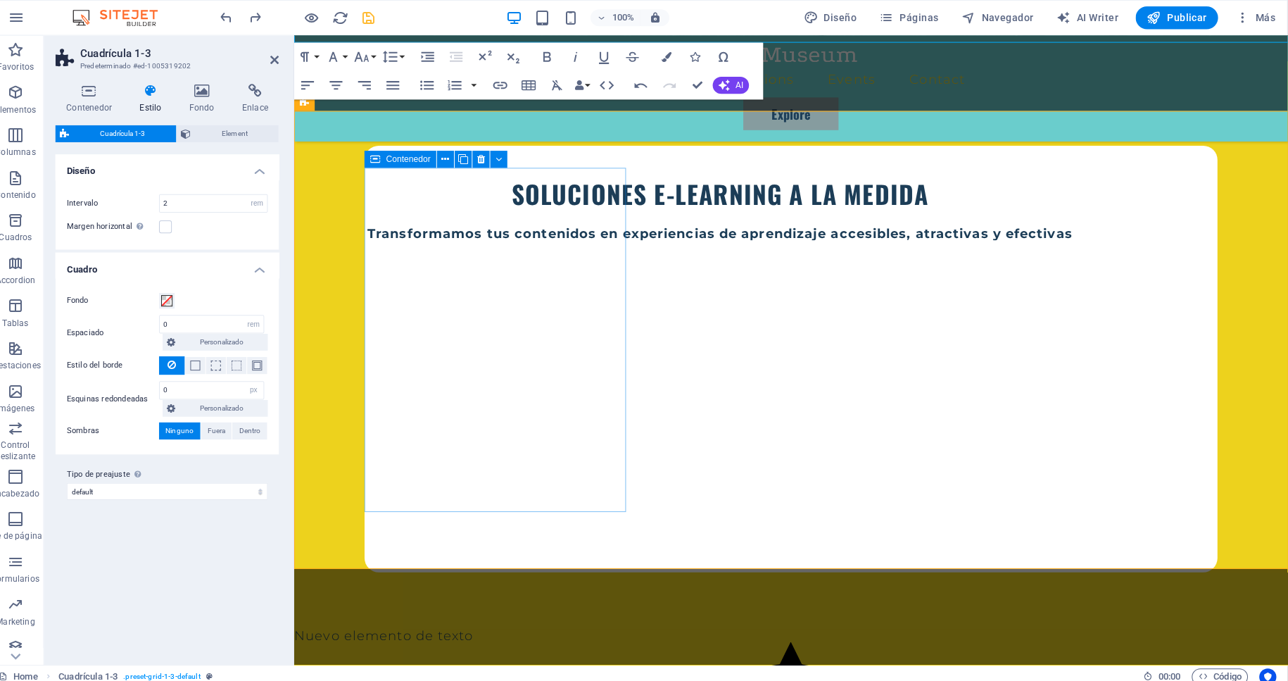
select select "px"
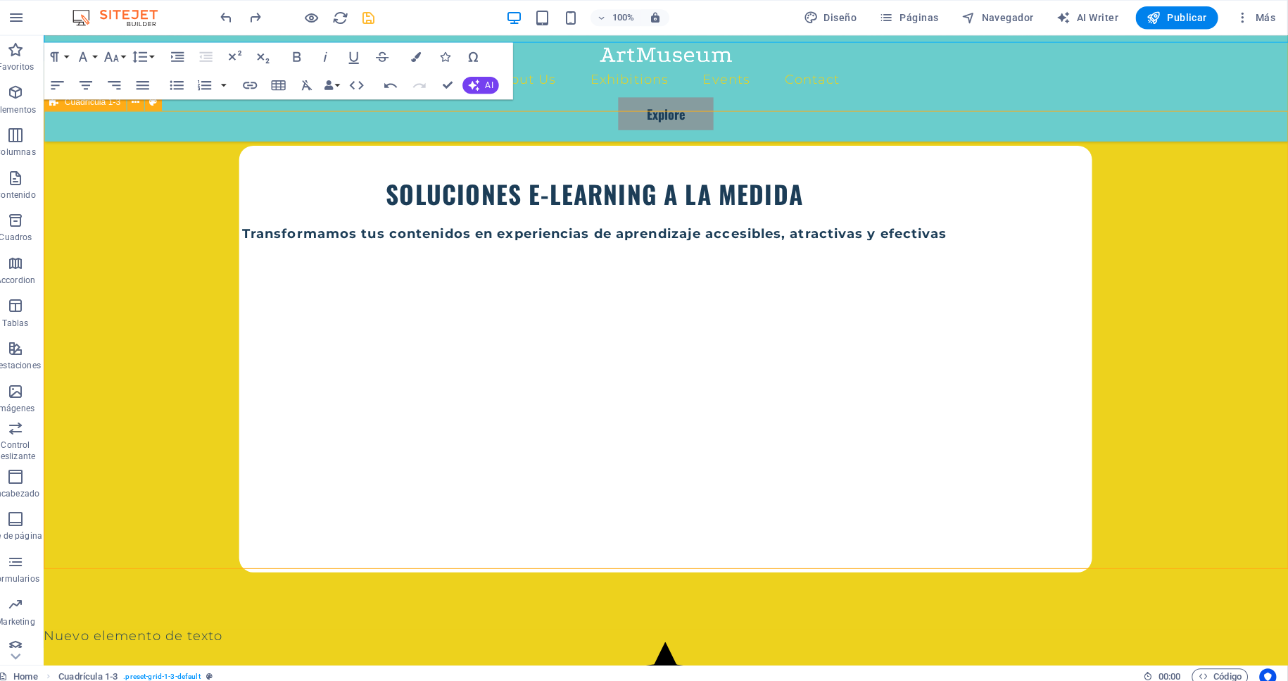
select select "rem"
select select "px"
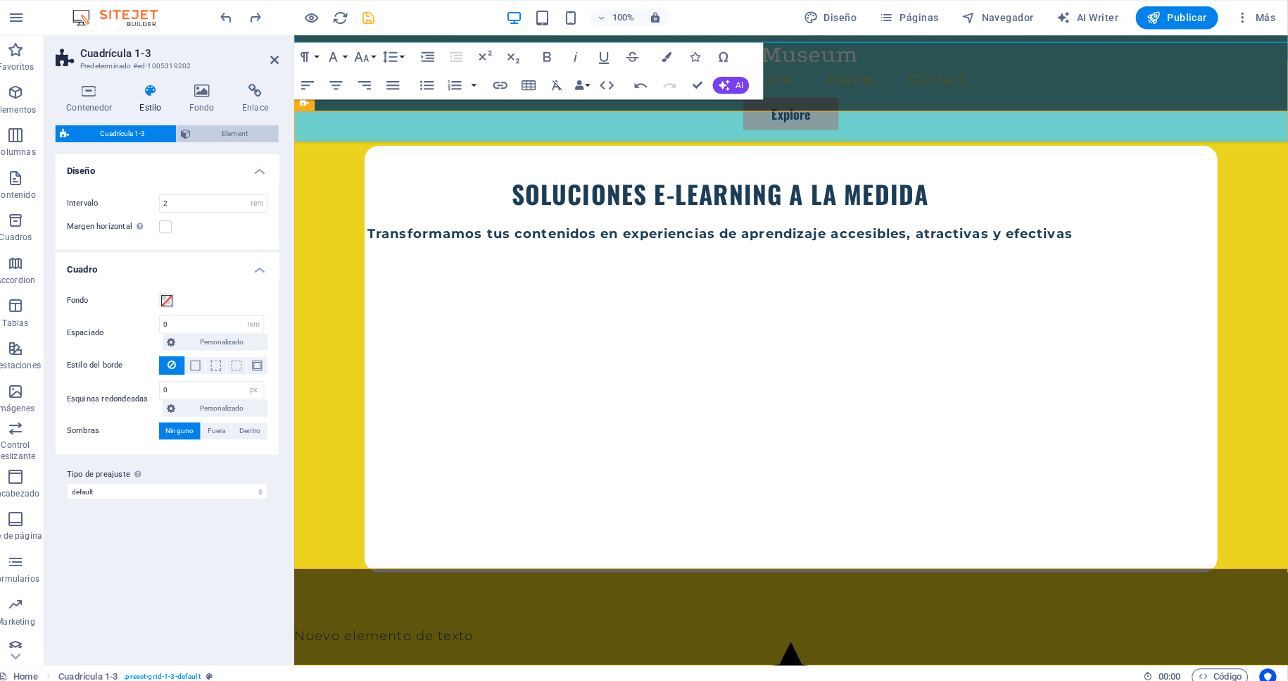
click at [242, 136] on span "Element" at bounding box center [245, 132] width 78 height 17
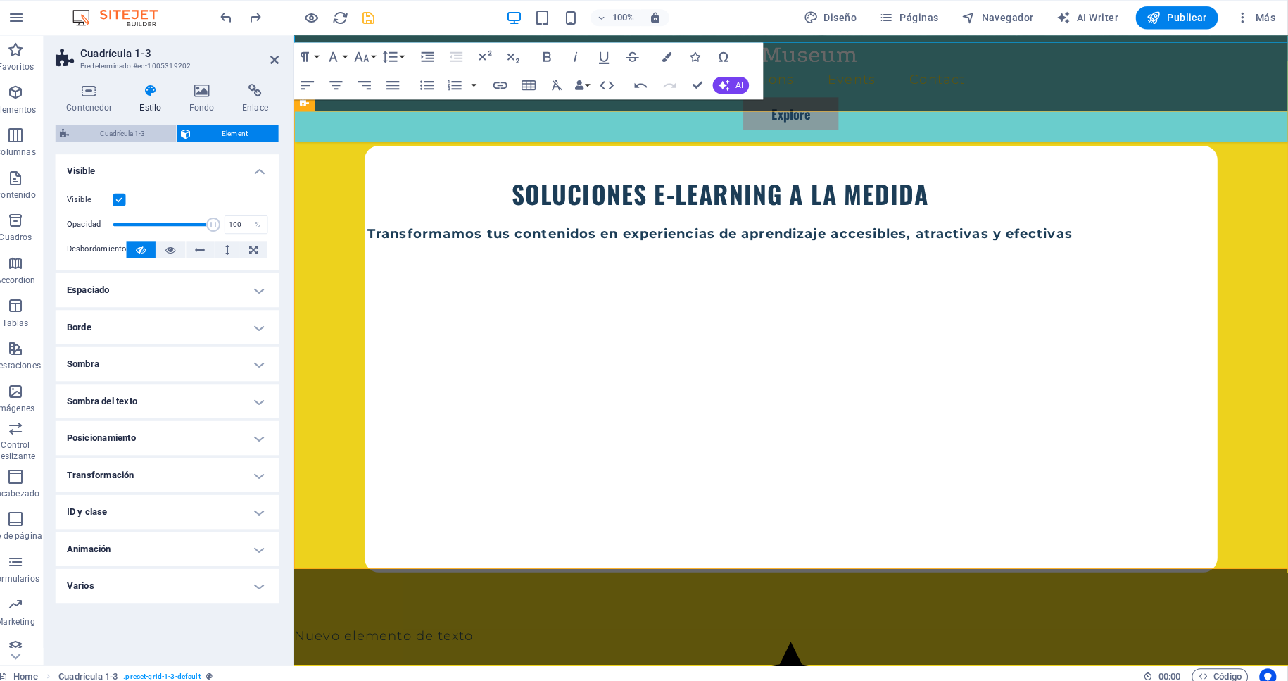
click at [128, 128] on span "Cuadrícula 1-3" at bounding box center [134, 132] width 98 height 17
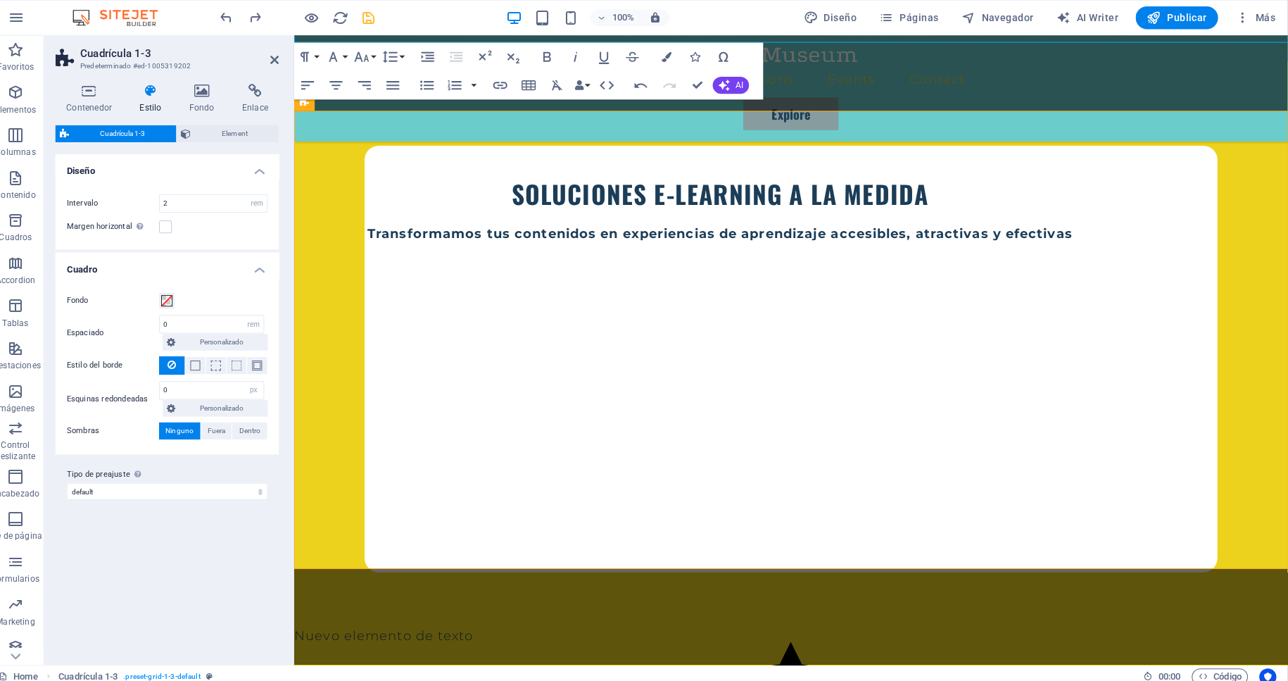
click at [156, 59] on h2 "Cuadrícula 1-3" at bounding box center [190, 52] width 197 height 13
click at [102, 99] on h4 "Contenedor" at bounding box center [104, 98] width 73 height 30
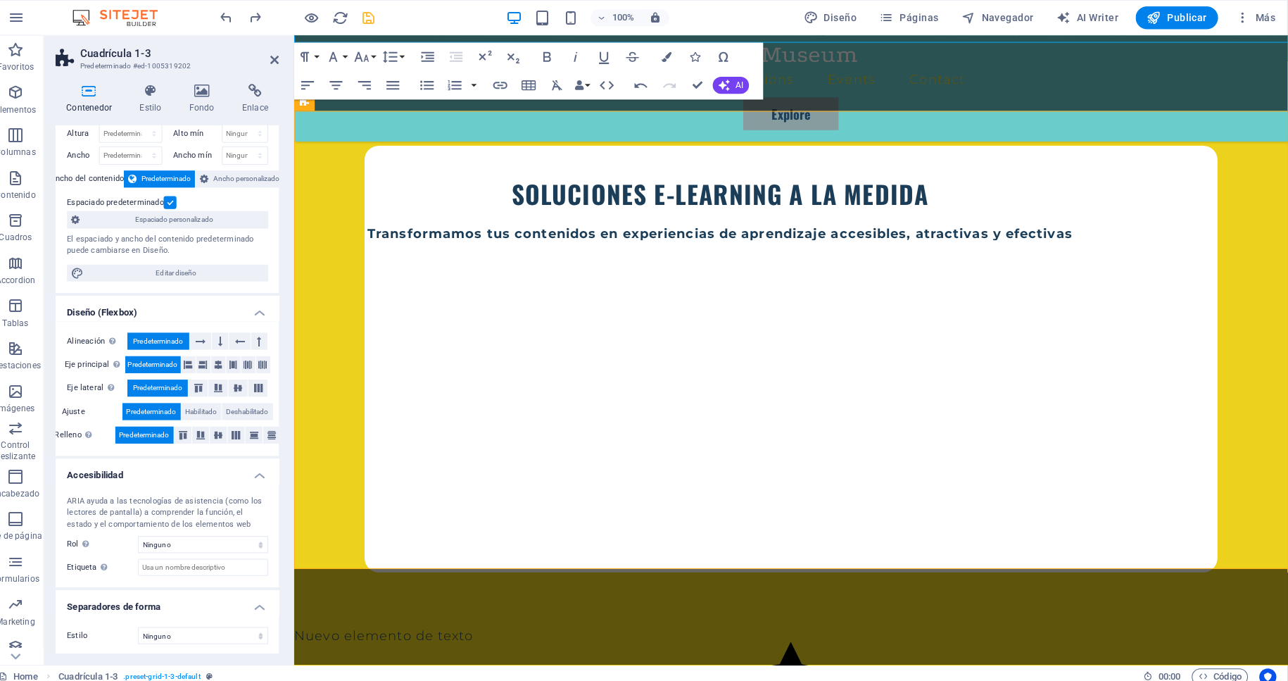
scroll to position [0, 0]
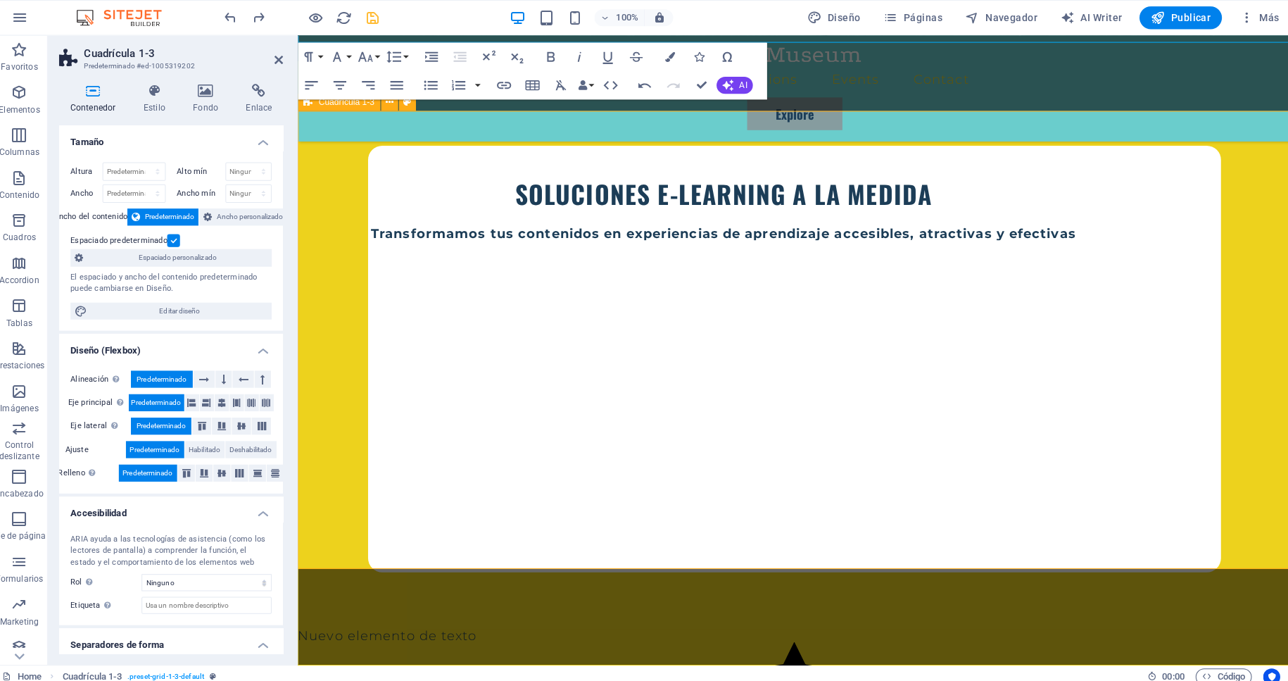
click at [396, 103] on icon at bounding box center [395, 101] width 8 height 15
click at [28, 141] on icon "button" at bounding box center [28, 133] width 17 height 17
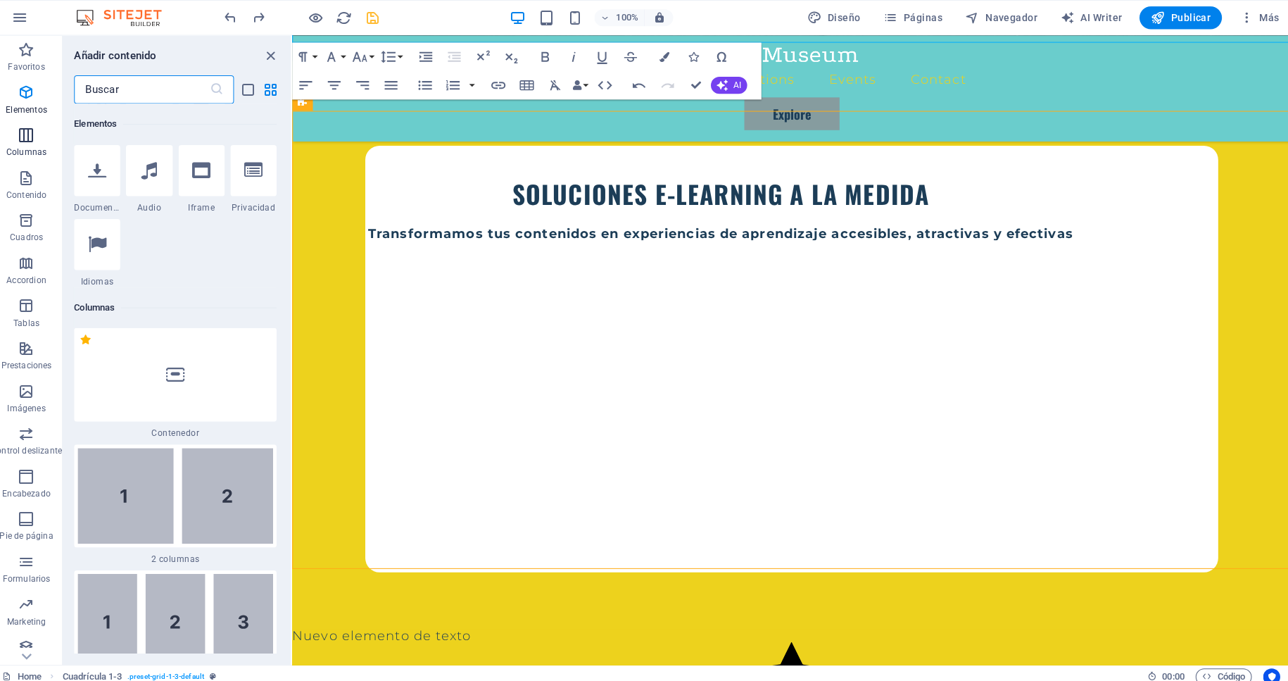
scroll to position [696, 0]
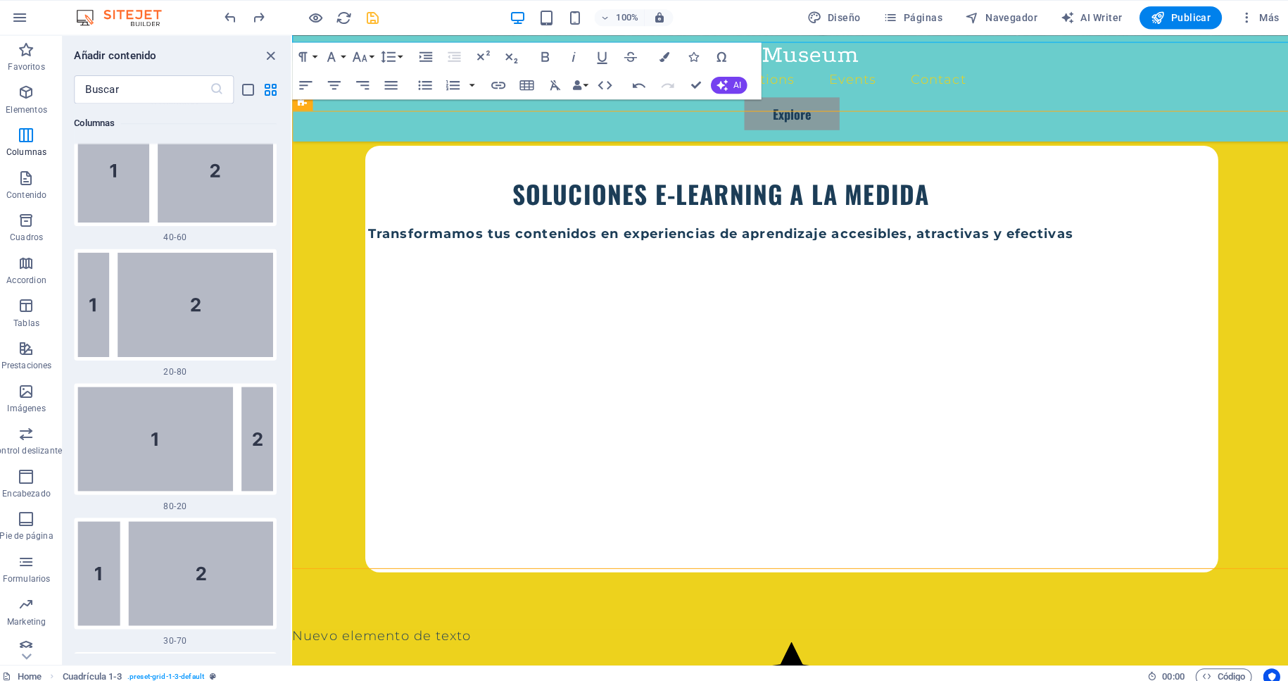
scroll to position [1542, 0]
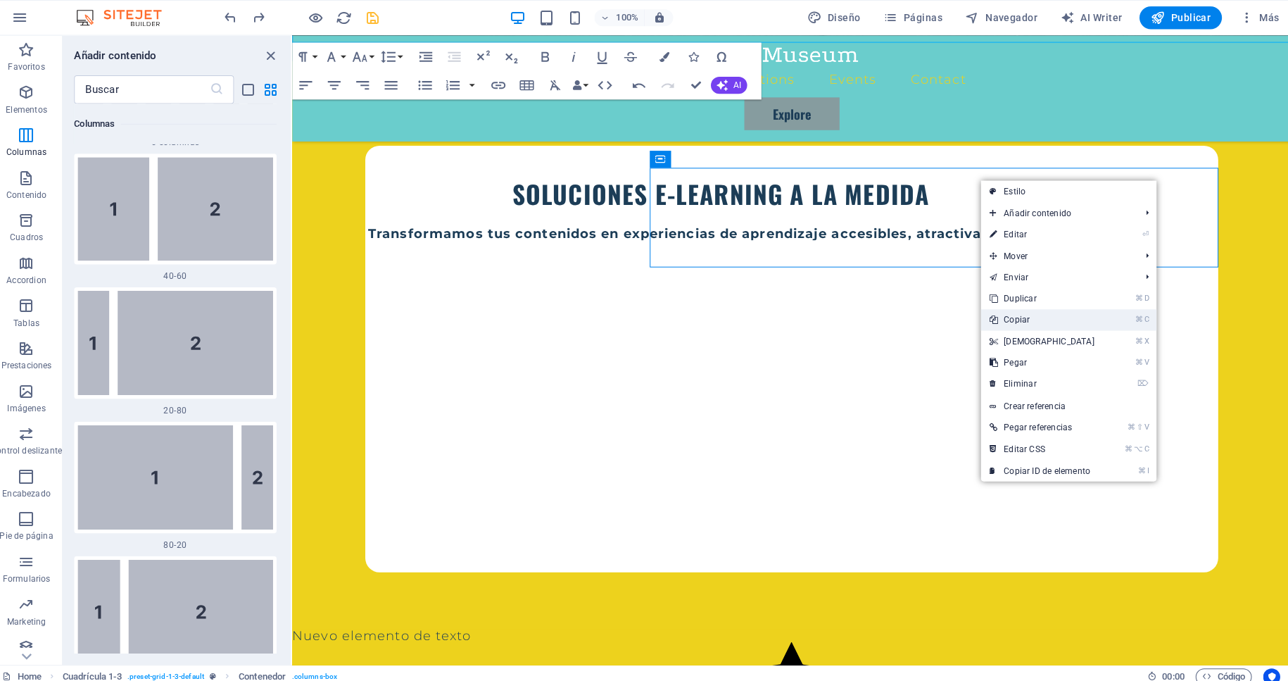
click at [1011, 319] on link "⌘ C Copiar" at bounding box center [1041, 316] width 121 height 21
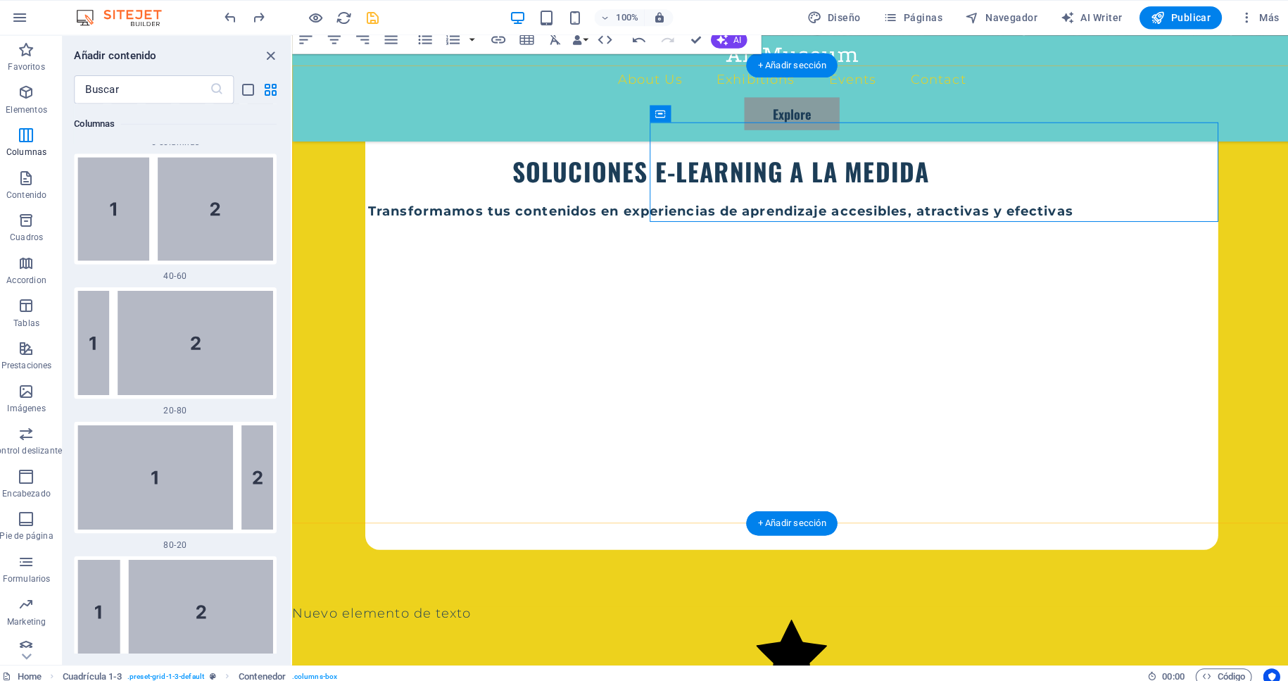
scroll to position [604, 0]
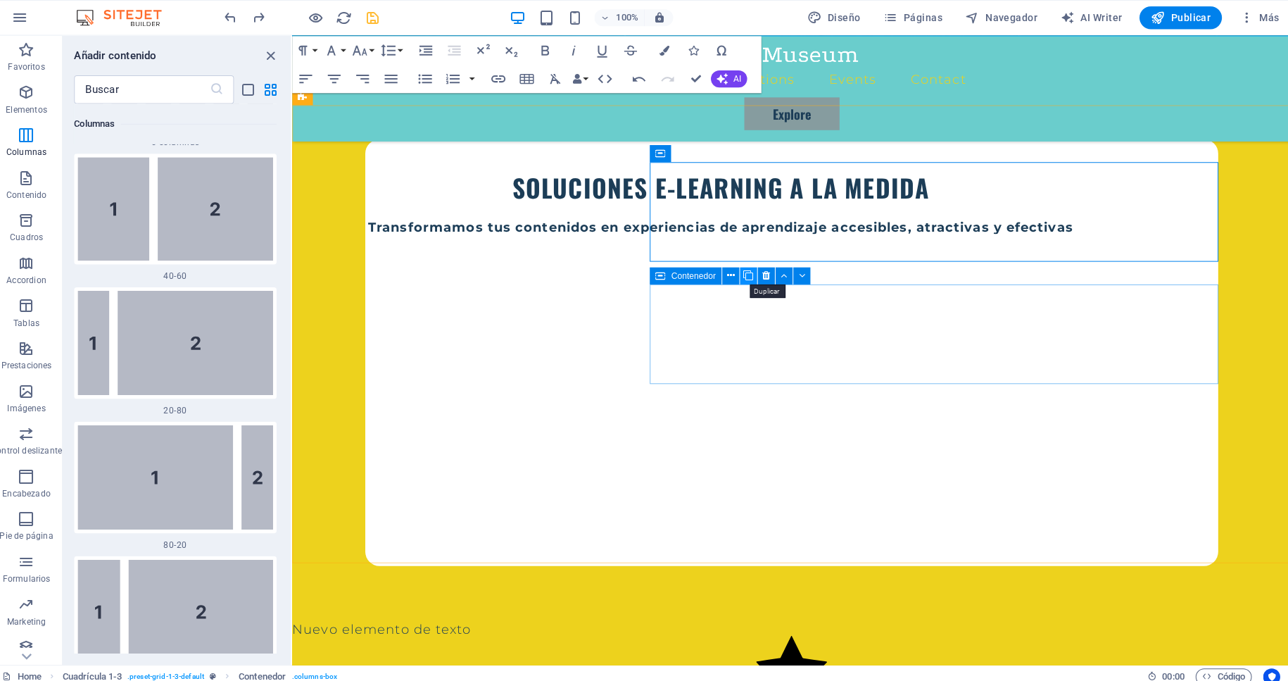
click at [752, 274] on icon at bounding box center [751, 272] width 10 height 15
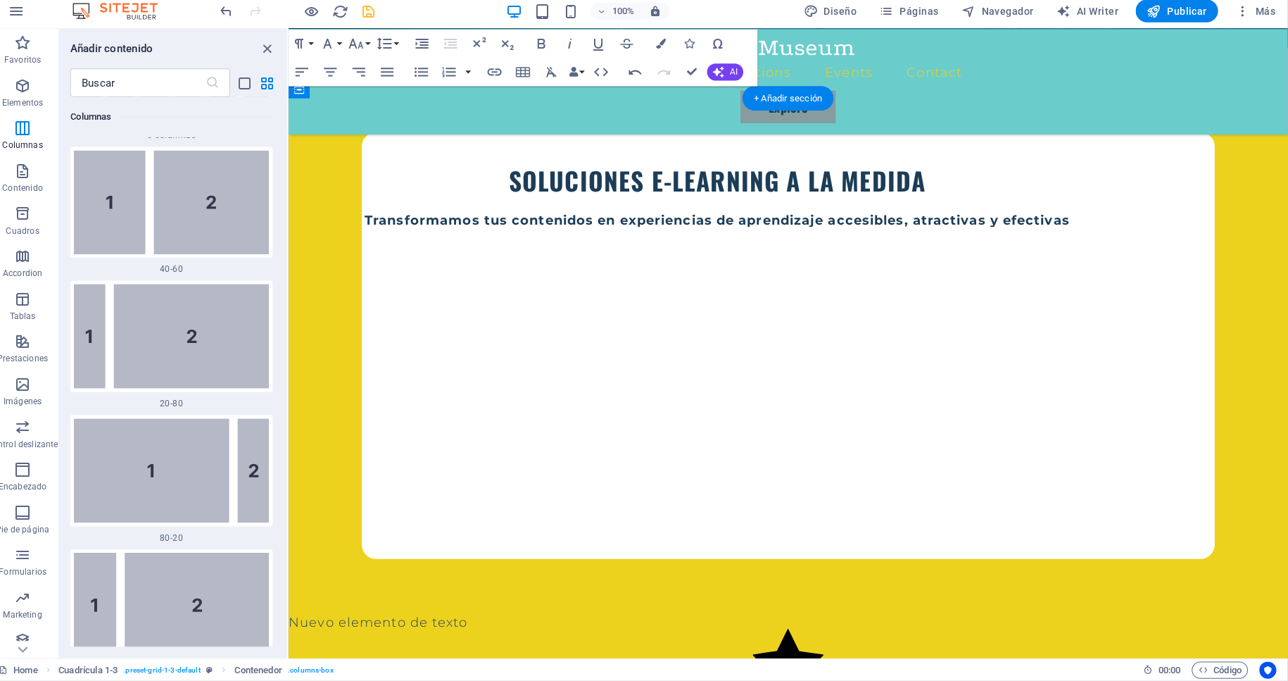
drag, startPoint x: 649, startPoint y: 522, endPoint x: 877, endPoint y: 509, distance: 228.5
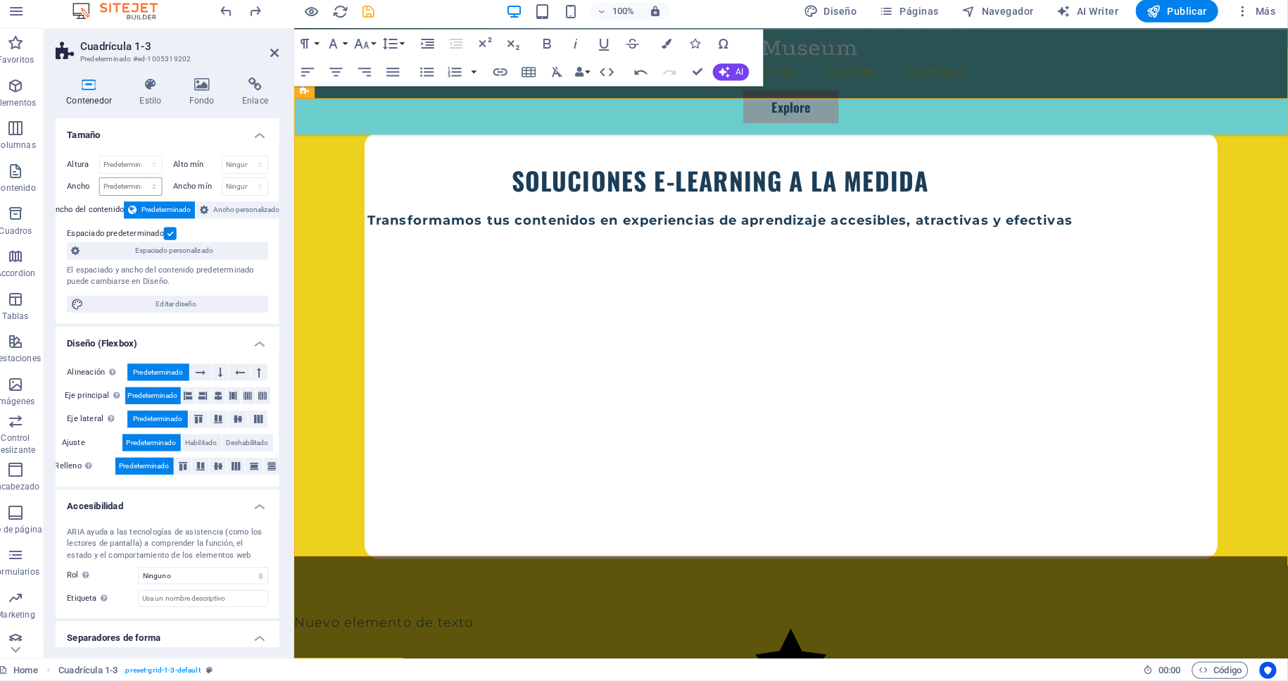
scroll to position [37, 0]
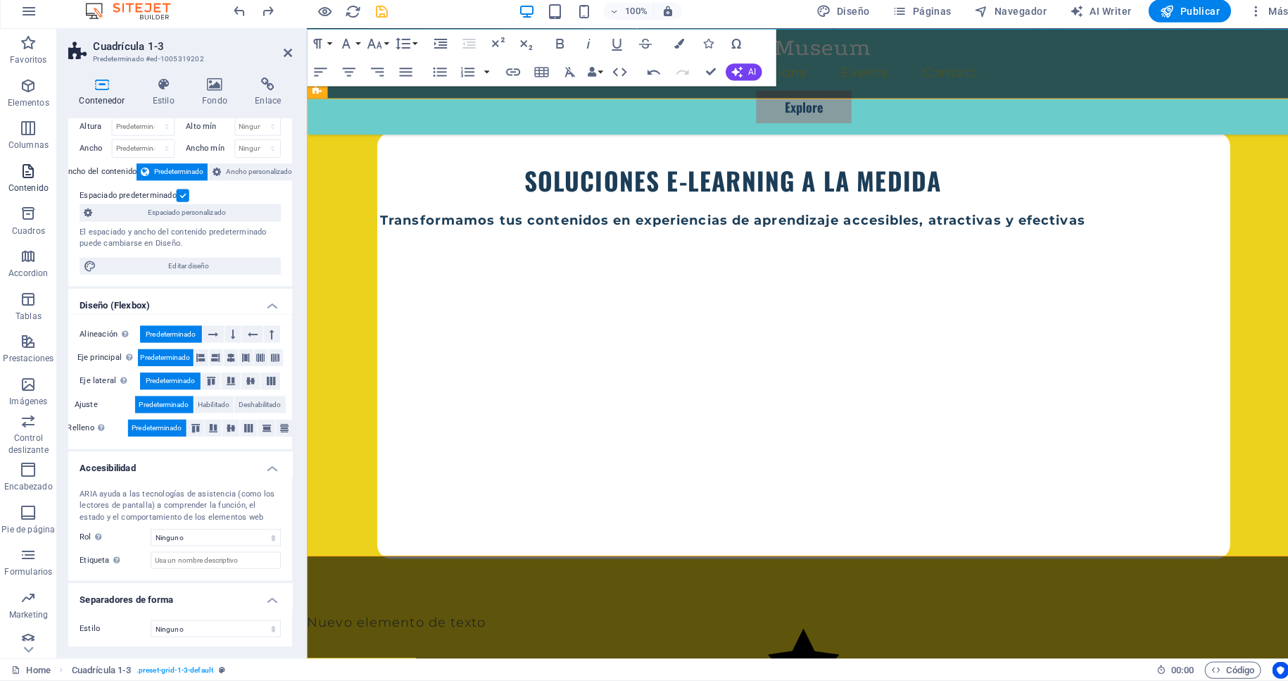
click at [23, 187] on span "Contenido" at bounding box center [28, 185] width 56 height 34
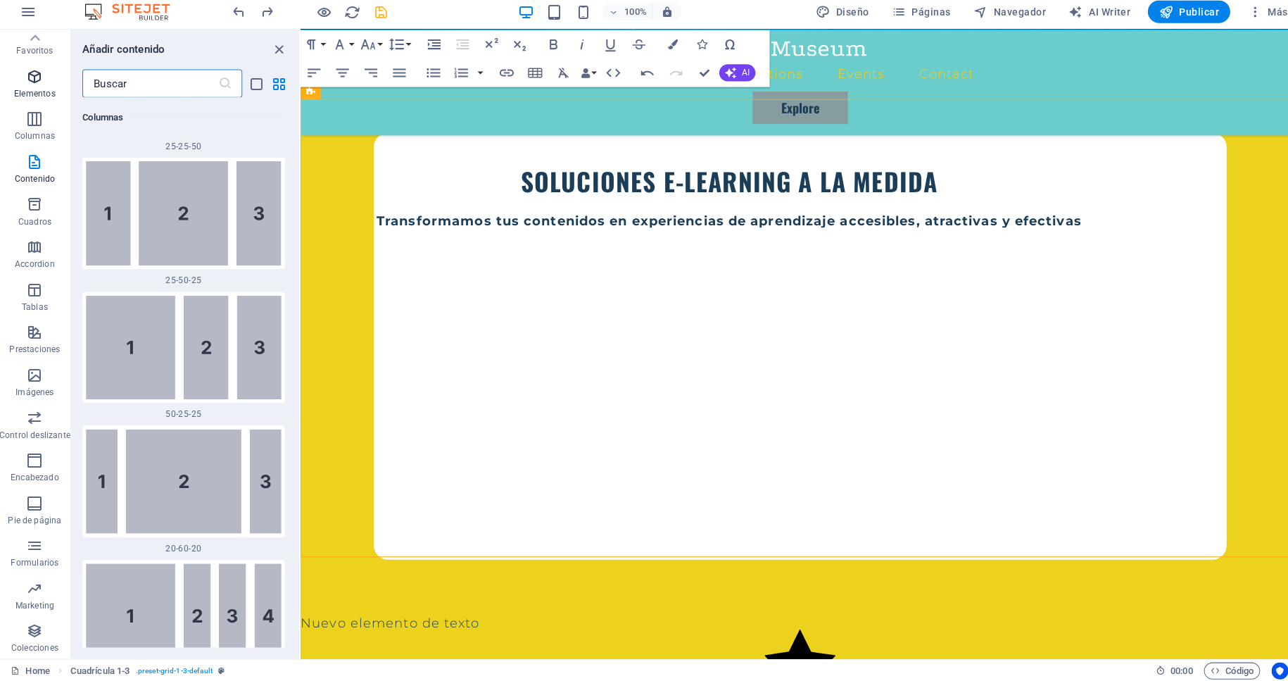
scroll to position [0, 0]
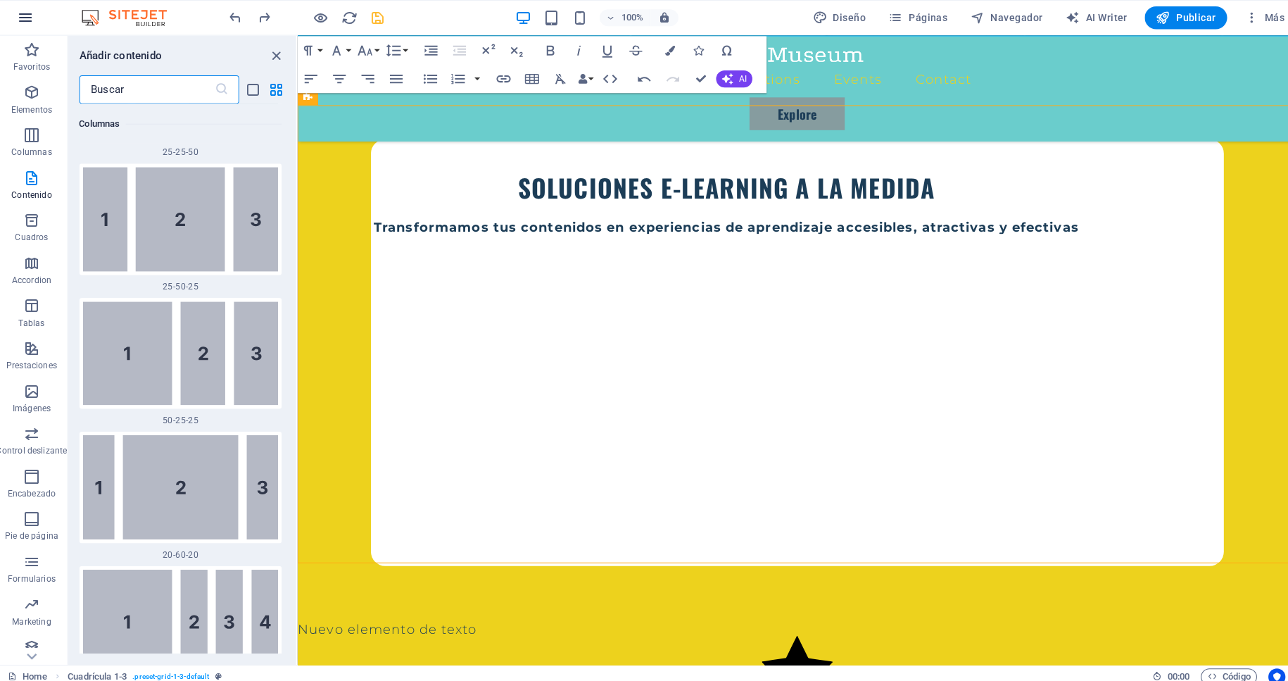
click at [30, 18] on icon "button" at bounding box center [28, 17] width 17 height 17
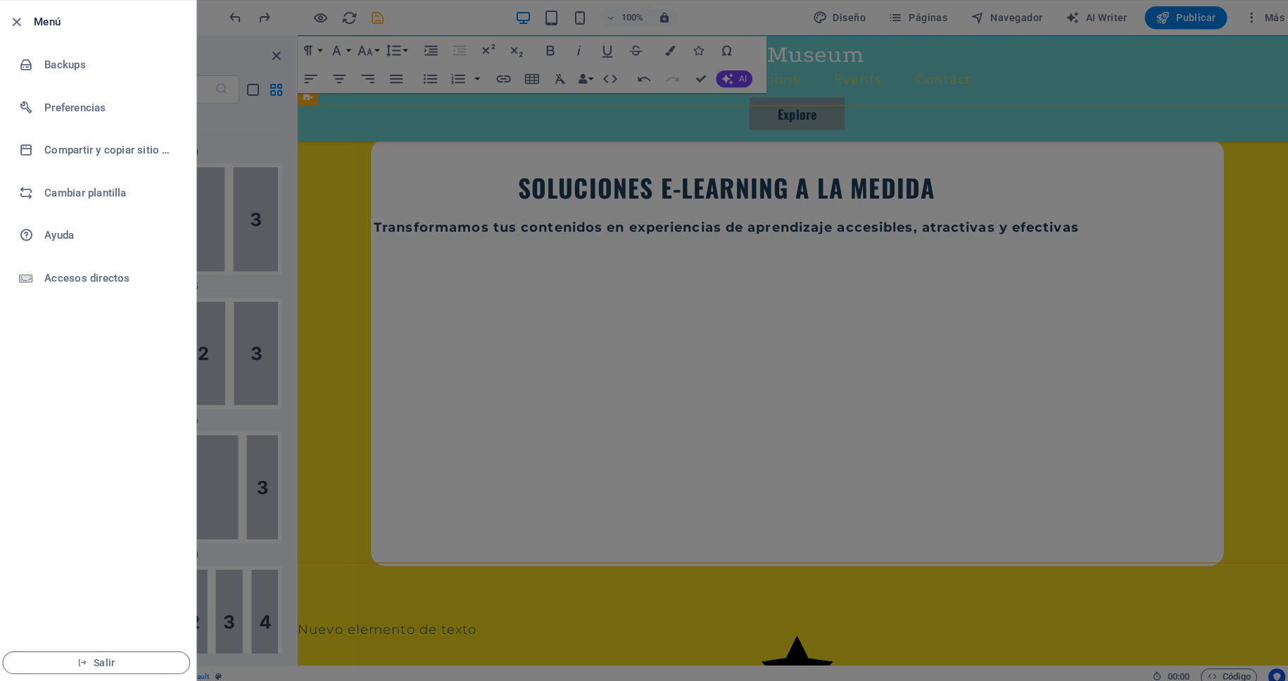
click at [240, 137] on div at bounding box center [644, 340] width 1288 height 681
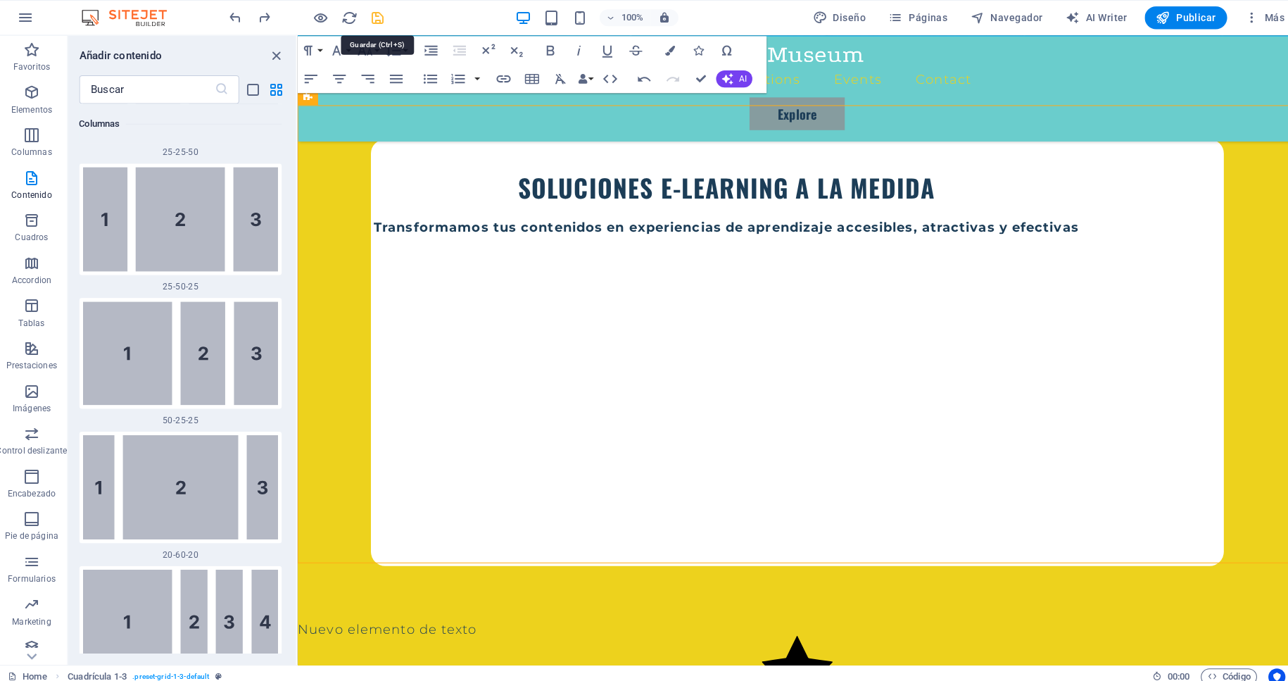
click at [375, 17] on icon "save" at bounding box center [378, 18] width 16 height 16
checkbox input "false"
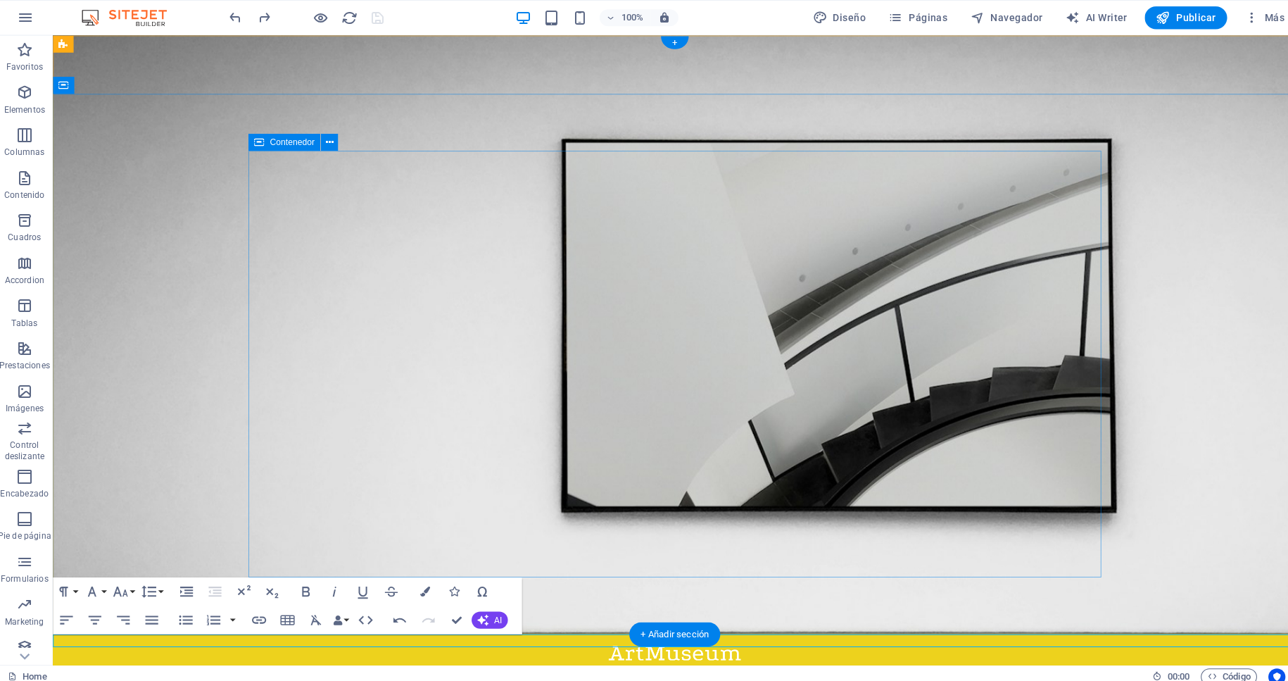
select select "px"
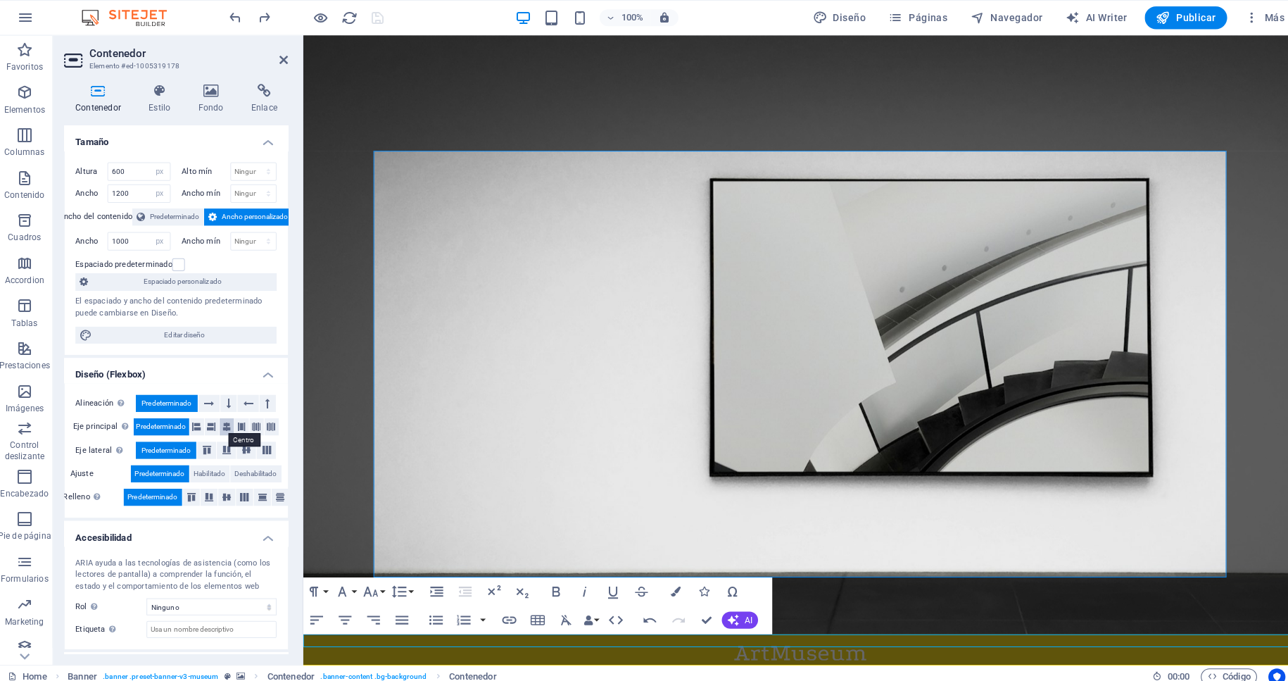
click at [230, 419] on icon at bounding box center [229, 422] width 8 height 17
click at [248, 445] on icon at bounding box center [248, 445] width 17 height 8
click at [232, 491] on icon at bounding box center [228, 492] width 17 height 8
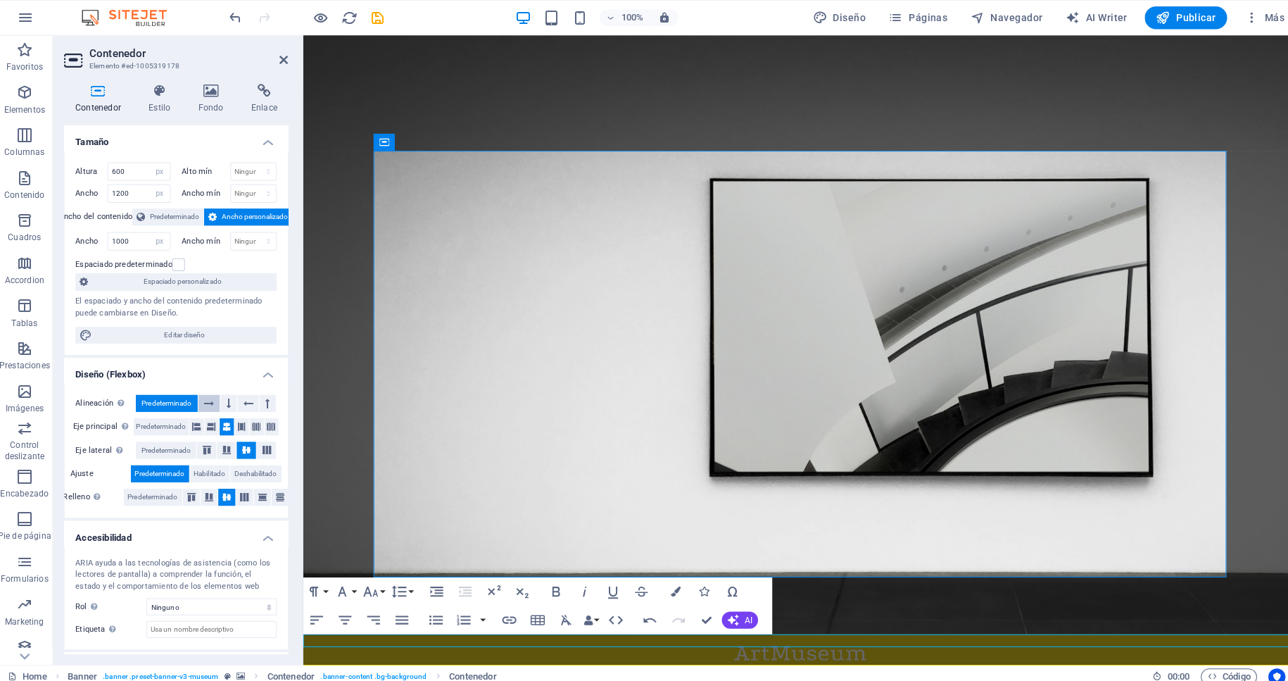
click at [211, 398] on icon at bounding box center [211, 399] width 10 height 17
click at [179, 393] on span "Predeterminado" at bounding box center [168, 399] width 49 height 17
click at [139, 234] on input "1000" at bounding box center [141, 238] width 61 height 17
select select "sdm0e8phpq4"
click option "Predeterminado" at bounding box center [0, 0] width 0 height 0
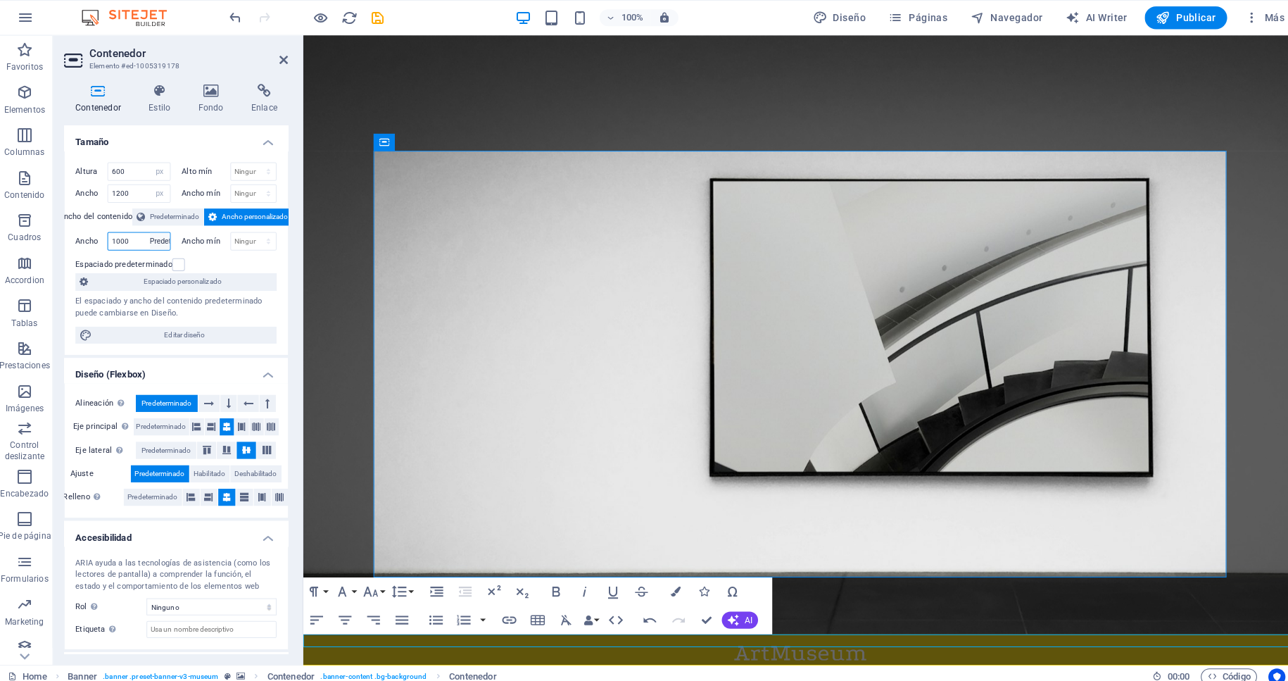
select select "DISABLED_OPTION_VALUE"
click at [272, 394] on button at bounding box center [269, 399] width 16 height 17
click at [212, 394] on icon at bounding box center [211, 399] width 10 height 17
click at [208, 444] on icon at bounding box center [209, 445] width 17 height 8
click at [253, 441] on icon at bounding box center [248, 445] width 17 height 8
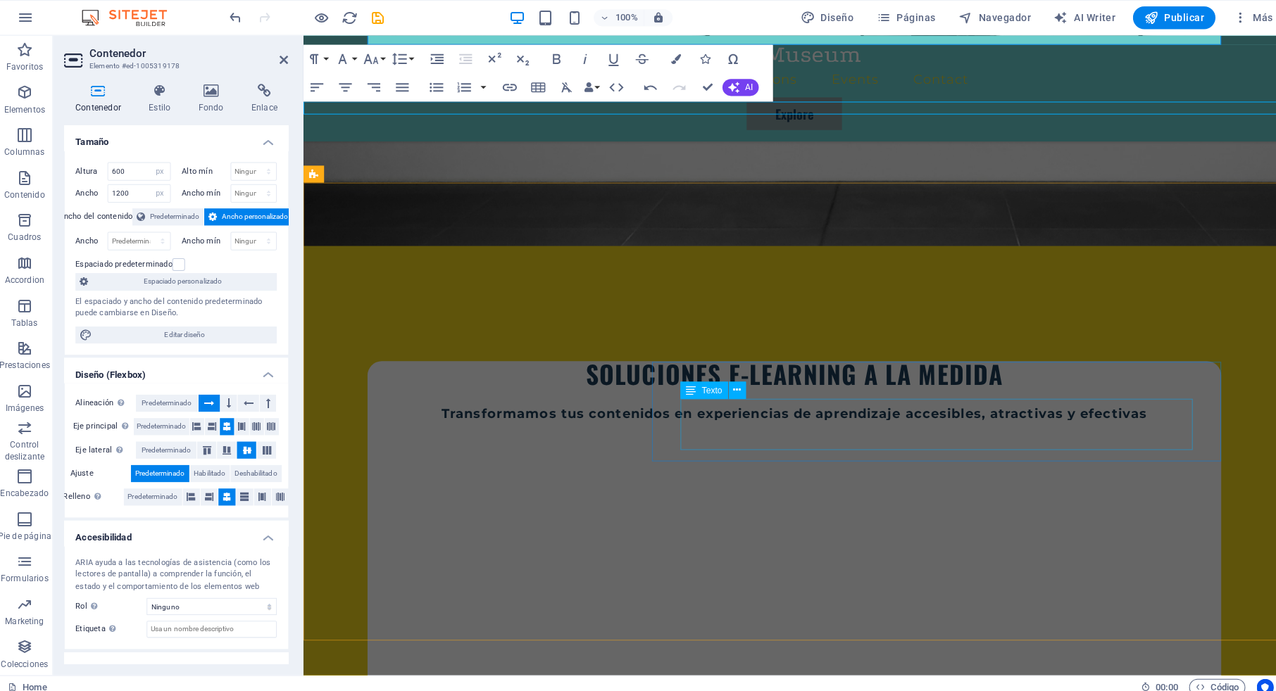
scroll to position [527, 0]
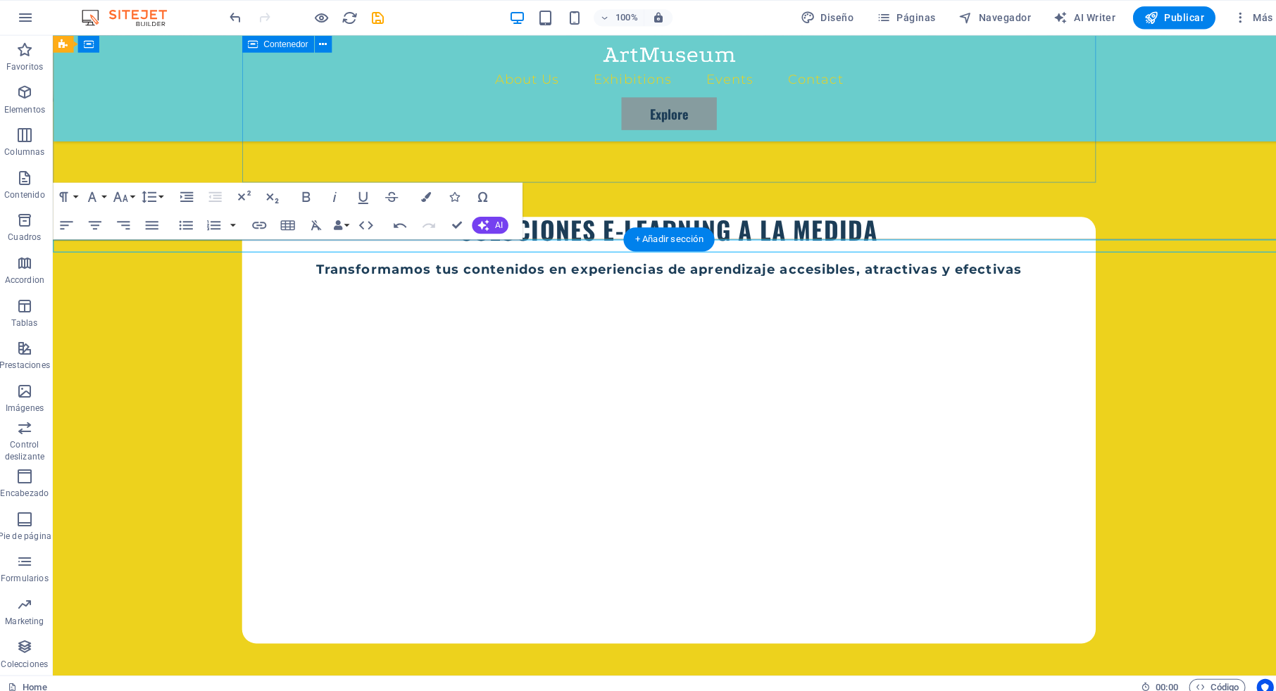
scroll to position [387, 0]
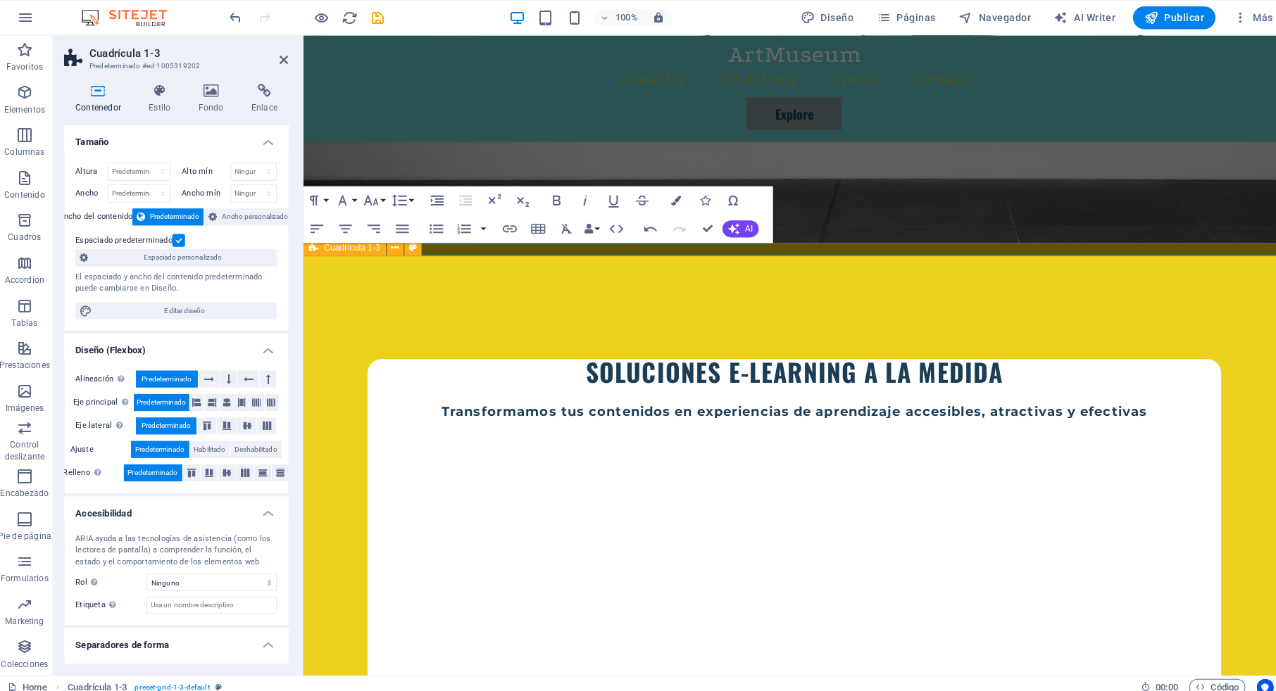
click at [339, 241] on div "SOLUCIONES E-LEARNING A LA MEDIDA Transformamos tus contenidos en experiencias …" at bounding box center [789, 537] width 972 height 593
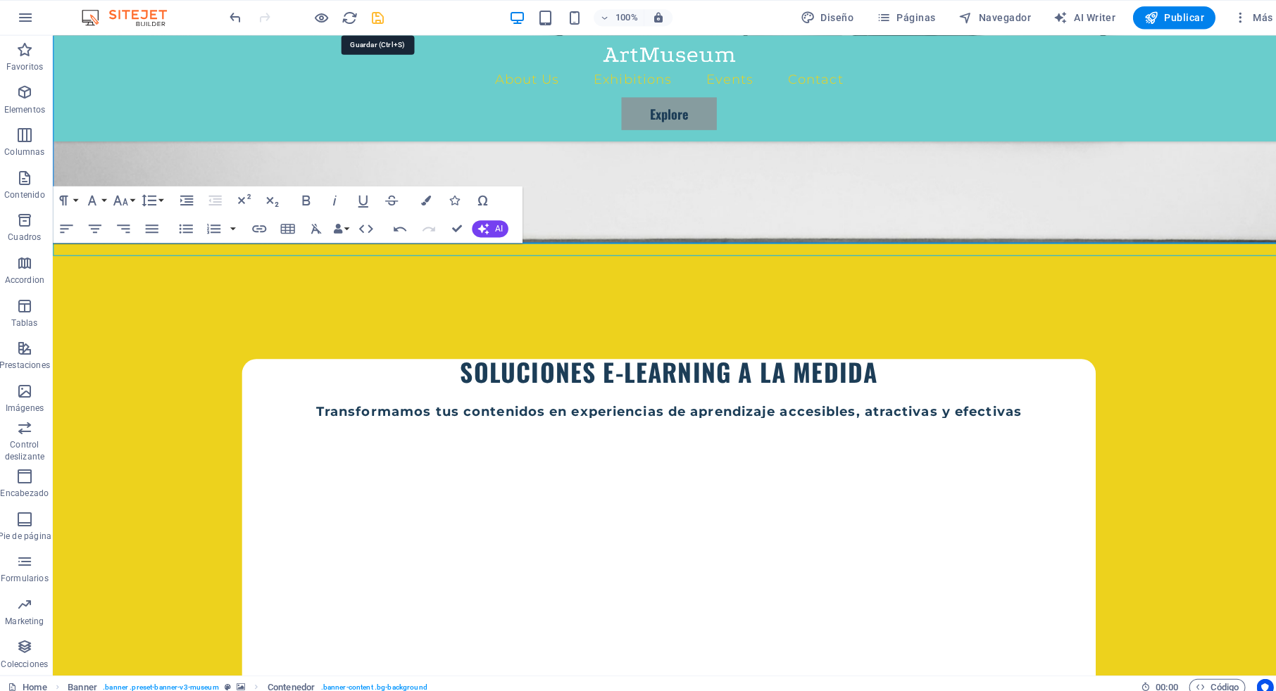
click at [377, 20] on icon "save" at bounding box center [378, 18] width 16 height 16
checkbox input "false"
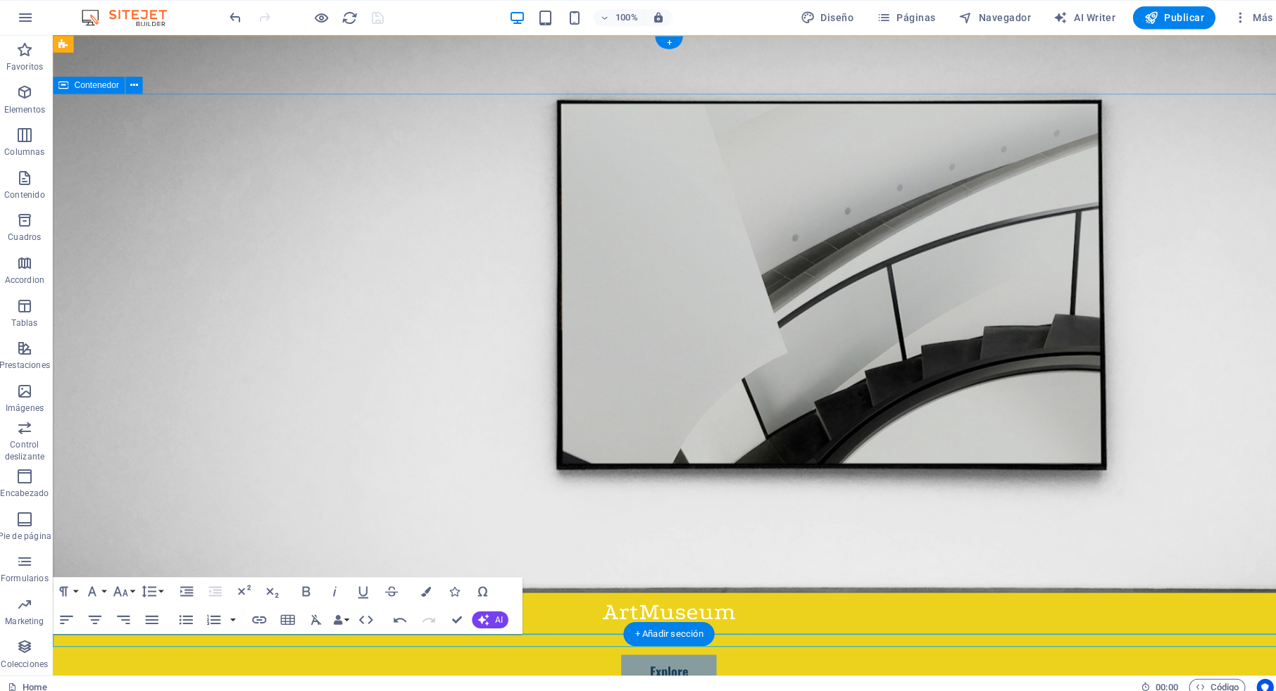
scroll to position [0, 0]
